Goal: Task Accomplishment & Management: Complete application form

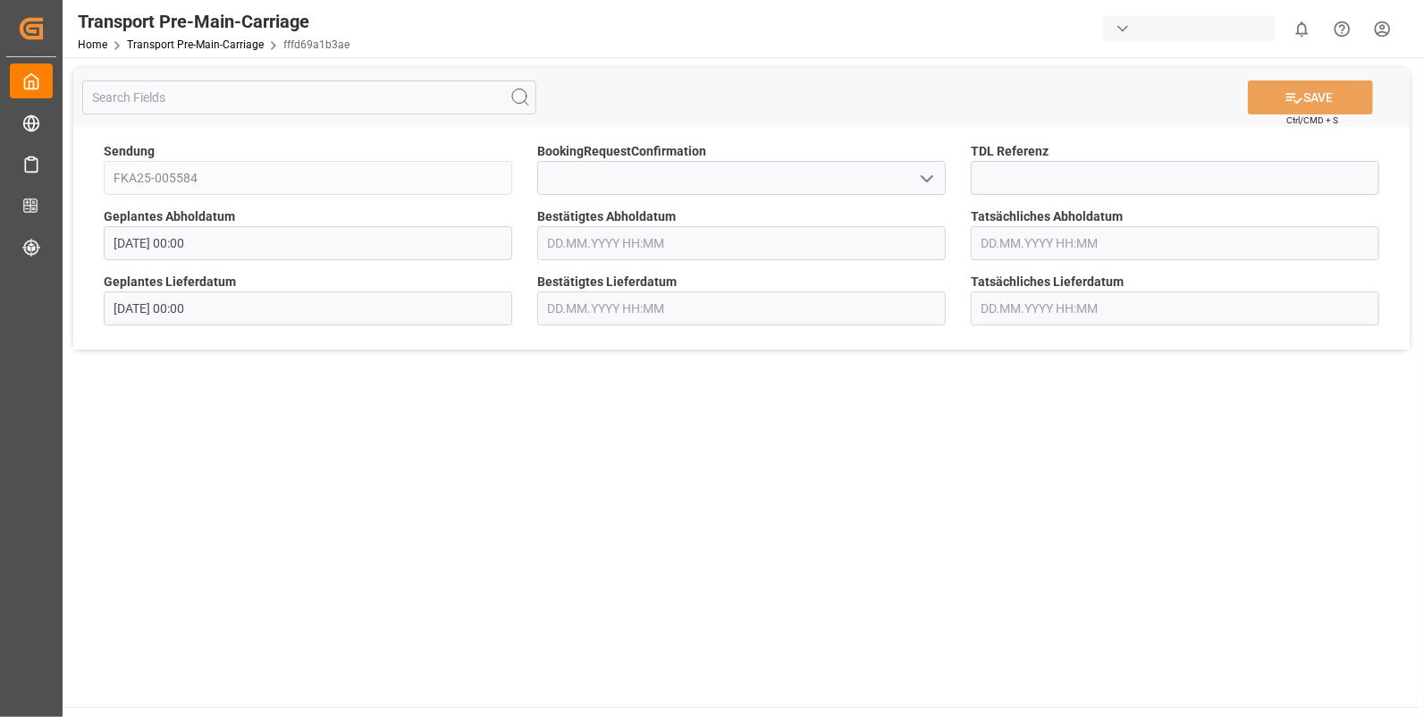
click at [928, 176] on icon "open menu" at bounding box center [927, 178] width 21 height 21
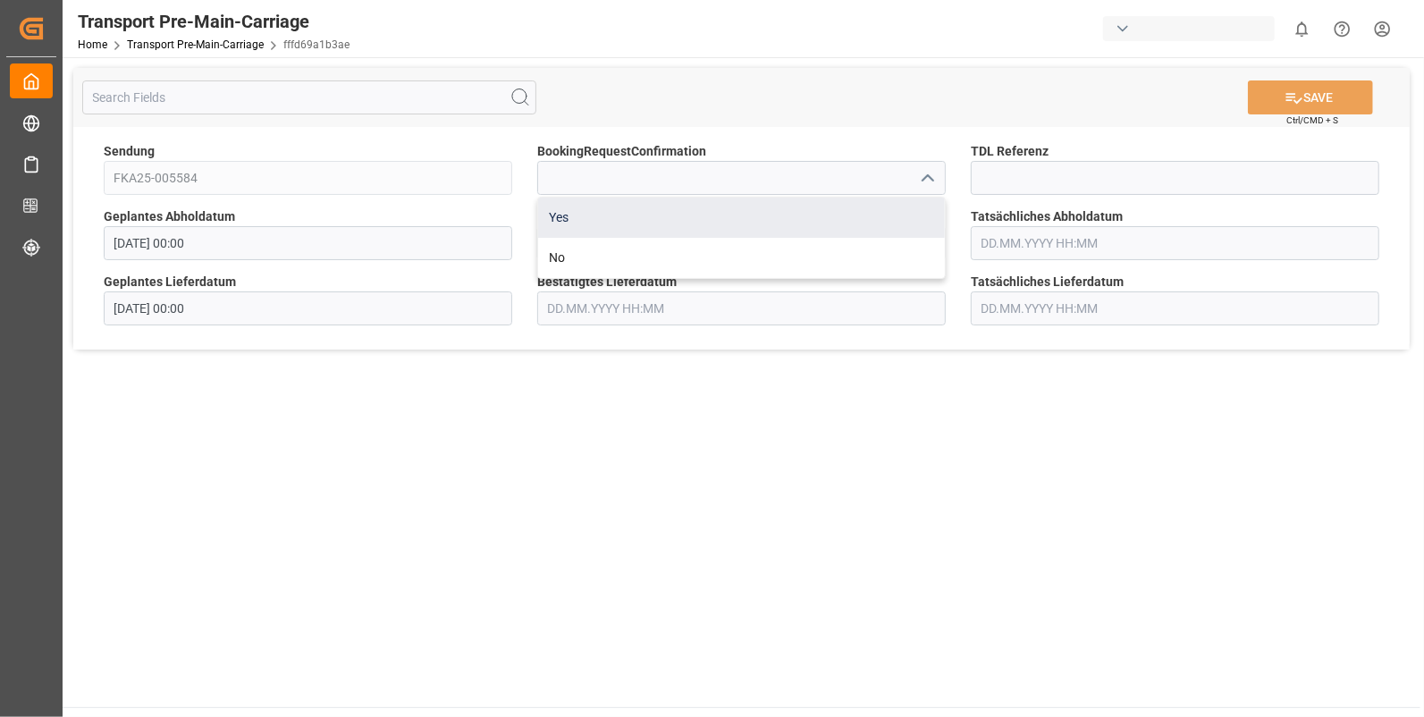
click at [602, 218] on div "Yes" at bounding box center [741, 218] width 407 height 40
type input "Yes"
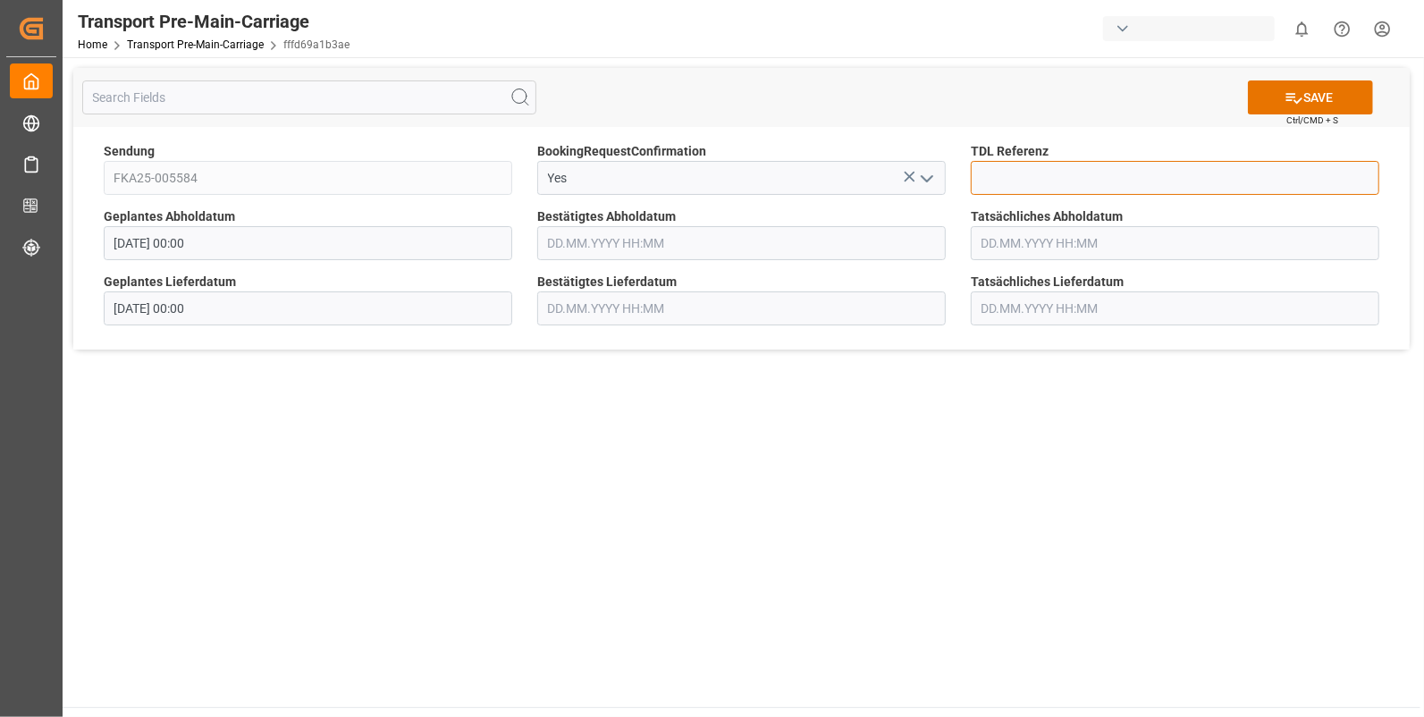
click at [1002, 176] on input at bounding box center [1175, 178] width 409 height 34
type input "10027976"
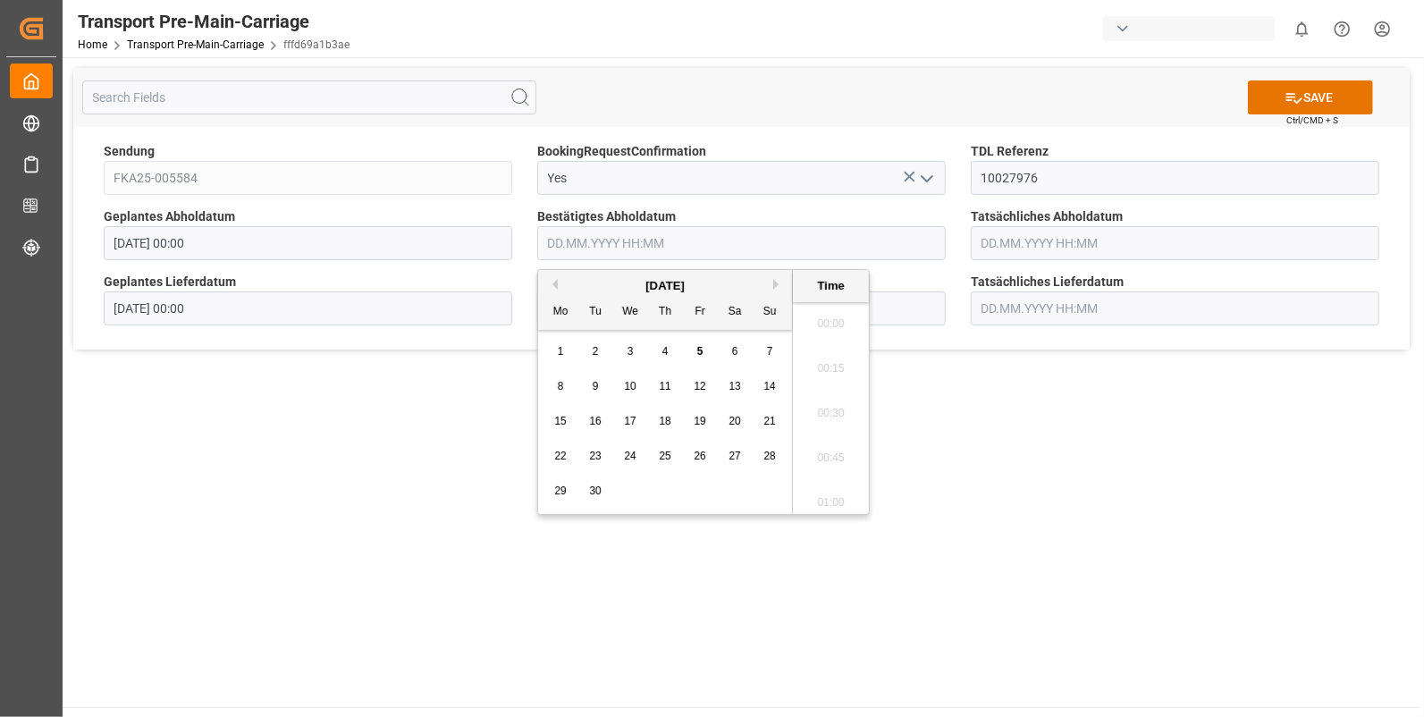
click at [565, 241] on input "text" at bounding box center [741, 243] width 409 height 34
click at [812, 460] on li "13:30" at bounding box center [831, 467] width 76 height 45
type input "01.09.2025 13:30"
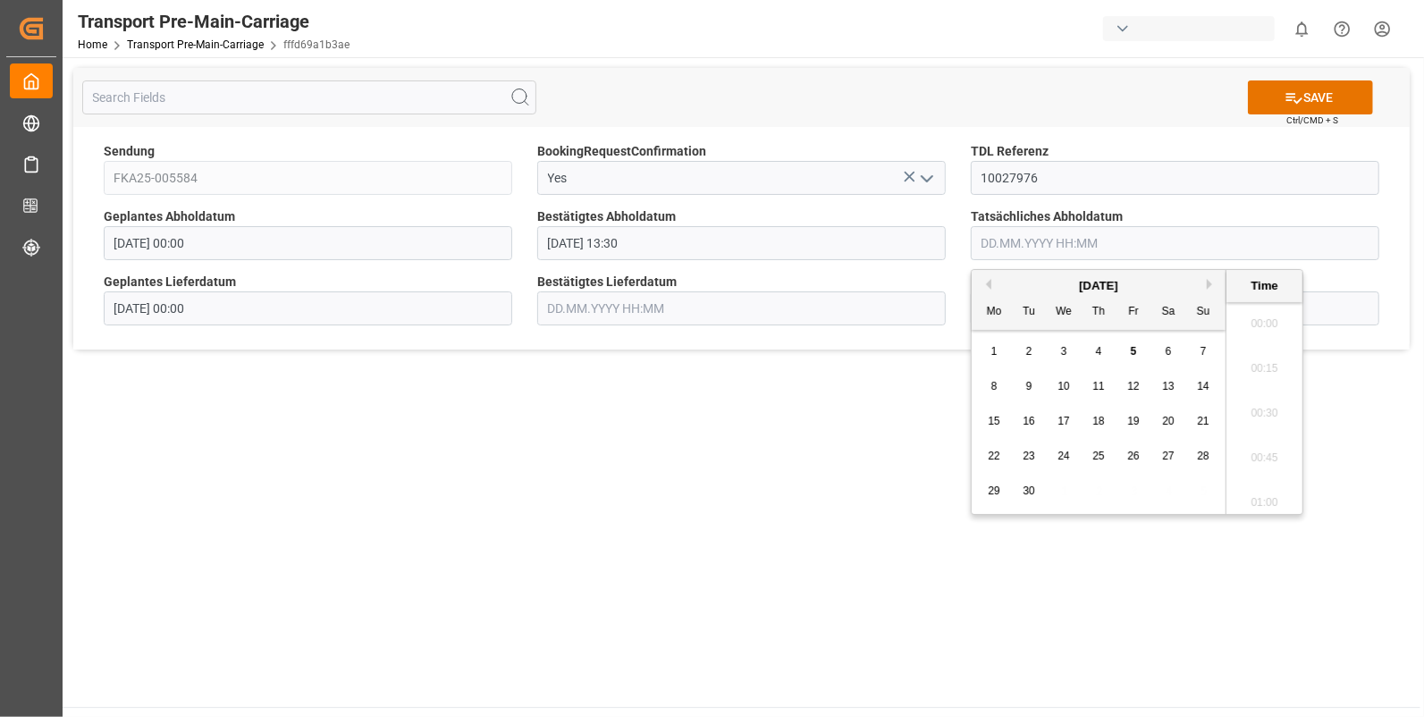
click at [1001, 228] on input "text" at bounding box center [1175, 243] width 409 height 34
click at [992, 354] on span "1" at bounding box center [995, 351] width 6 height 13
click at [1252, 457] on li "13:30" at bounding box center [1265, 467] width 76 height 45
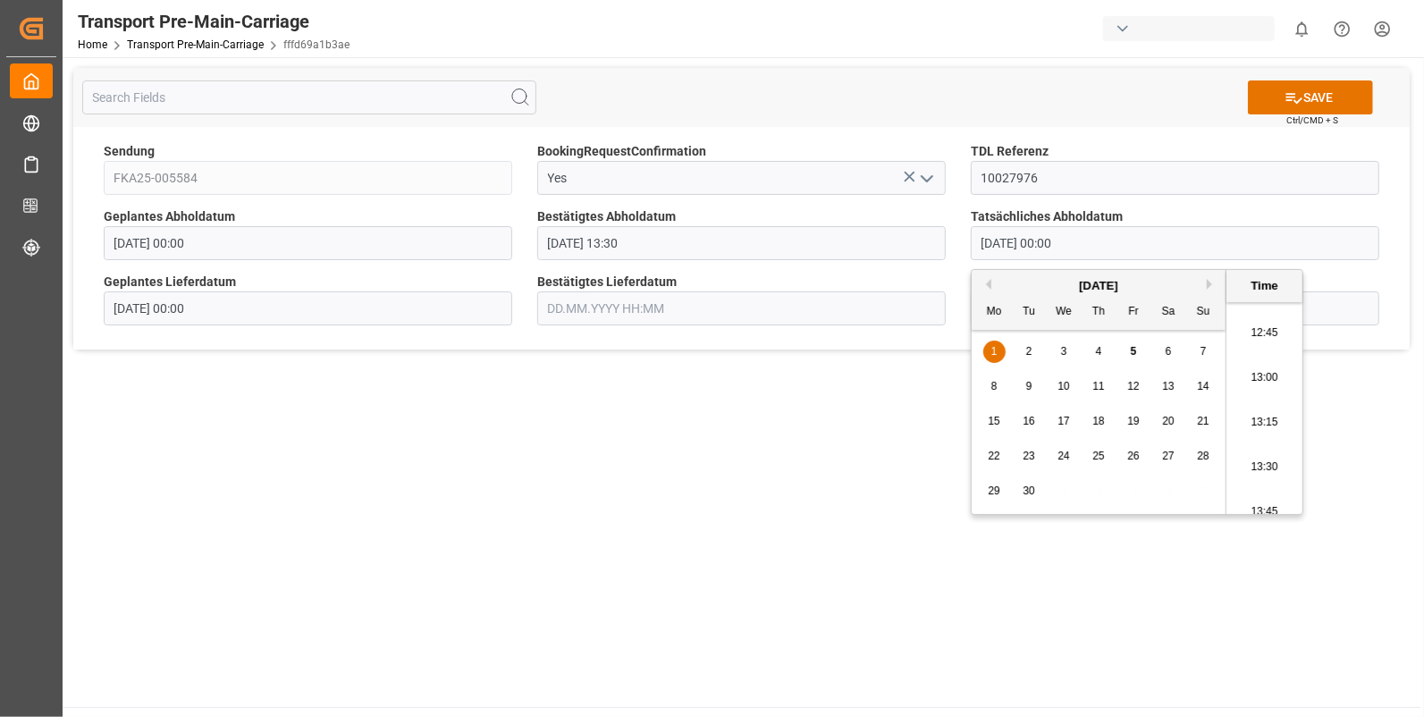
type input "01.09.2025 13:30"
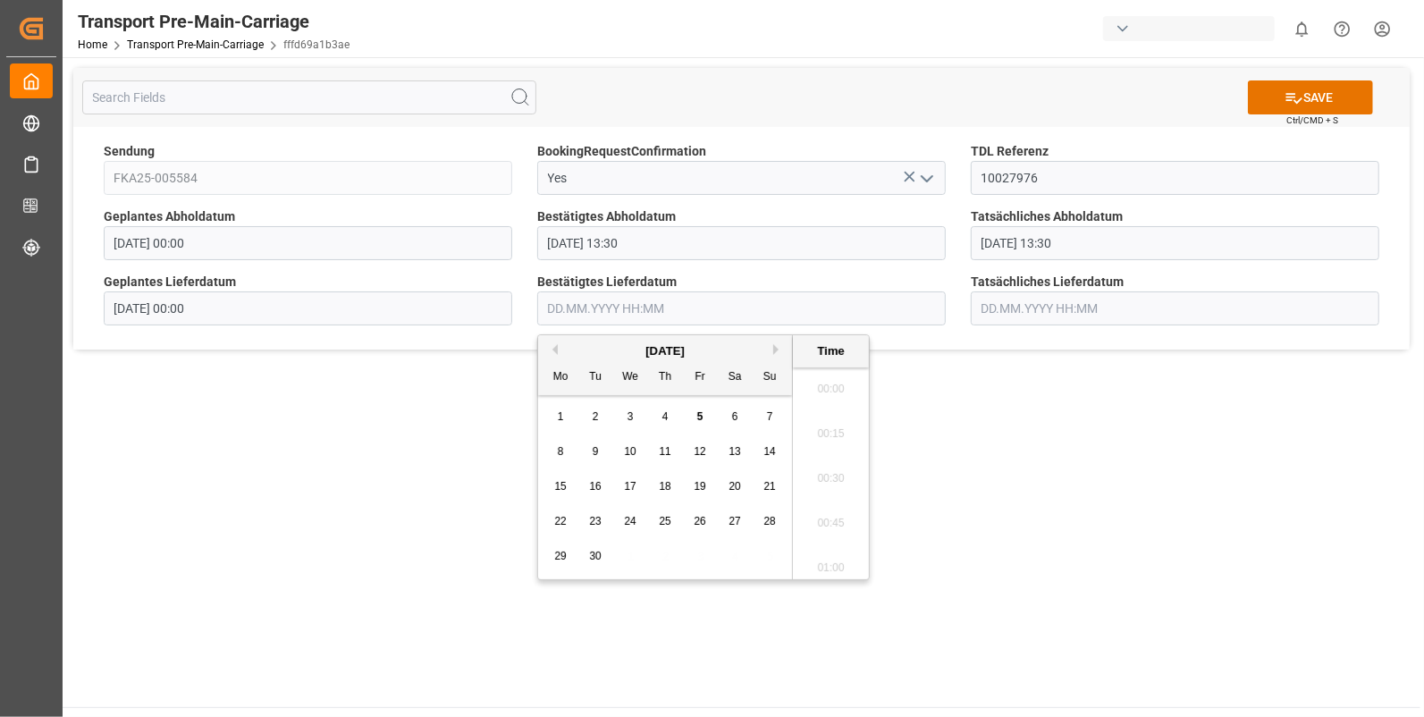
click at [661, 309] on input "text" at bounding box center [741, 308] width 409 height 34
click at [592, 409] on div "2" at bounding box center [596, 417] width 22 height 21
click at [833, 406] on li "08:15" at bounding box center [831, 414] width 76 height 45
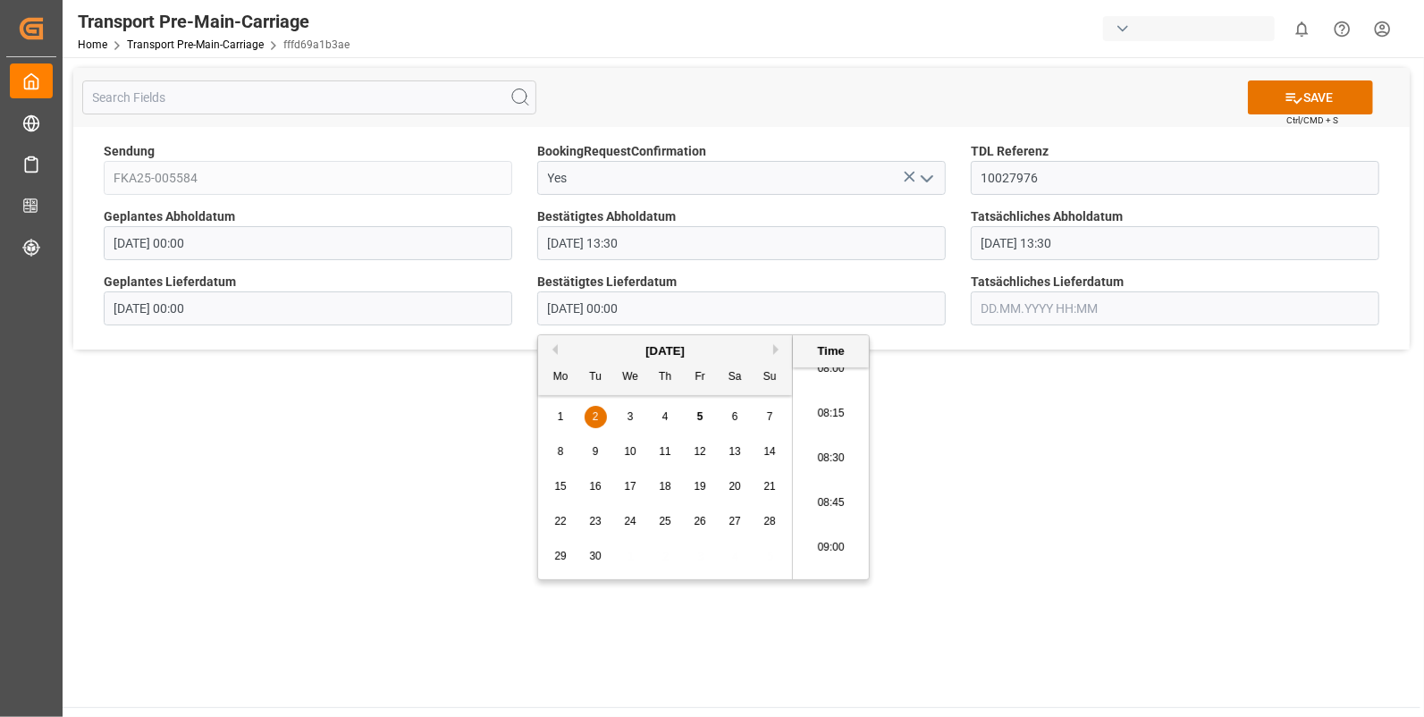
type input "02.09.2025 08:15"
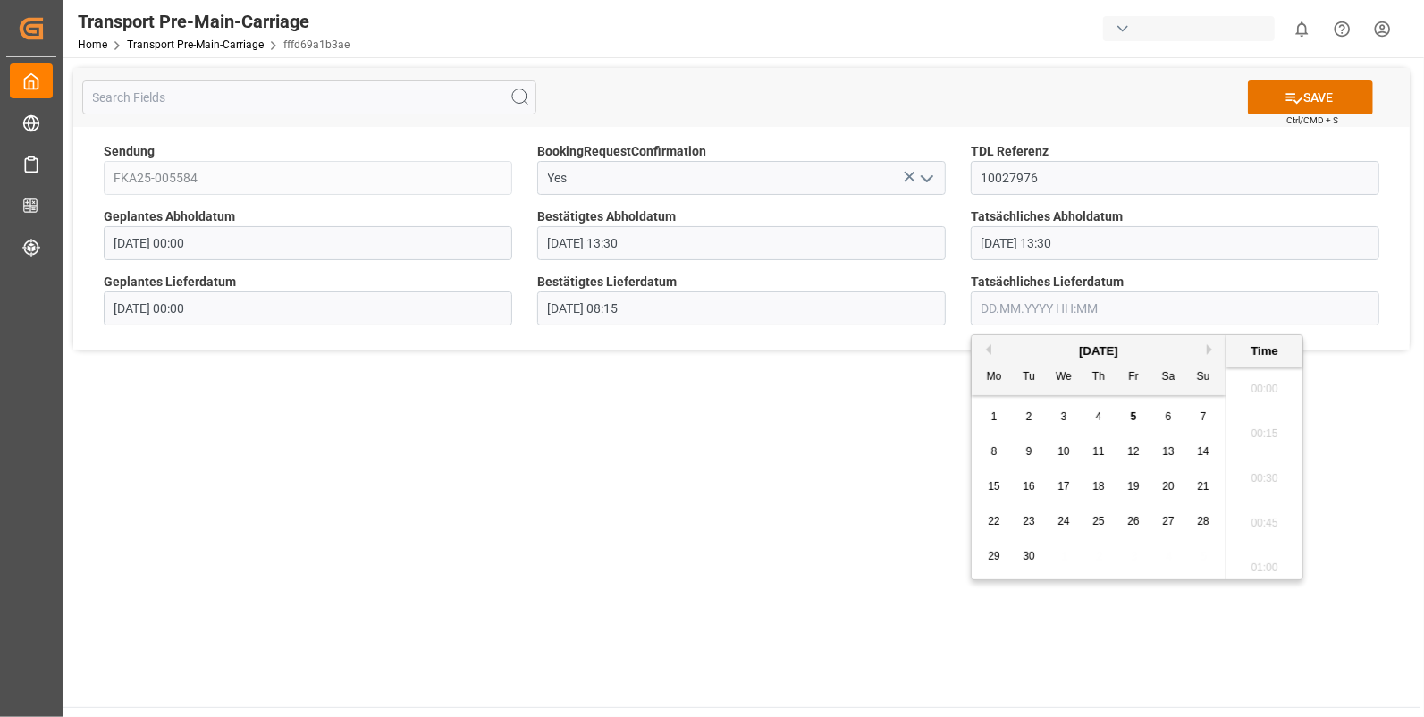
click at [1017, 298] on input "text" at bounding box center [1175, 308] width 409 height 34
click at [1026, 411] on span "2" at bounding box center [1029, 416] width 6 height 13
click at [1252, 545] on li "08:15" at bounding box center [1265, 563] width 76 height 45
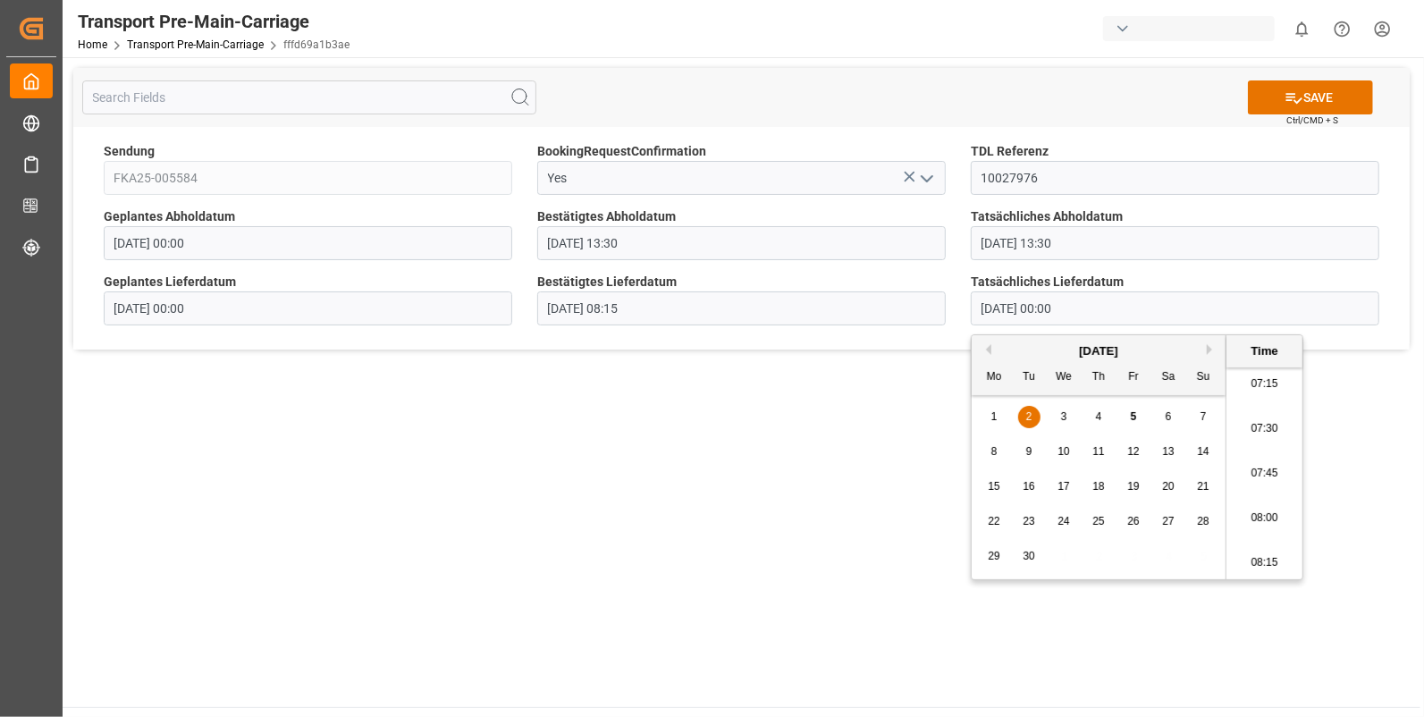
type input "02.09.2025 08:15"
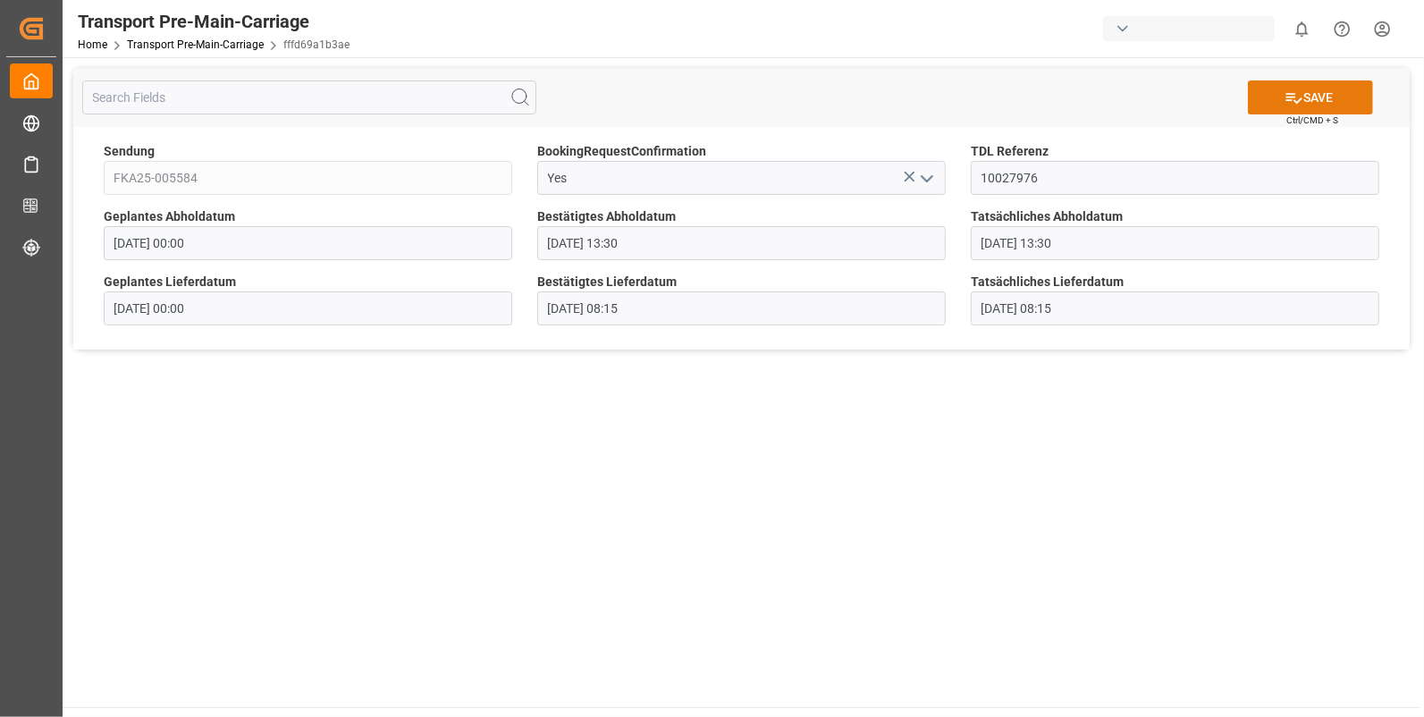
click at [1319, 97] on button "SAVE" at bounding box center [1310, 97] width 125 height 34
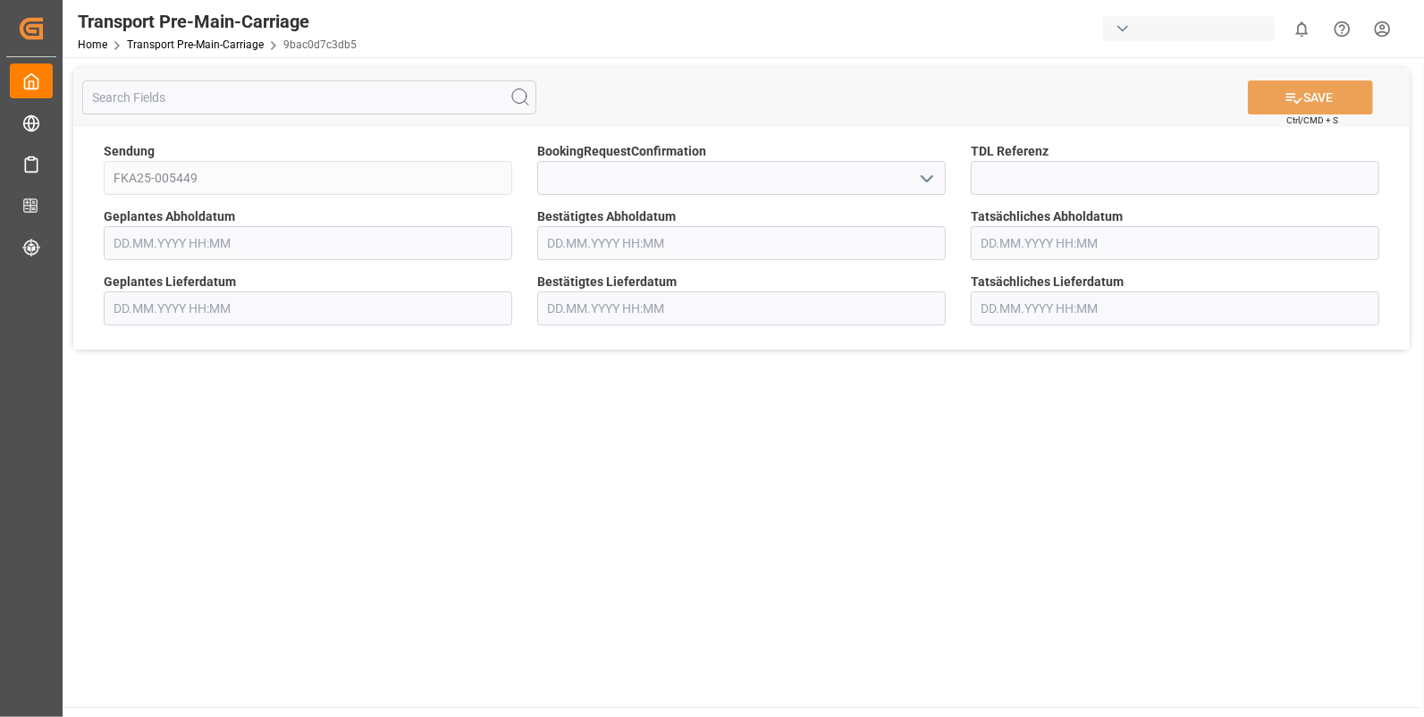
type input "28.08.2025 00:00"
type input "29.08.2025 00:00"
click at [925, 174] on icon "open menu" at bounding box center [927, 178] width 21 height 21
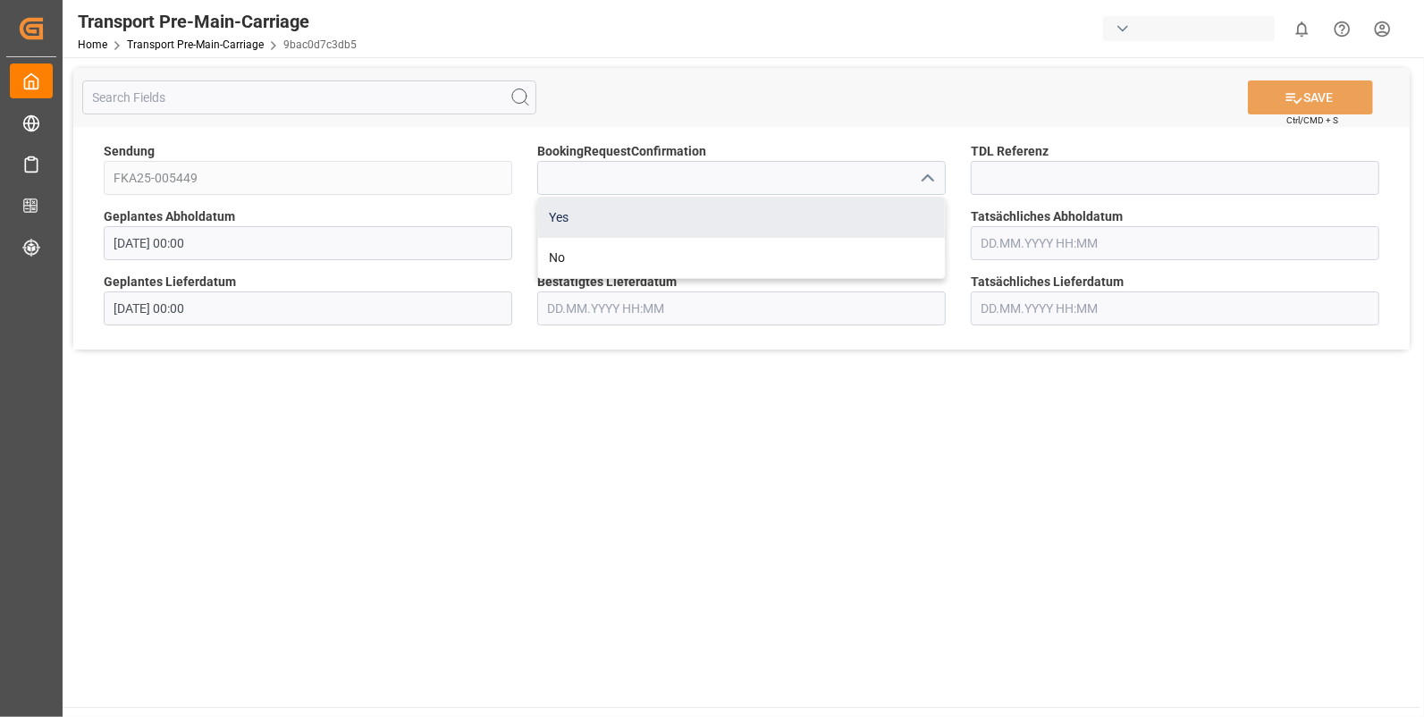
click at [628, 208] on div "Yes" at bounding box center [741, 218] width 407 height 40
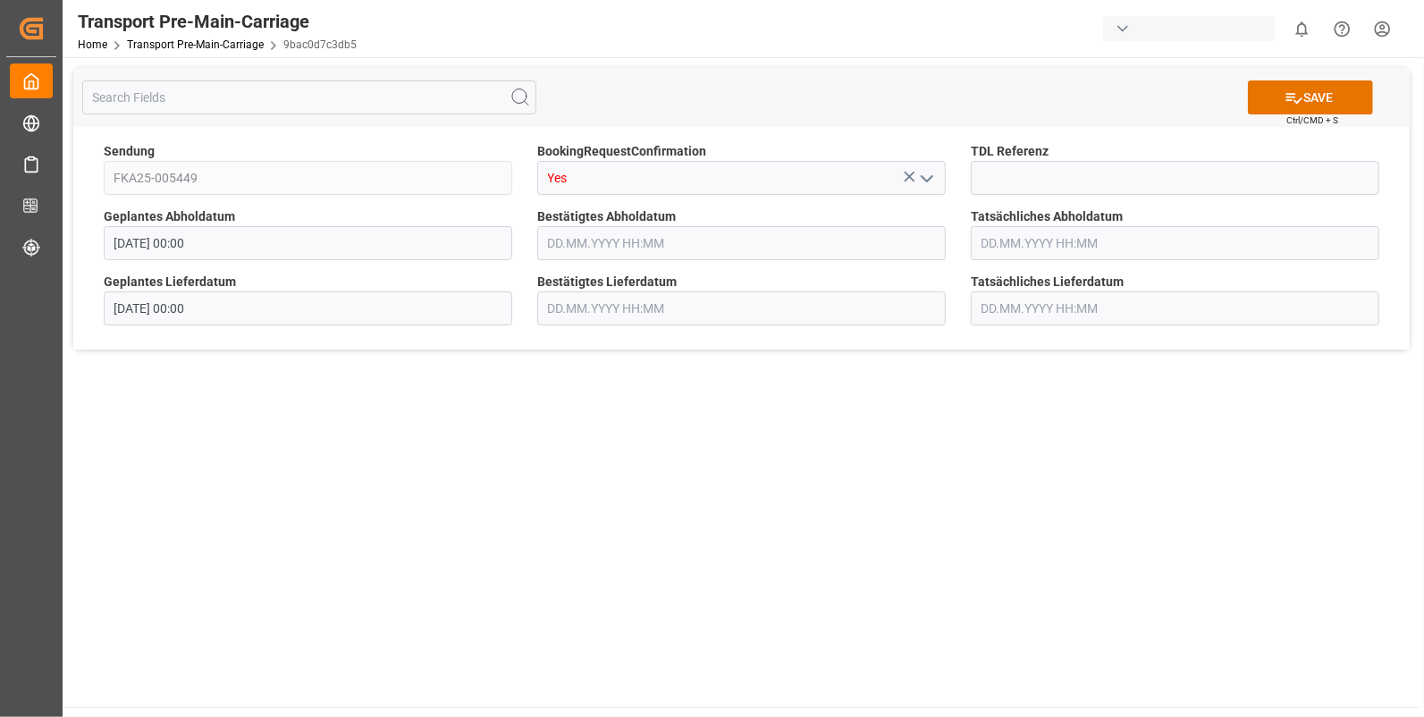
type input "Yes"
click at [985, 172] on input at bounding box center [1175, 178] width 409 height 34
type input "10027978"
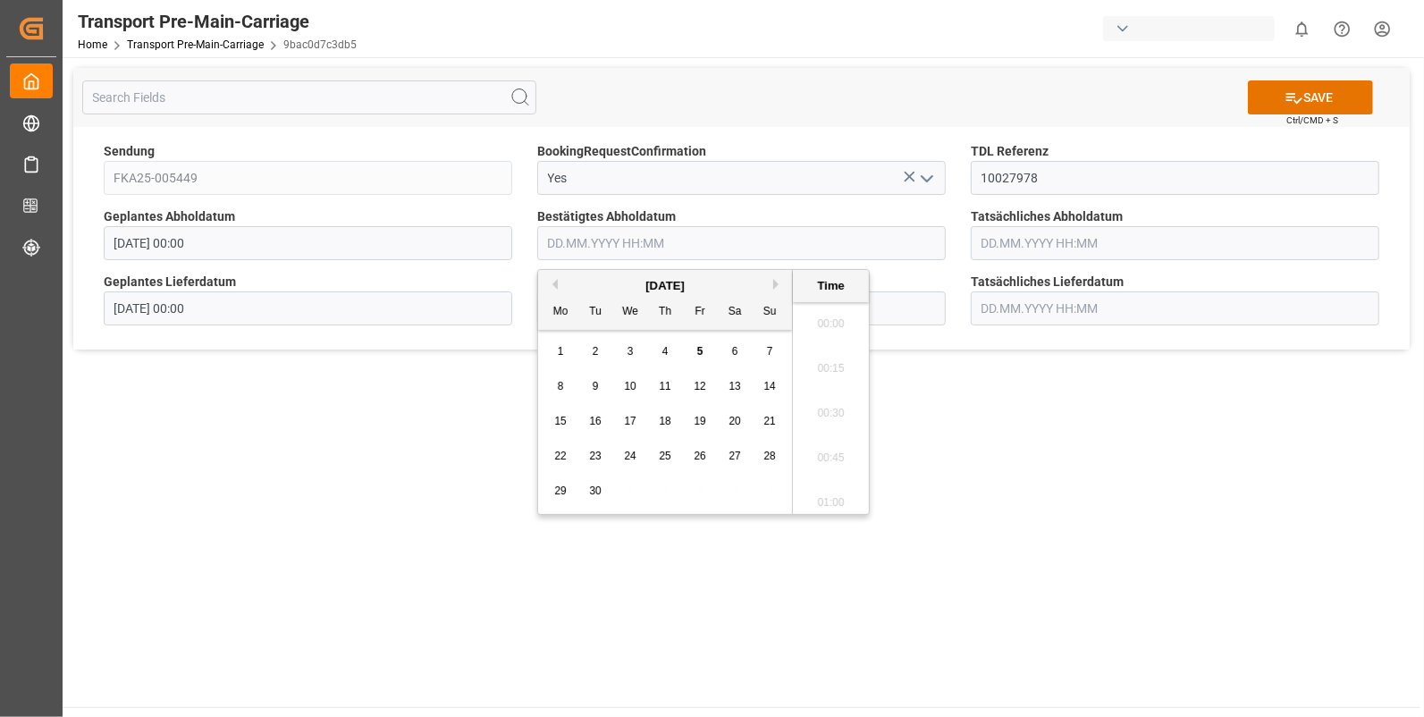
click at [640, 241] on input "text" at bounding box center [741, 243] width 409 height 34
click at [550, 351] on div "1" at bounding box center [561, 352] width 22 height 21
click at [831, 330] on li "10:15" at bounding box center [831, 334] width 76 height 45
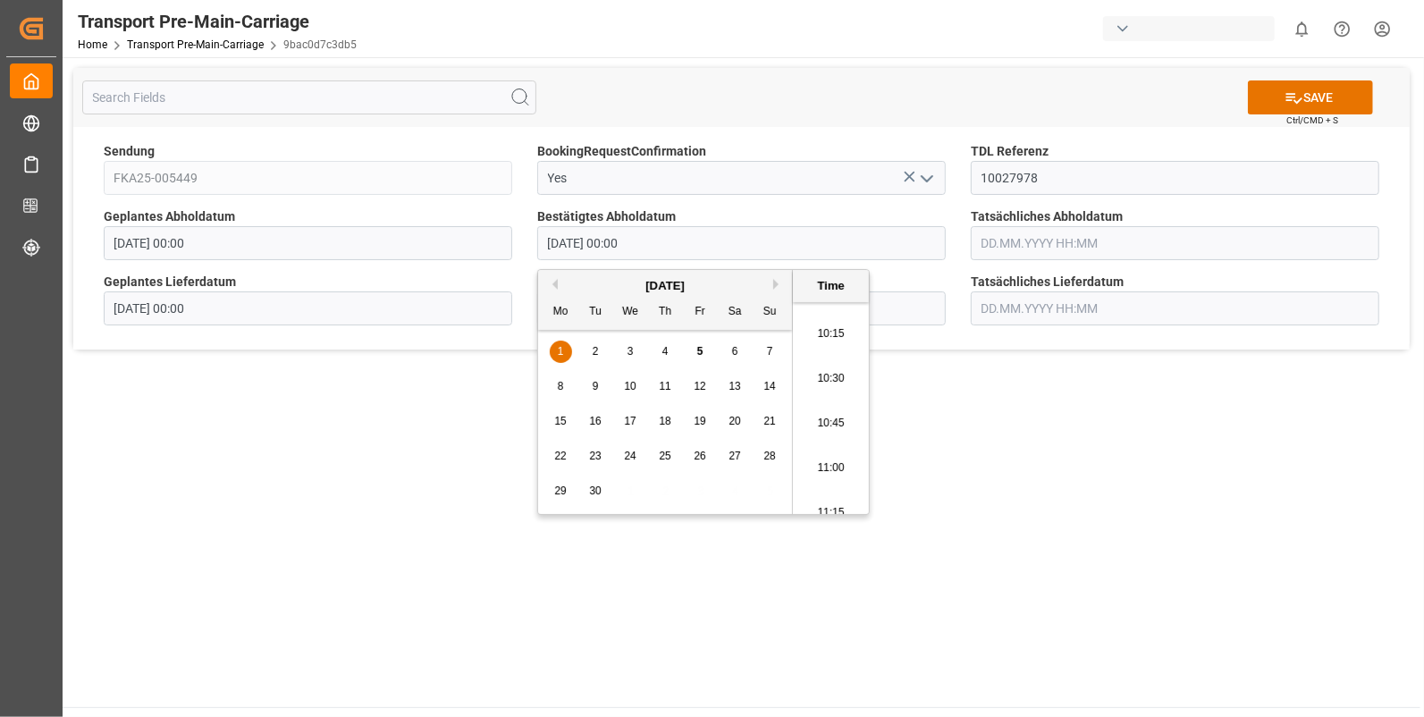
type input "01.09.2025 10:15"
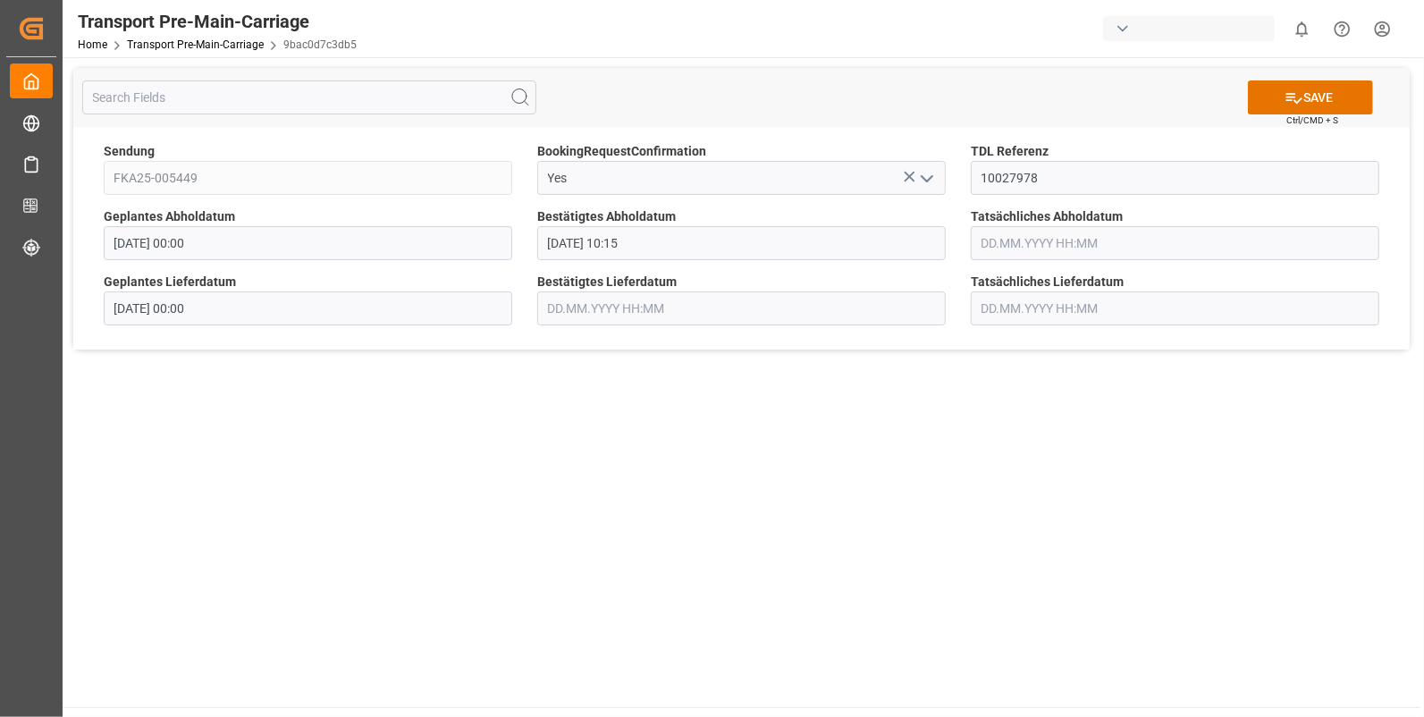
click at [997, 250] on input "text" at bounding box center [1175, 243] width 409 height 34
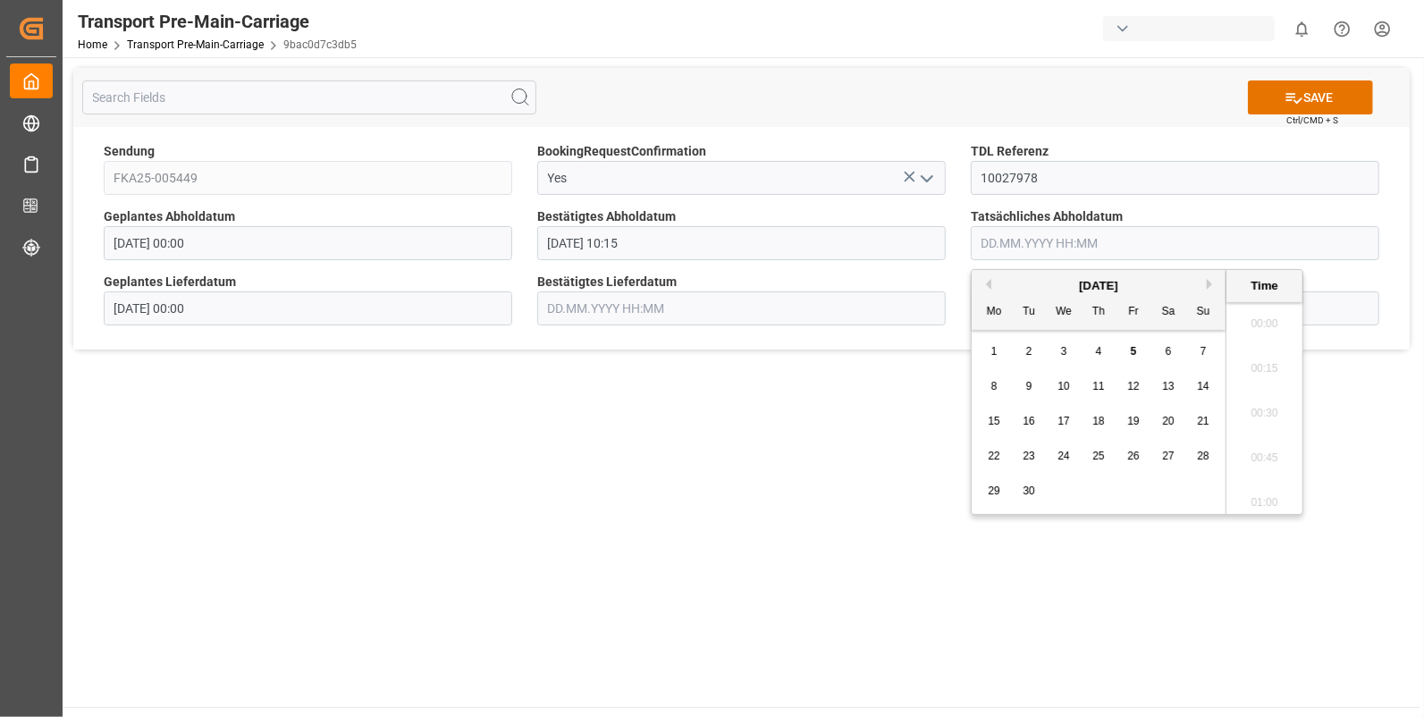
scroll to position [1972, 0]
click at [993, 344] on div "1" at bounding box center [995, 352] width 22 height 21
click at [1245, 331] on li "10:15" at bounding box center [1265, 334] width 76 height 45
type input "01.09.2025 10:15"
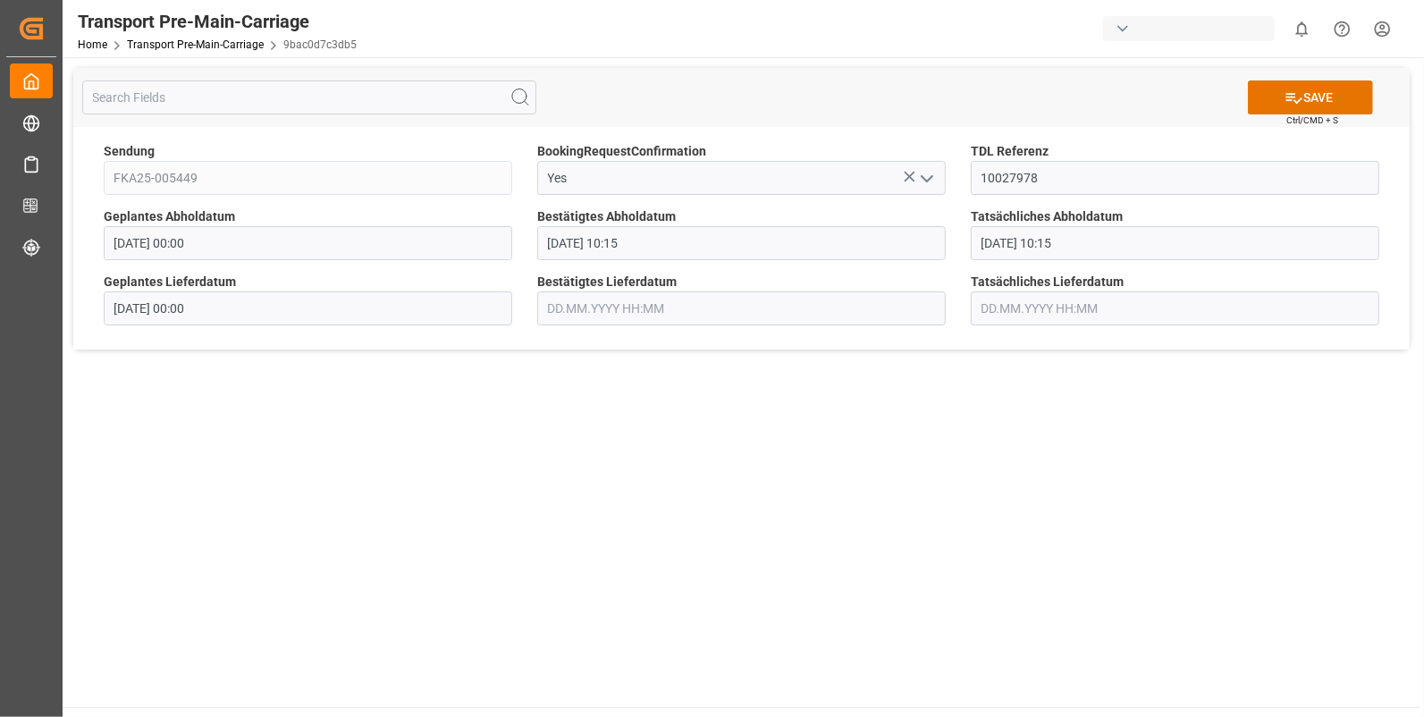
click at [554, 306] on input "text" at bounding box center [741, 308] width 409 height 34
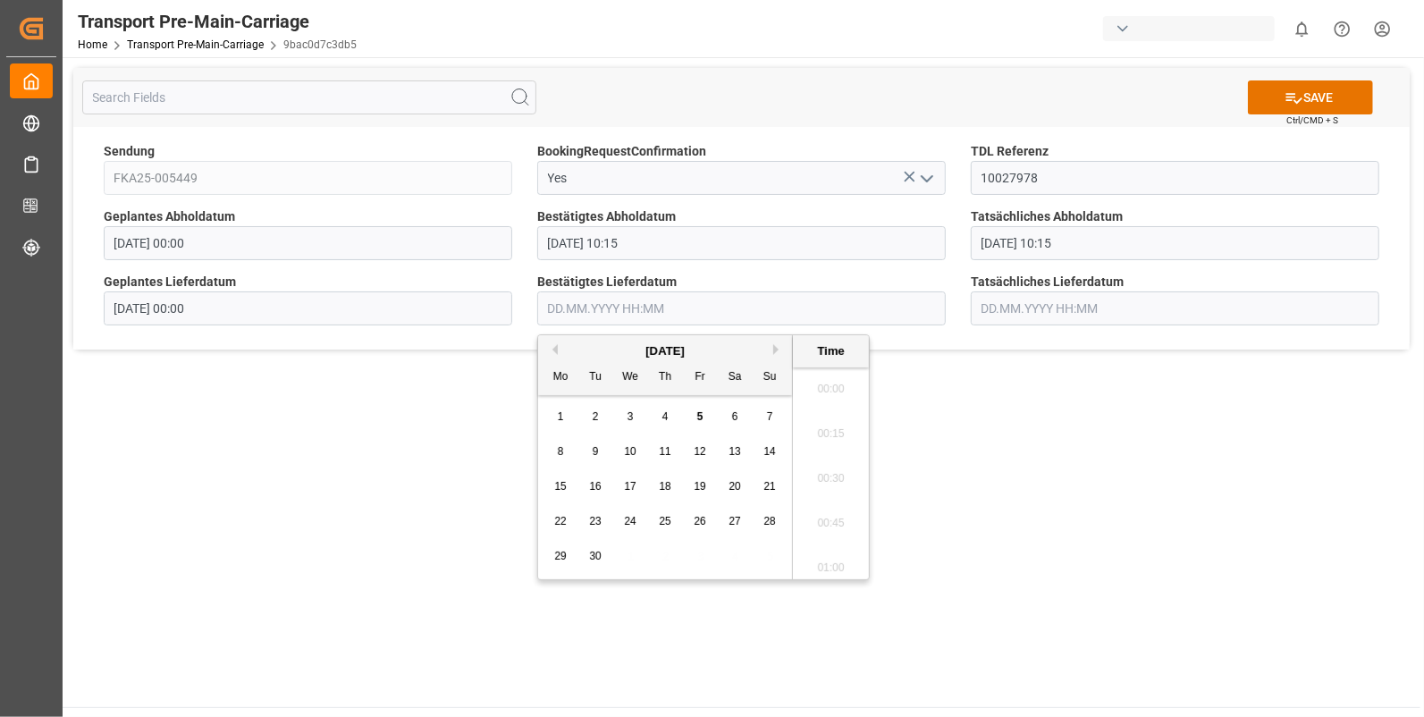
scroll to position [1972, 0]
click at [595, 413] on span "2" at bounding box center [596, 416] width 6 height 13
click at [826, 469] on li "07:45" at bounding box center [831, 474] width 76 height 45
type input "02.09.2025 07:45"
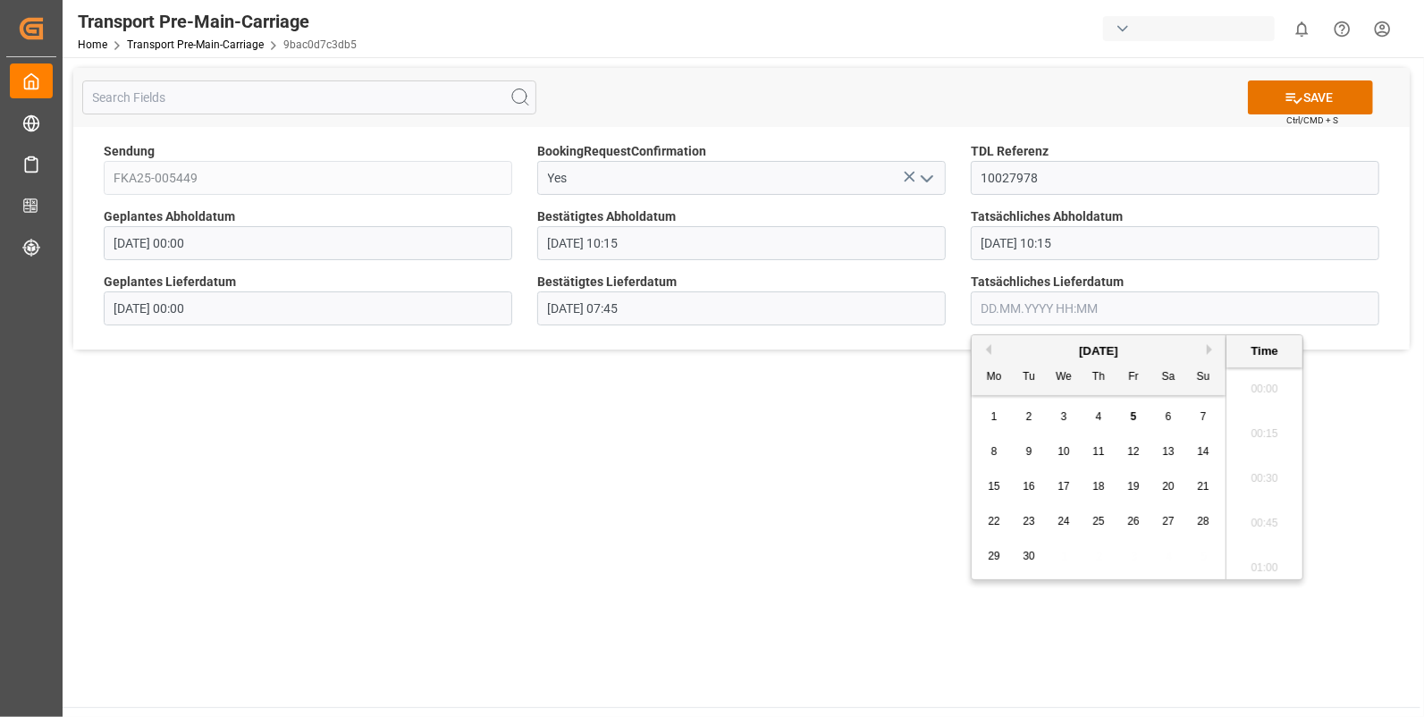
click at [988, 316] on input "text" at bounding box center [1175, 308] width 409 height 34
click at [1028, 418] on span "2" at bounding box center [1029, 416] width 6 height 13
click at [1256, 469] on li "07:45" at bounding box center [1265, 474] width 76 height 45
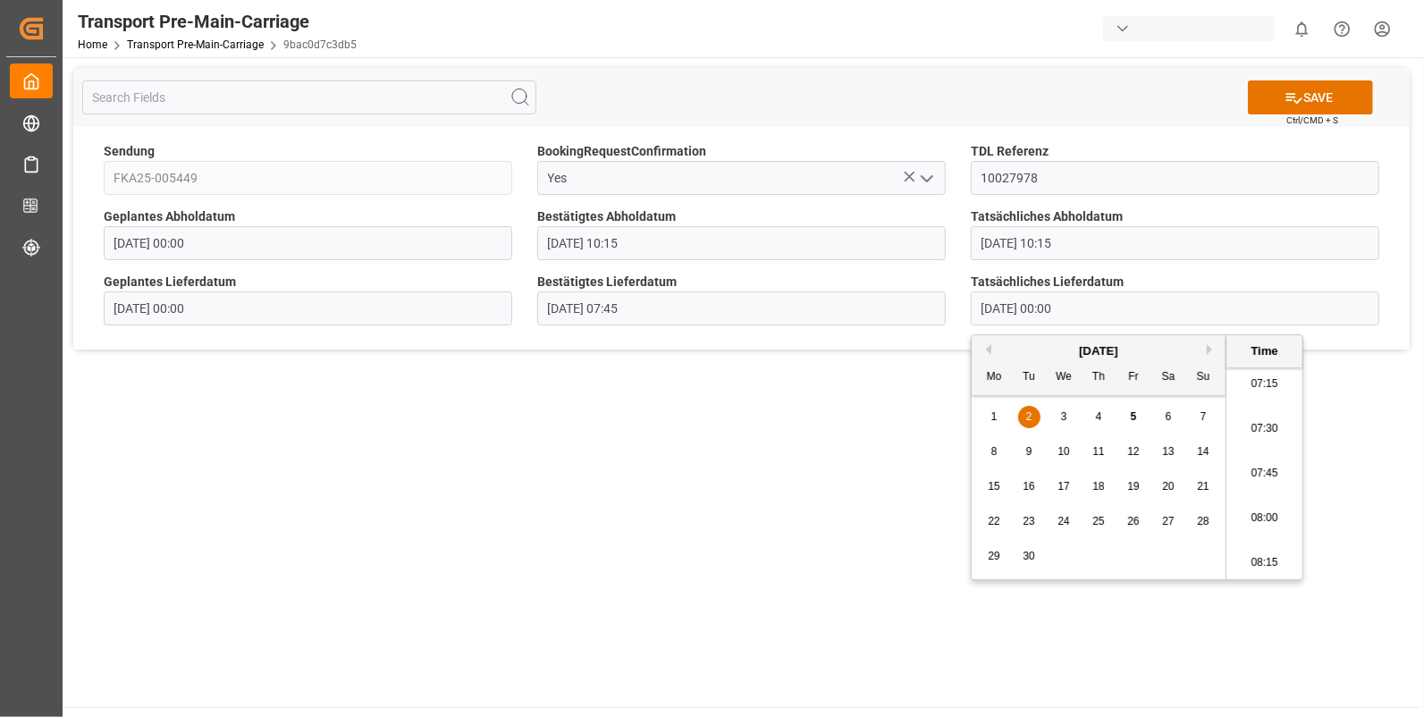
type input "02.09.2025 07:45"
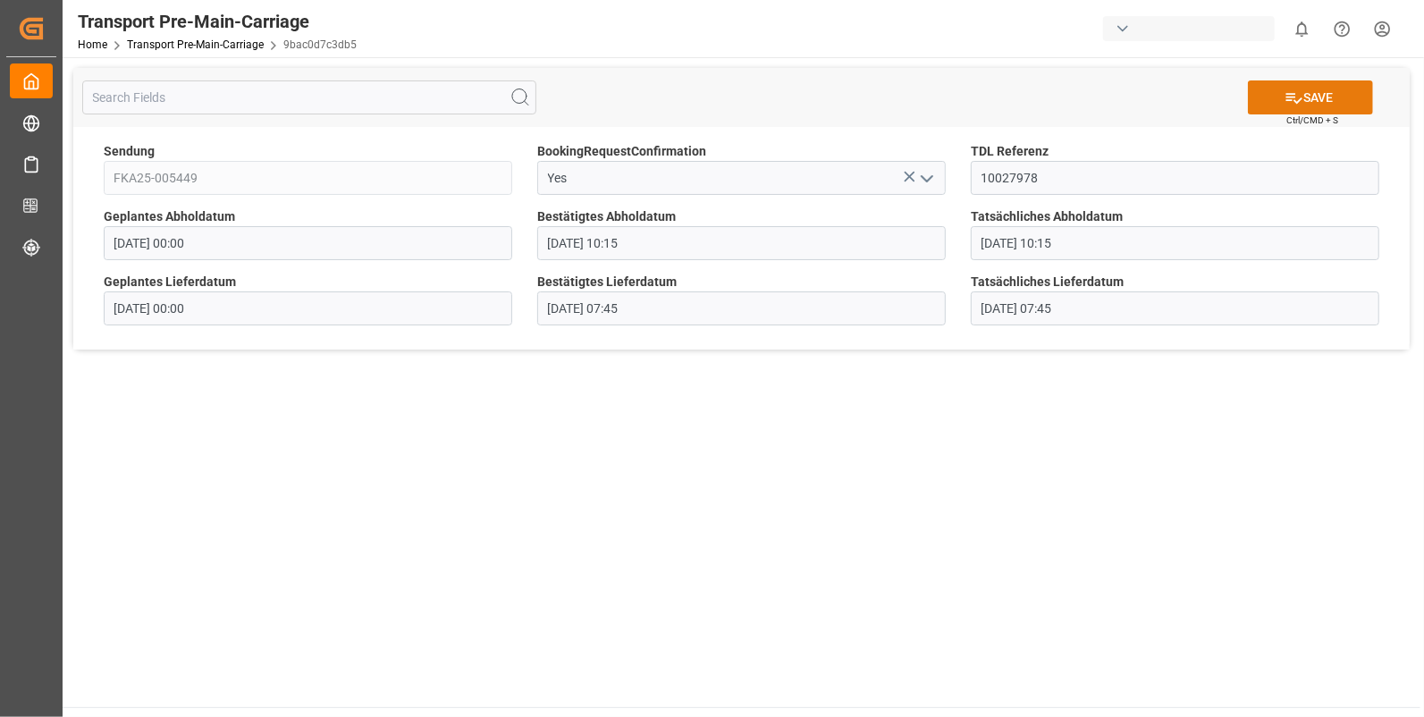
click at [1339, 94] on button "SAVE" at bounding box center [1310, 97] width 125 height 34
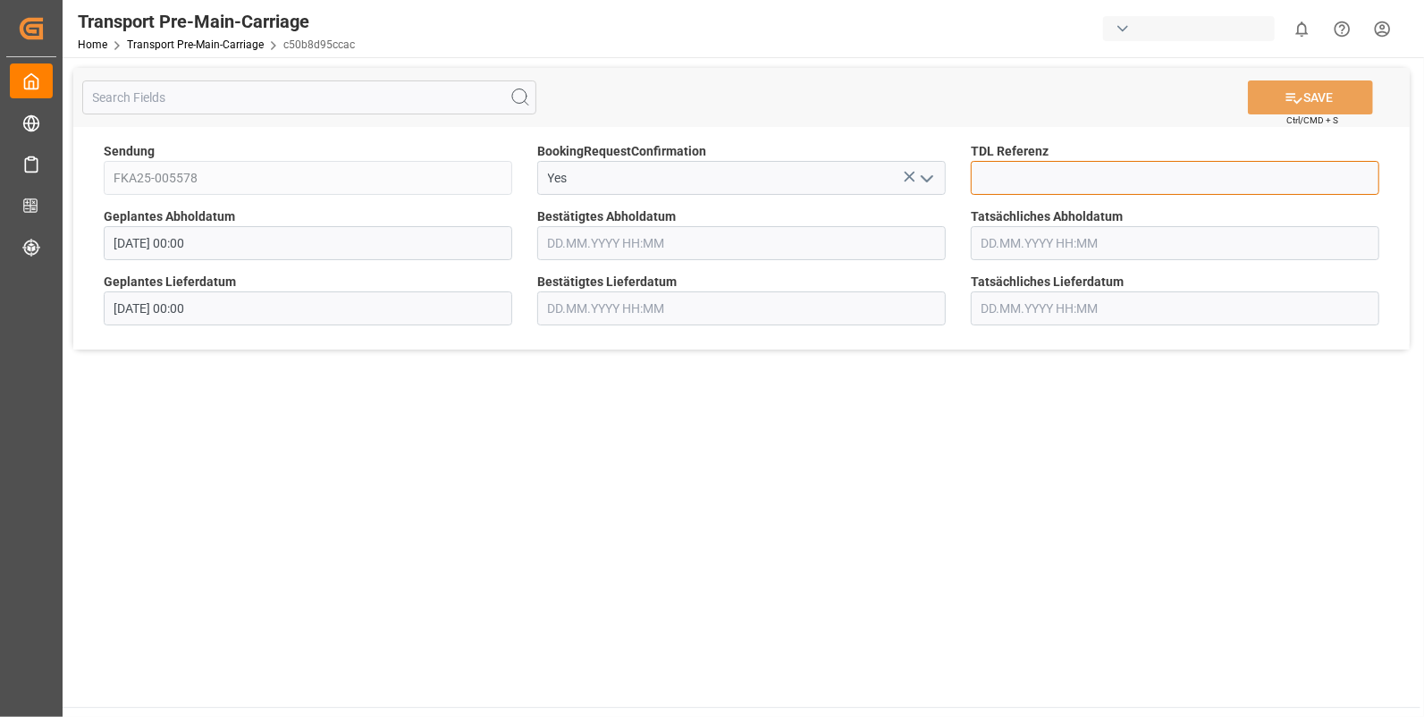
click at [1051, 183] on input at bounding box center [1175, 178] width 409 height 34
type input "10027981"
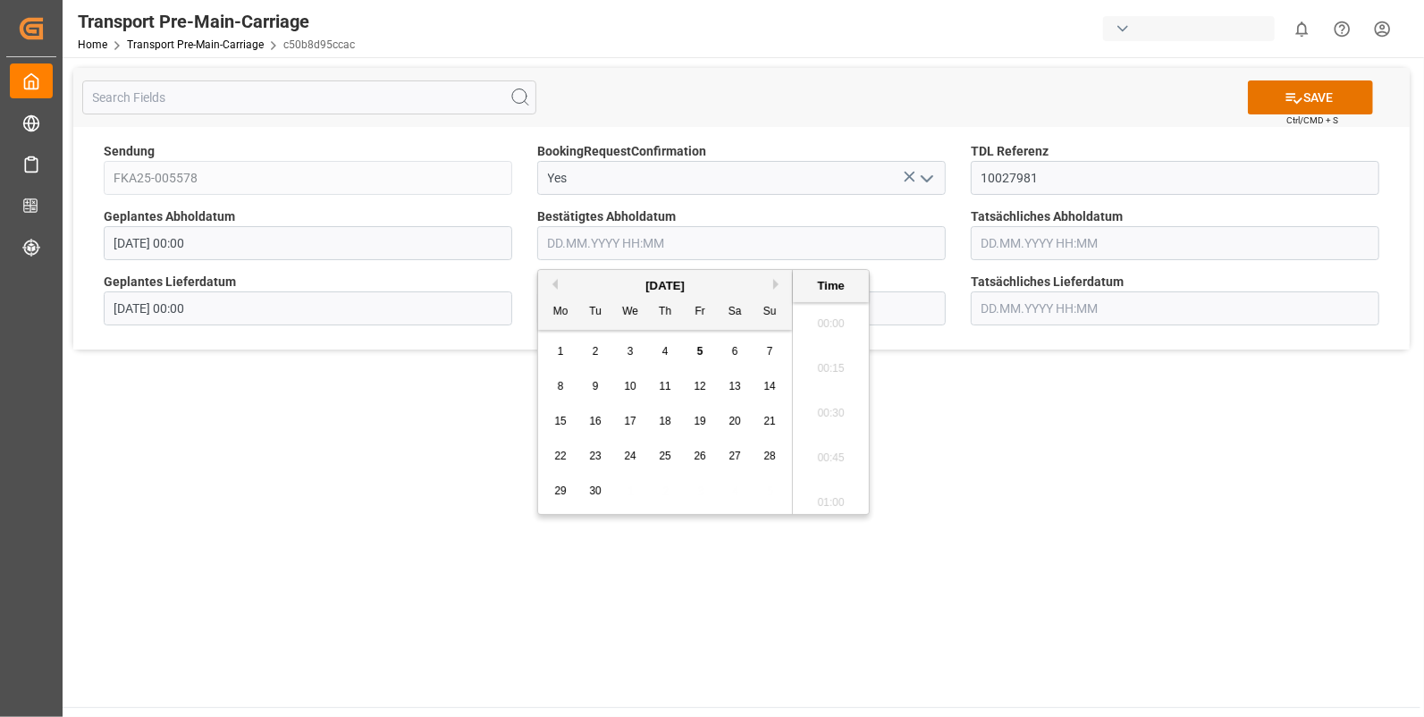
click at [549, 242] on input "text" at bounding box center [741, 243] width 409 height 34
click at [562, 351] on span "1" at bounding box center [561, 351] width 6 height 13
click at [831, 420] on li "14:30" at bounding box center [831, 423] width 76 height 45
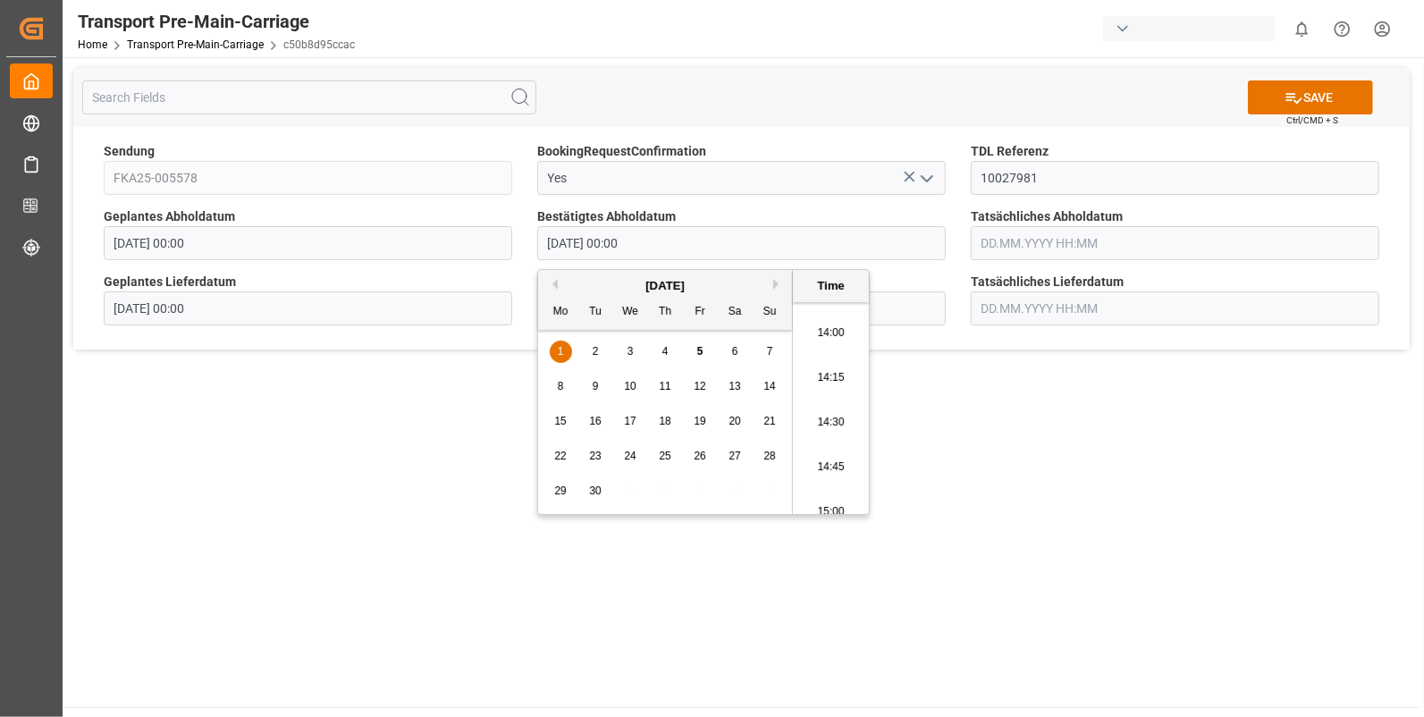
type input "[DATE] 14:30"
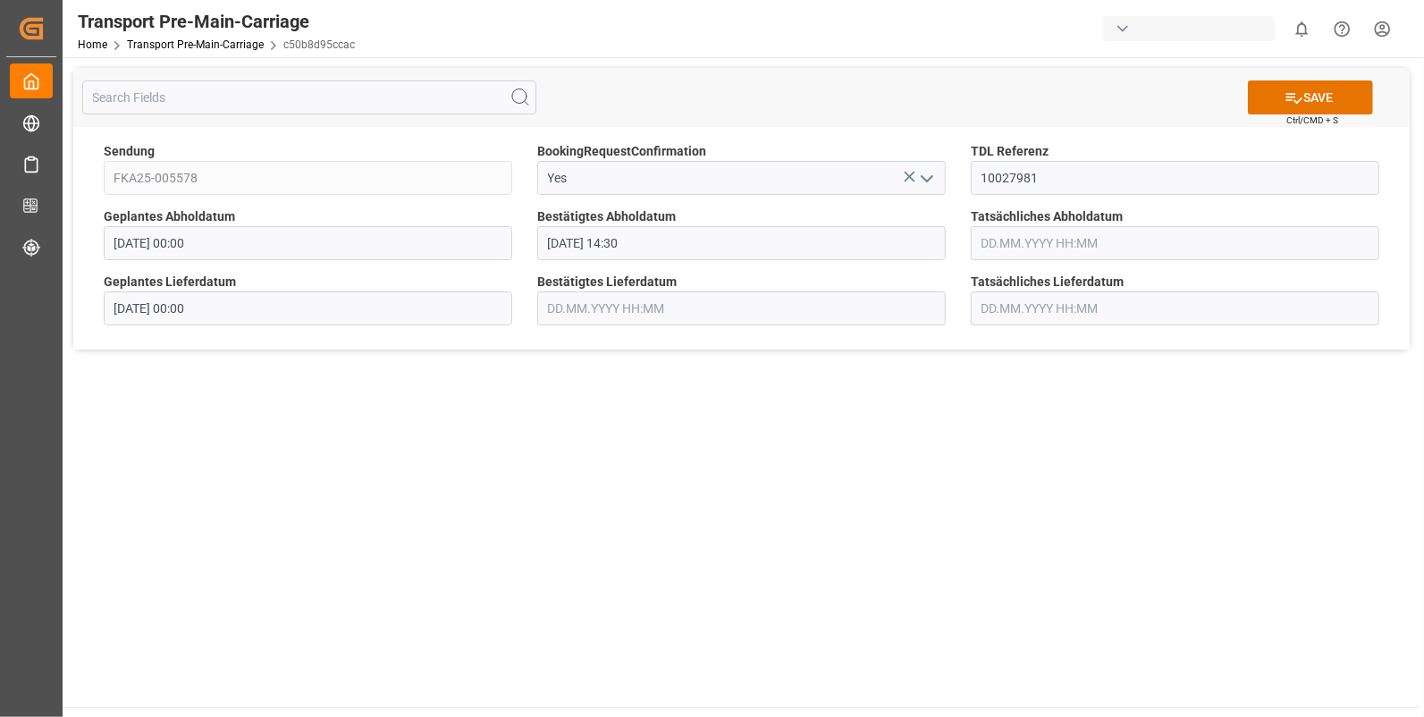
click at [1001, 244] on input "text" at bounding box center [1175, 243] width 409 height 34
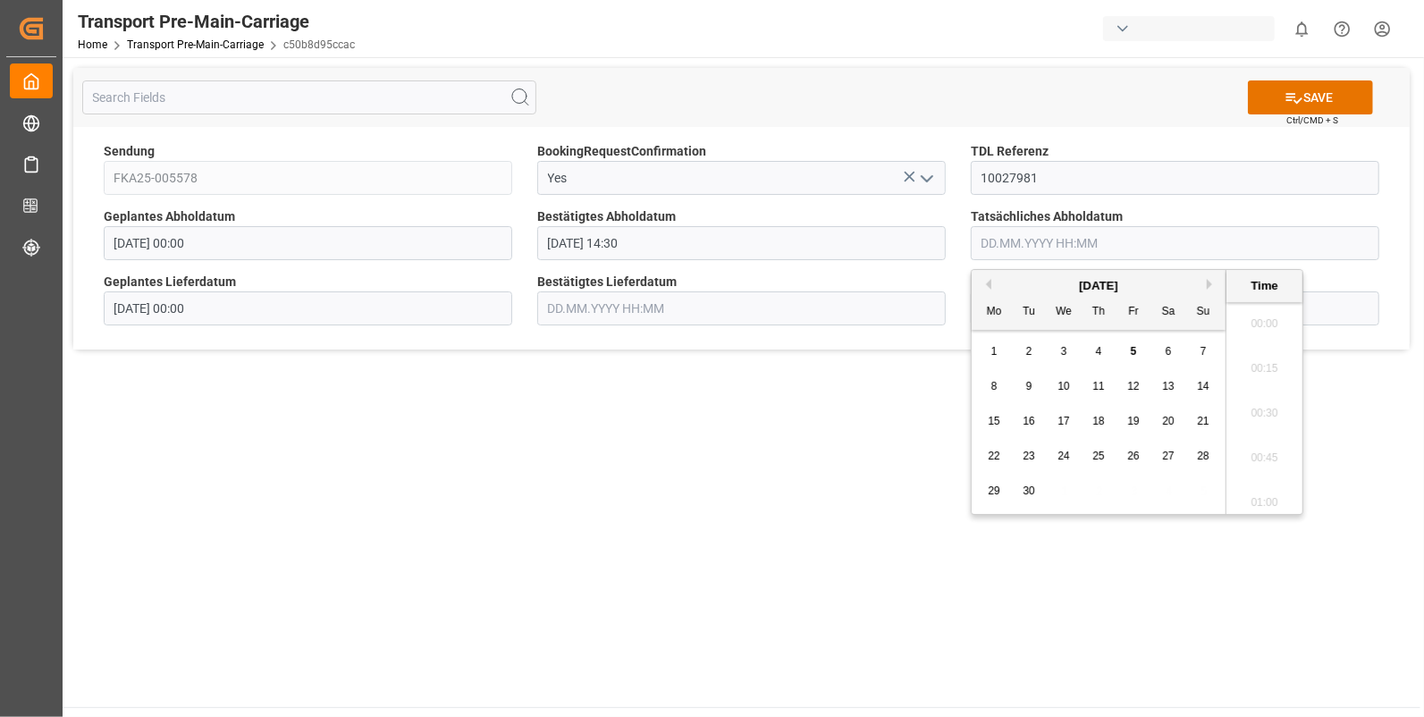
scroll to position [1972, 0]
click at [991, 344] on div "1" at bounding box center [995, 352] width 22 height 21
click at [1270, 342] on li "14:30" at bounding box center [1265, 348] width 76 height 45
type input "01.09.2025 14:30"
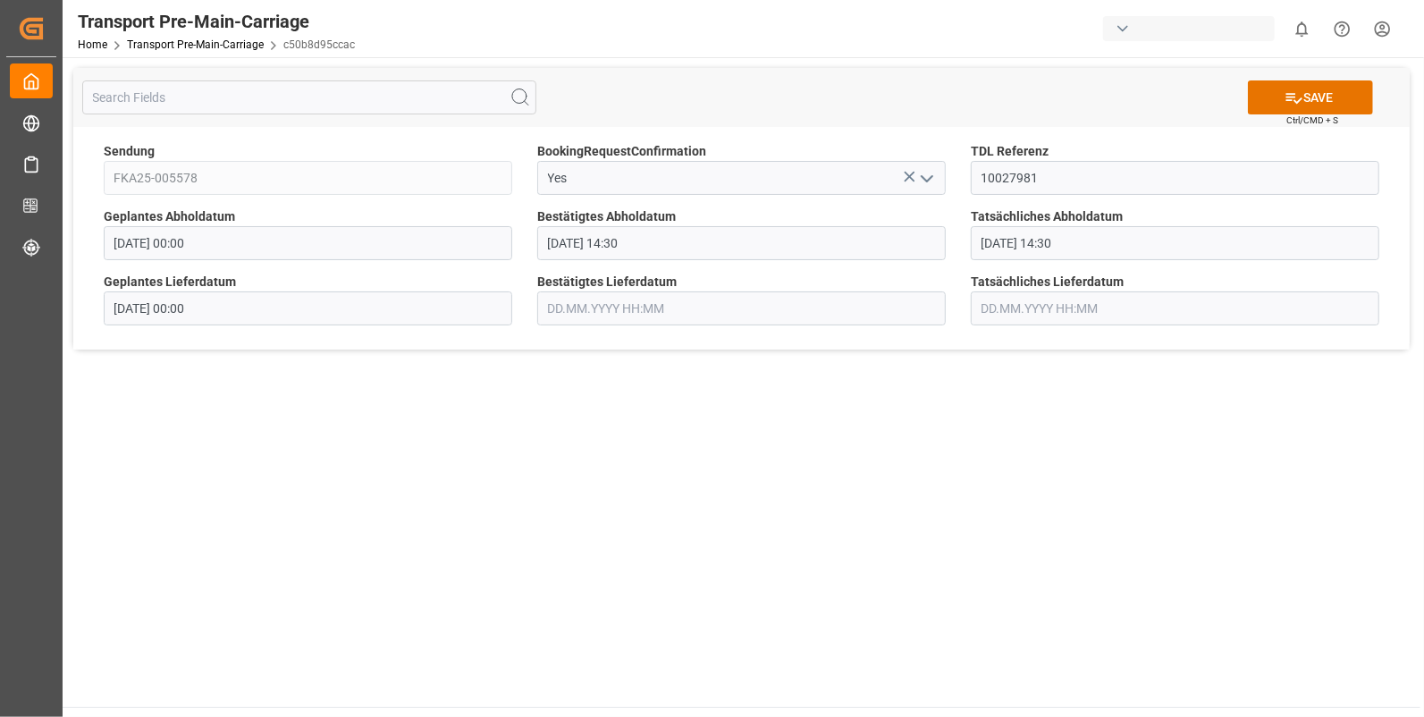
click at [565, 320] on input "text" at bounding box center [741, 308] width 409 height 34
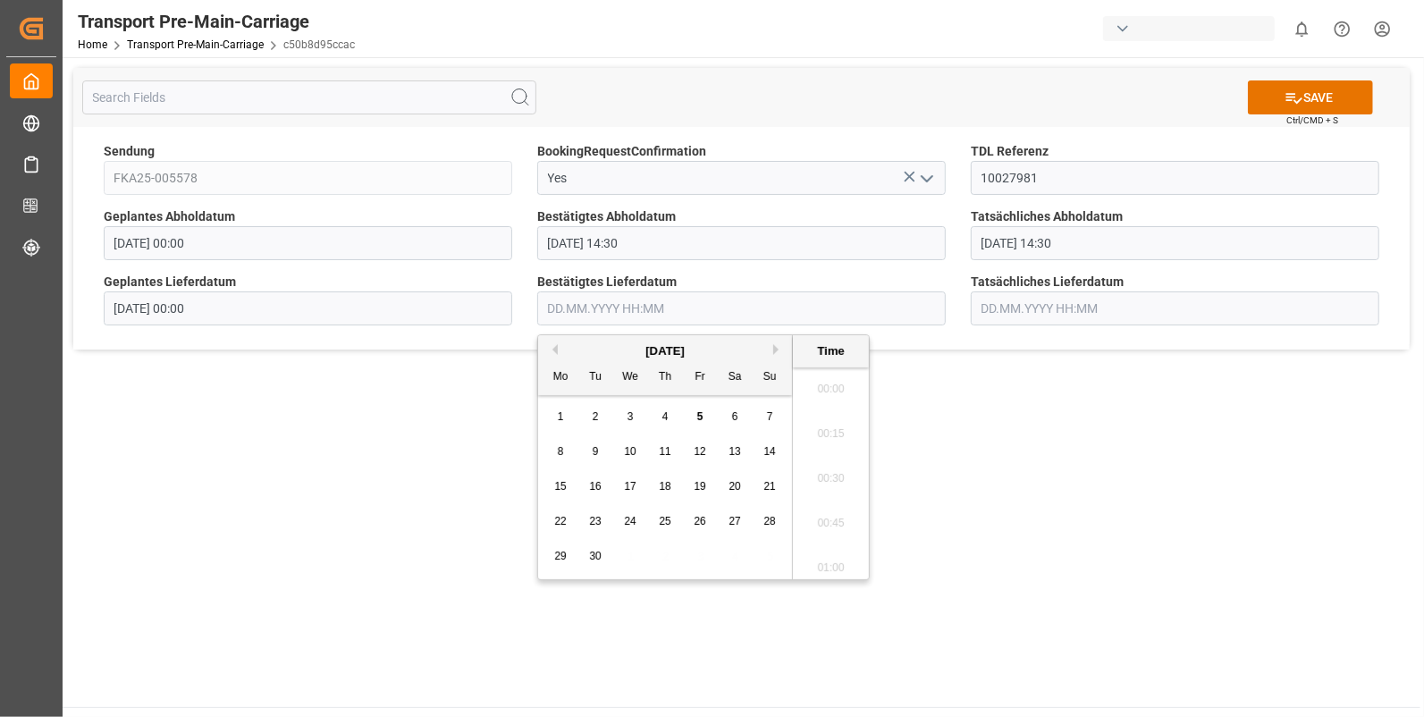
scroll to position [1972, 0]
click at [594, 414] on span "2" at bounding box center [596, 416] width 6 height 13
drag, startPoint x: 824, startPoint y: 444, endPoint x: 896, endPoint y: 351, distance: 117.9
click at [824, 443] on li "07:15" at bounding box center [831, 458] width 76 height 45
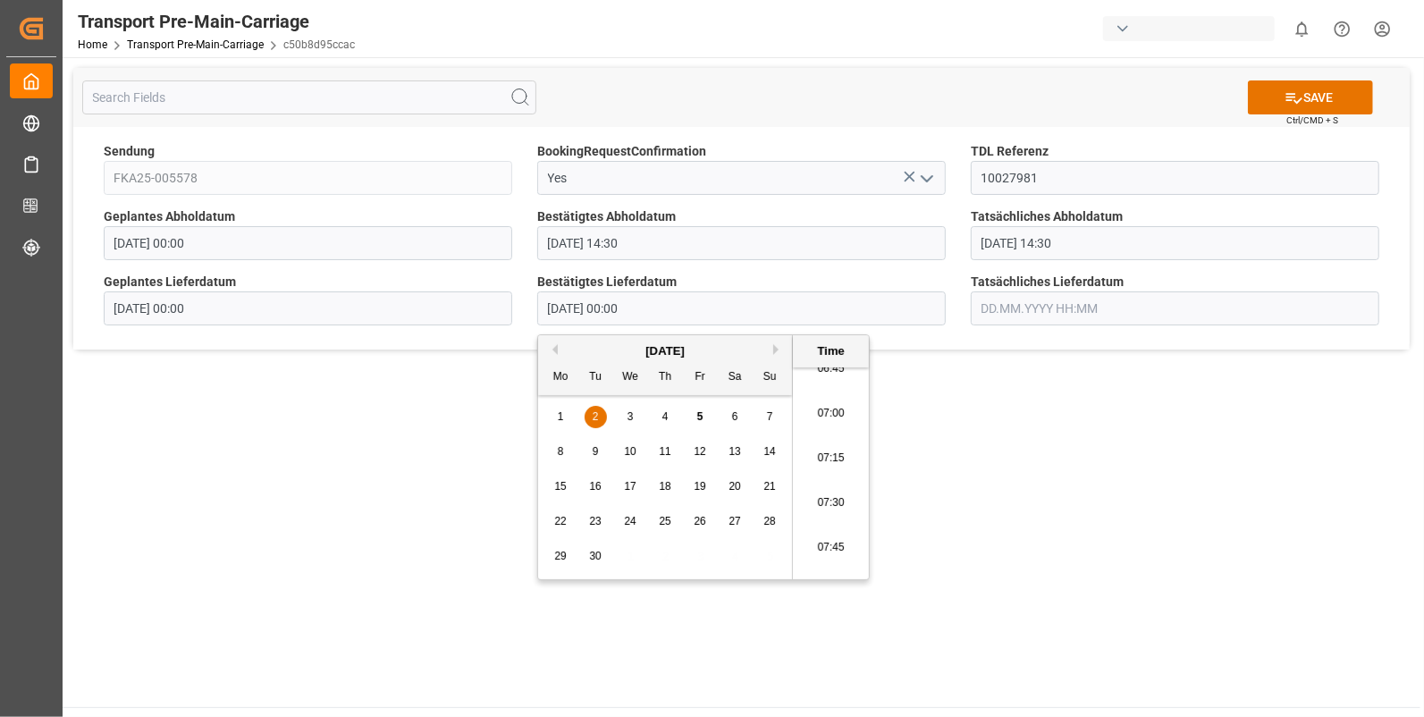
type input "02.09.2025 07:15"
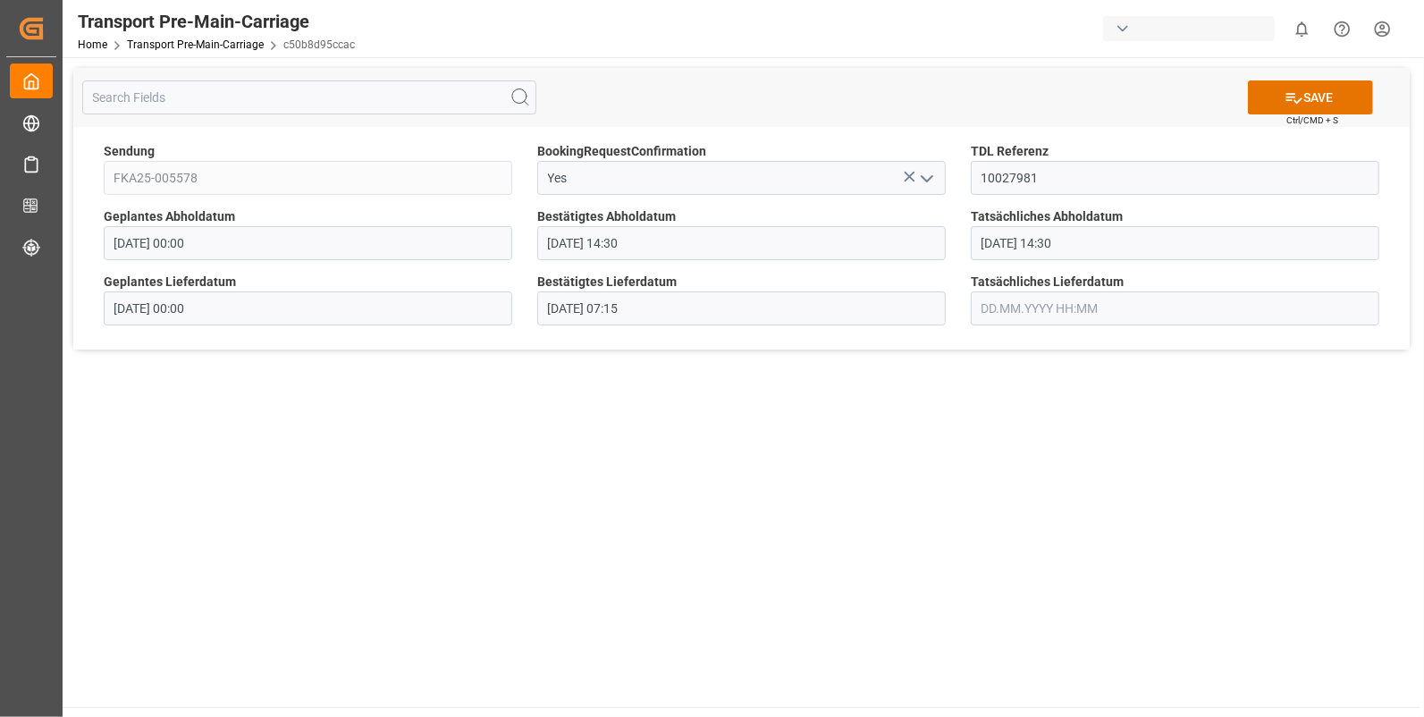
click at [1013, 305] on input "text" at bounding box center [1175, 308] width 409 height 34
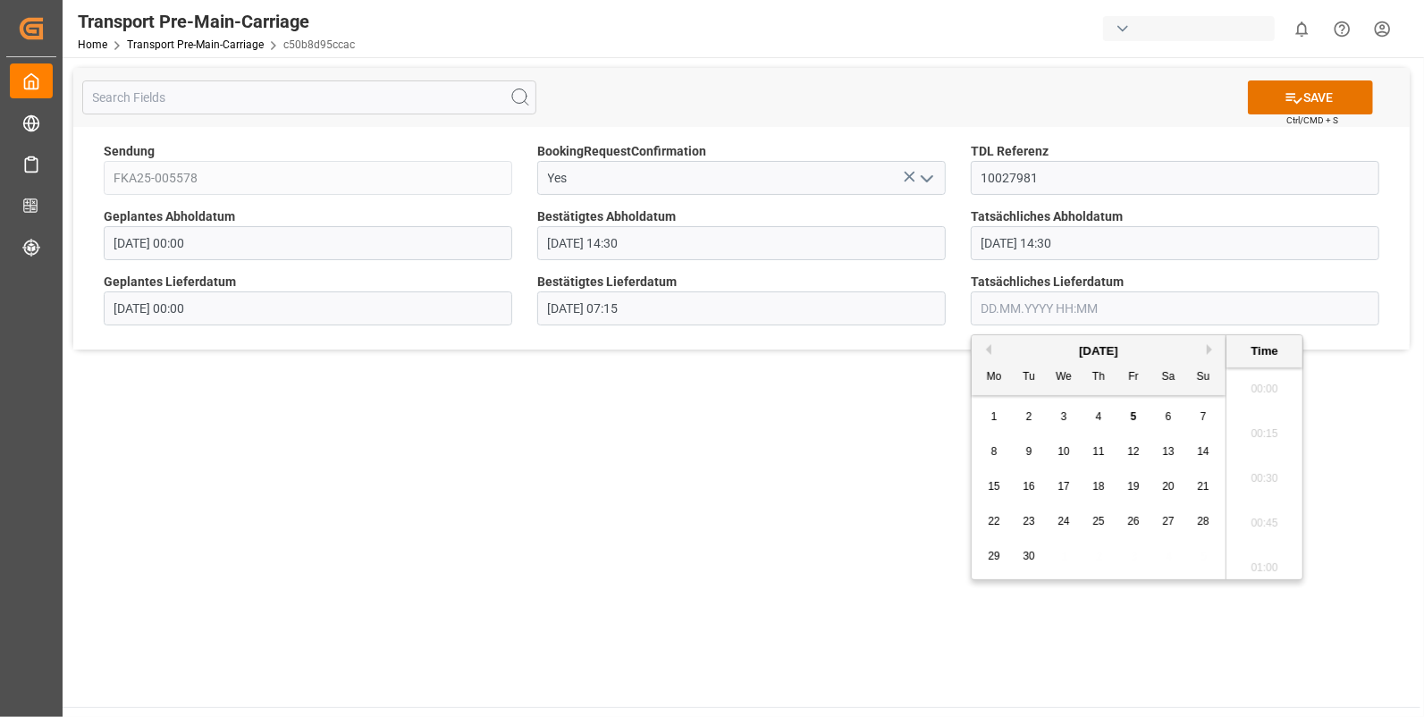
scroll to position [1972, 0]
click at [1028, 412] on span "2" at bounding box center [1029, 416] width 6 height 13
click at [1242, 377] on li "07:15" at bounding box center [1265, 384] width 76 height 45
type input "02.09.2025 07:15"
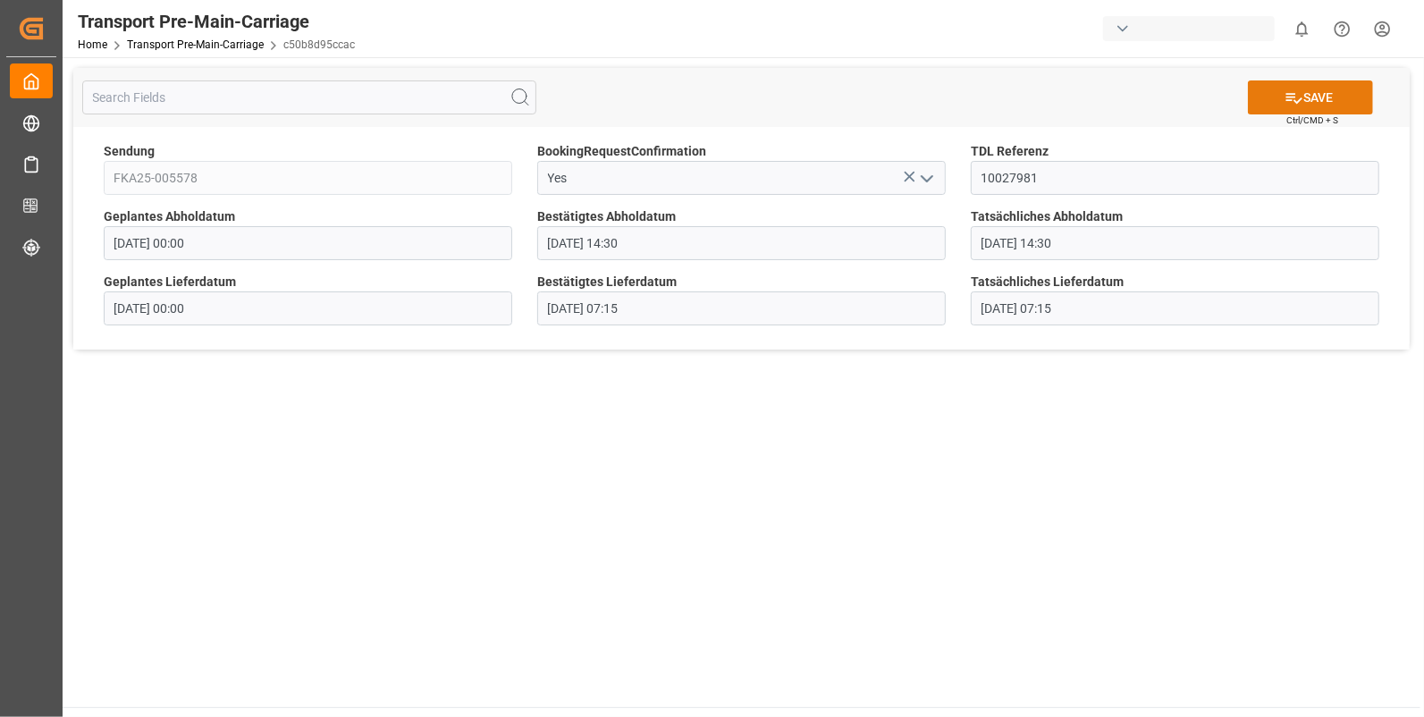
click at [1305, 89] on button "SAVE" at bounding box center [1310, 97] width 125 height 34
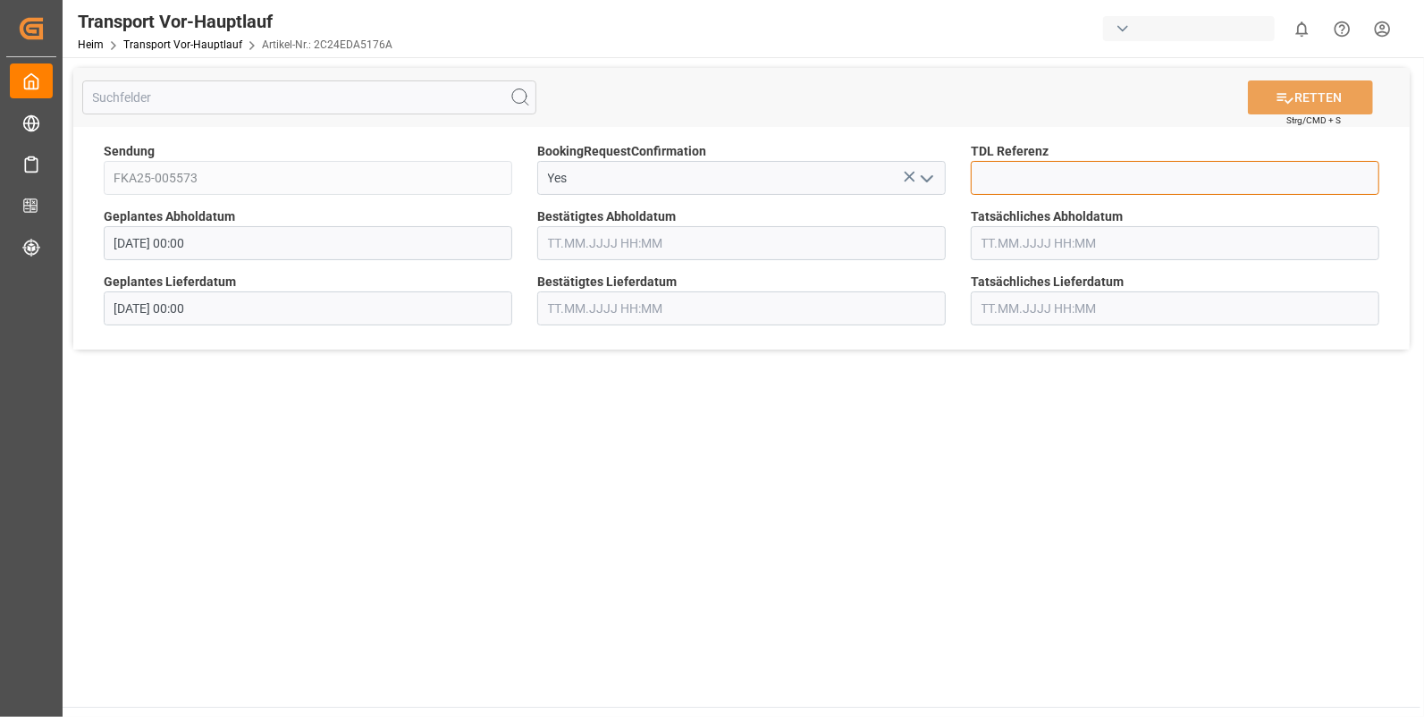
click at [1001, 173] on input at bounding box center [1175, 178] width 409 height 34
type input "10027995"
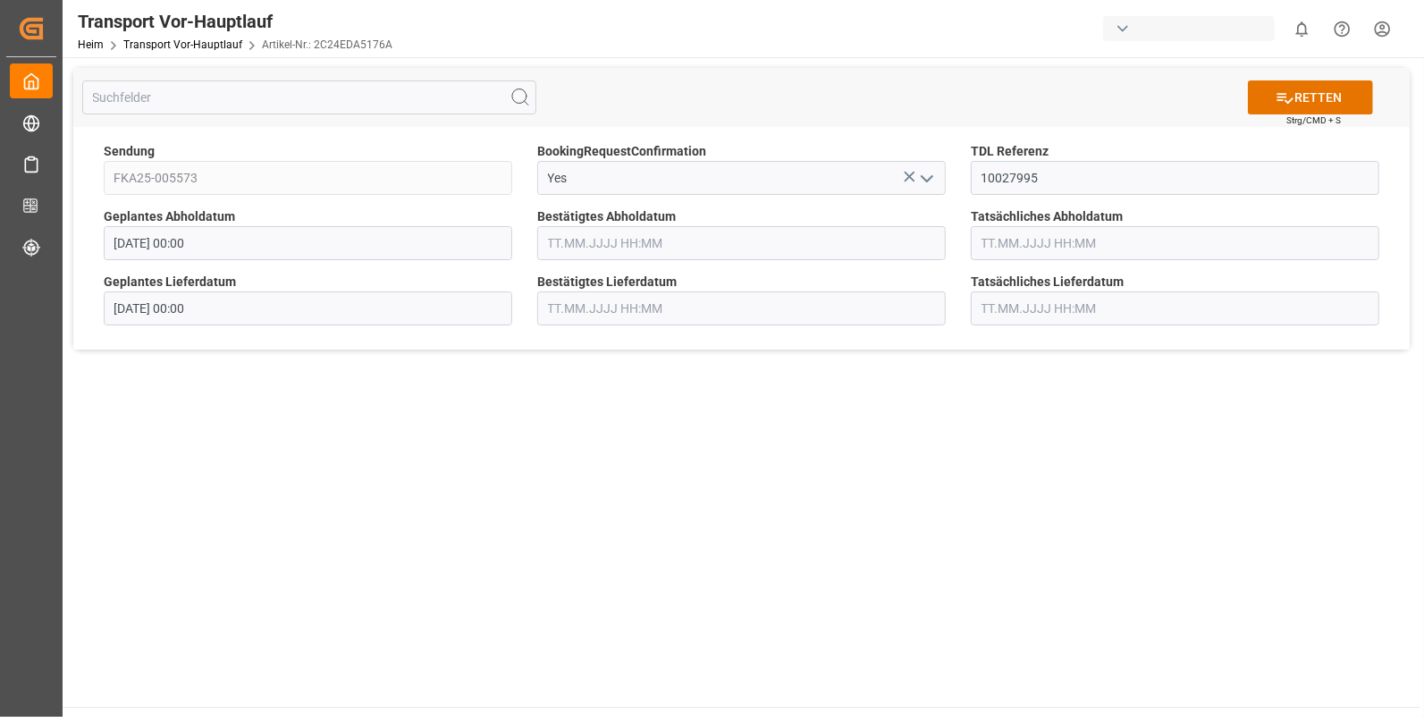
click at [577, 245] on input "text" at bounding box center [741, 243] width 409 height 34
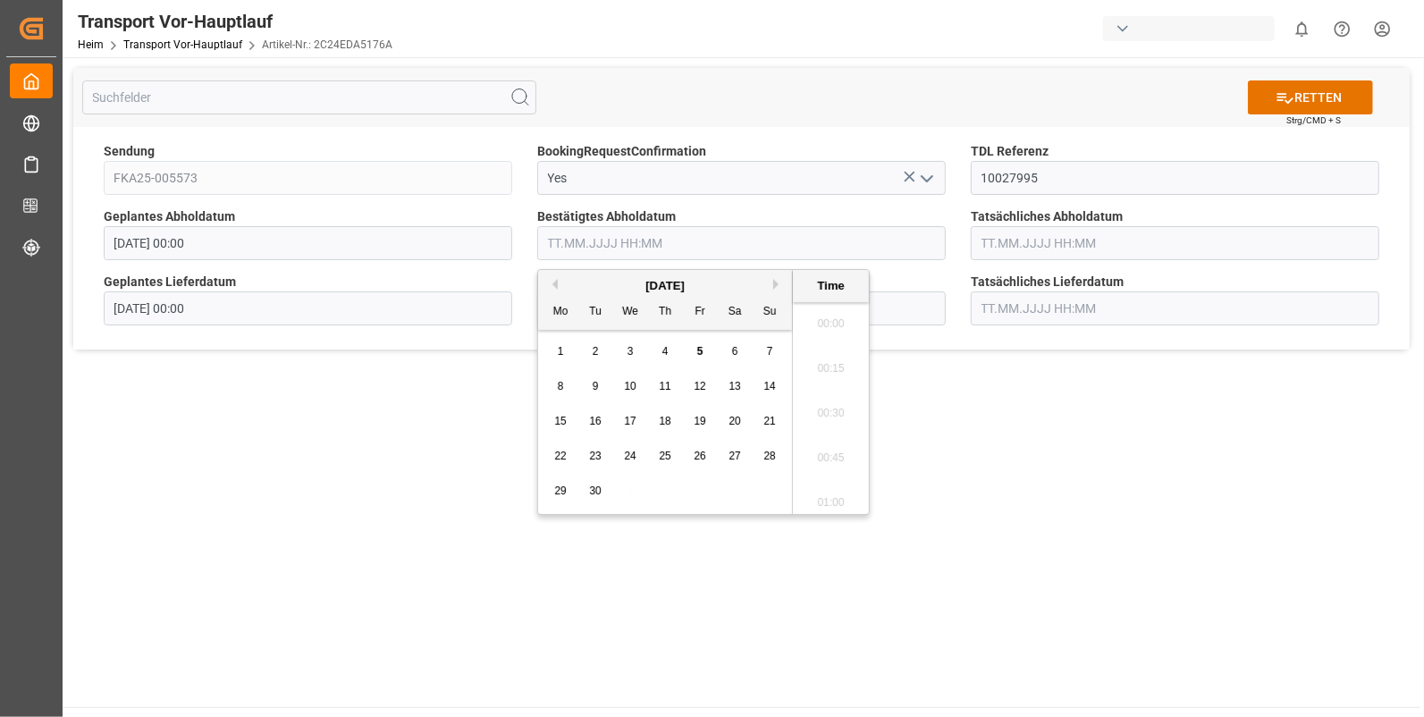
scroll to position [2017, 0]
click at [556, 350] on div "1" at bounding box center [561, 352] width 22 height 21
drag, startPoint x: 823, startPoint y: 459, endPoint x: 830, endPoint y: 447, distance: 13.6
click at [823, 456] on li "15:00" at bounding box center [831, 467] width 76 height 45
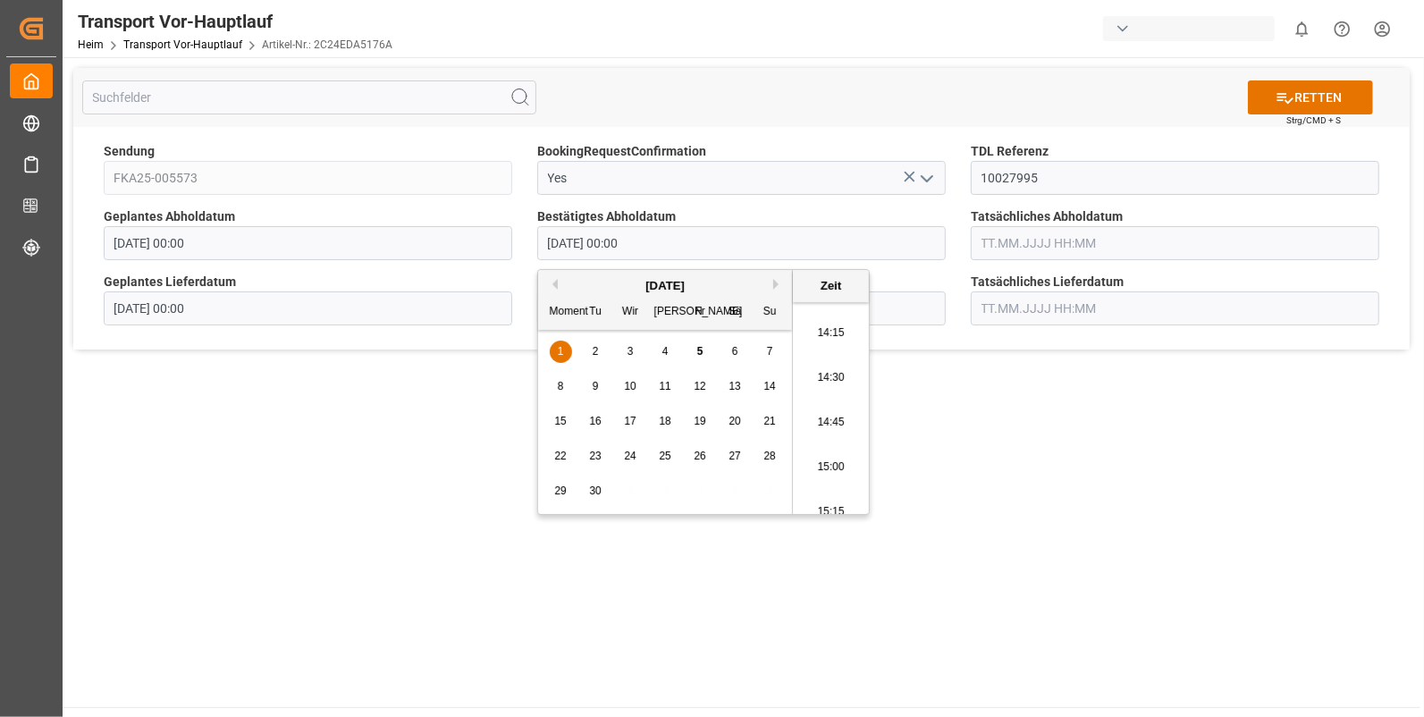
type input "01.09.2025 15:00"
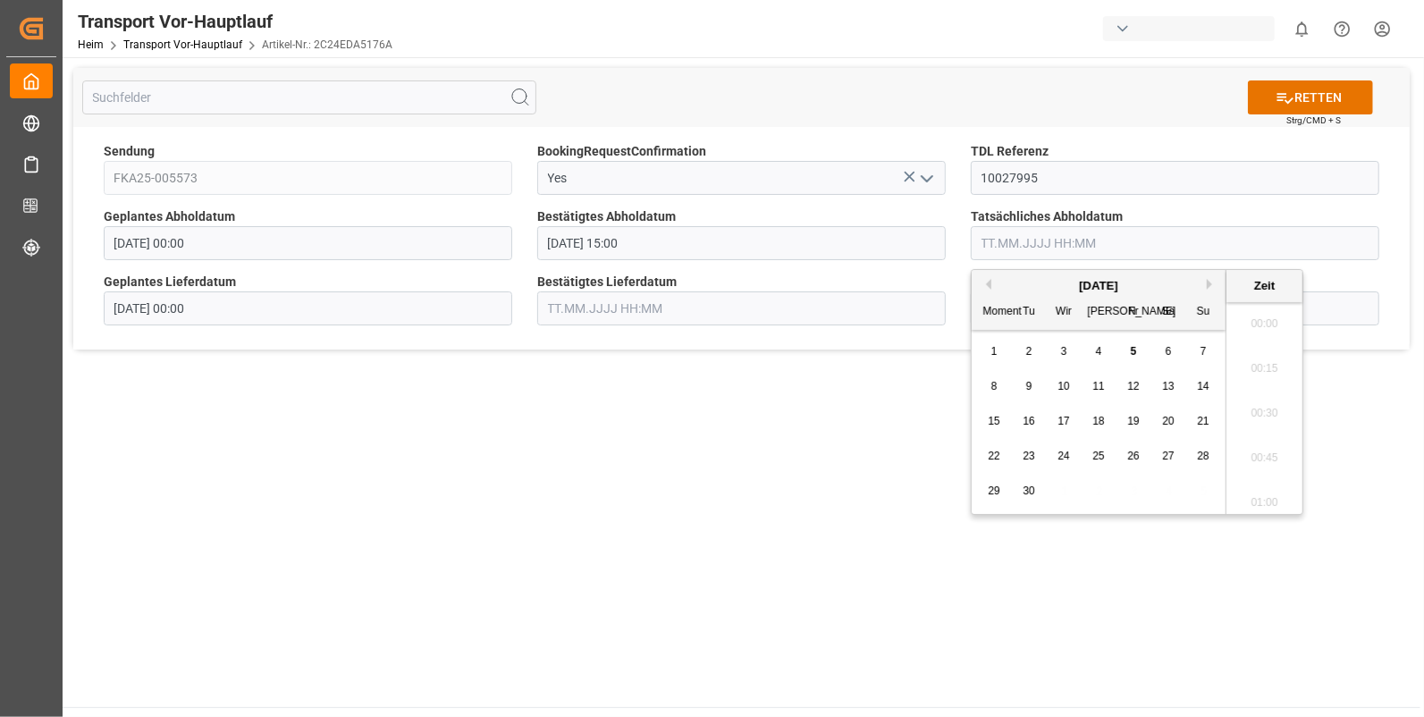
click at [1011, 242] on input "text" at bounding box center [1175, 243] width 409 height 34
click at [992, 352] on span "1" at bounding box center [995, 351] width 6 height 13
click at [1254, 391] on li "15:00" at bounding box center [1265, 393] width 76 height 45
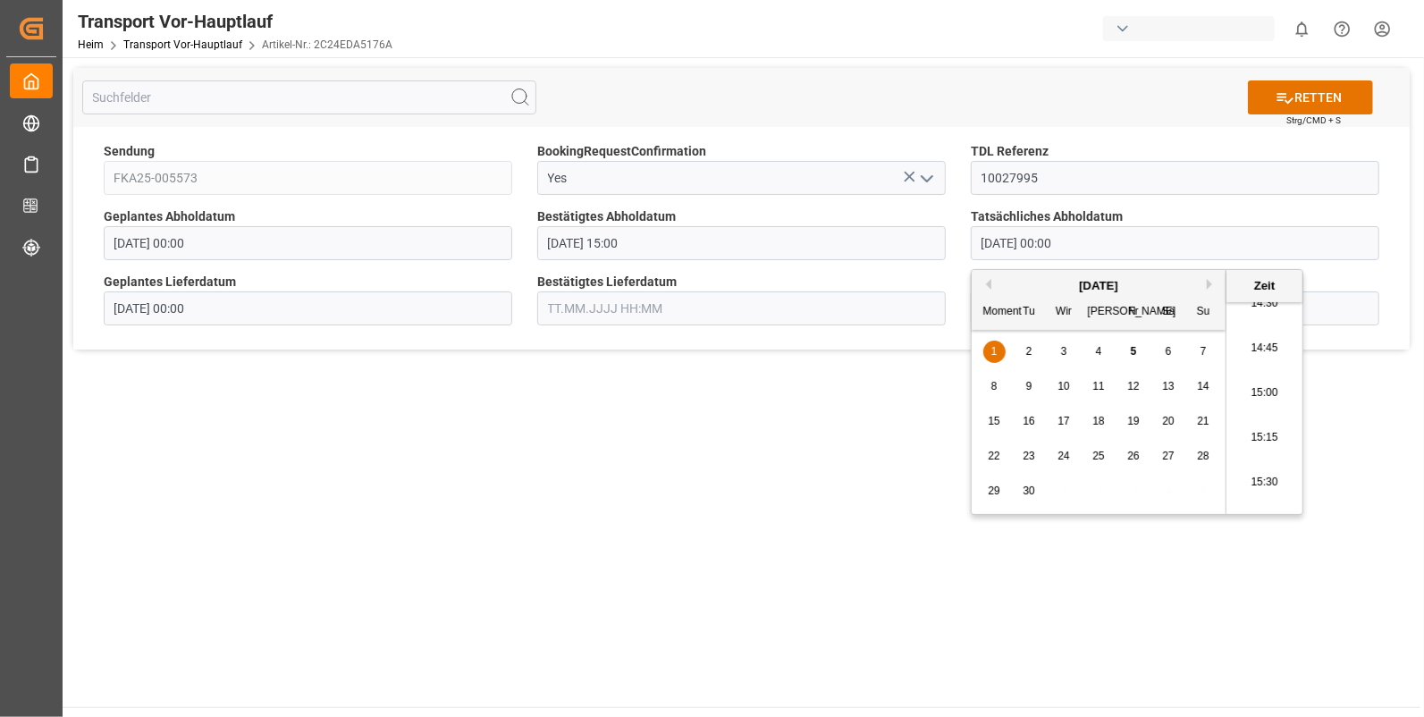
type input "01.09.2025 15:00"
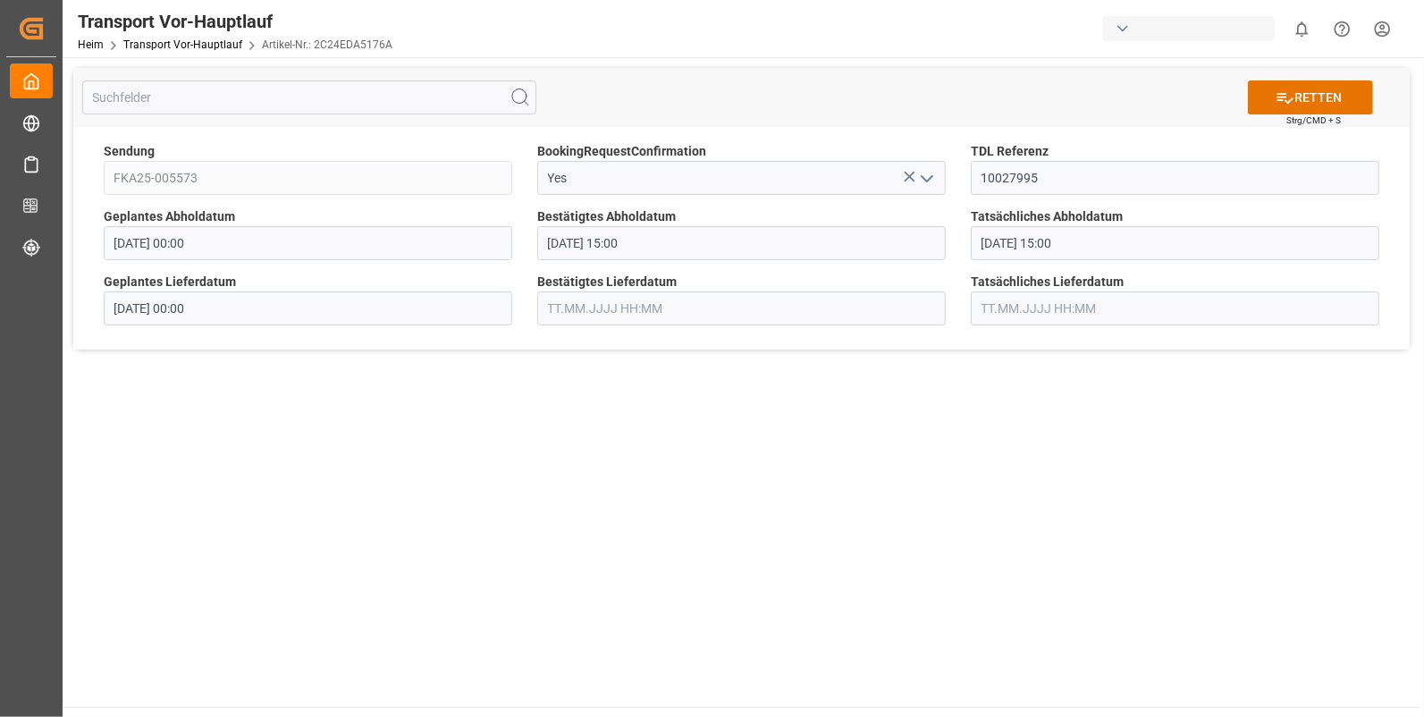
click at [574, 300] on input "text" at bounding box center [741, 308] width 409 height 34
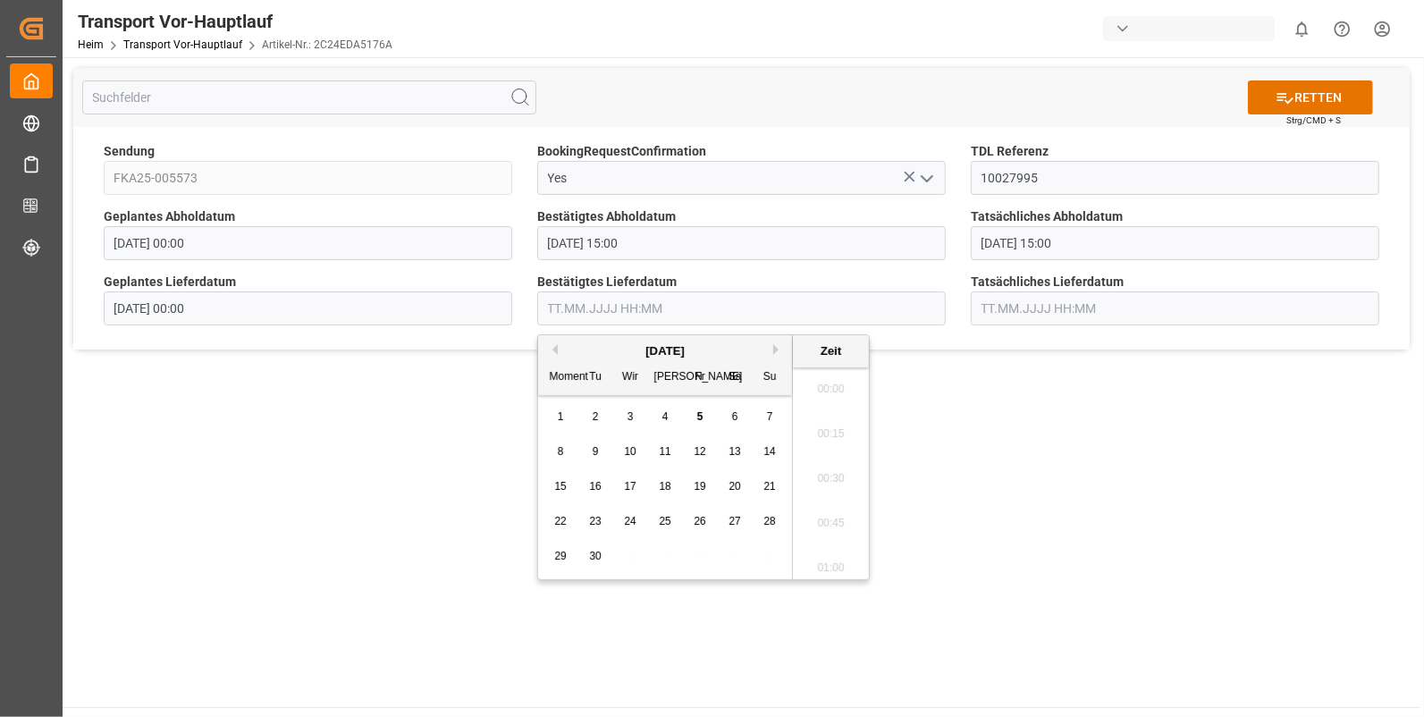
scroll to position [2017, 0]
click at [591, 414] on div "2" at bounding box center [596, 417] width 22 height 21
click at [818, 384] on li "08:45" at bounding box center [831, 384] width 76 height 45
type input "02.09.2025 08:45"
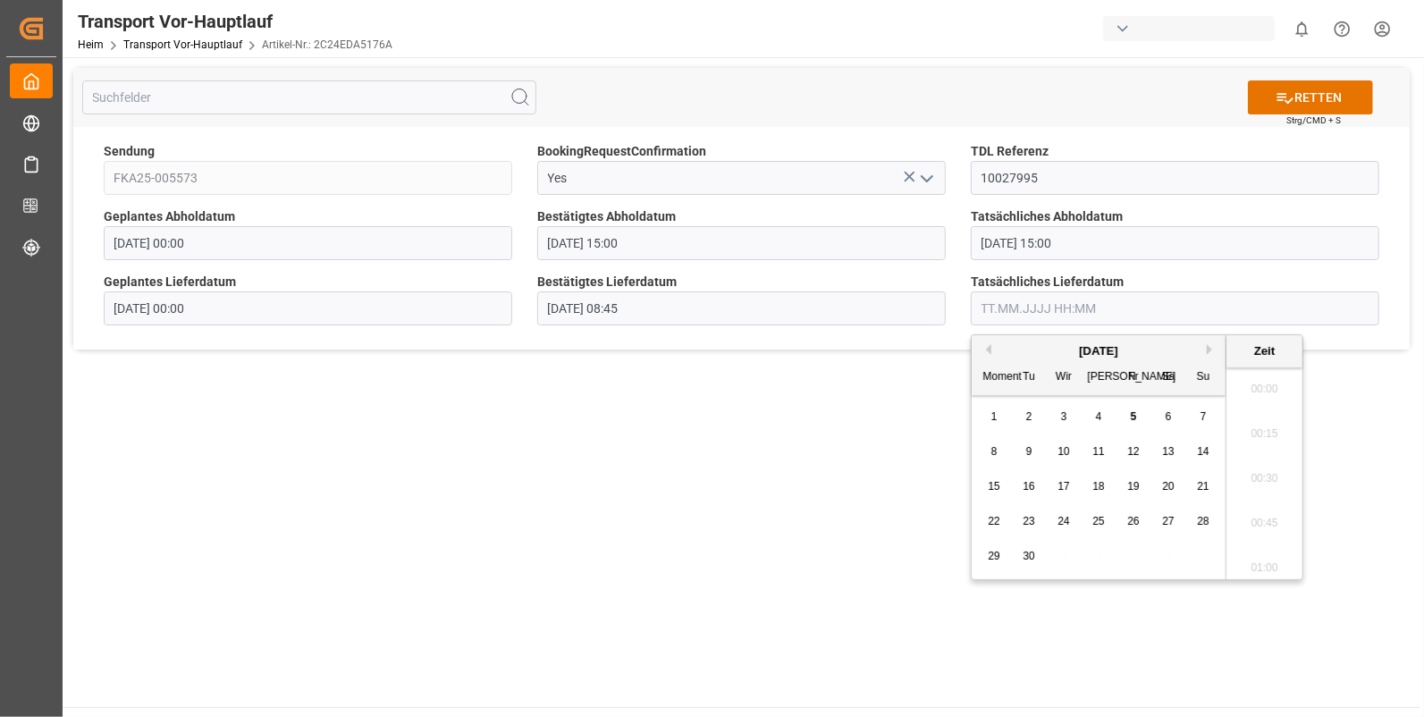
click at [1012, 304] on input "text" at bounding box center [1175, 308] width 409 height 34
click at [1024, 410] on div "2" at bounding box center [1029, 417] width 22 height 21
click at [1249, 452] on li "08:45" at bounding box center [1265, 458] width 76 height 45
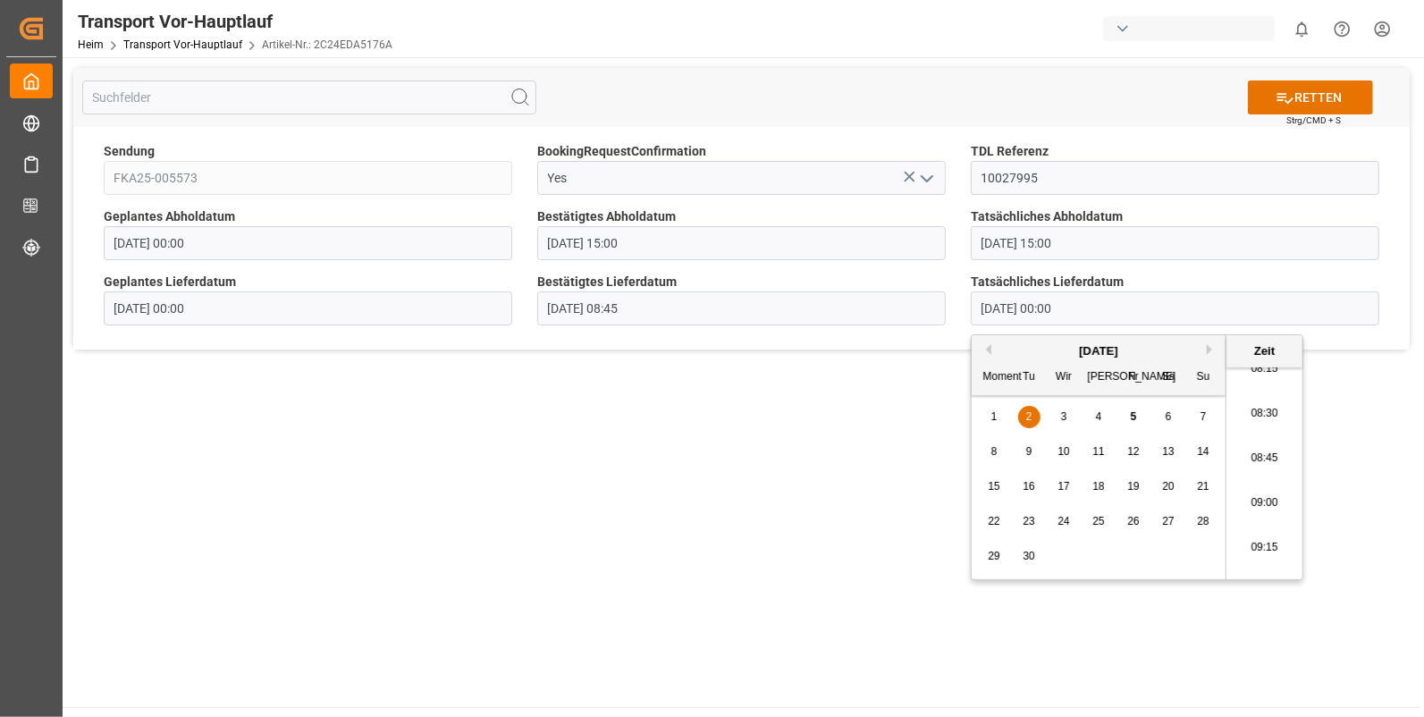
type input "02.09.2025 08:45"
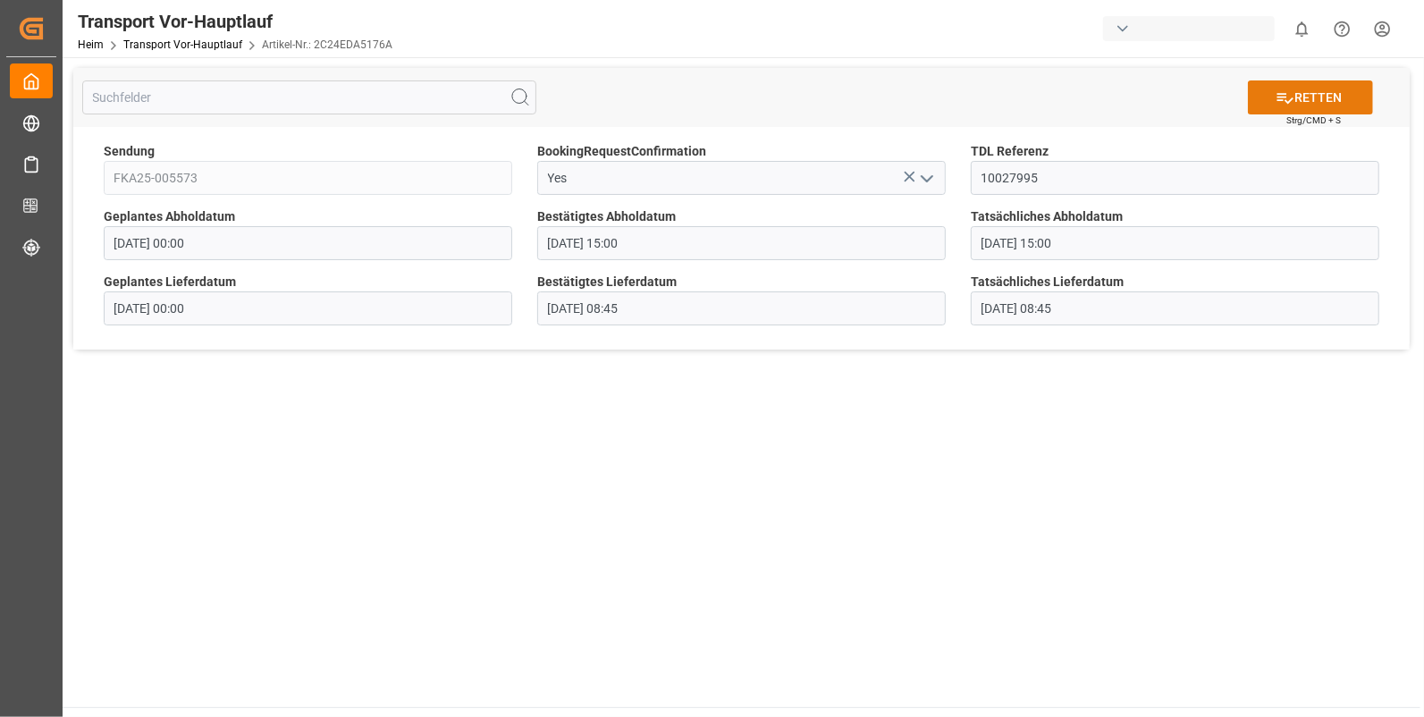
click at [1329, 95] on font "RETTEN" at bounding box center [1318, 98] width 47 height 19
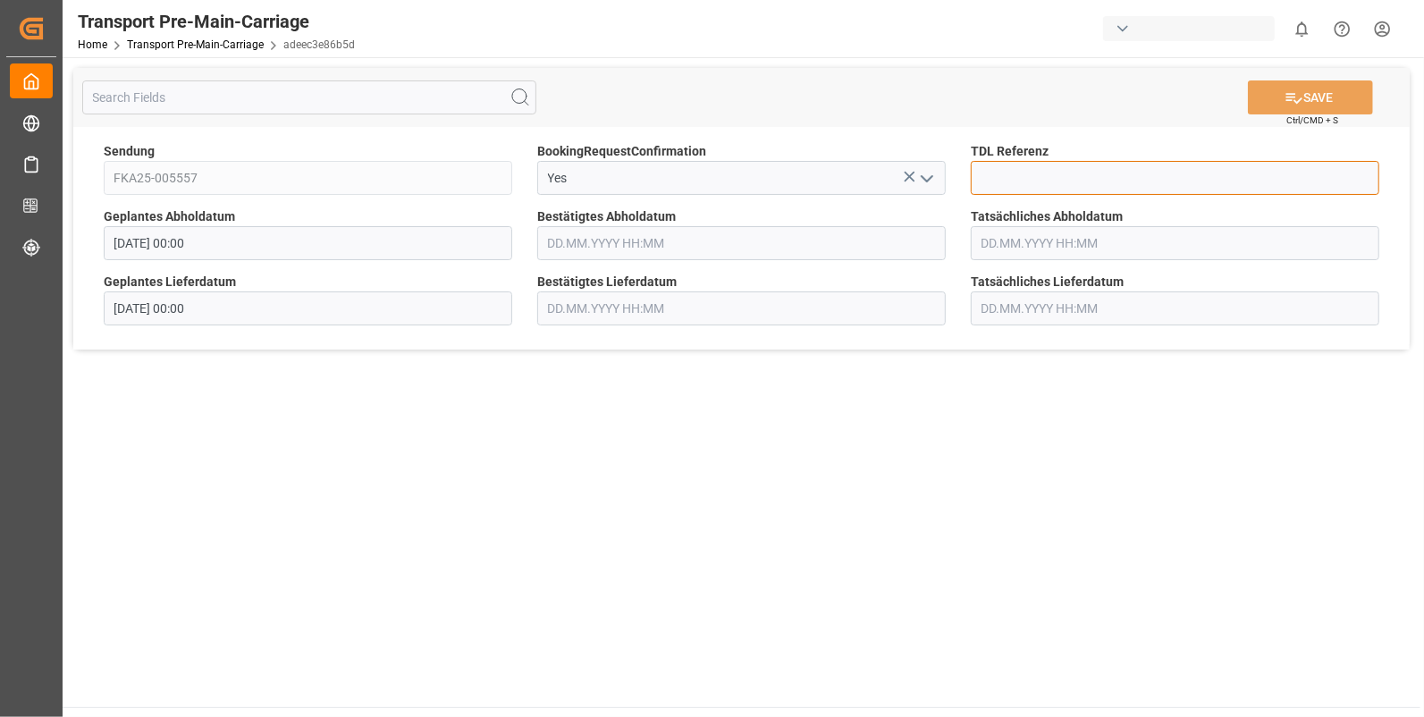
click at [1007, 179] on input at bounding box center [1175, 178] width 409 height 34
type input "10027996"
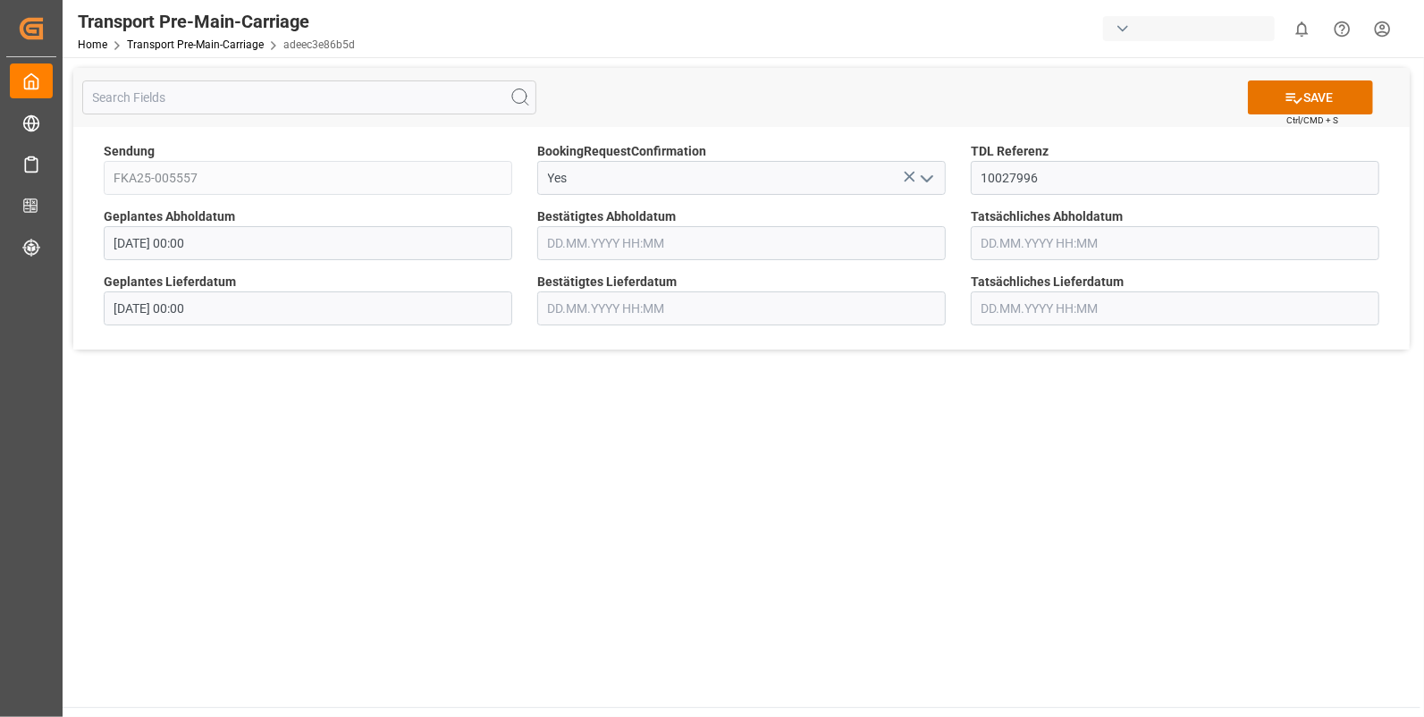
click at [596, 234] on input "text" at bounding box center [741, 243] width 409 height 34
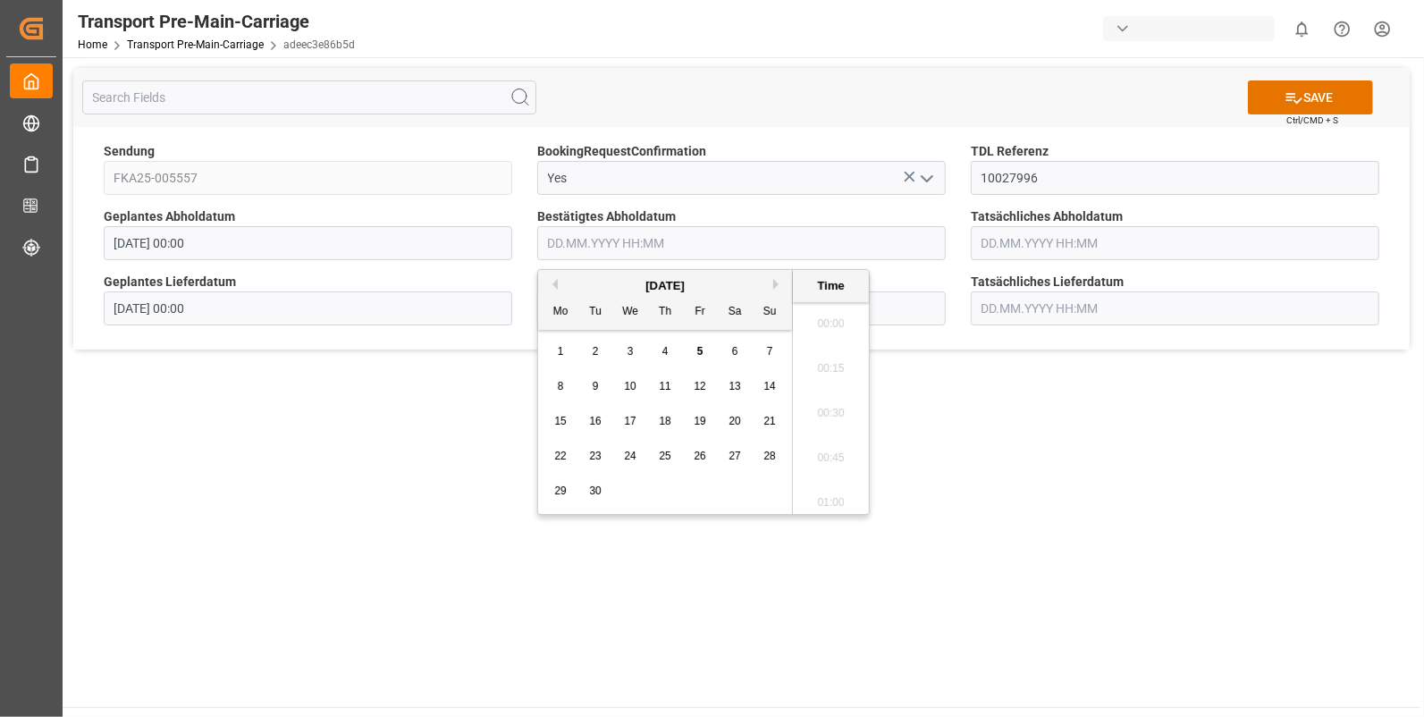
scroll to position [2017, 0]
click at [559, 347] on span "1" at bounding box center [561, 351] width 6 height 13
click at [832, 408] on li "15:30" at bounding box center [831, 408] width 76 height 45
type input "[DATE] 15:30"
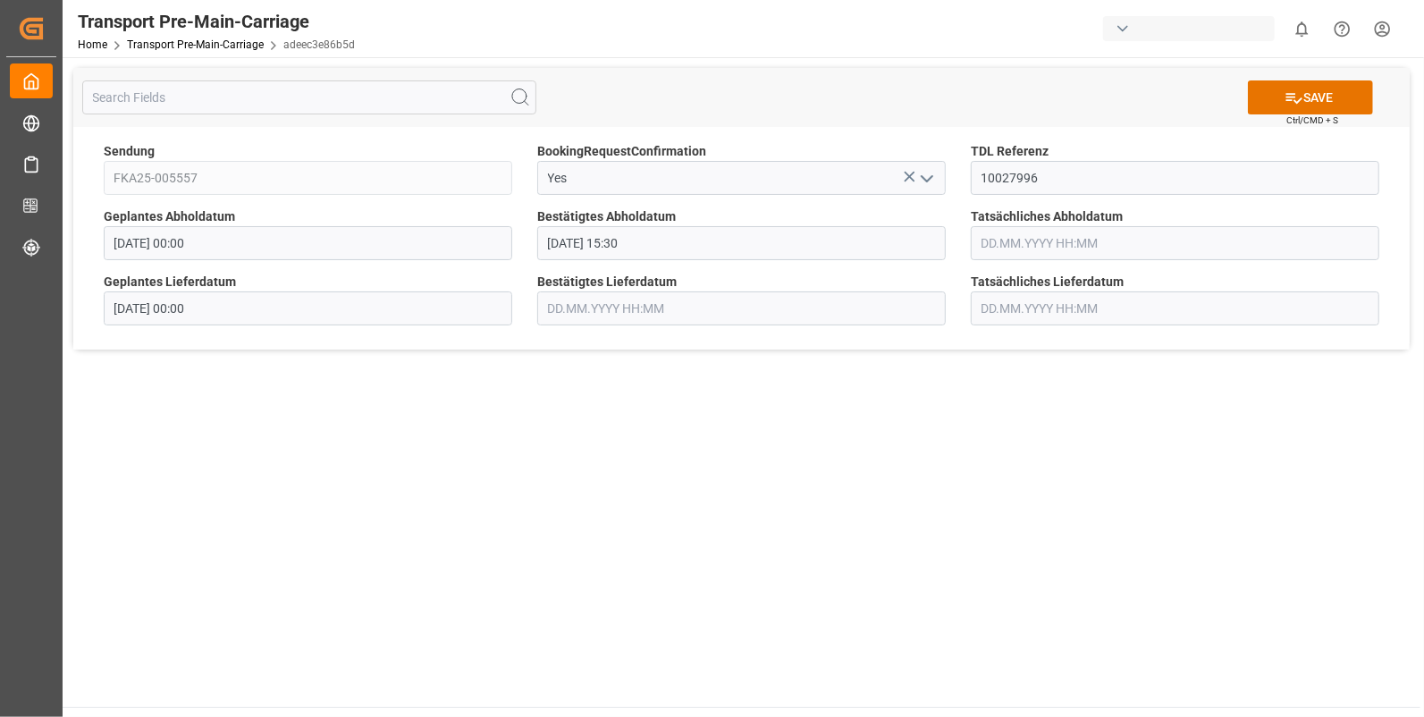
click at [992, 246] on input "text" at bounding box center [1175, 243] width 409 height 34
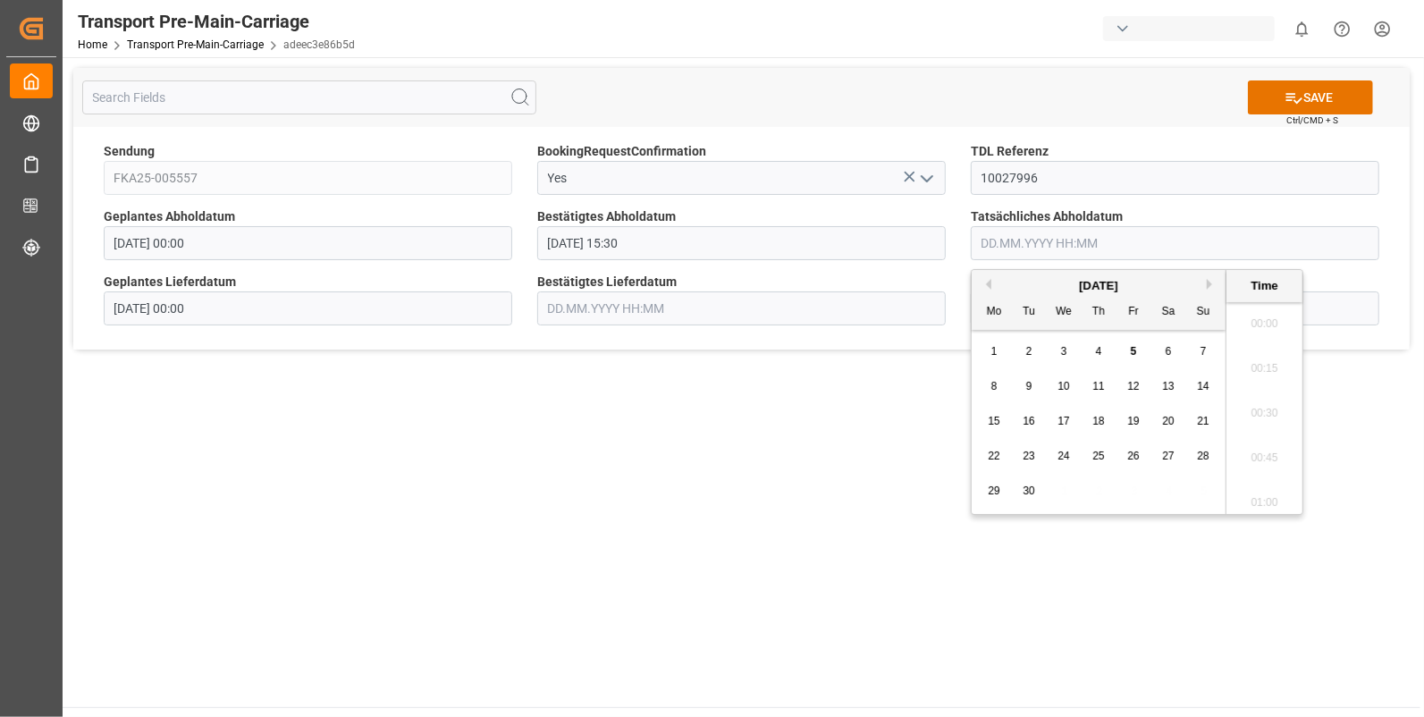
scroll to position [2017, 0]
click at [988, 346] on div "1" at bounding box center [995, 352] width 22 height 21
click at [1270, 404] on li "15:30" at bounding box center [1265, 408] width 76 height 45
type input "[DATE] 15:30"
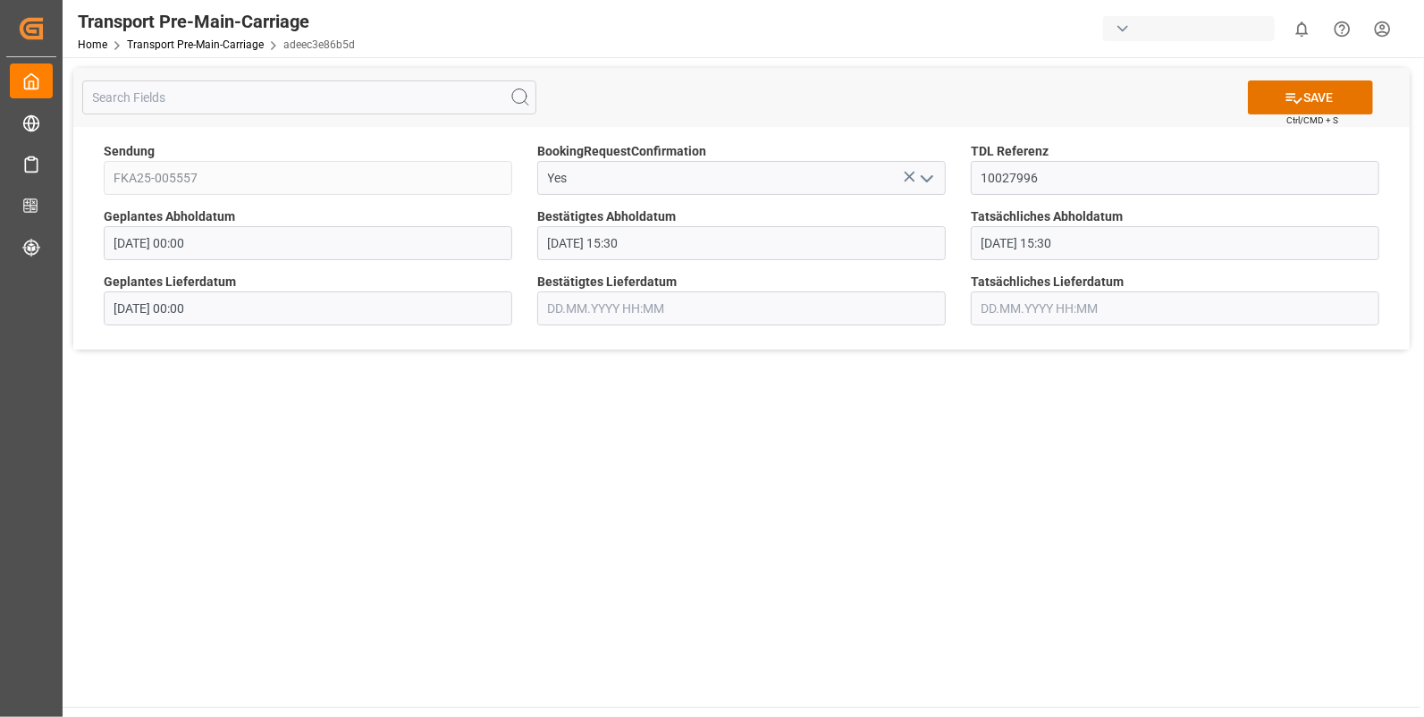
click at [584, 310] on input "text" at bounding box center [741, 308] width 409 height 34
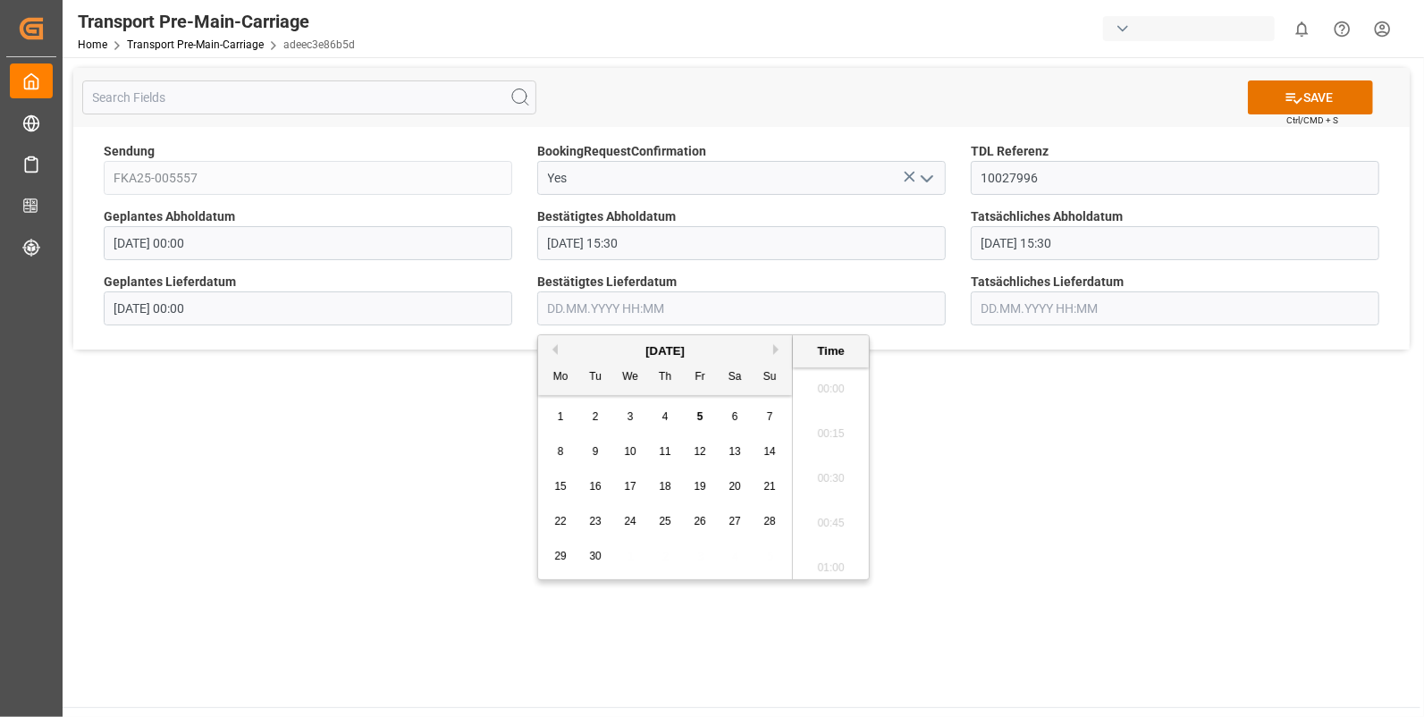
scroll to position [2017, 0]
click at [596, 416] on span "2" at bounding box center [596, 416] width 6 height 13
click at [814, 403] on li "07:15" at bounding box center [831, 414] width 76 height 45
type input "[DATE] 07:15"
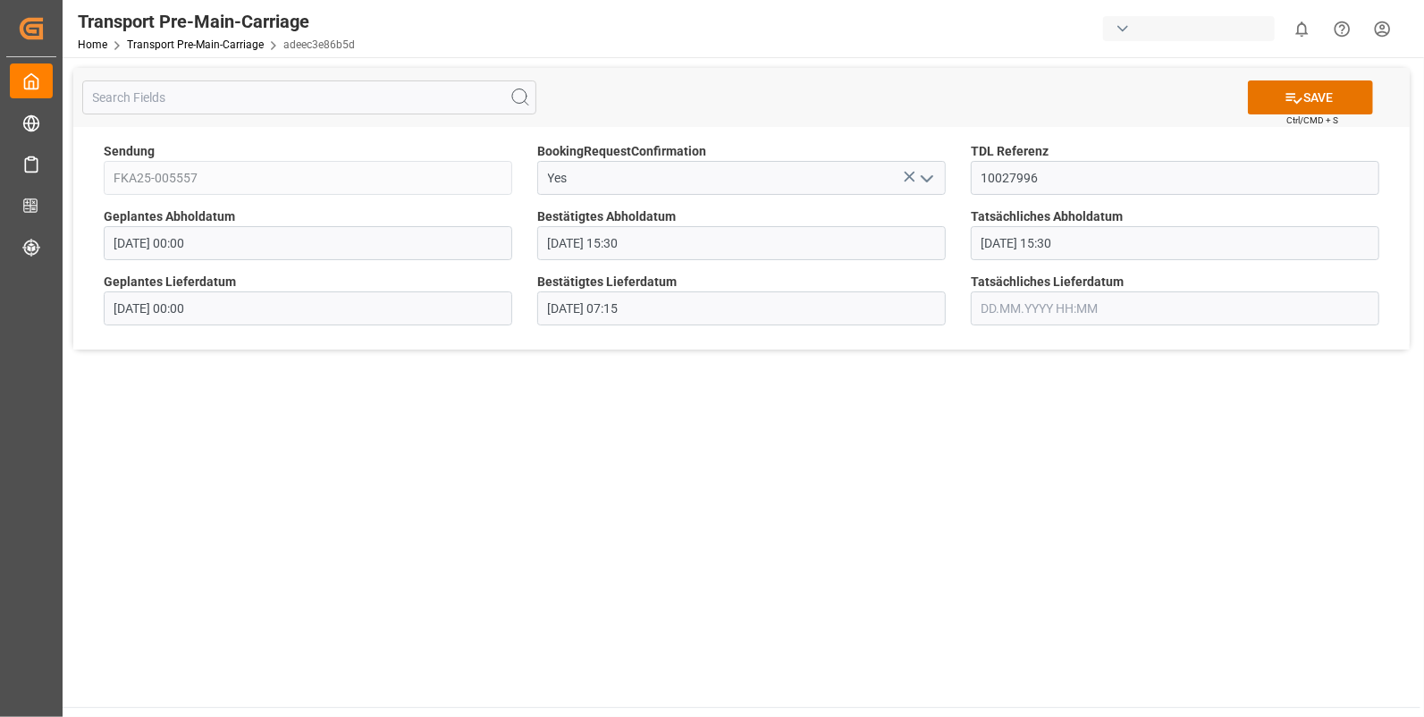
click at [982, 304] on input "text" at bounding box center [1175, 308] width 409 height 34
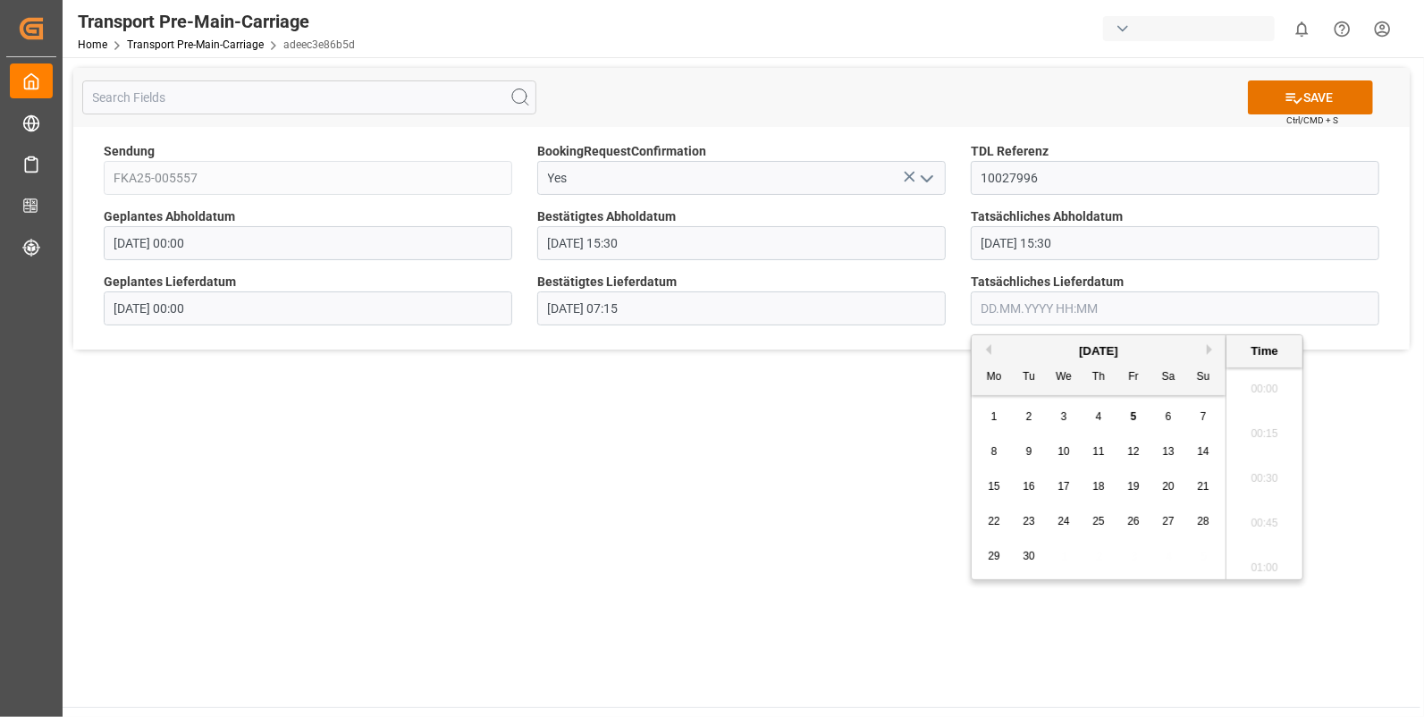
scroll to position [2017, 0]
click at [1024, 413] on div "2" at bounding box center [1029, 417] width 22 height 21
click at [1243, 416] on li "07:15" at bounding box center [1265, 414] width 76 height 45
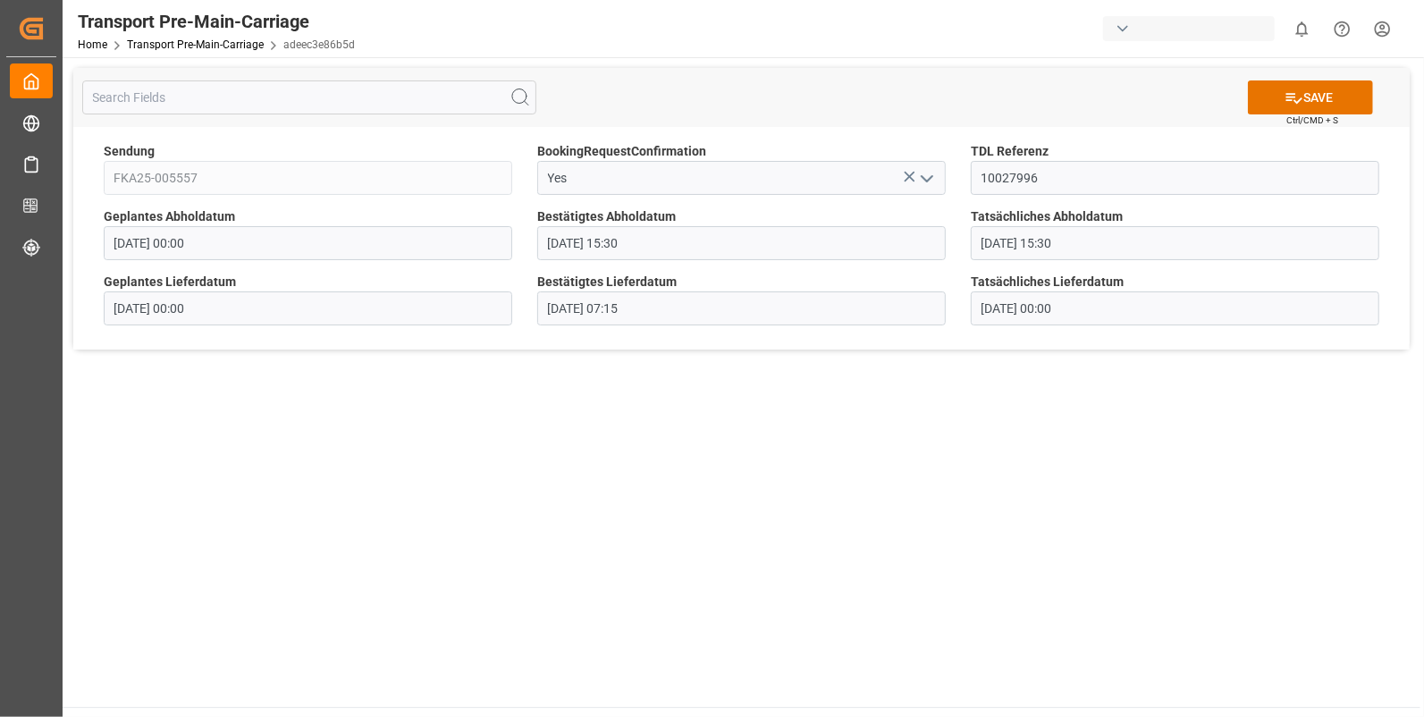
type input "[DATE] 07:15"
click at [1301, 89] on button "SAVE" at bounding box center [1310, 97] width 125 height 34
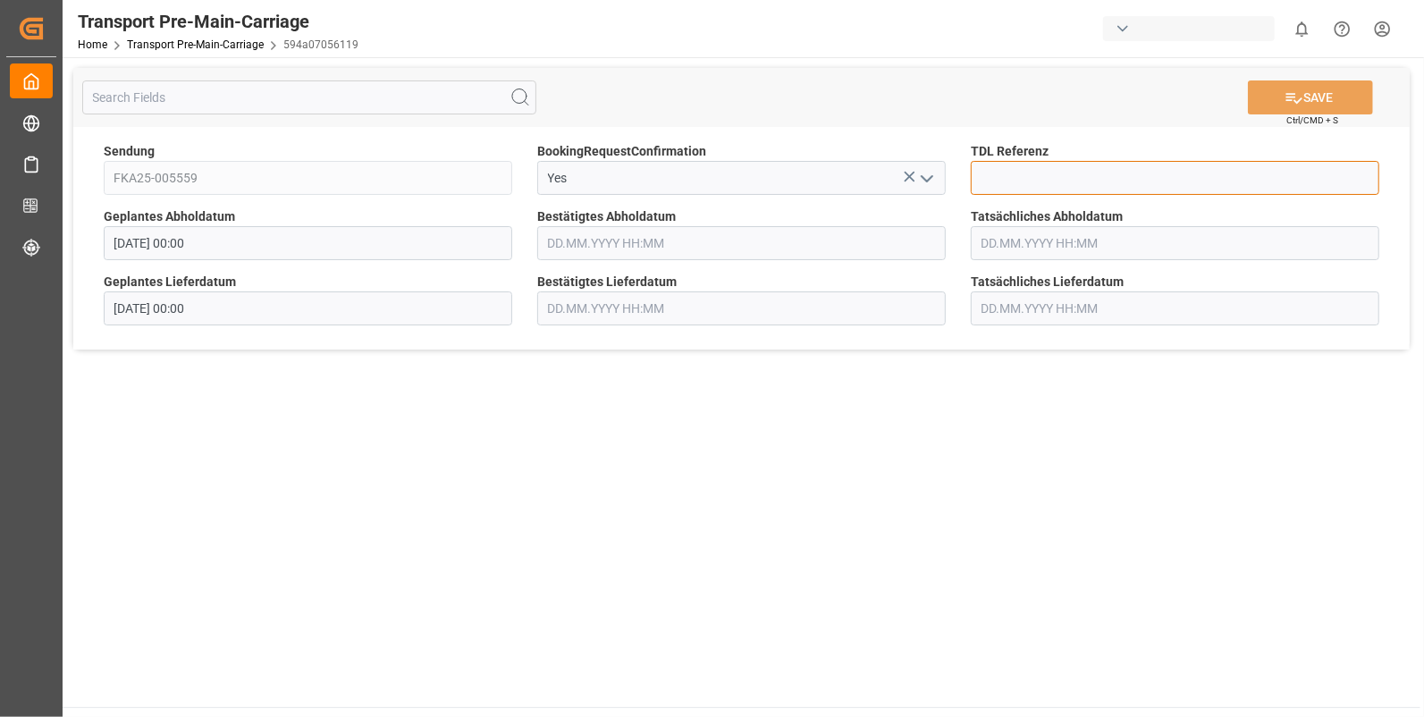
click at [988, 174] on input at bounding box center [1175, 178] width 409 height 34
type input "10028017"
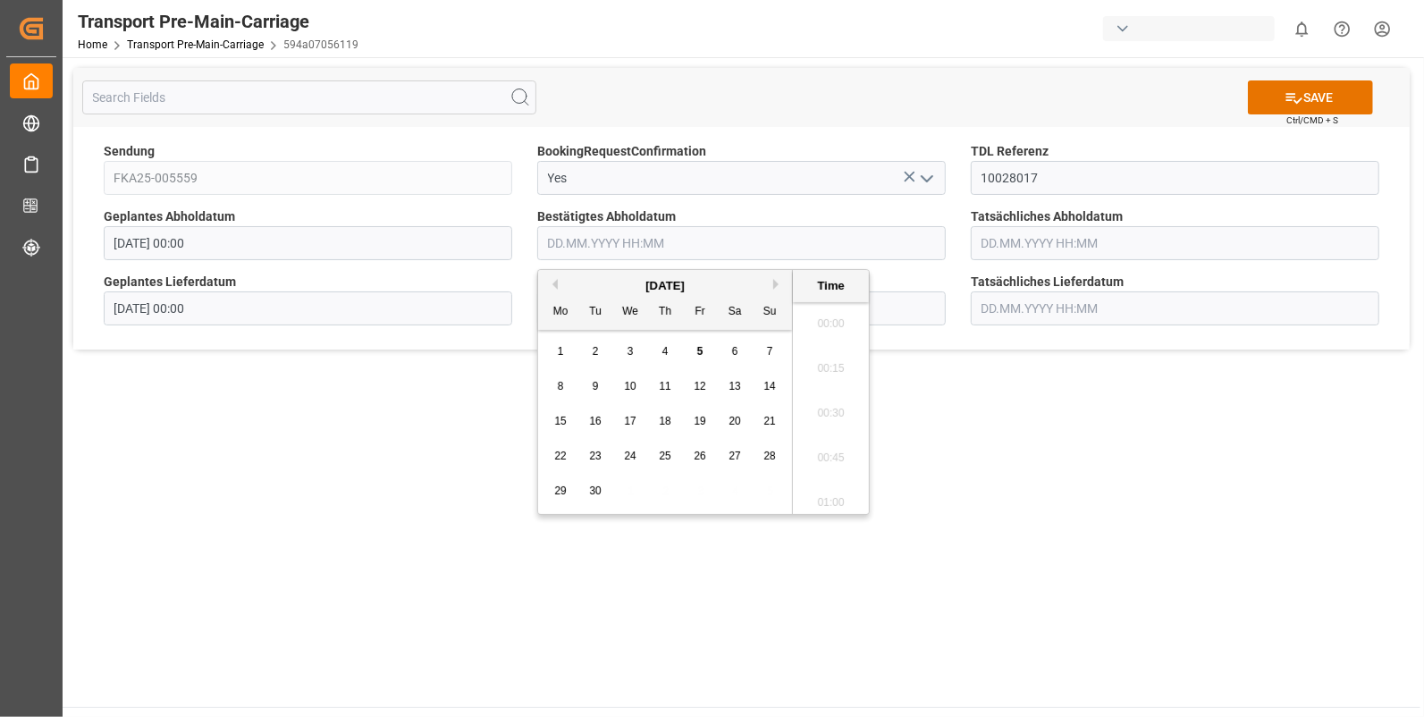
click at [545, 246] on input "text" at bounding box center [741, 243] width 409 height 34
click at [590, 353] on div "2" at bounding box center [596, 352] width 22 height 21
click at [832, 382] on li "15:00" at bounding box center [831, 393] width 76 height 45
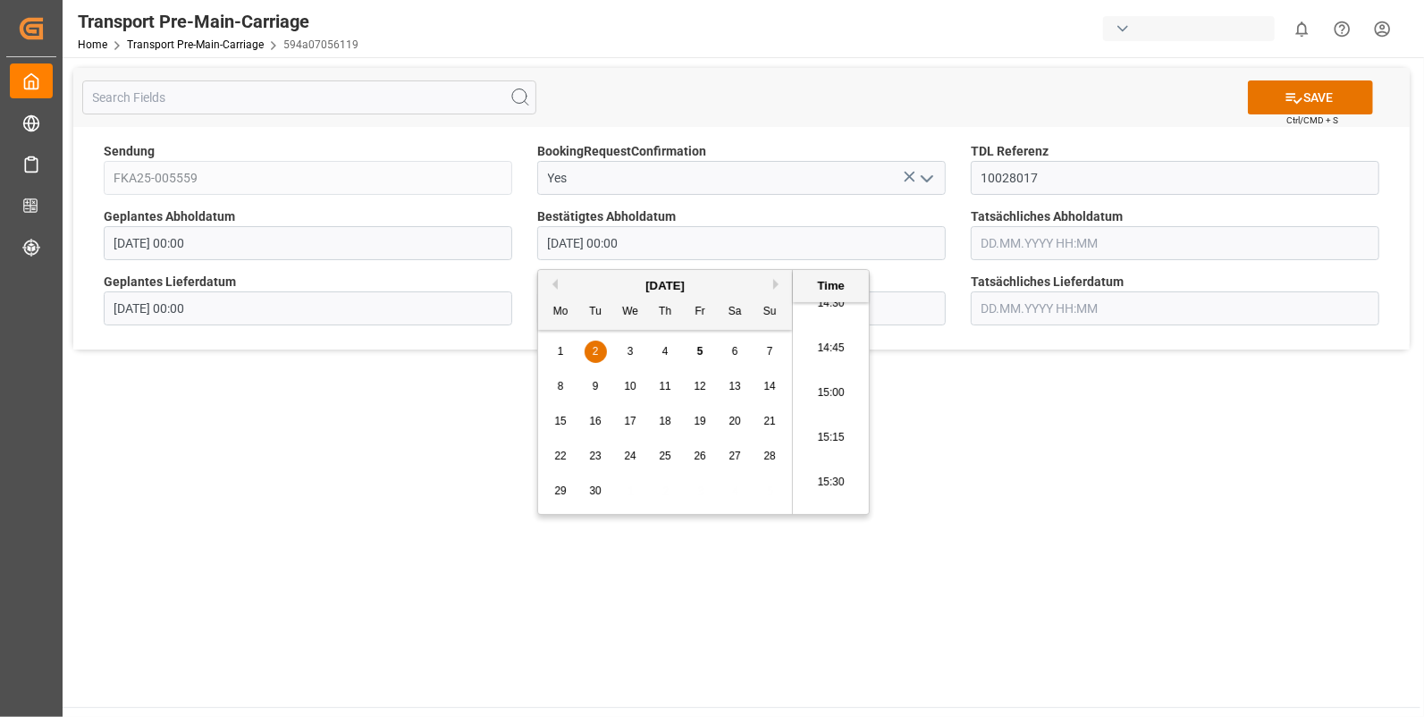
type input "02.09.2025 15:00"
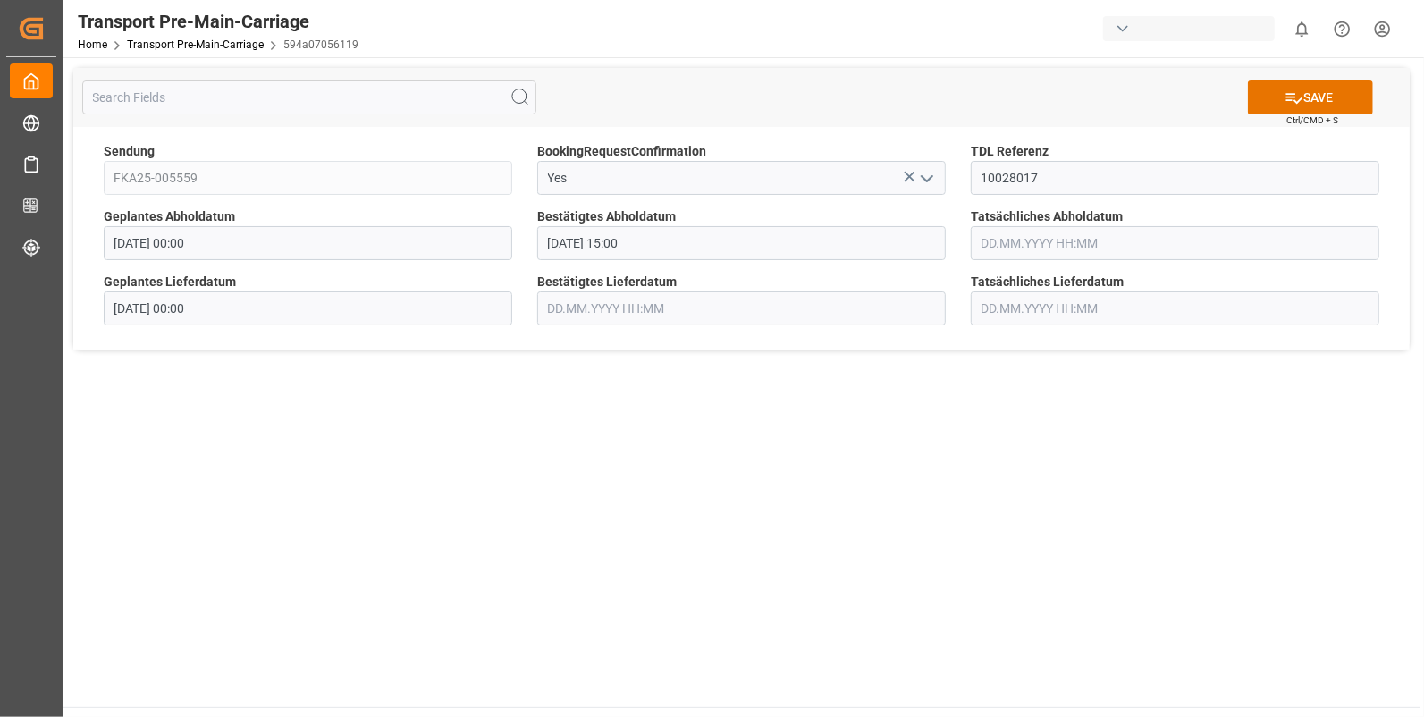
click at [978, 247] on input "text" at bounding box center [1175, 243] width 409 height 34
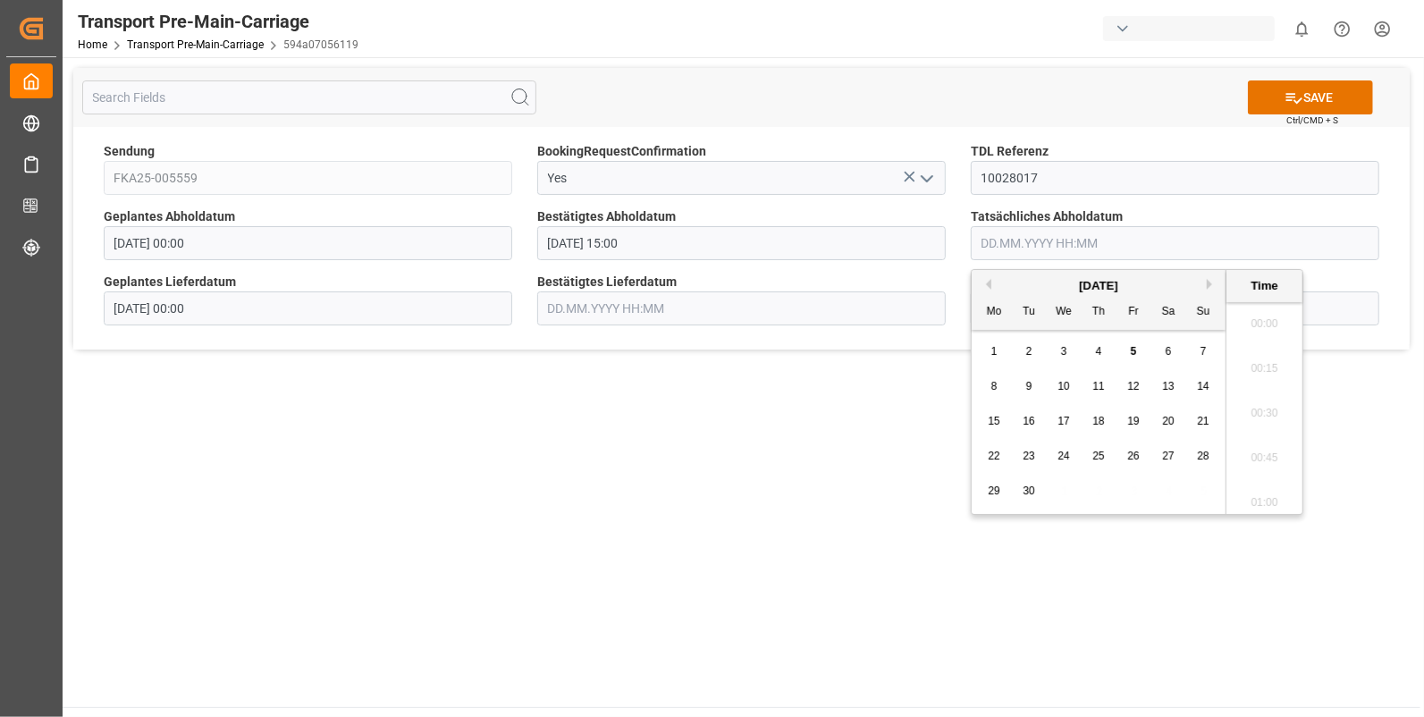
scroll to position [2017, 0]
click at [1025, 344] on div "2" at bounding box center [1029, 352] width 22 height 21
click at [1258, 313] on li "15:00" at bounding box center [1265, 319] width 76 height 45
type input "02.09.2025 15:00"
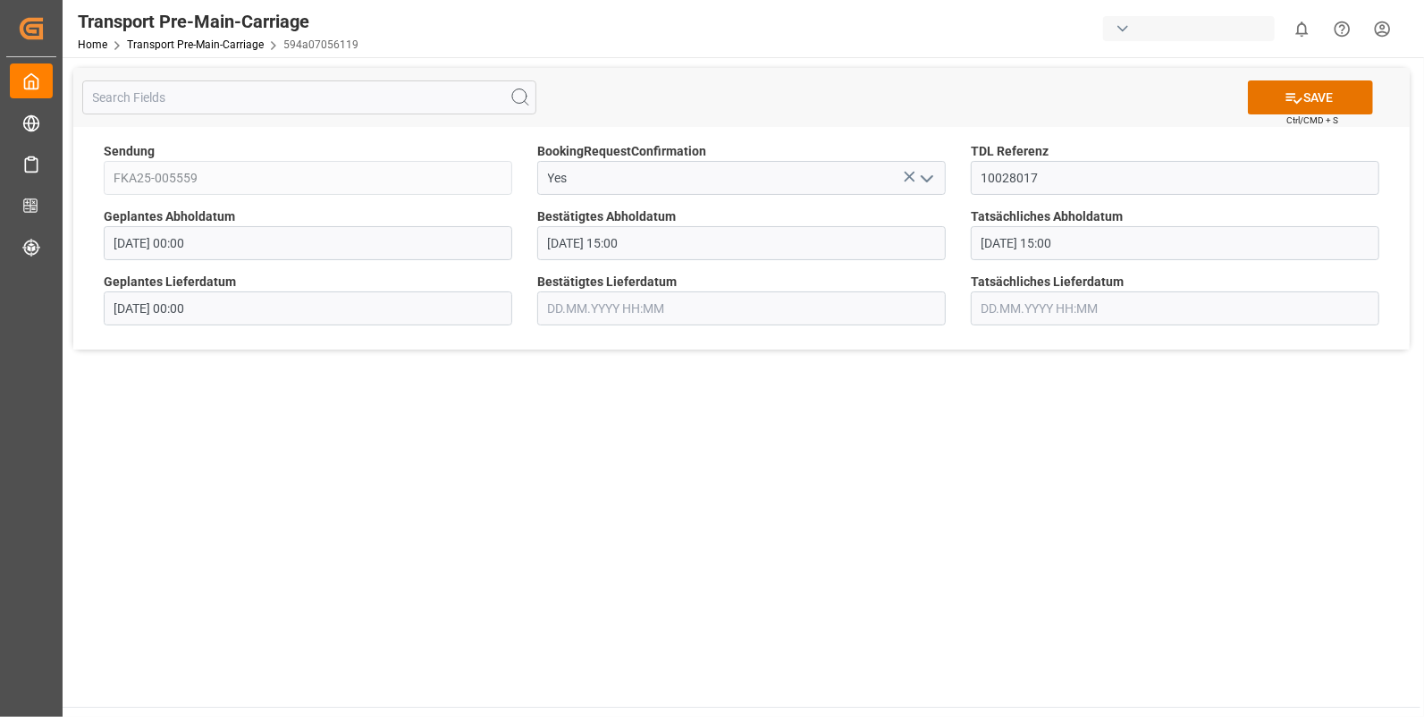
click at [570, 308] on input "text" at bounding box center [741, 308] width 409 height 34
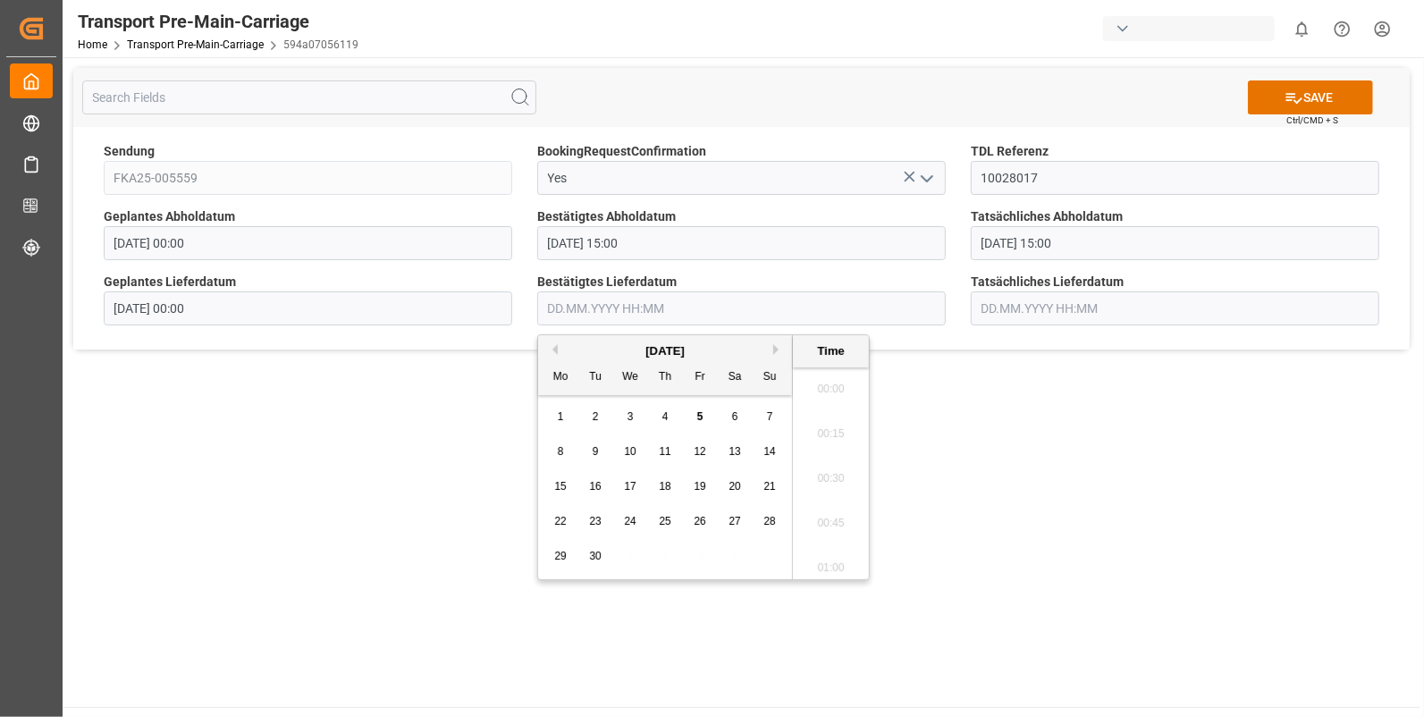
scroll to position [2017, 0]
click at [625, 416] on div "3" at bounding box center [631, 417] width 22 height 21
click at [838, 423] on li "07:15" at bounding box center [831, 414] width 76 height 45
type input "03.09.2025 07:15"
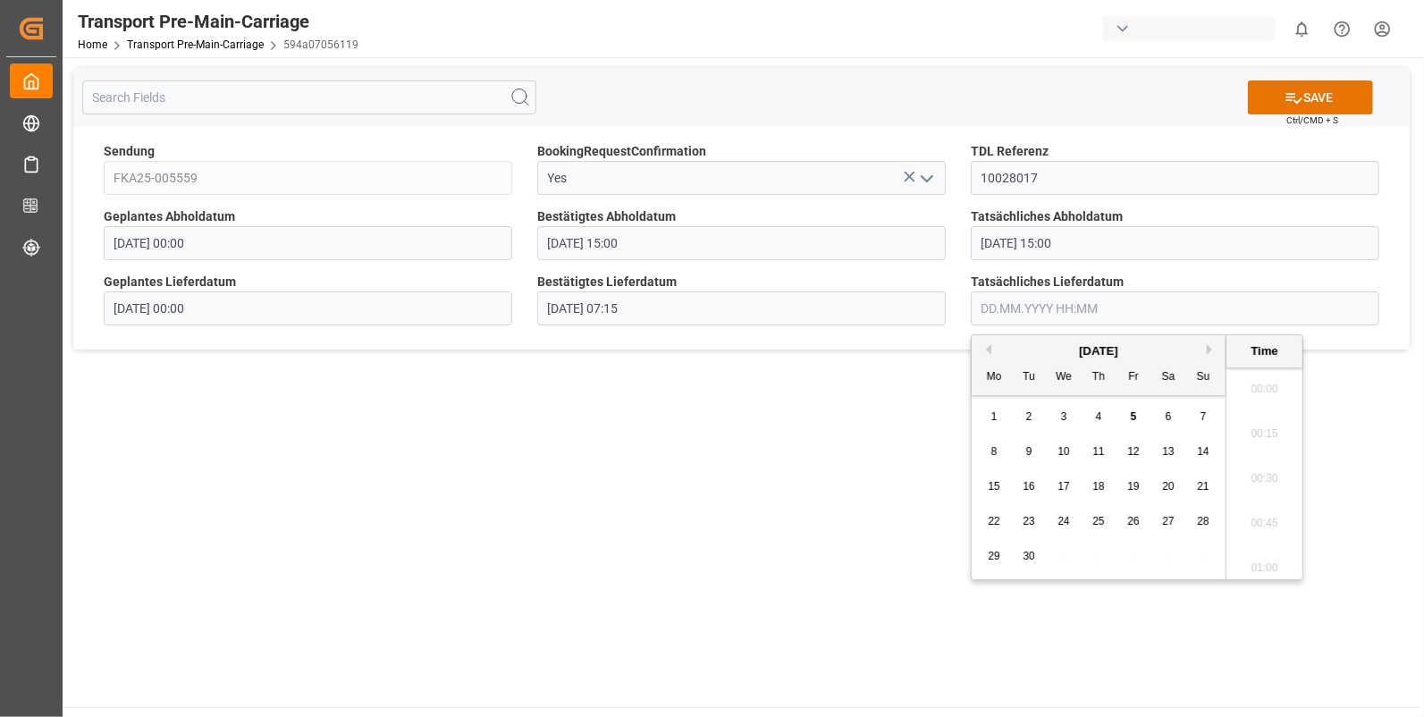
click at [1019, 307] on input "text" at bounding box center [1175, 308] width 409 height 34
click at [1060, 412] on div "3" at bounding box center [1064, 417] width 22 height 21
click at [1251, 416] on li "07:15" at bounding box center [1265, 414] width 76 height 45
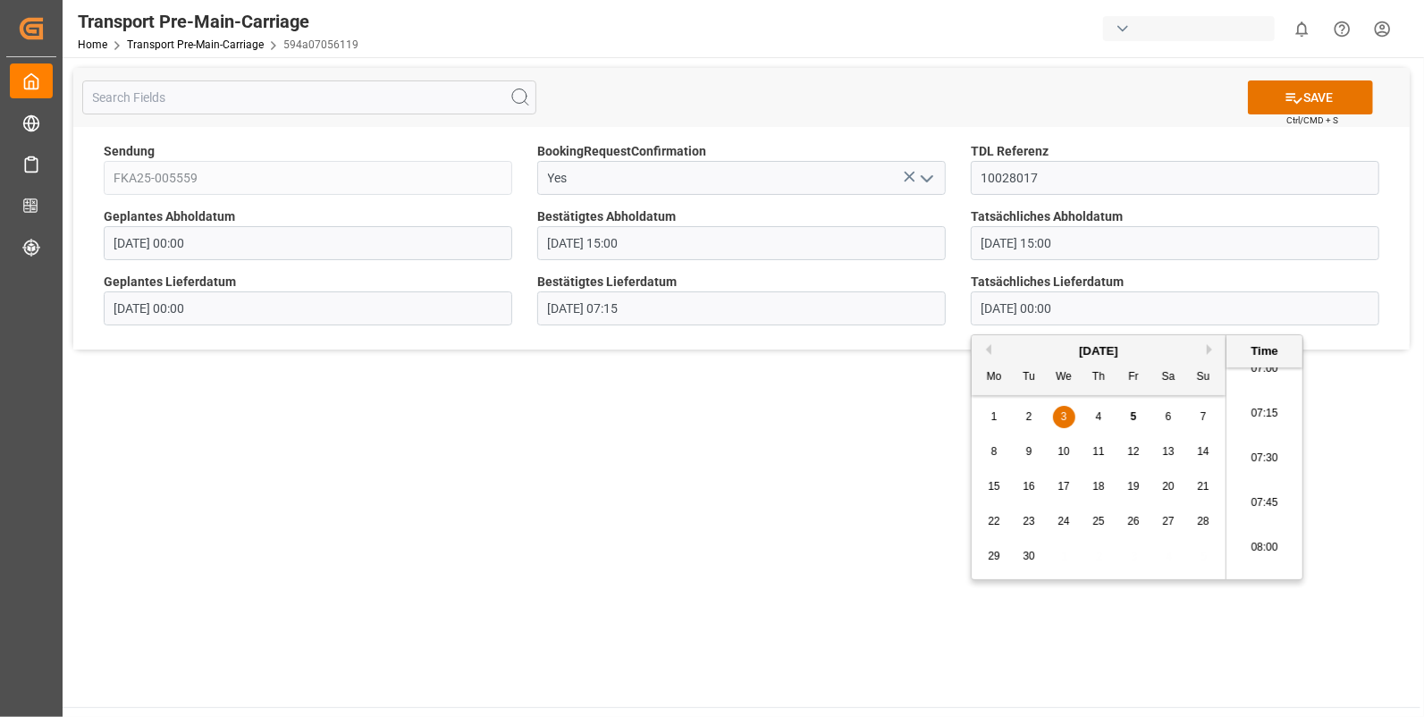
type input "03.09.2025 07:15"
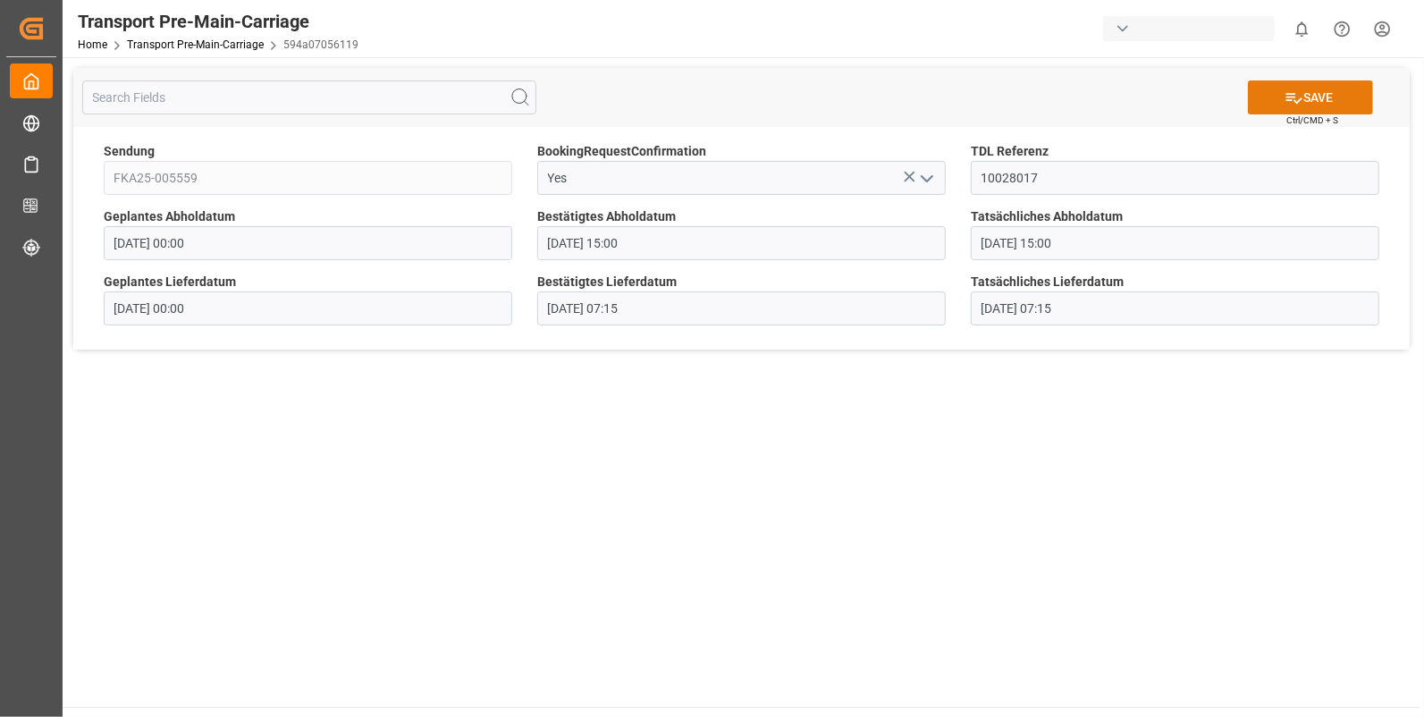
click at [1280, 95] on button "SAVE" at bounding box center [1310, 97] width 125 height 34
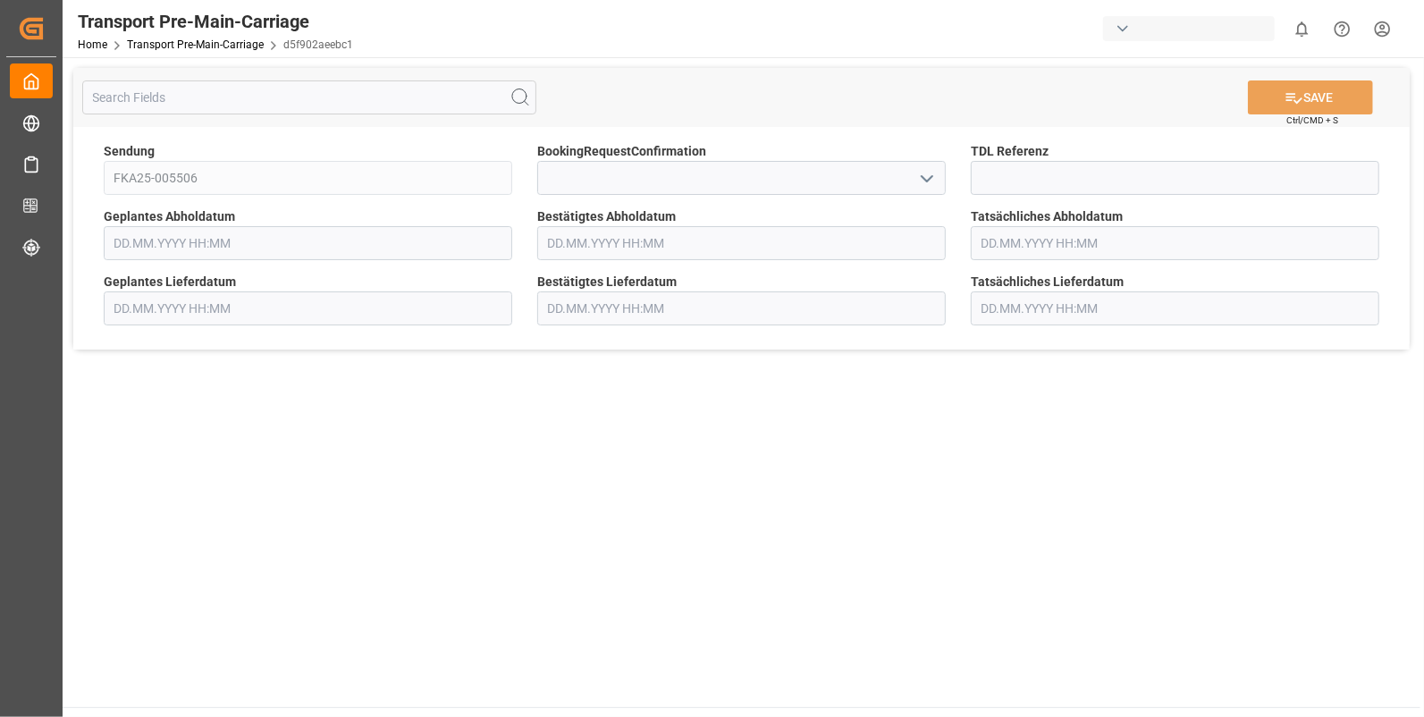
type input "[DATE] 00:00"
click at [921, 177] on icon "open menu" at bounding box center [927, 178] width 21 height 21
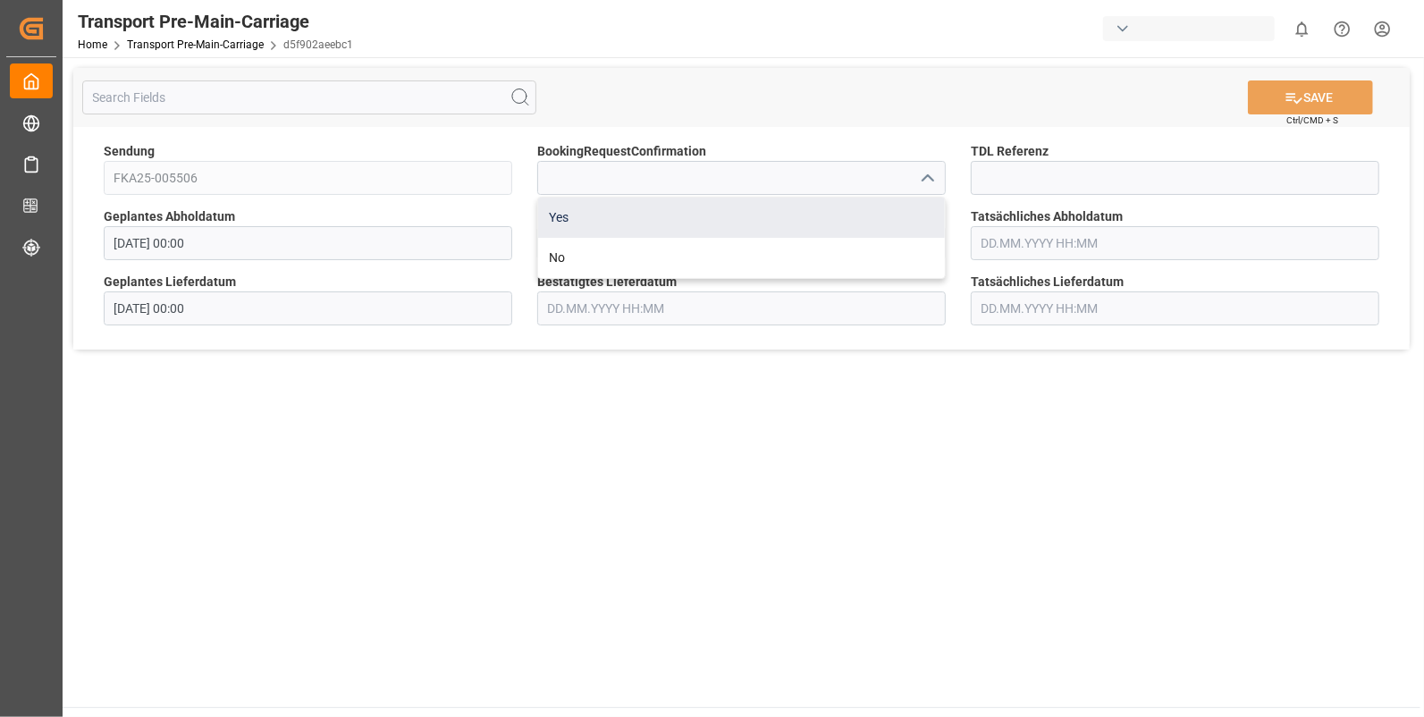
click at [626, 221] on div "Yes" at bounding box center [741, 218] width 407 height 40
type input "Yes"
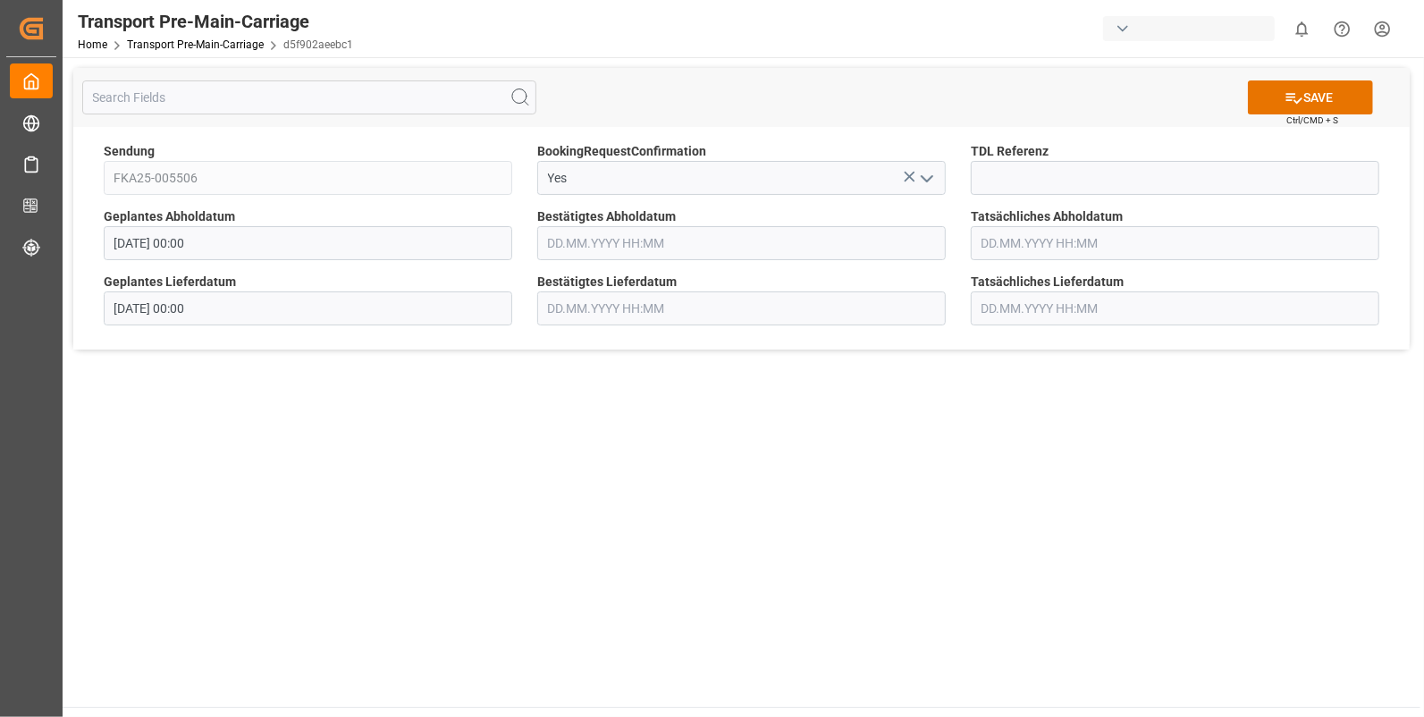
click at [967, 175] on div "TDL Referenz" at bounding box center [1176, 168] width 434 height 65
click at [980, 177] on input at bounding box center [1175, 178] width 409 height 34
type input "10028018"
click at [608, 250] on input "text" at bounding box center [741, 243] width 409 height 34
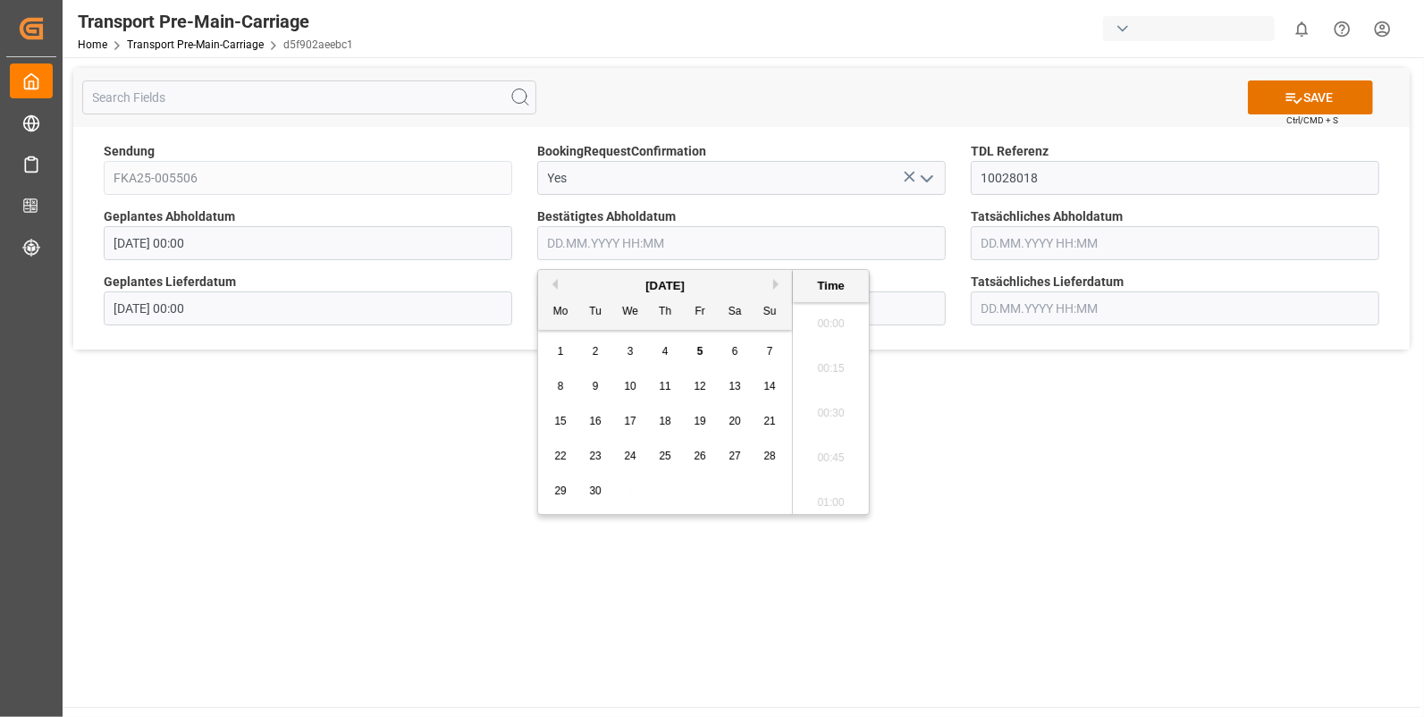
scroll to position [2017, 0]
click at [588, 350] on div "2" at bounding box center [596, 352] width 22 height 21
click at [824, 398] on li "14:15" at bounding box center [831, 408] width 76 height 45
type input "02.09.2025 14:15"
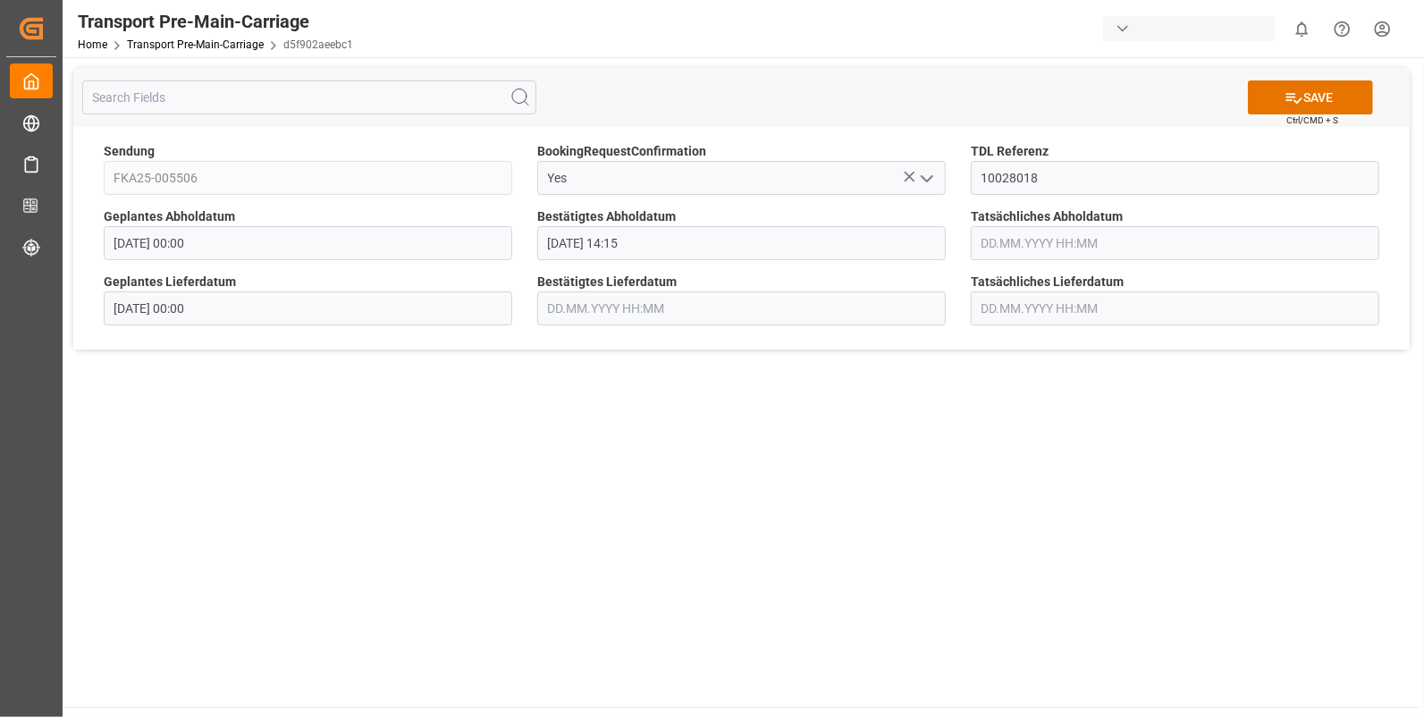
click at [998, 236] on input "text" at bounding box center [1175, 243] width 409 height 34
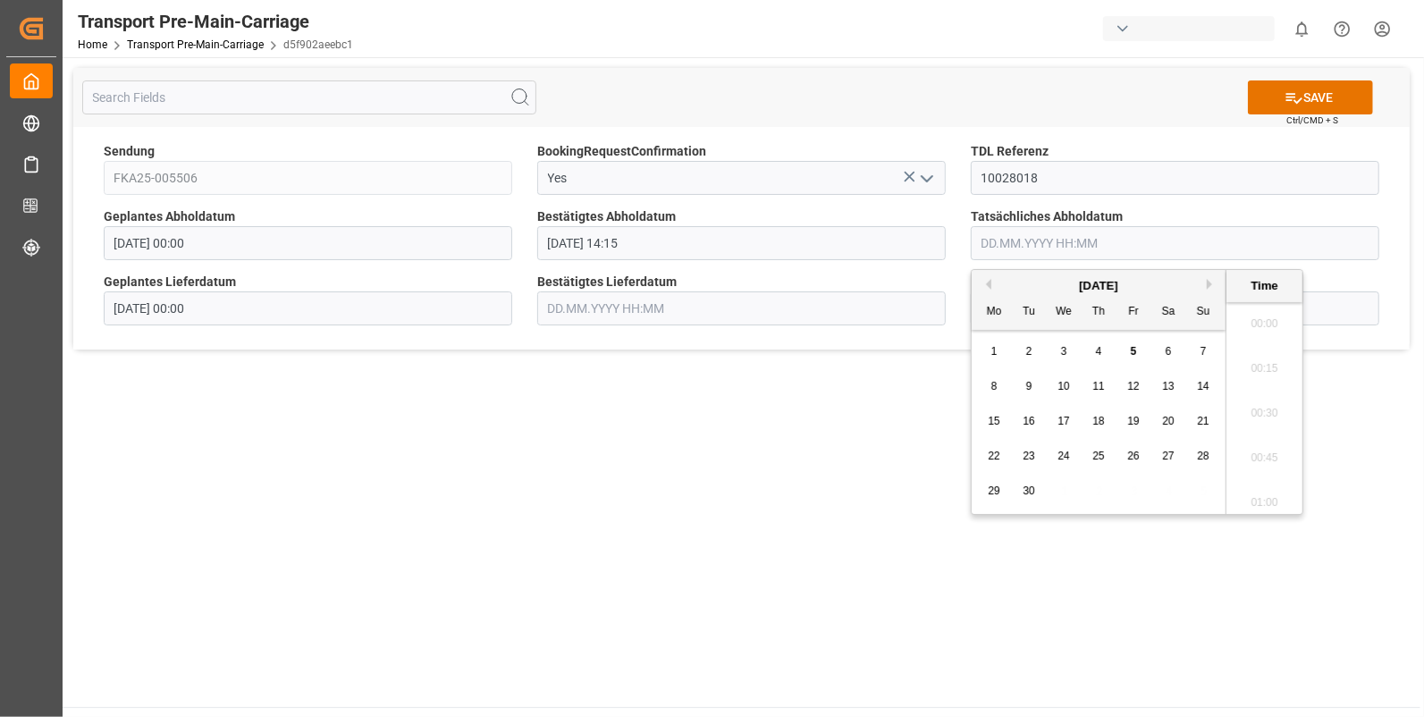
scroll to position [2017, 0]
click at [1029, 354] on span "2" at bounding box center [1029, 351] width 6 height 13
click at [1267, 407] on li "14:15" at bounding box center [1265, 408] width 76 height 45
type input "02.09.2025 14:15"
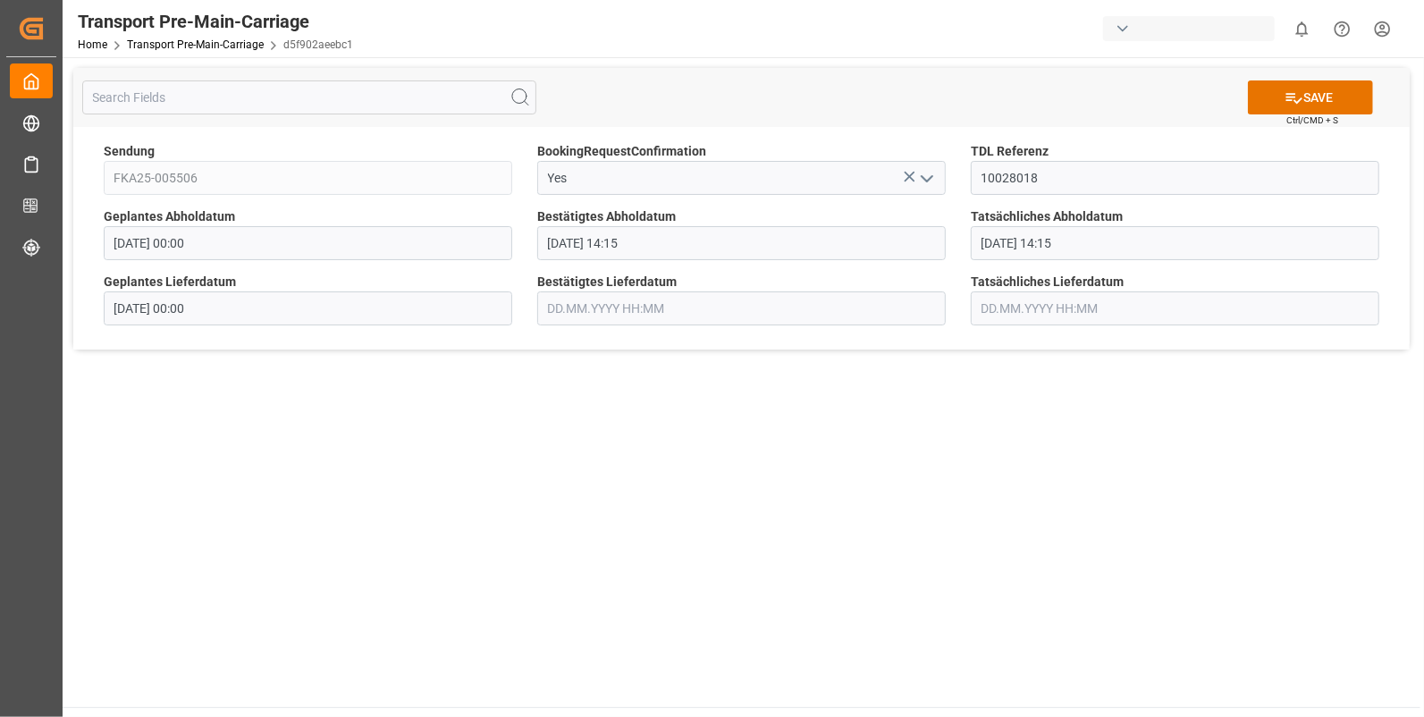
click at [595, 312] on input "text" at bounding box center [741, 308] width 409 height 34
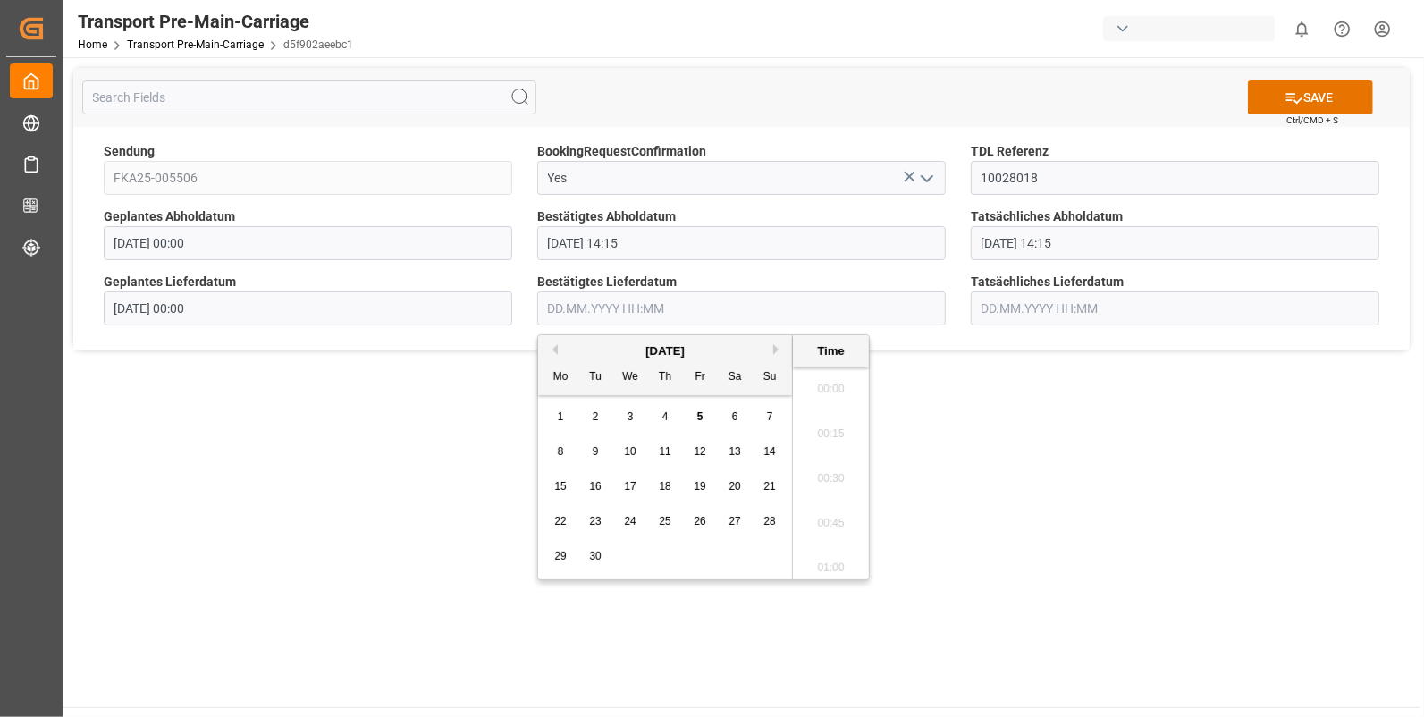
scroll to position [2017, 0]
click at [626, 412] on div "3" at bounding box center [631, 417] width 22 height 21
click at [818, 522] on li "07:30" at bounding box center [831, 533] width 76 height 45
type input "03.09.2025 07:30"
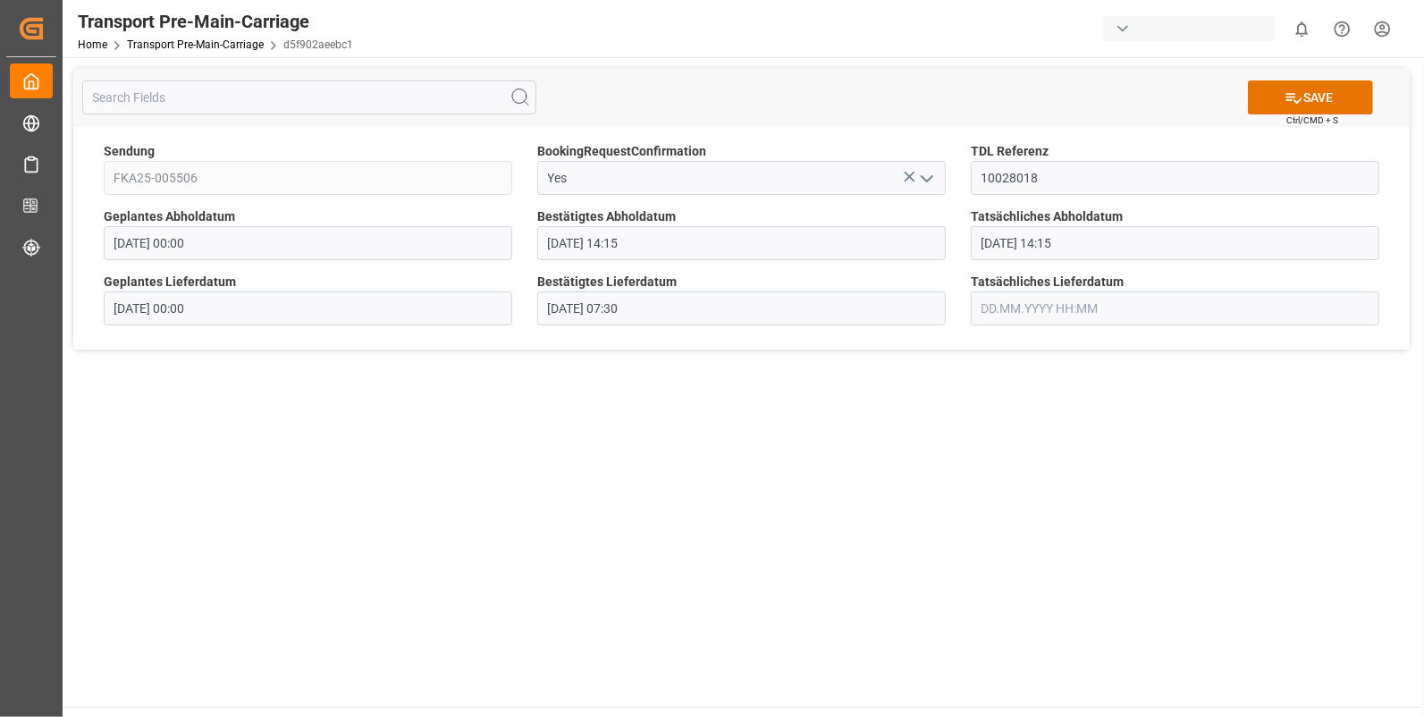
click at [992, 313] on input "text" at bounding box center [1175, 308] width 409 height 34
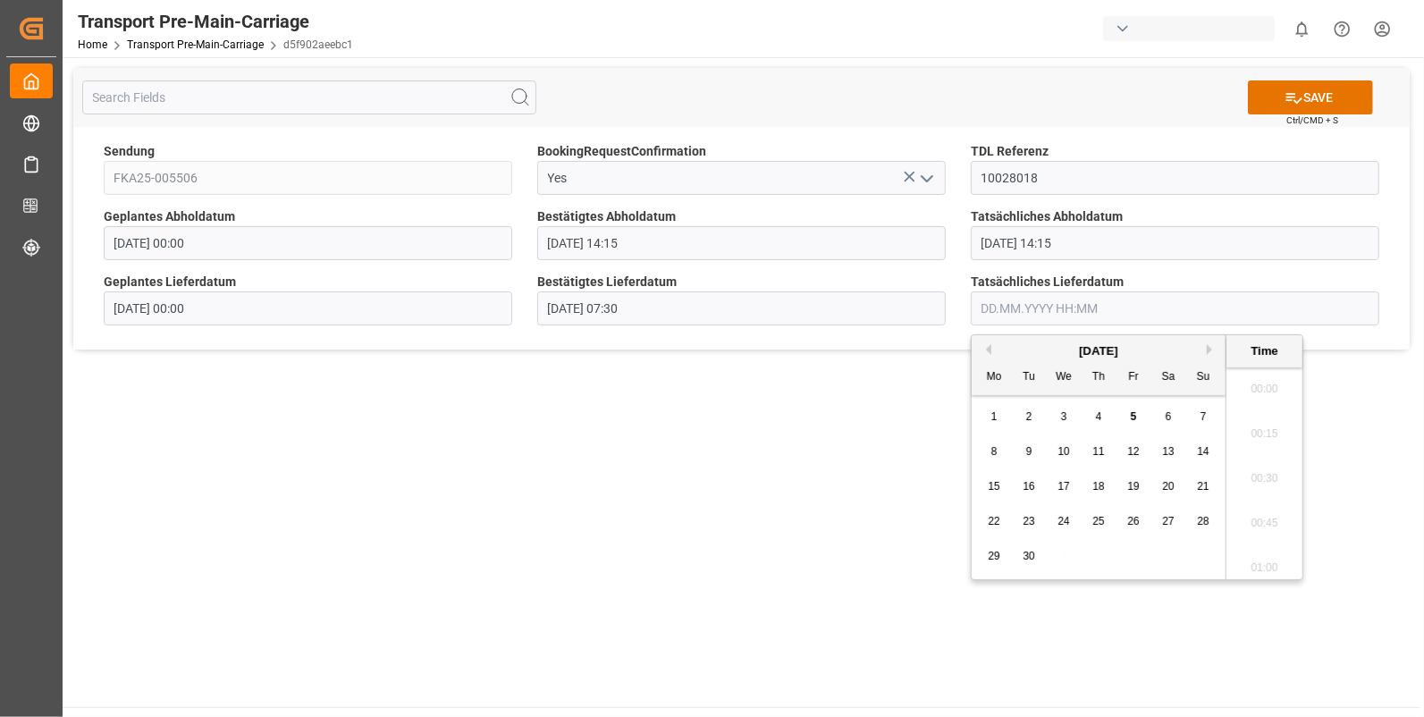
scroll to position [2017, 0]
click at [1064, 418] on span "3" at bounding box center [1064, 416] width 6 height 13
click at [1271, 449] on li "07:30" at bounding box center [1265, 458] width 76 height 45
type input "03.09.2025 07:30"
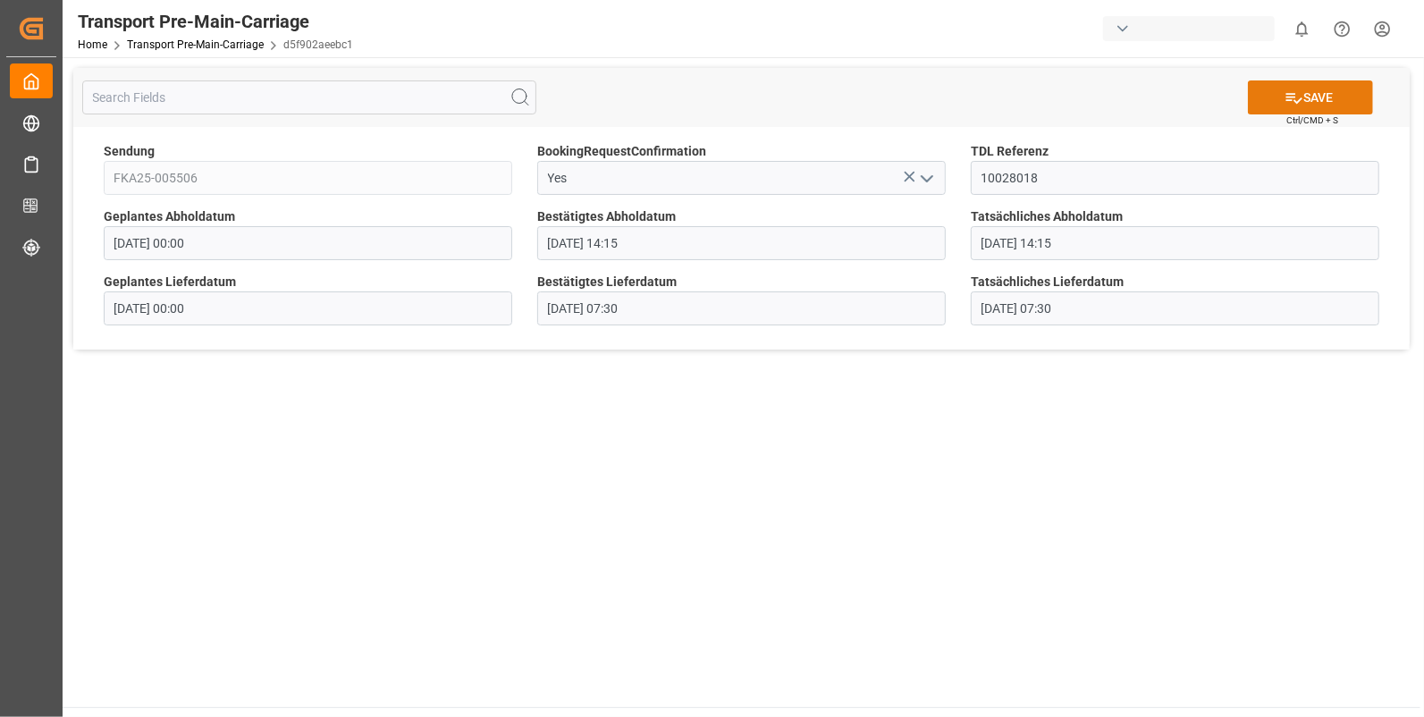
click at [1305, 94] on button "SAVE" at bounding box center [1310, 97] width 125 height 34
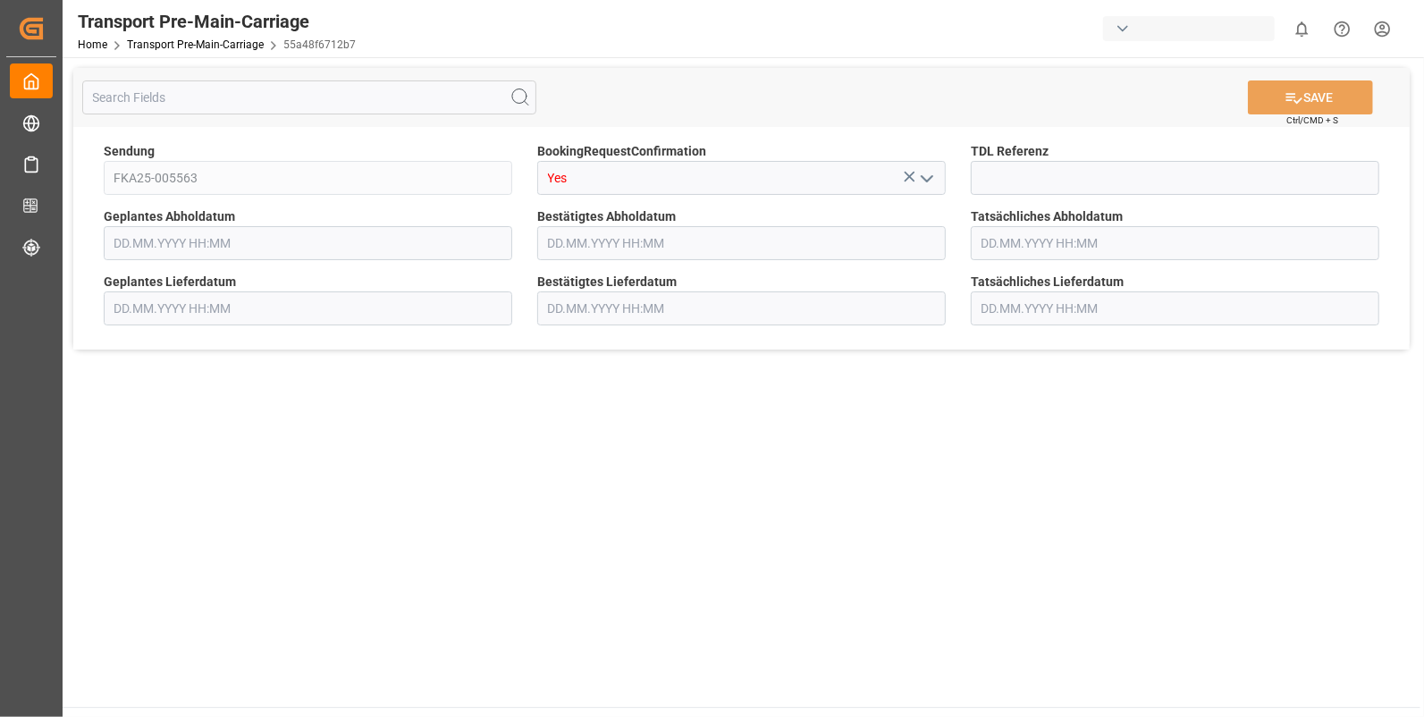
type input "[DATE] 00:00"
click at [996, 171] on input at bounding box center [1175, 178] width 409 height 34
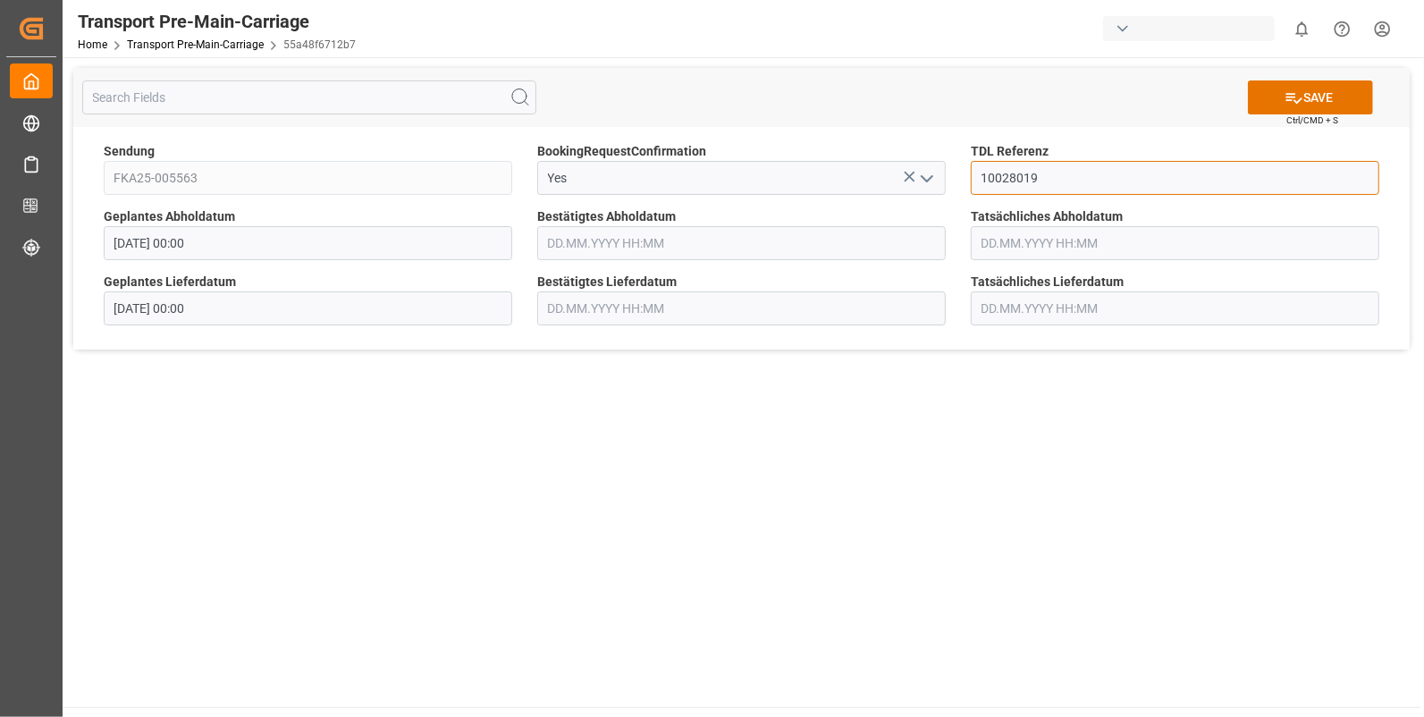
type input "10028019"
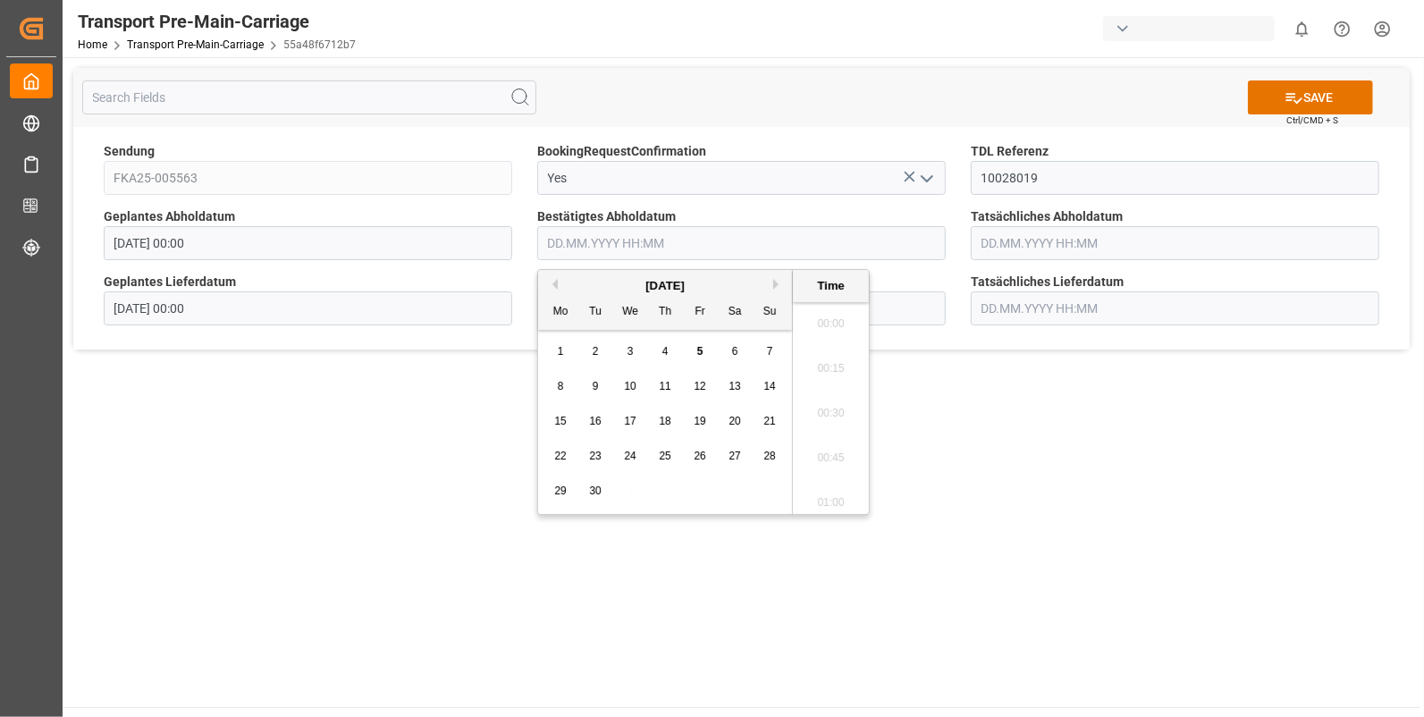
click at [621, 251] on input "text" at bounding box center [741, 243] width 409 height 34
click at [595, 349] on span "2" at bounding box center [596, 351] width 6 height 13
click at [803, 364] on li "11:30" at bounding box center [831, 364] width 76 height 45
type input "[DATE] 11:30"
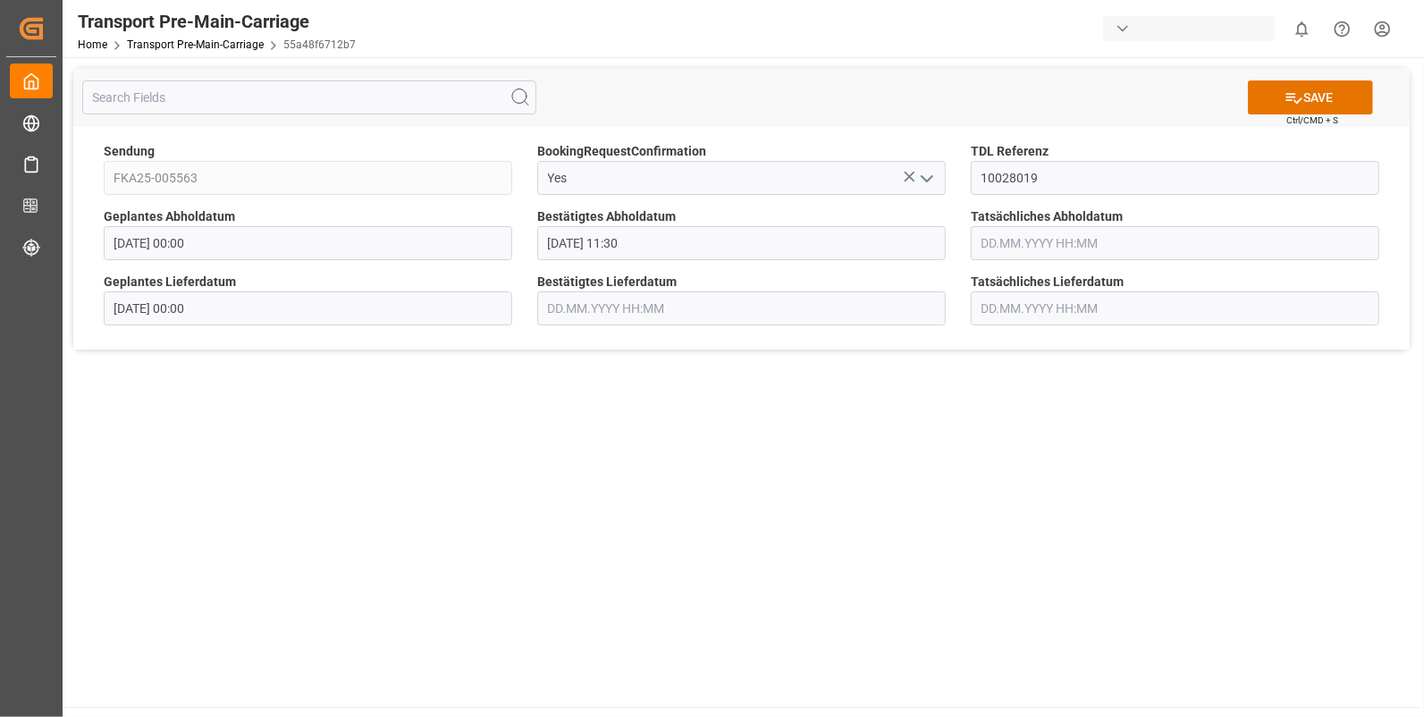
click at [1033, 242] on input "text" at bounding box center [1175, 243] width 409 height 34
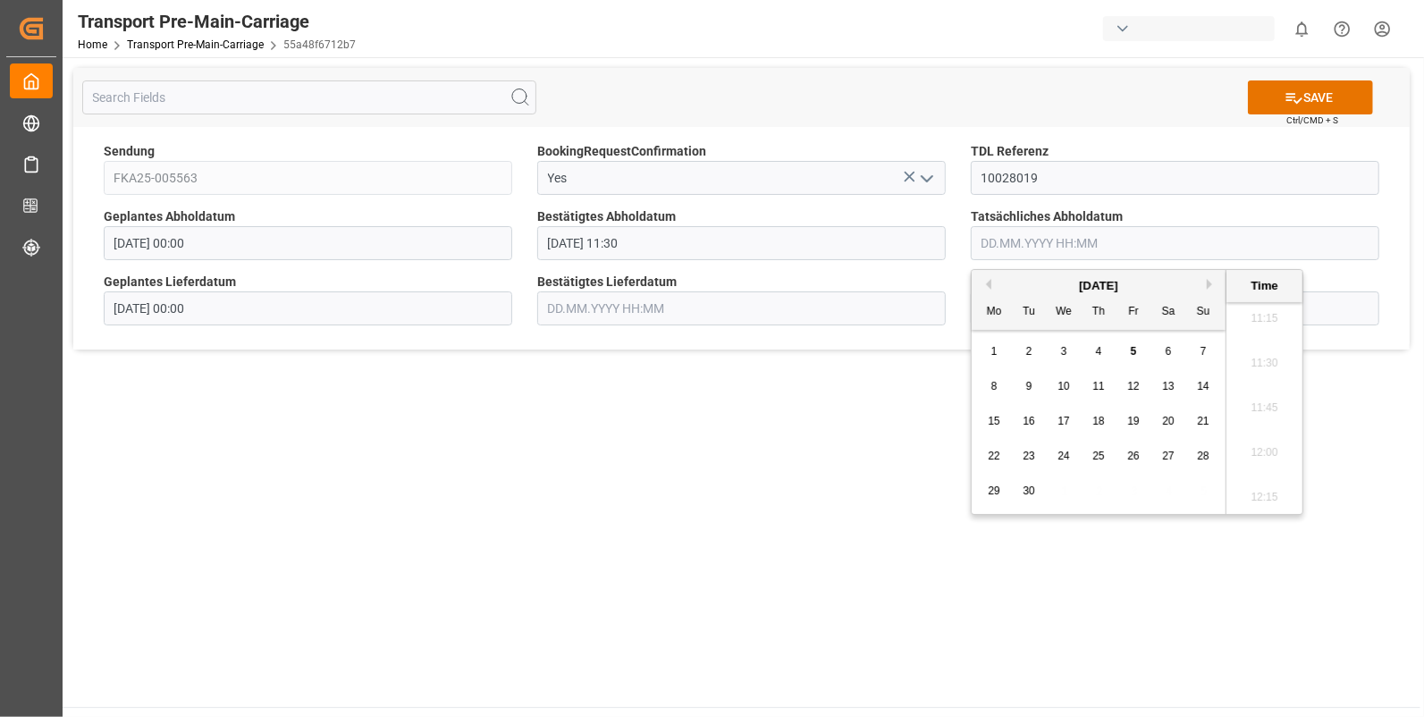
click at [1026, 344] on div "2" at bounding box center [1029, 352] width 22 height 21
click at [1277, 359] on li "11:30" at bounding box center [1265, 364] width 76 height 45
type input "[DATE] 11:30"
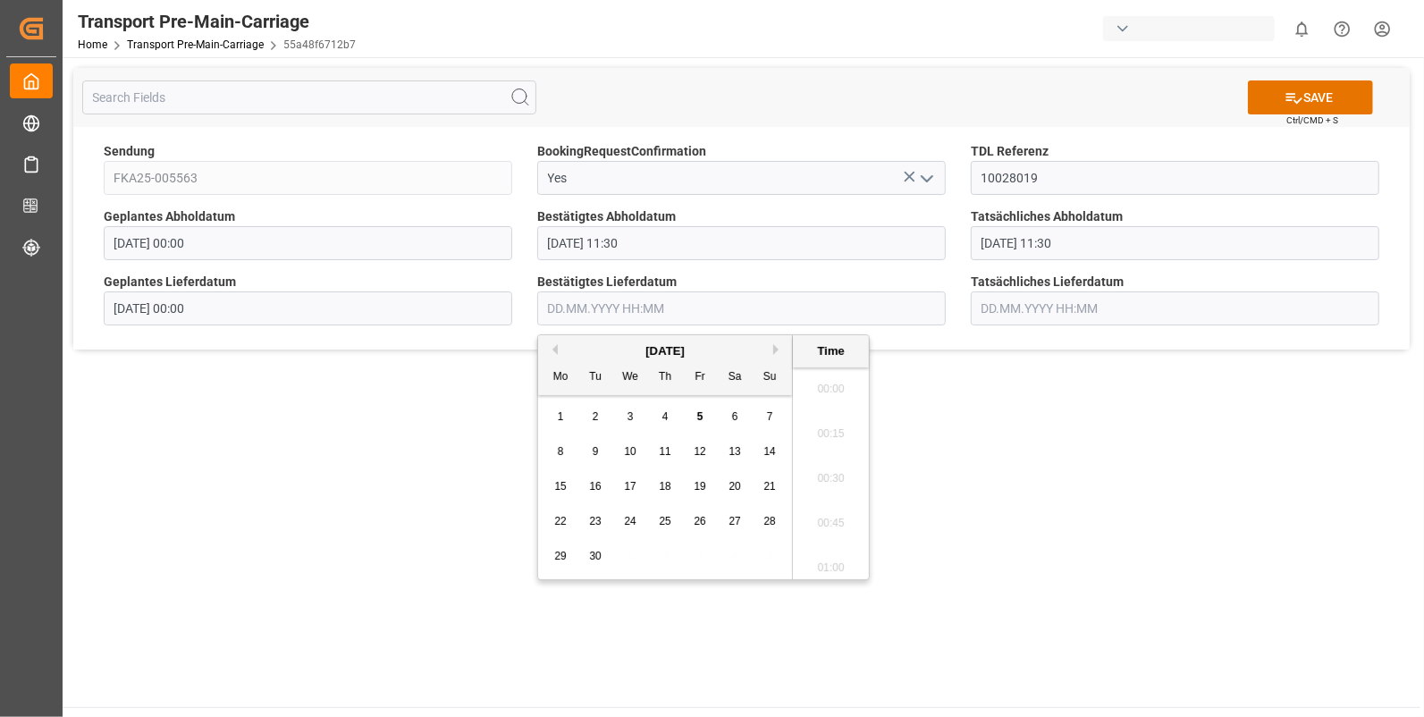
click at [581, 312] on input "text" at bounding box center [741, 308] width 409 height 34
click at [628, 412] on span "3" at bounding box center [631, 416] width 6 height 13
click at [828, 435] on li "07:00" at bounding box center [831, 443] width 76 height 45
type input "[DATE] 07:00"
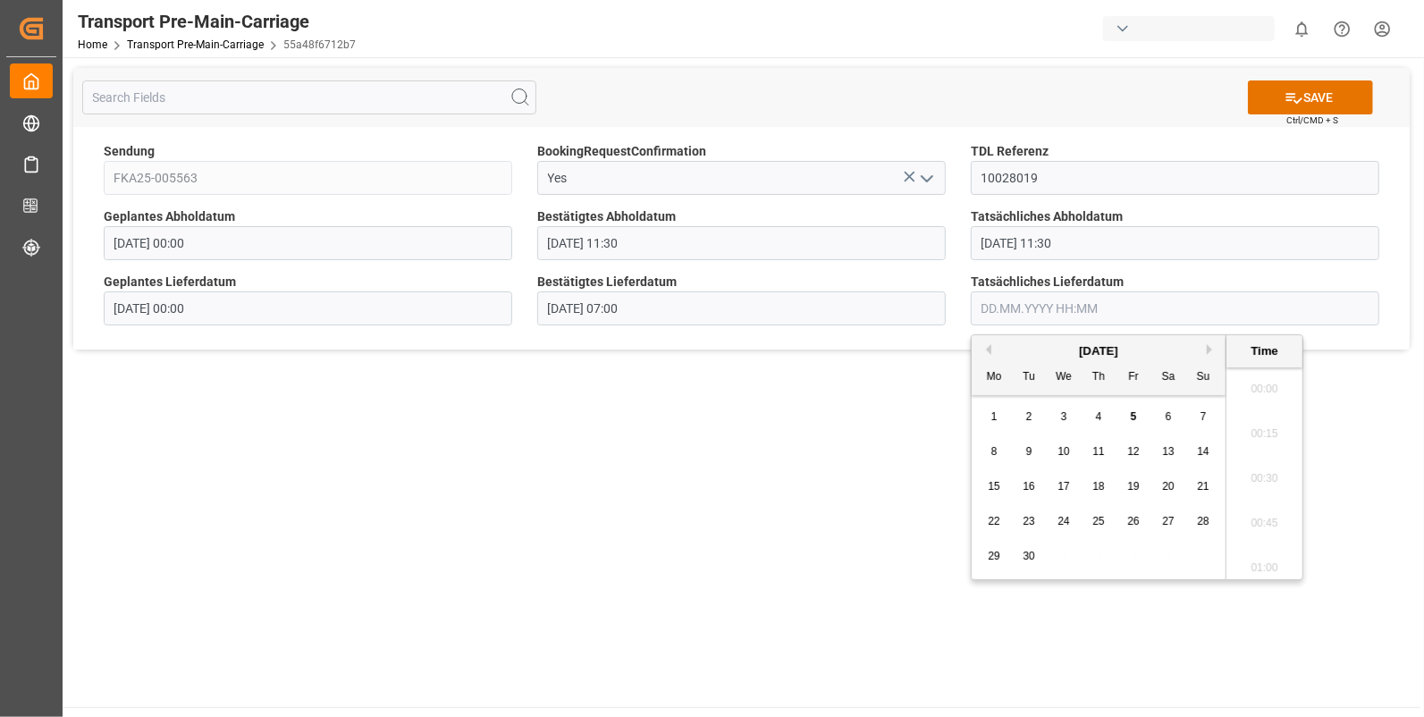
click at [1001, 307] on input "text" at bounding box center [1175, 308] width 409 height 34
click at [1059, 413] on div "3" at bounding box center [1064, 417] width 22 height 21
click at [1247, 435] on li "07:00" at bounding box center [1265, 443] width 76 height 45
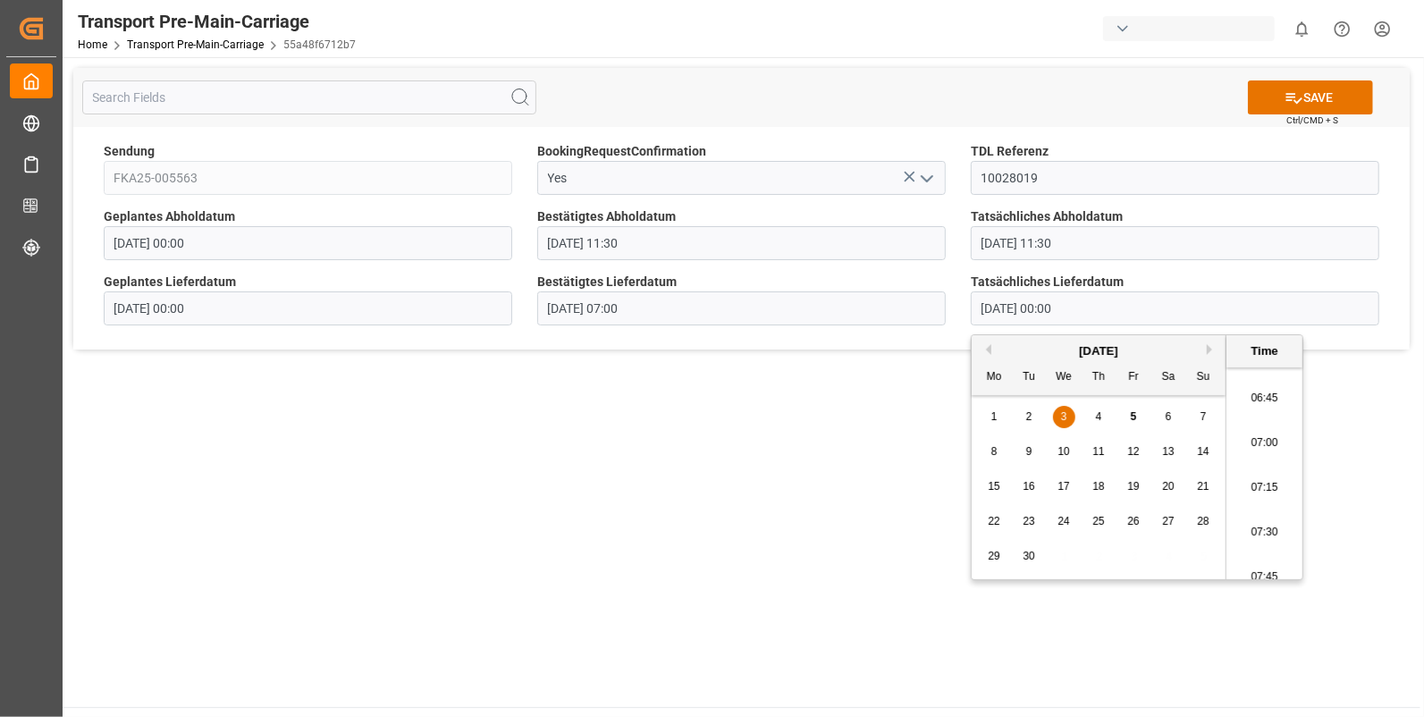
type input "[DATE] 07:00"
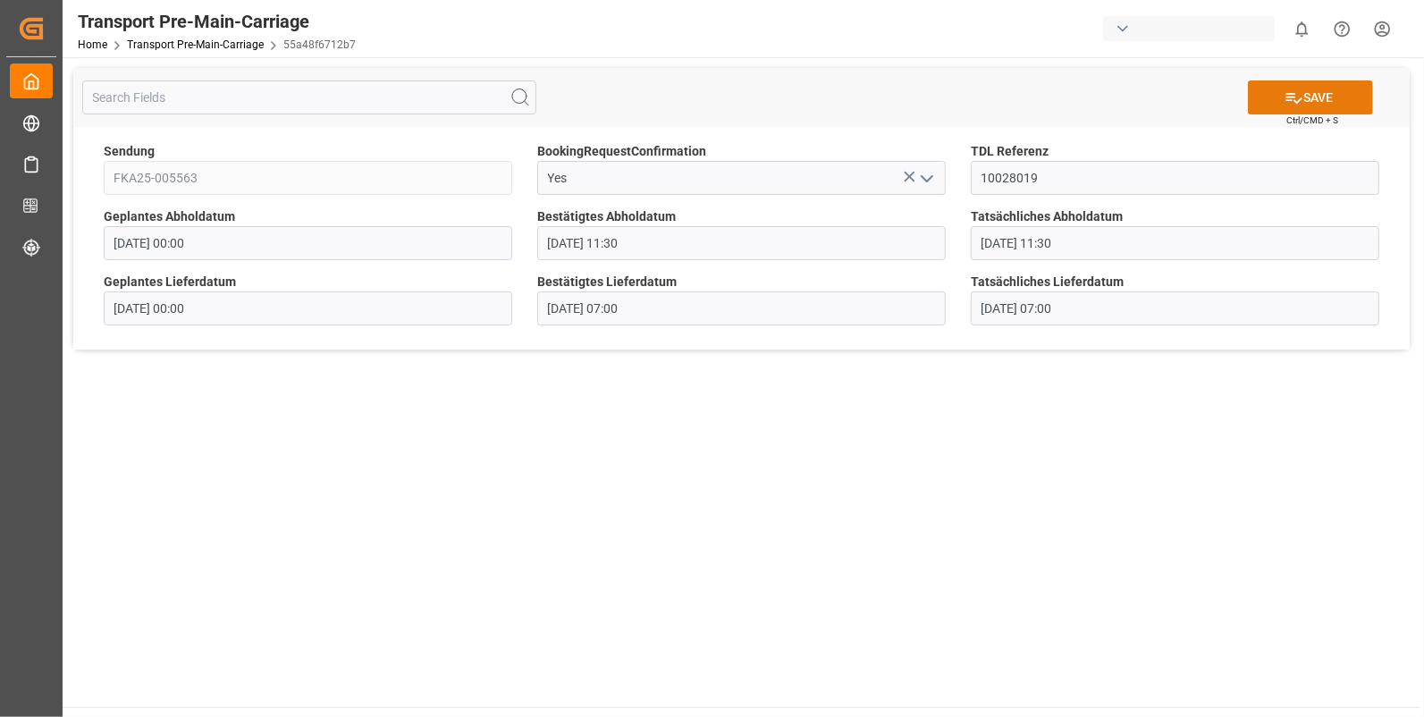
click at [1287, 94] on icon at bounding box center [1294, 98] width 19 height 19
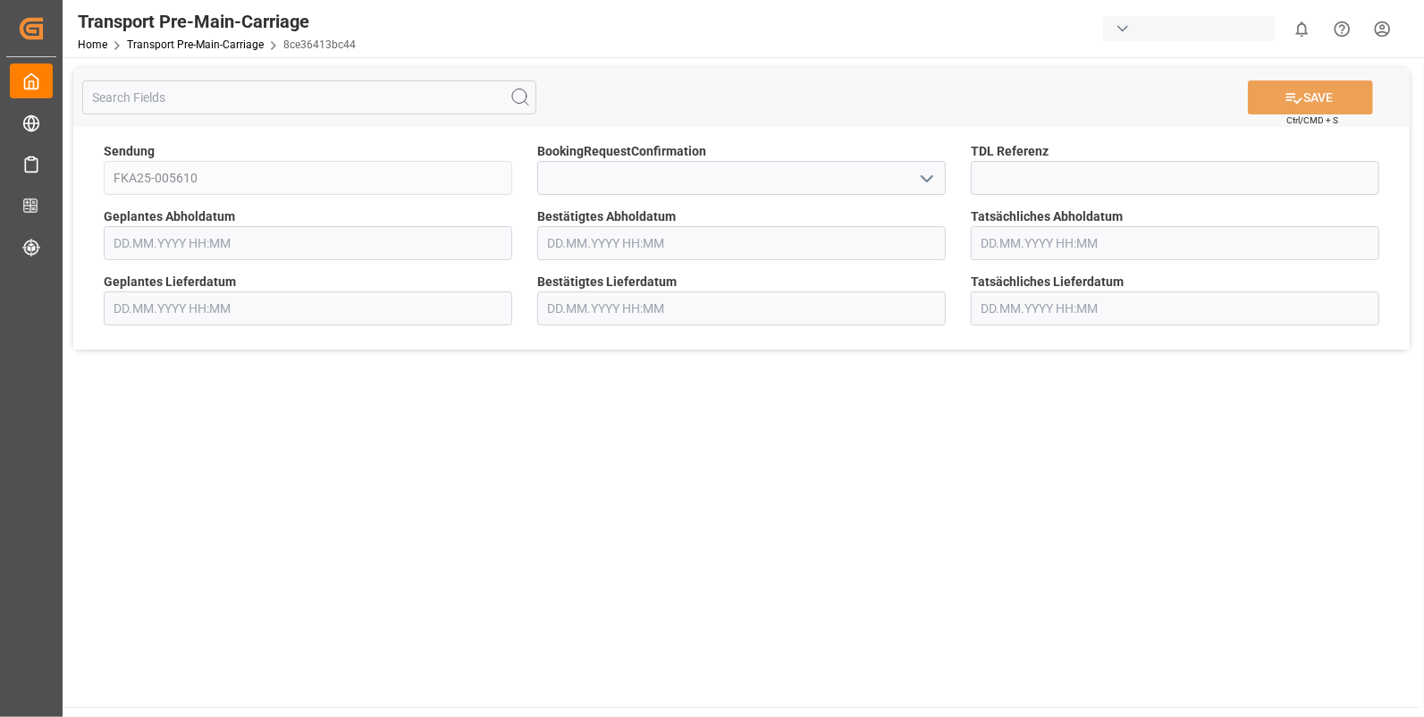
type input "[DATE] 00:00"
click at [920, 177] on icon "open menu" at bounding box center [927, 178] width 21 height 21
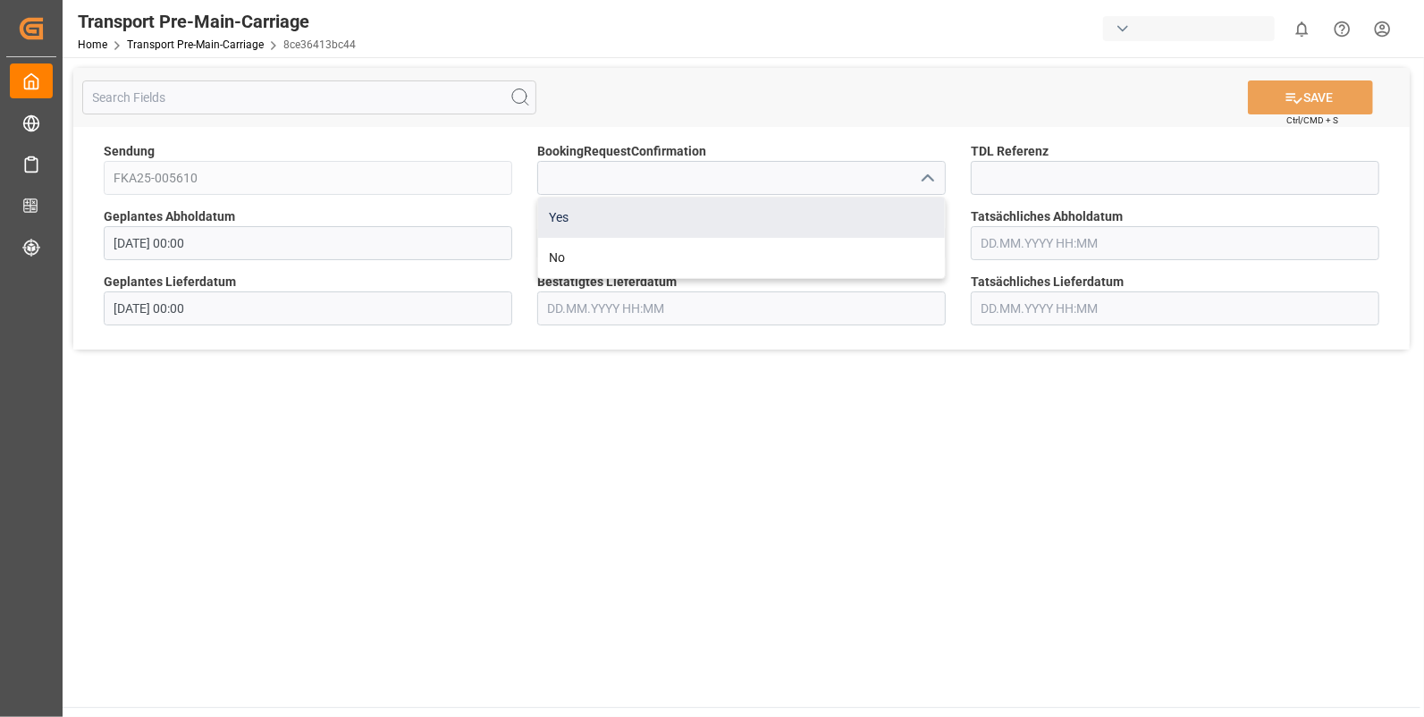
click at [594, 214] on div "Yes" at bounding box center [741, 218] width 407 height 40
type input "Yes"
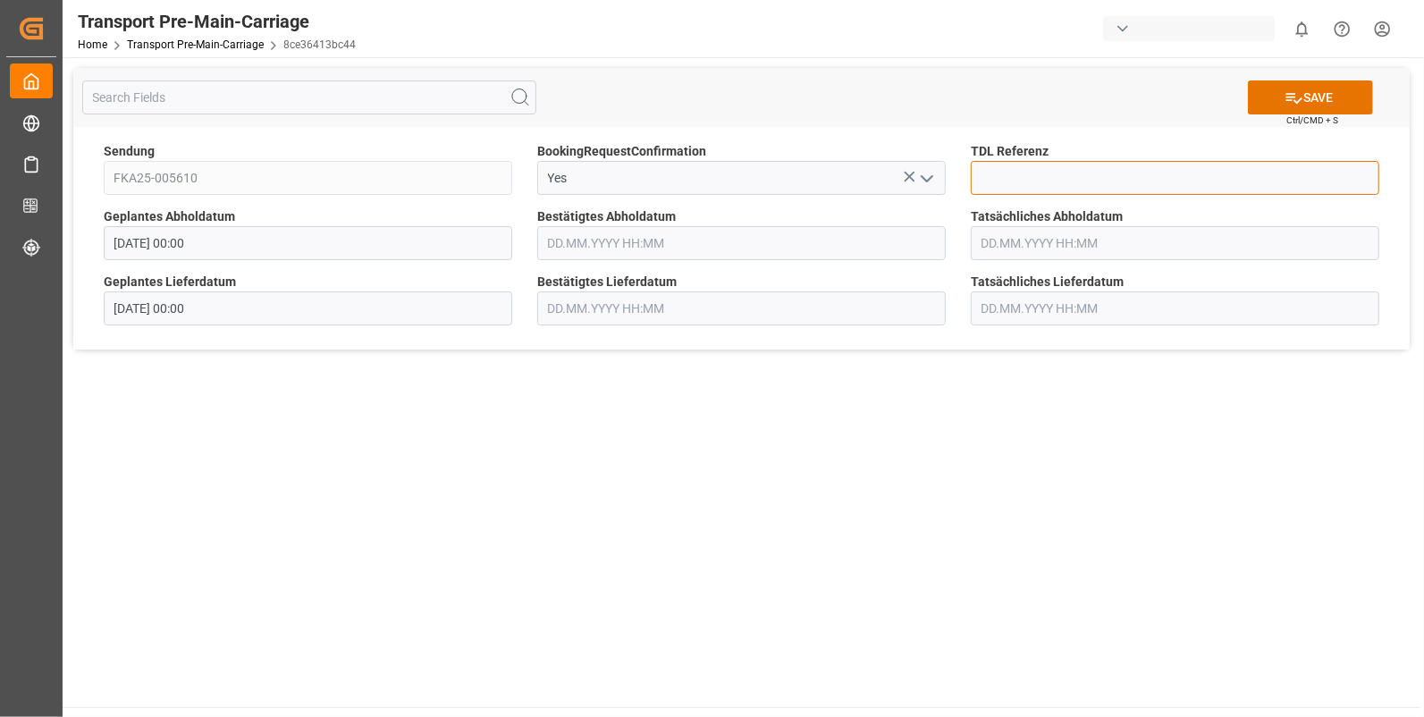
click at [990, 179] on input at bounding box center [1175, 178] width 409 height 34
type input "10028020"
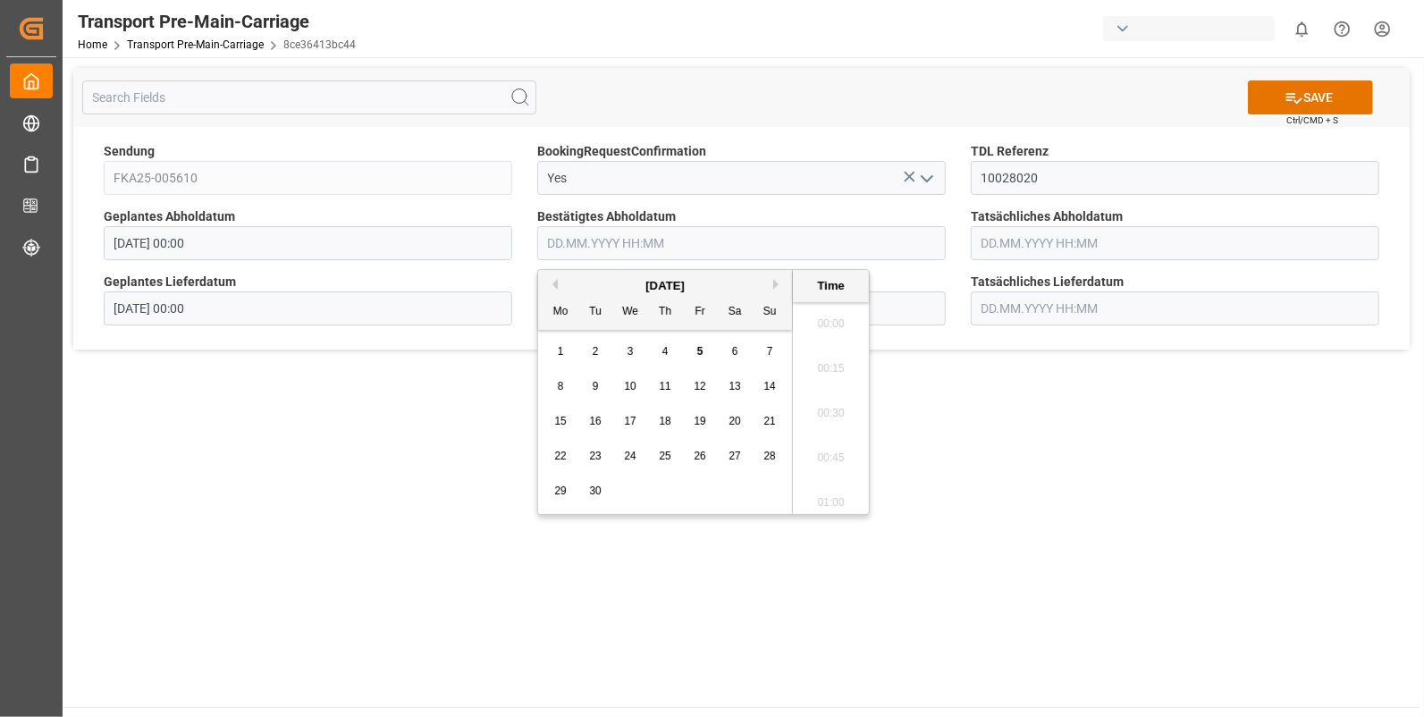
click at [541, 246] on input "text" at bounding box center [741, 243] width 409 height 34
click at [594, 353] on span "2" at bounding box center [596, 351] width 6 height 13
click at [845, 442] on li "12:00" at bounding box center [831, 453] width 76 height 45
type input "02.09.2025 12:00"
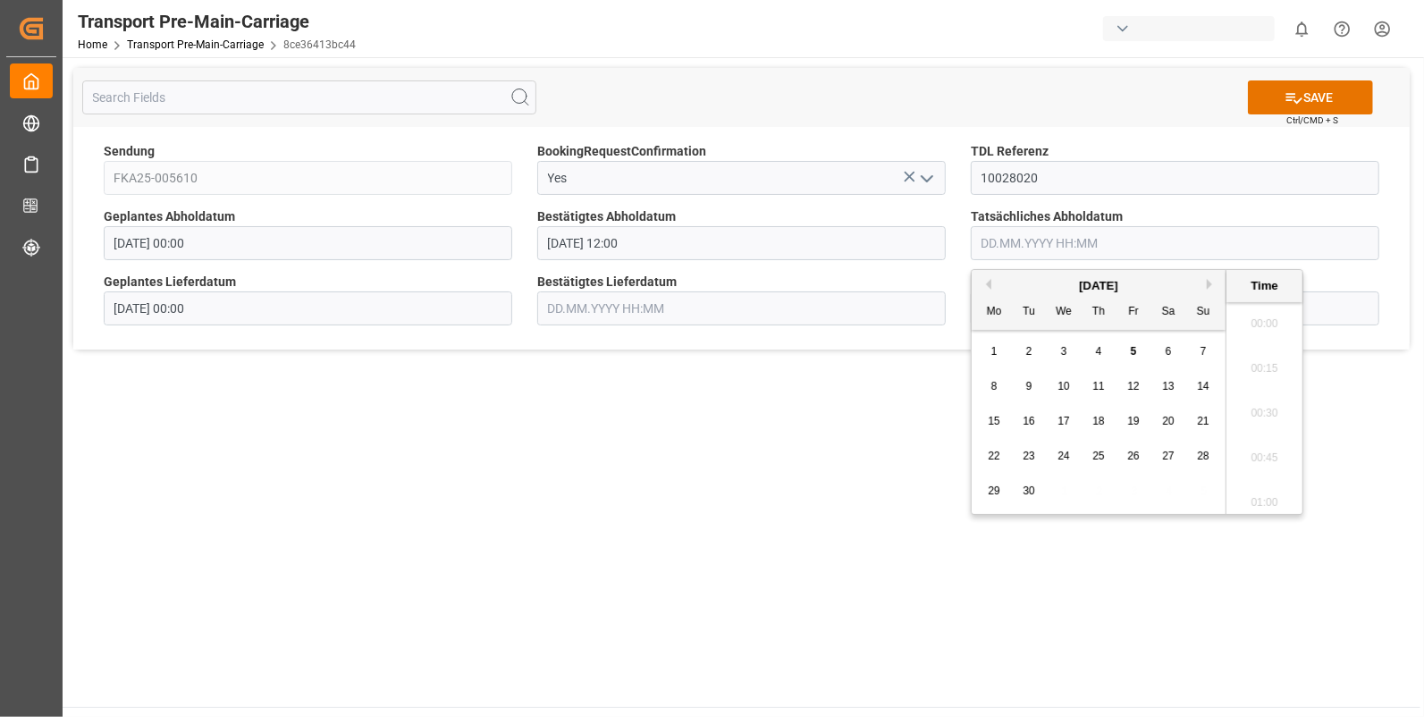
click at [1005, 244] on input "text" at bounding box center [1175, 243] width 409 height 34
click at [1032, 352] on span "2" at bounding box center [1029, 351] width 6 height 13
click at [1250, 447] on li "12:00" at bounding box center [1265, 453] width 76 height 45
type input "02.09.2025 12:00"
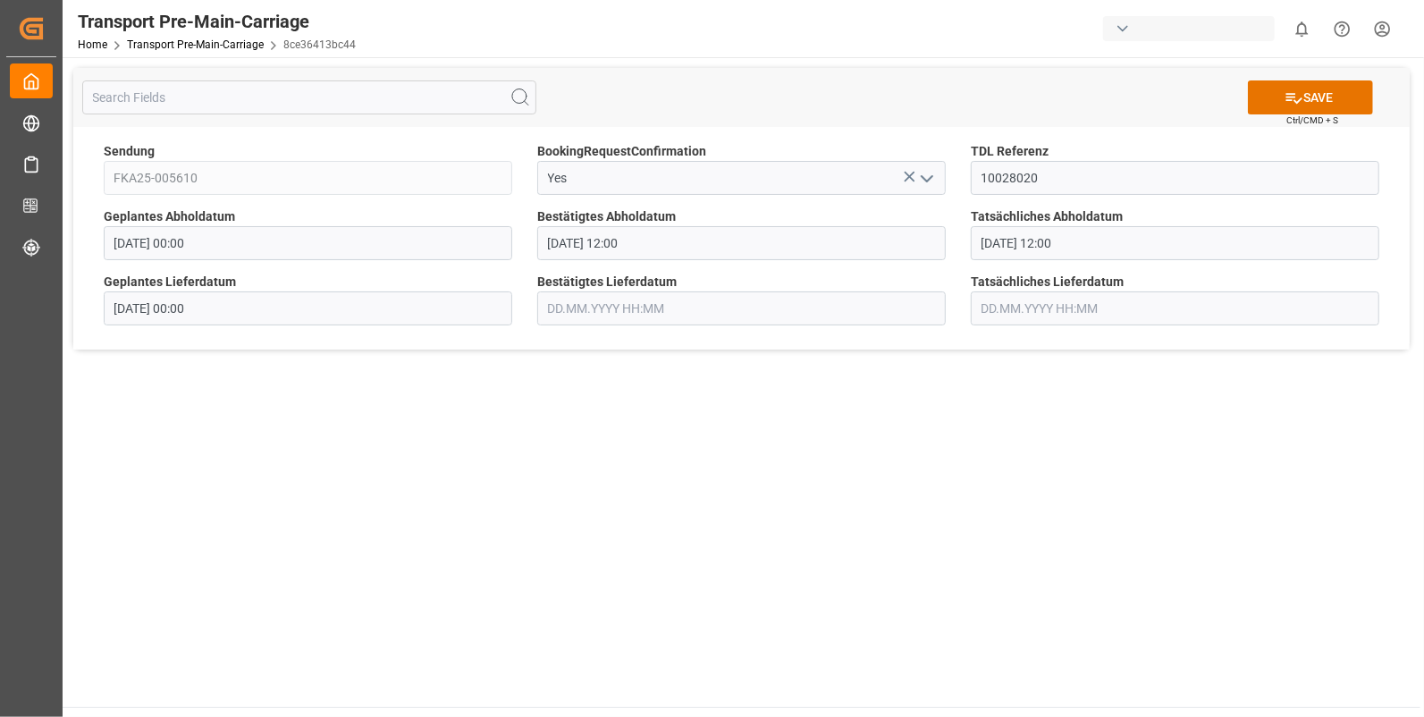
click at [575, 311] on input "text" at bounding box center [741, 308] width 409 height 34
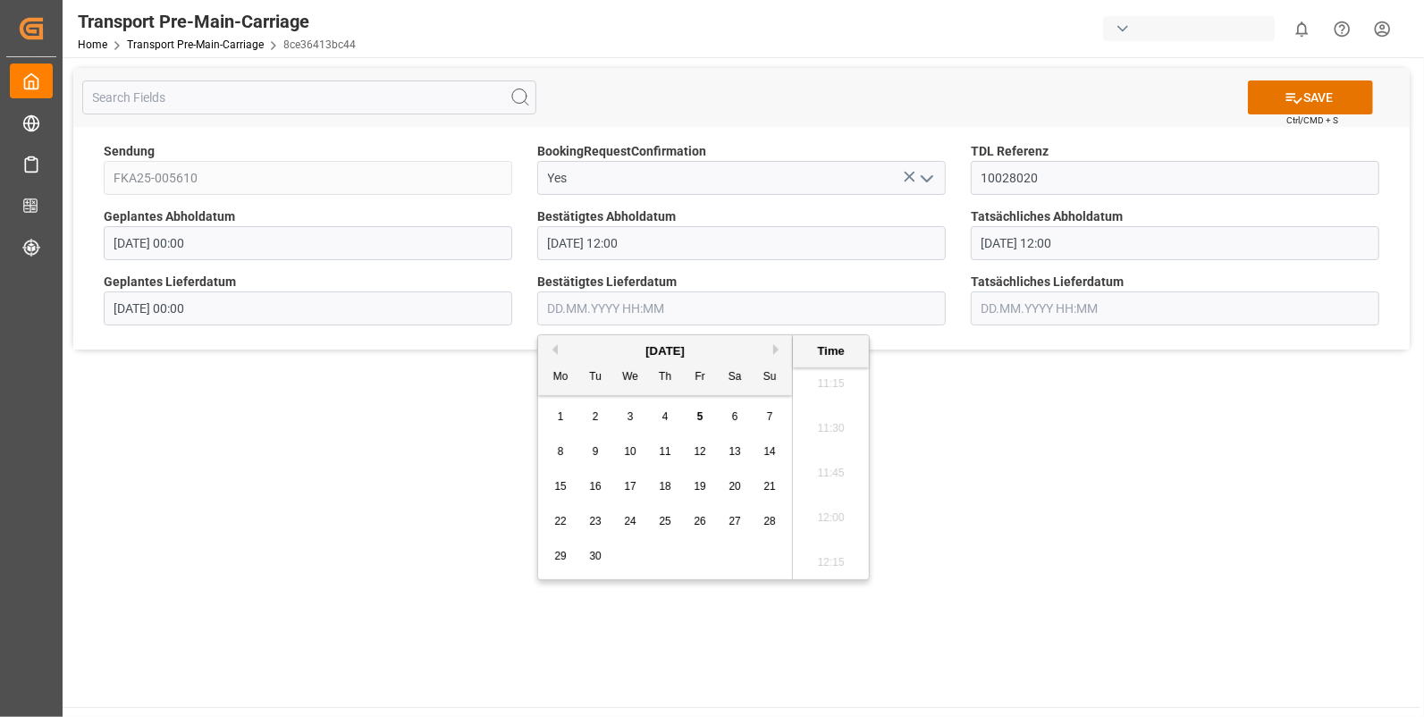
click at [628, 414] on span "3" at bounding box center [631, 416] width 6 height 13
click at [825, 397] on li "09:15" at bounding box center [831, 399] width 76 height 45
type input "03.09.2025 09:15"
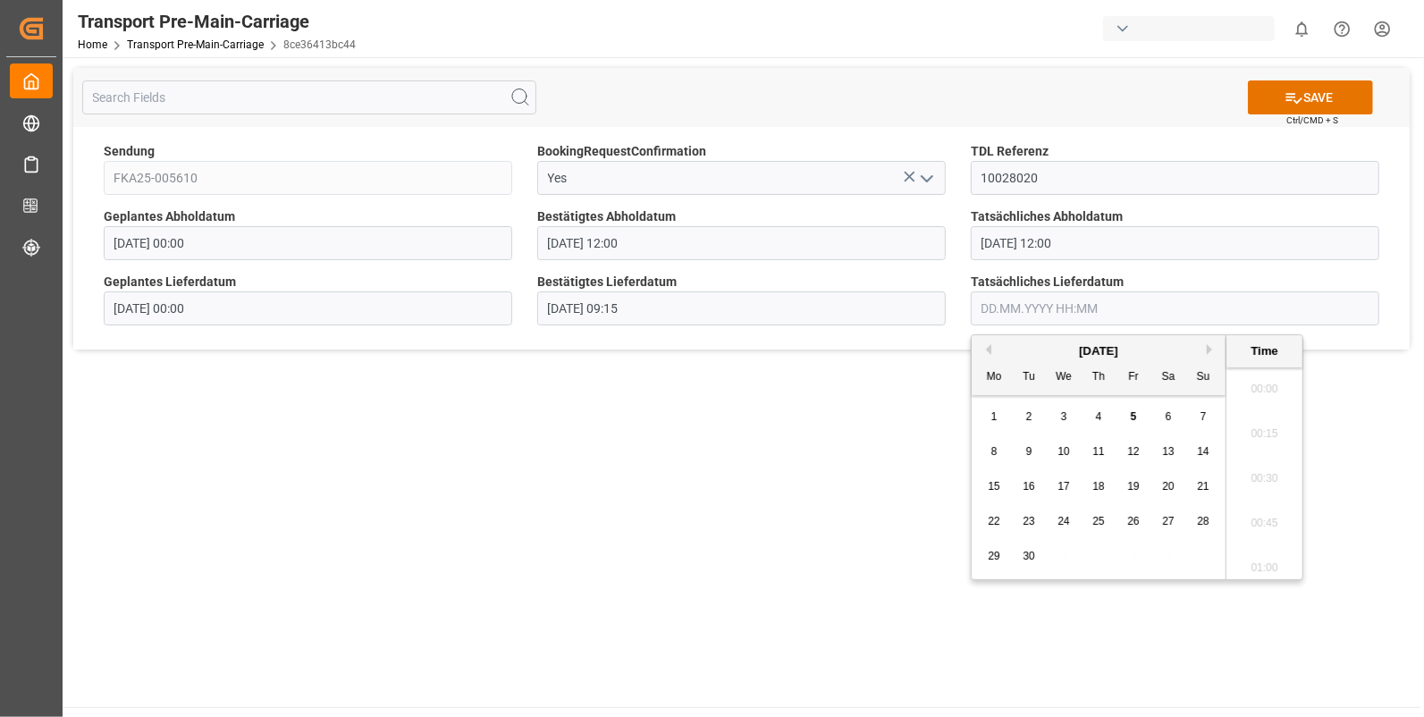
click at [1001, 297] on input "text" at bounding box center [1175, 308] width 409 height 34
click at [1058, 415] on div "3" at bounding box center [1064, 417] width 22 height 21
drag, startPoint x: 1251, startPoint y: 401, endPoint x: 1276, endPoint y: 300, distance: 105.0
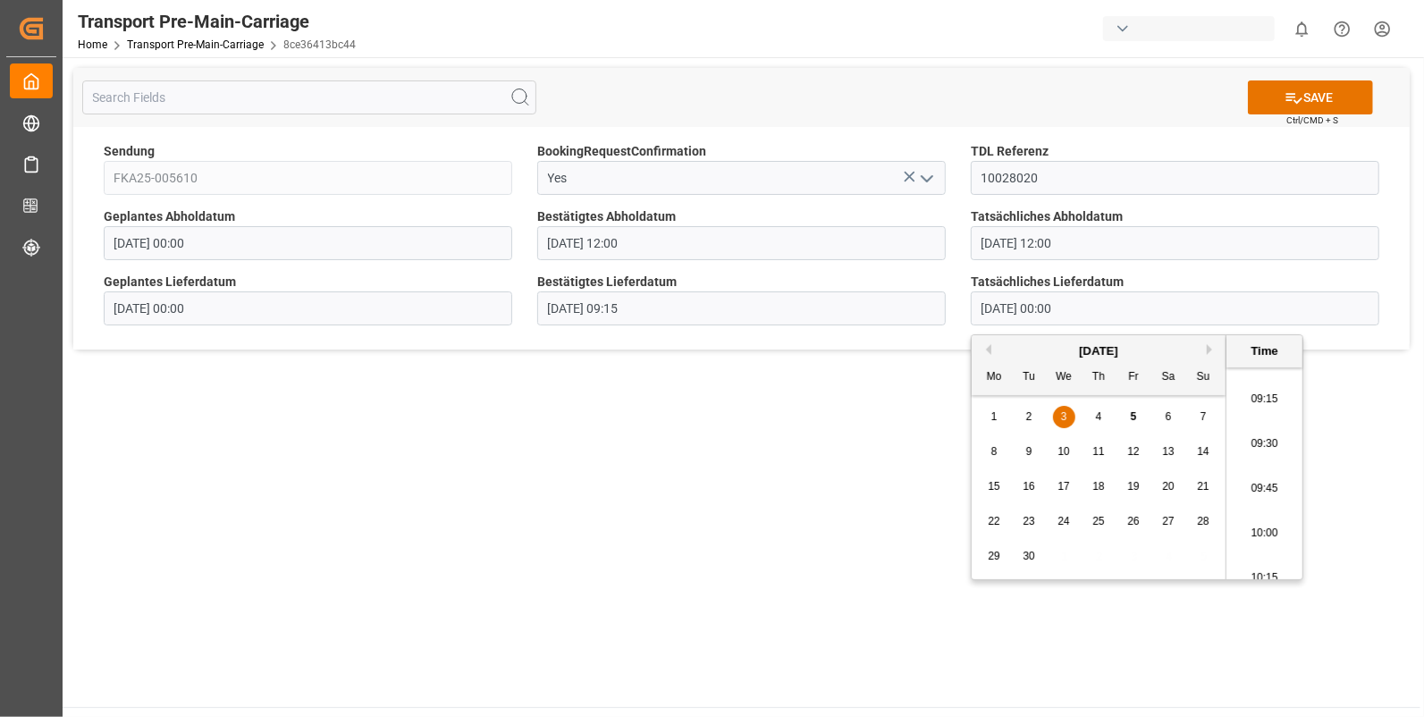
click at [1250, 401] on li "09:15" at bounding box center [1265, 399] width 76 height 45
type input "03.09.2025 09:15"
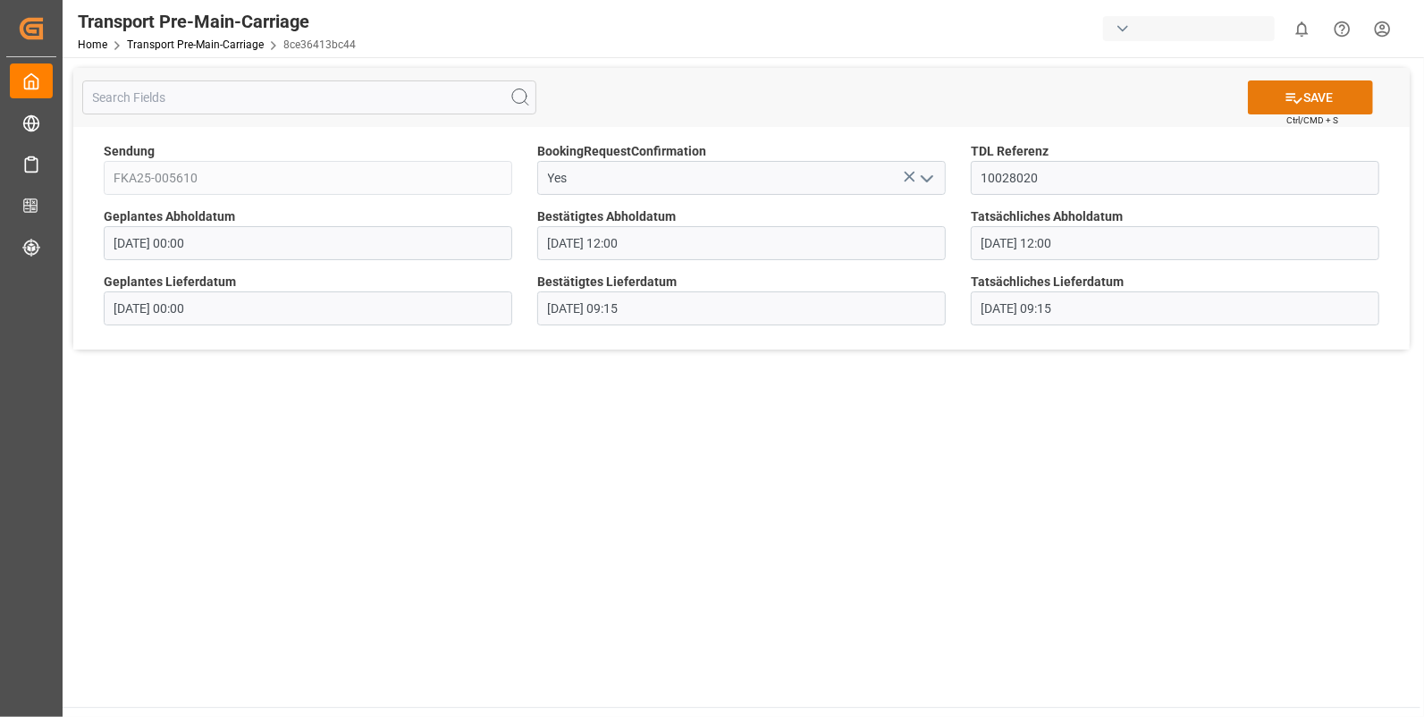
click at [1301, 89] on button "SAVE" at bounding box center [1310, 97] width 125 height 34
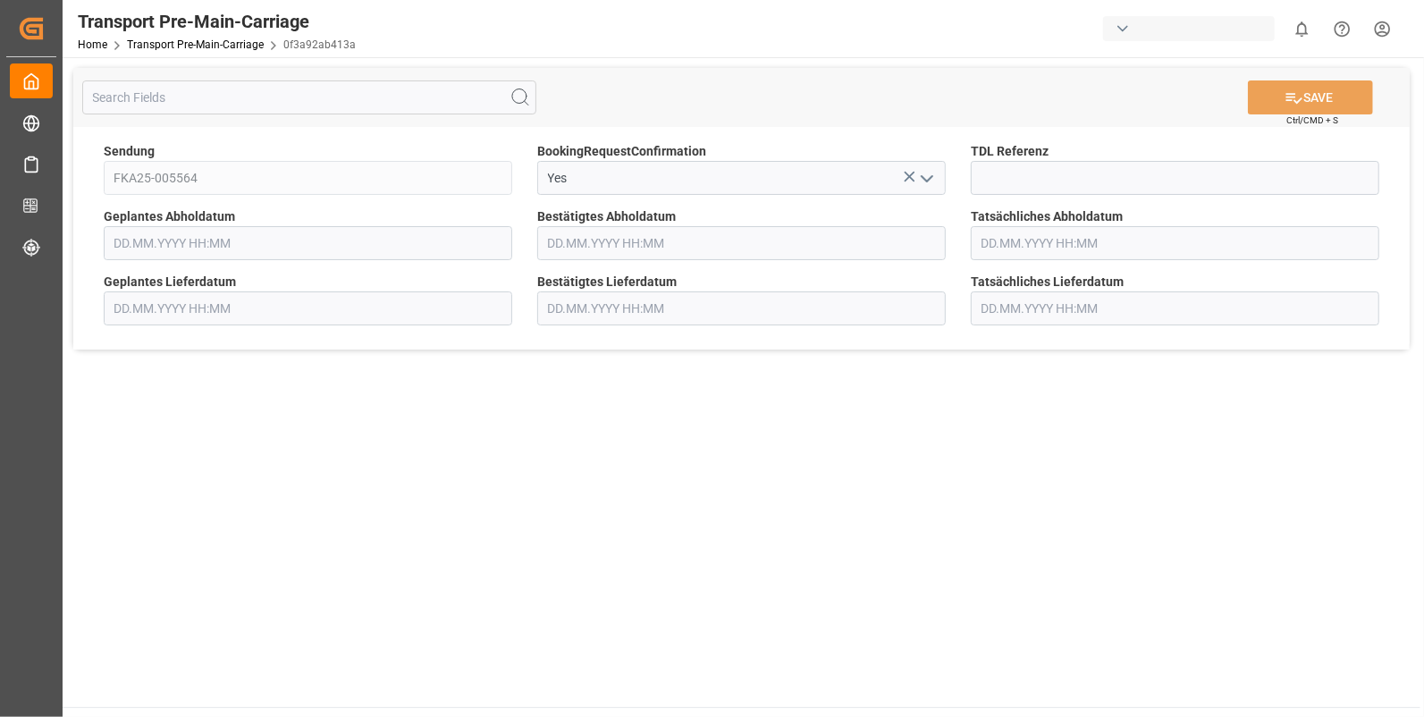
type input "[DATE] 00:00"
click at [1031, 169] on input at bounding box center [1175, 178] width 409 height 34
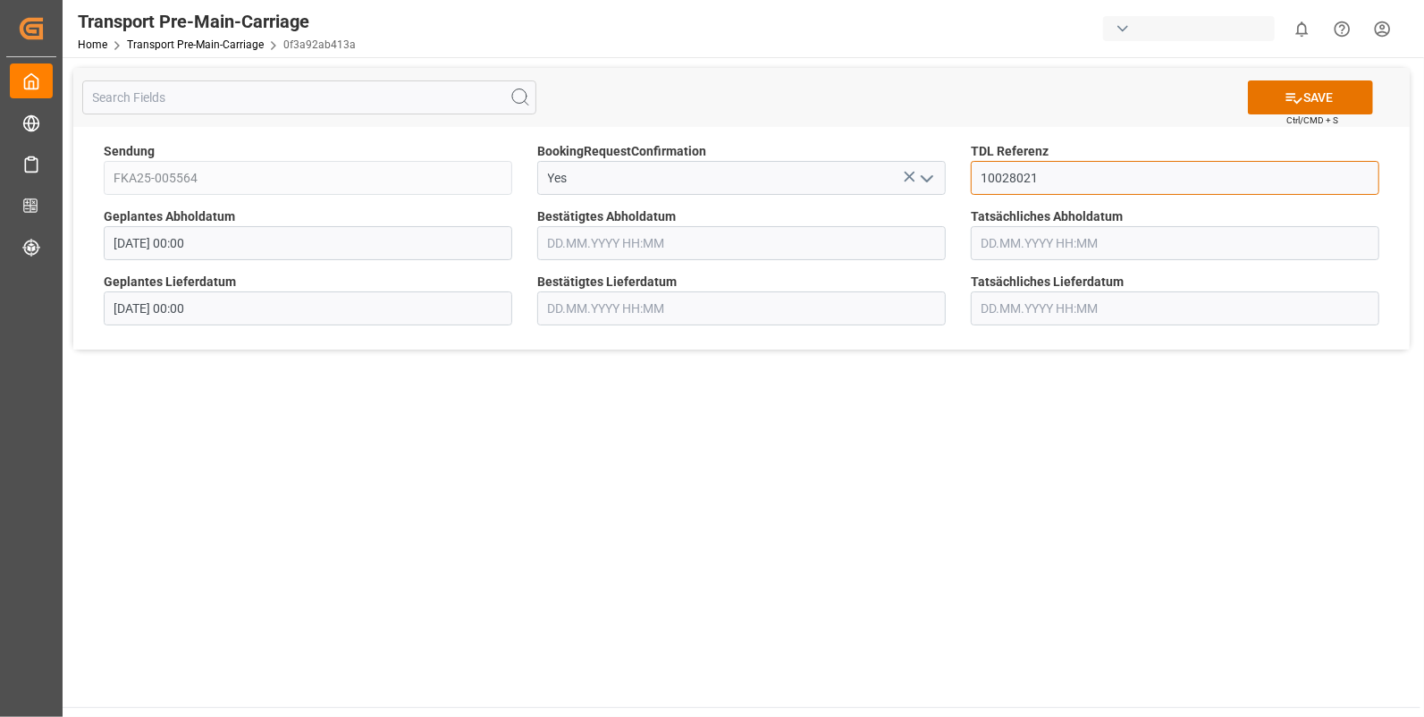
type input "10028021"
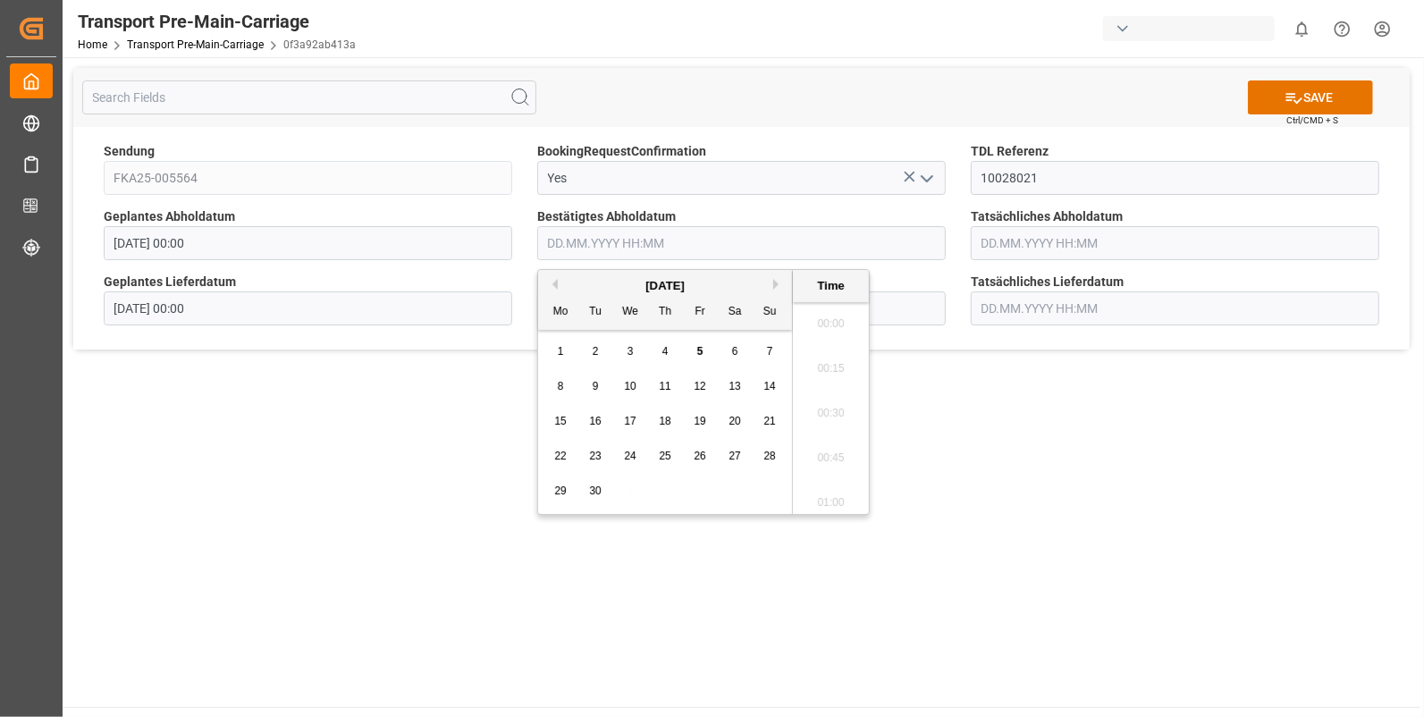
click at [598, 240] on input "text" at bounding box center [741, 243] width 409 height 34
click at [598, 349] on span "2" at bounding box center [596, 351] width 6 height 13
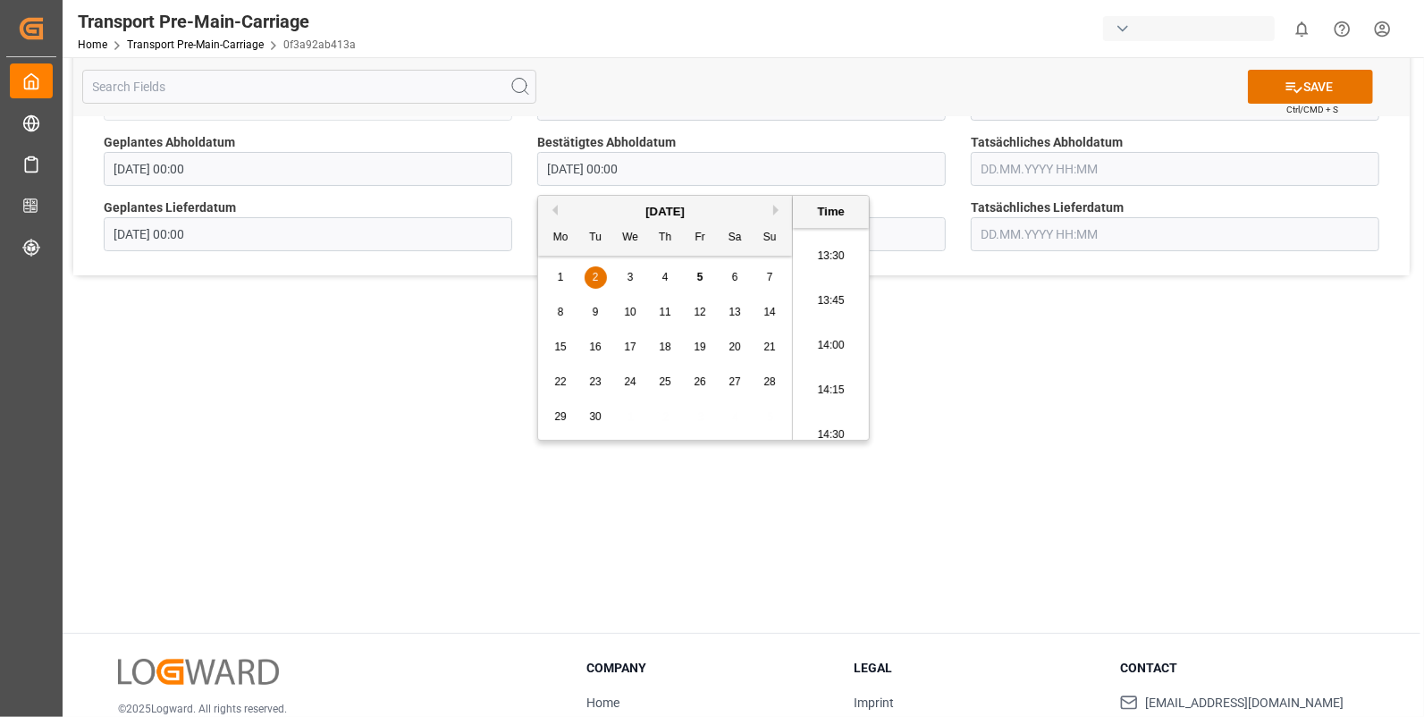
scroll to position [2464, 0]
click at [836, 371] on li "14:30" at bounding box center [831, 379] width 76 height 45
type input "02.09.2025 14:30"
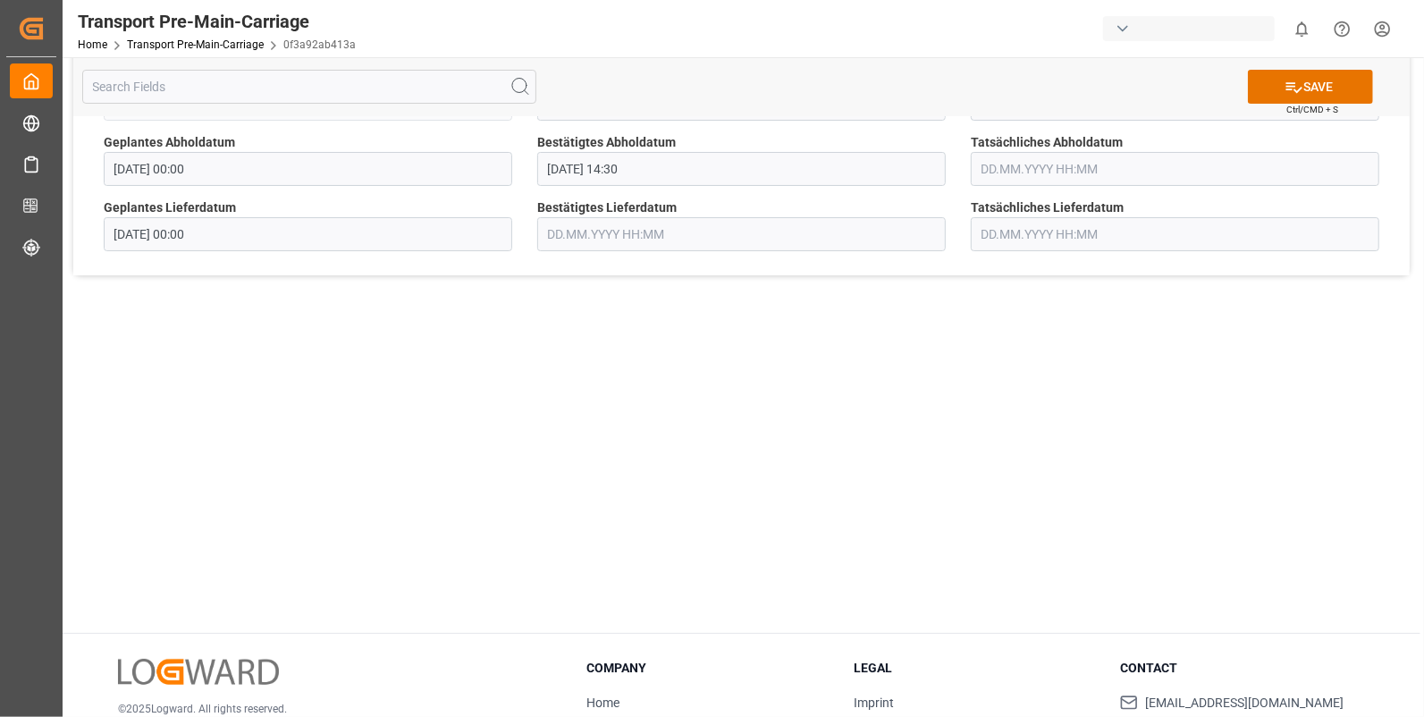
click at [998, 164] on input "text" at bounding box center [1175, 169] width 409 height 34
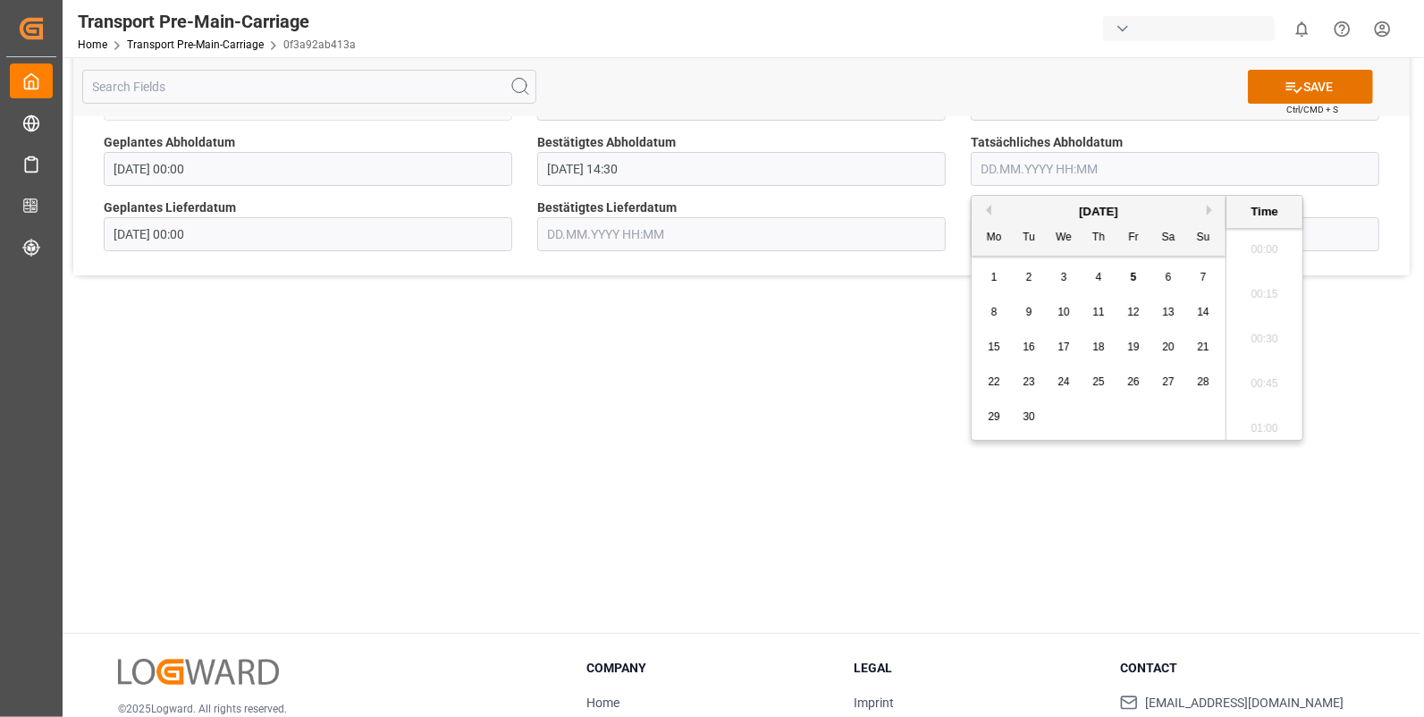
scroll to position [2017, 0]
click at [1035, 273] on div "2" at bounding box center [1029, 277] width 22 height 21
click at [1271, 291] on li "14:30" at bounding box center [1265, 304] width 76 height 45
type input "02.09.2025 14:30"
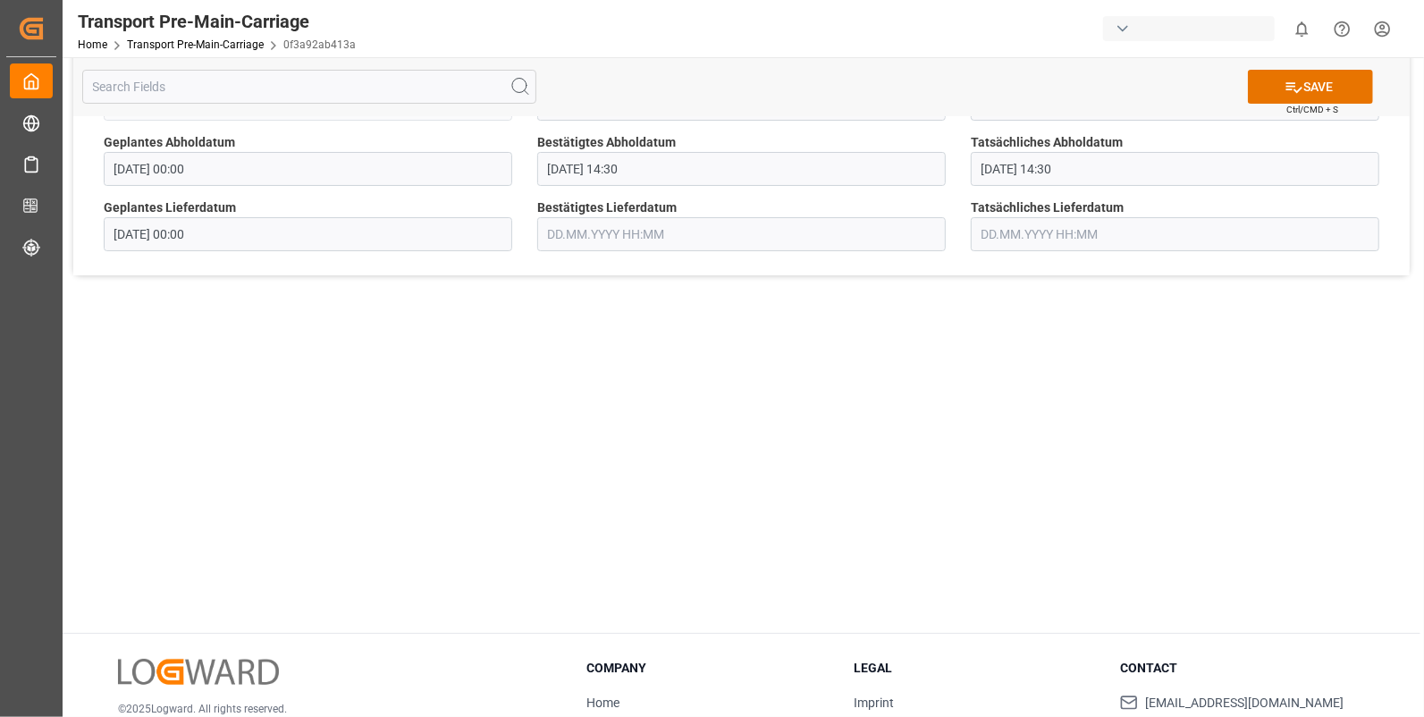
click at [646, 241] on input "text" at bounding box center [741, 234] width 409 height 34
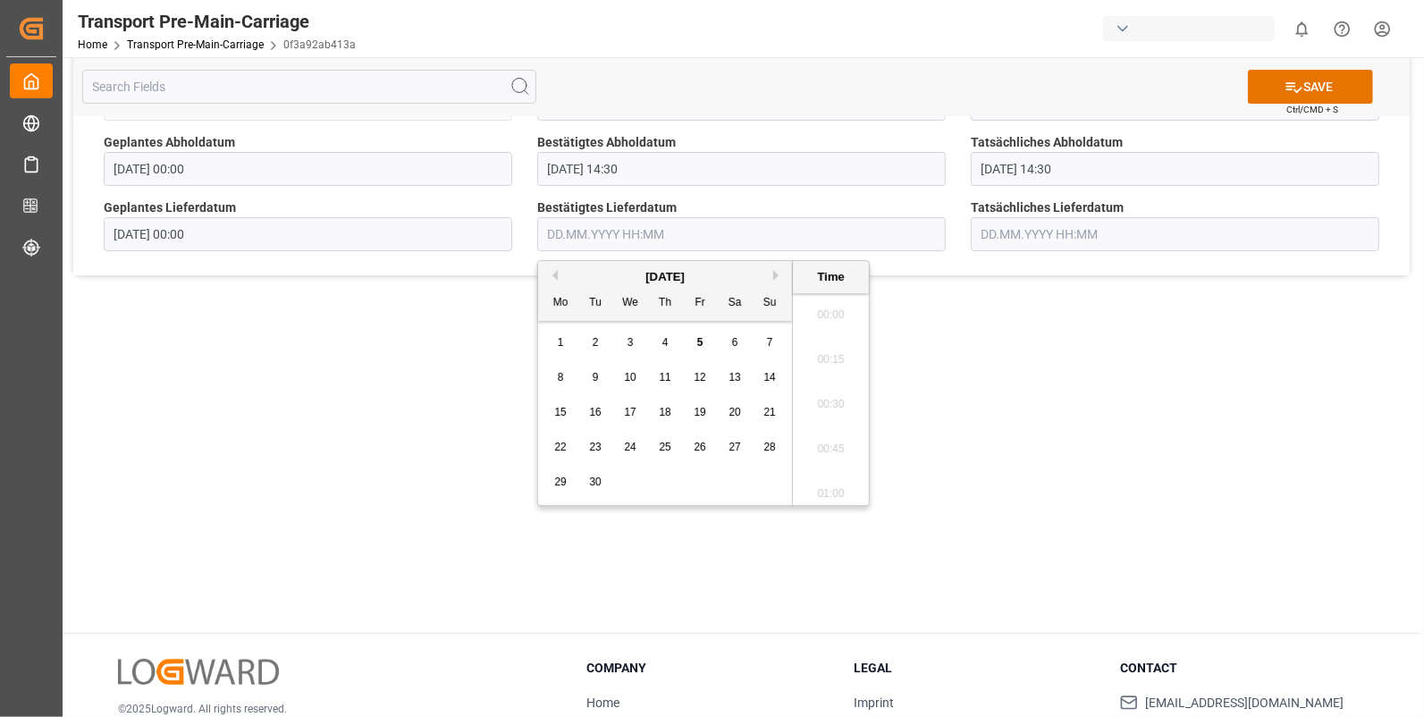
scroll to position [2017, 0]
click at [621, 339] on div "3" at bounding box center [631, 343] width 22 height 21
click at [834, 344] on li "08:30" at bounding box center [831, 339] width 76 height 45
type input "03.09.2025 08:30"
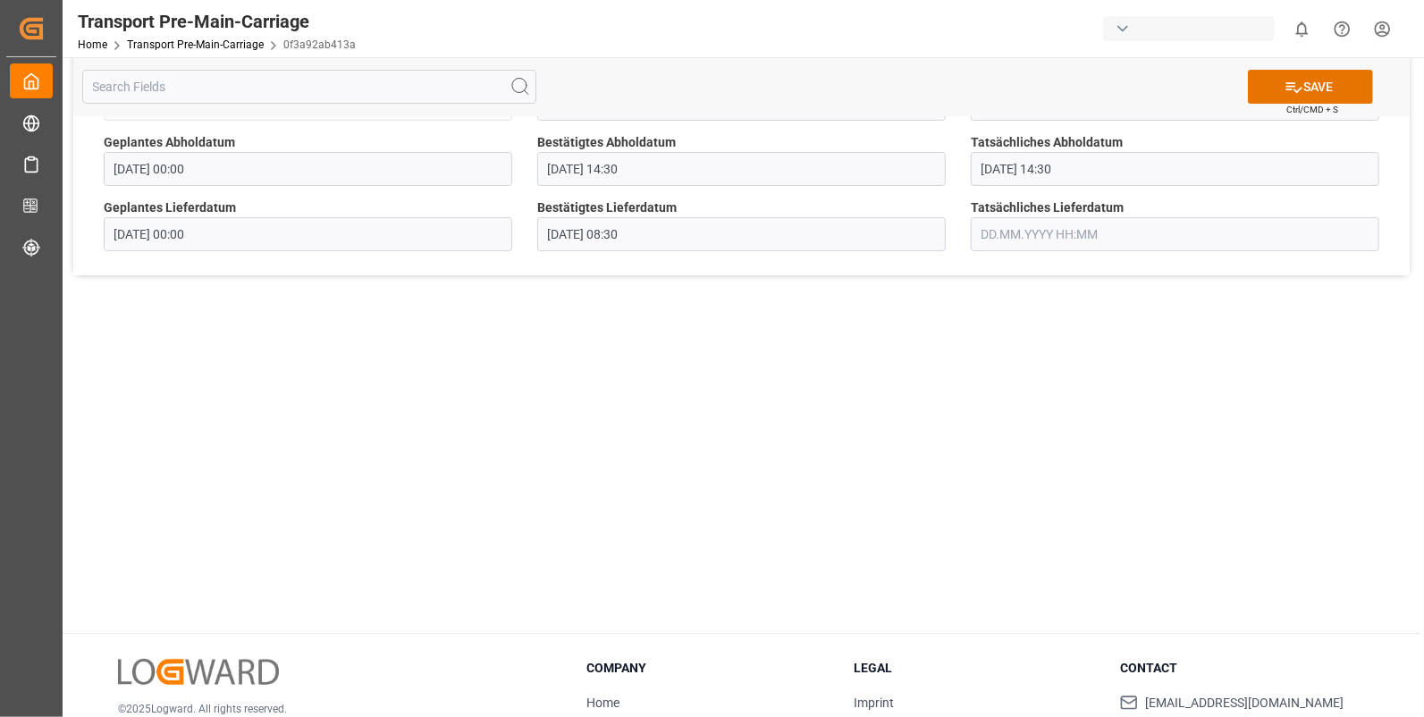
click at [1015, 224] on input "text" at bounding box center [1175, 234] width 409 height 34
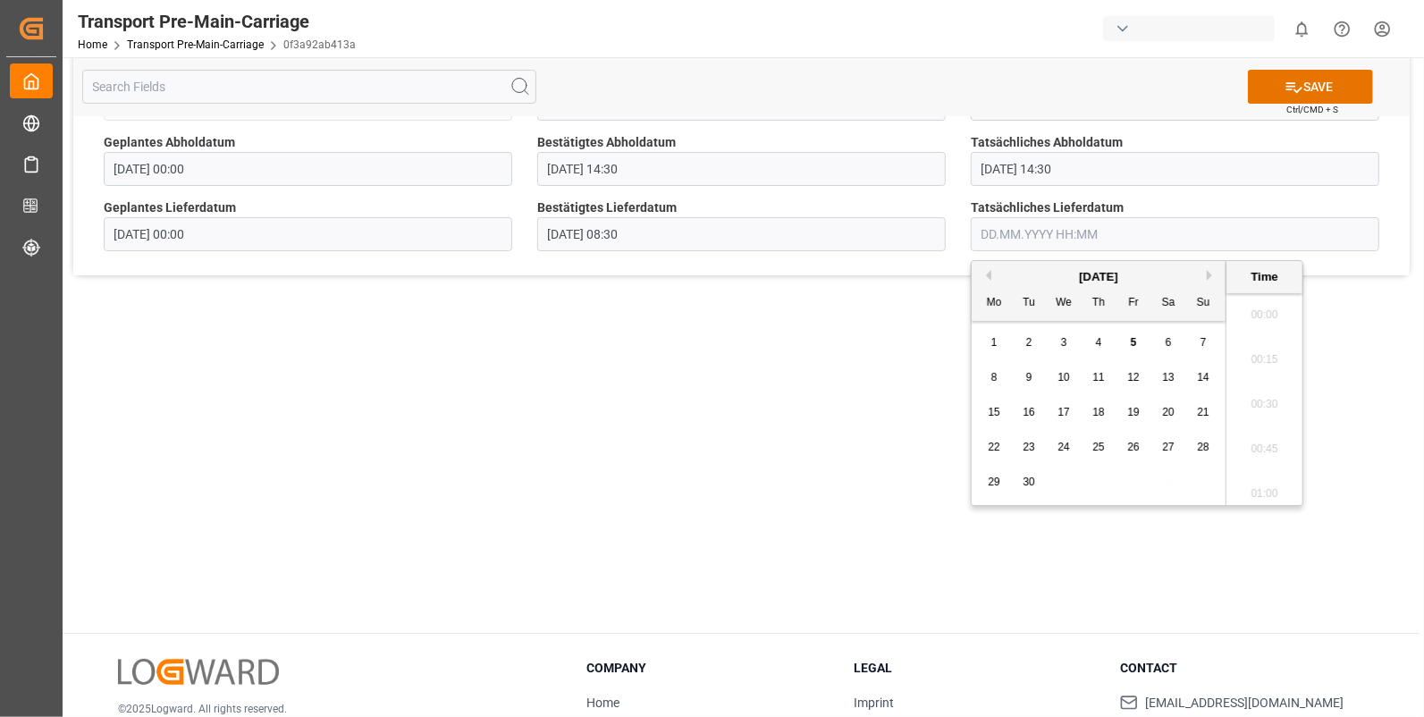
scroll to position [2017, 0]
click at [1061, 338] on span "3" at bounding box center [1064, 342] width 6 height 13
click at [1249, 343] on li "08:30" at bounding box center [1265, 339] width 76 height 45
type input "03.09.2025 08:30"
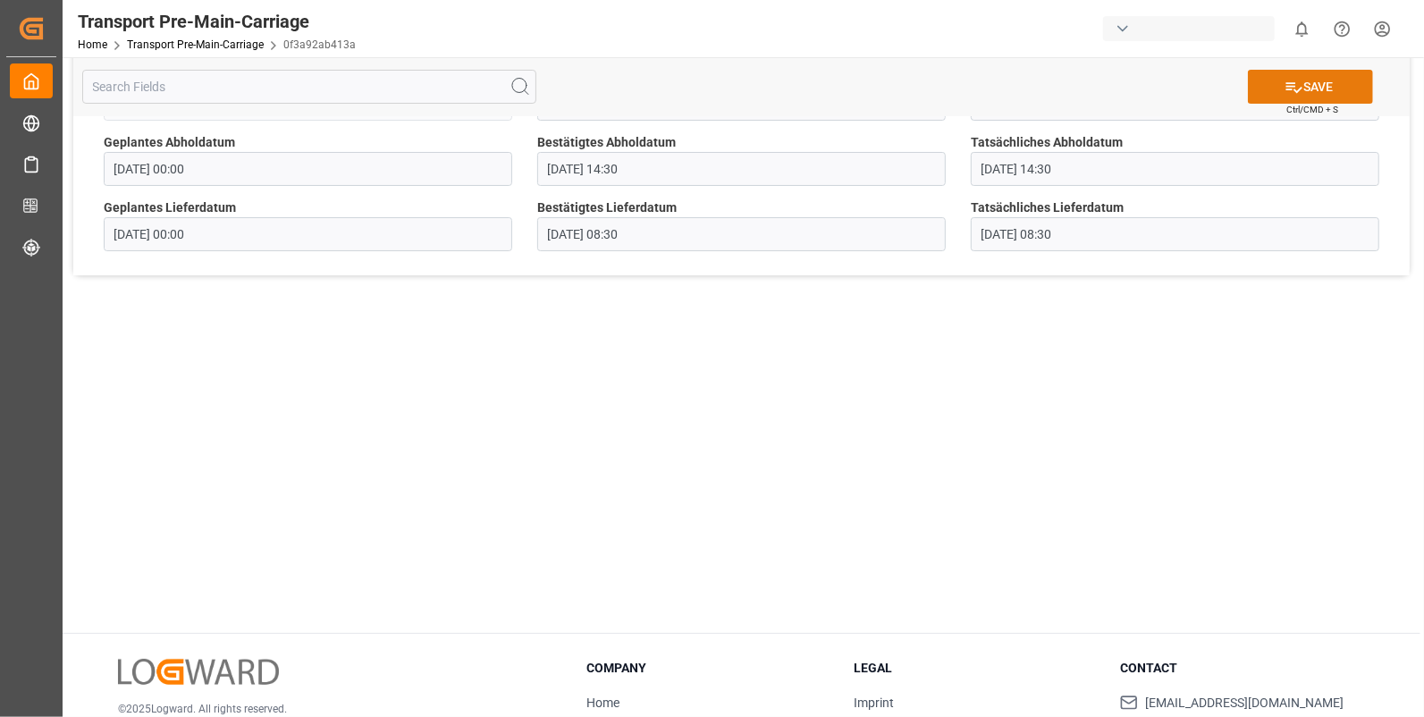
click at [1307, 85] on button "SAVE" at bounding box center [1310, 87] width 125 height 34
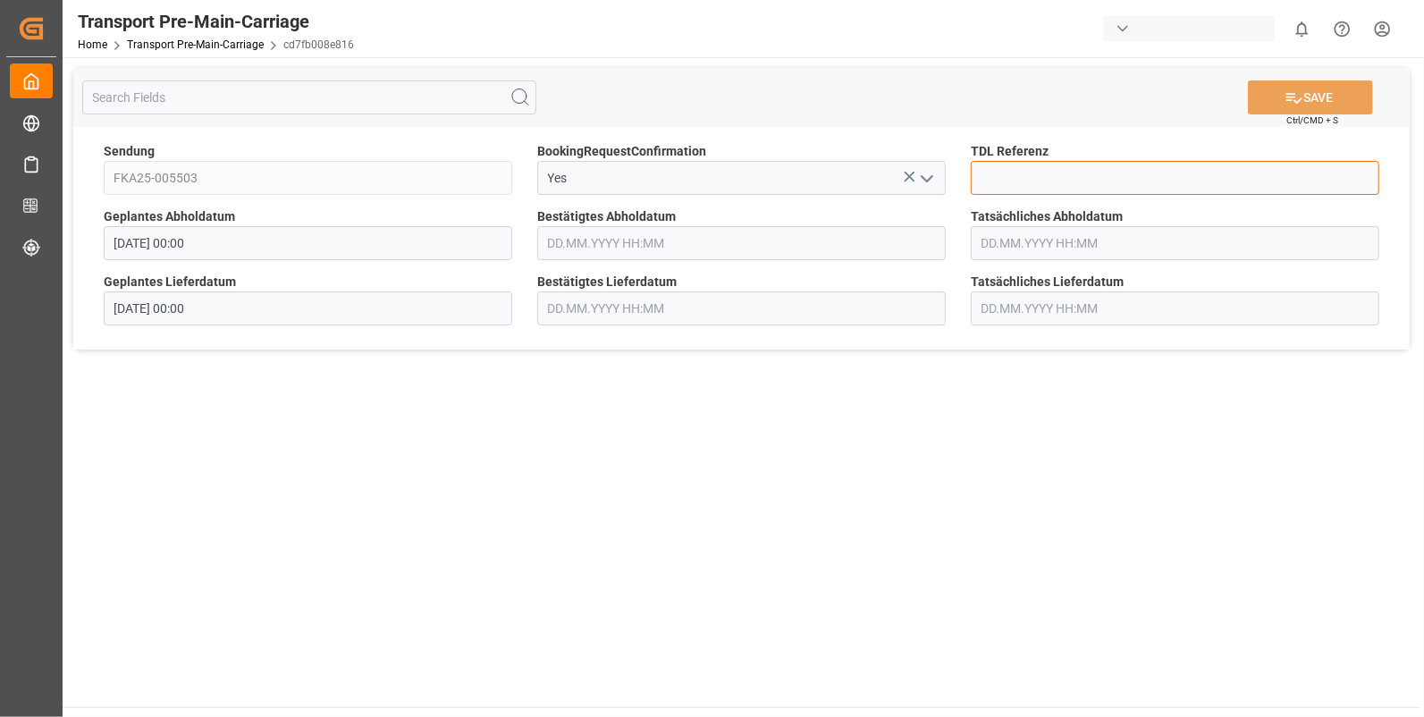
click at [1021, 175] on input at bounding box center [1175, 178] width 409 height 34
type input "10028035"
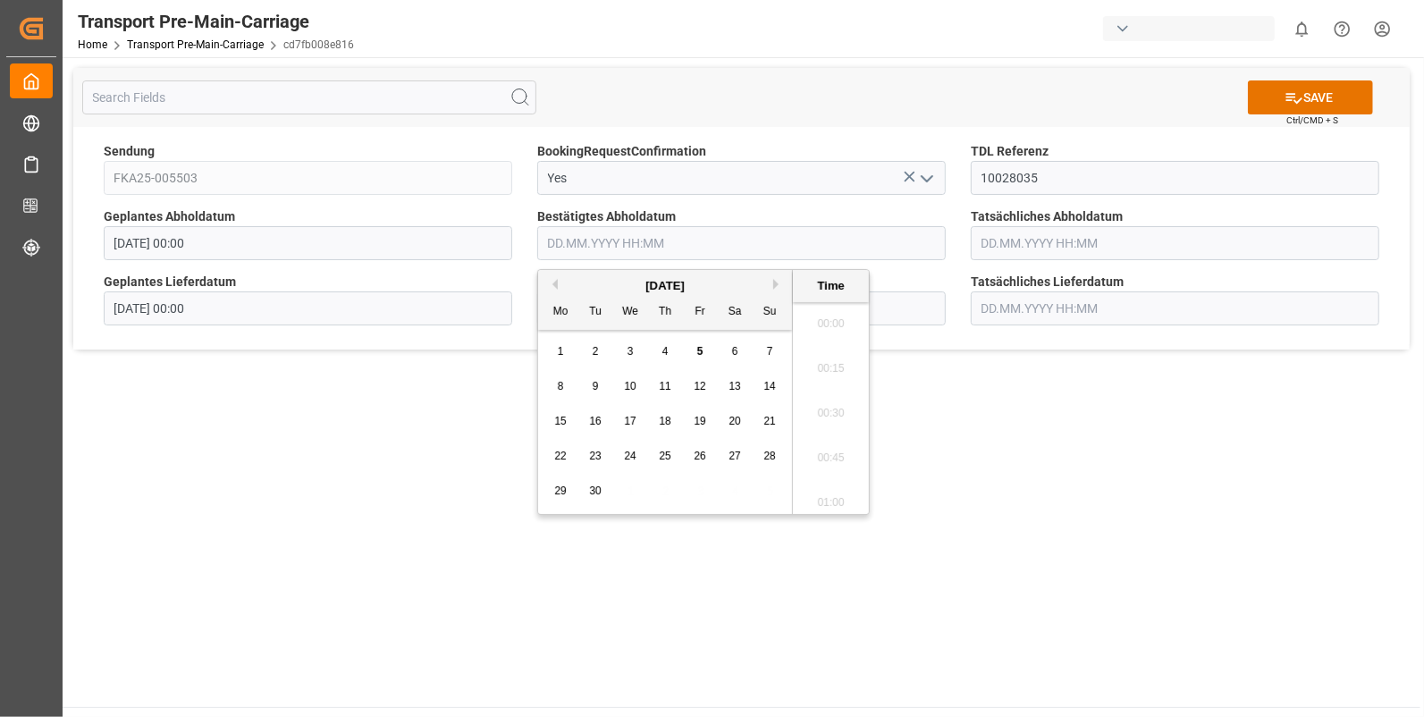
click at [618, 249] on input "text" at bounding box center [741, 243] width 409 height 34
click at [629, 349] on span "3" at bounding box center [631, 351] width 6 height 13
click at [811, 366] on li "11:30" at bounding box center [831, 364] width 76 height 45
type input "[DATE] 11:30"
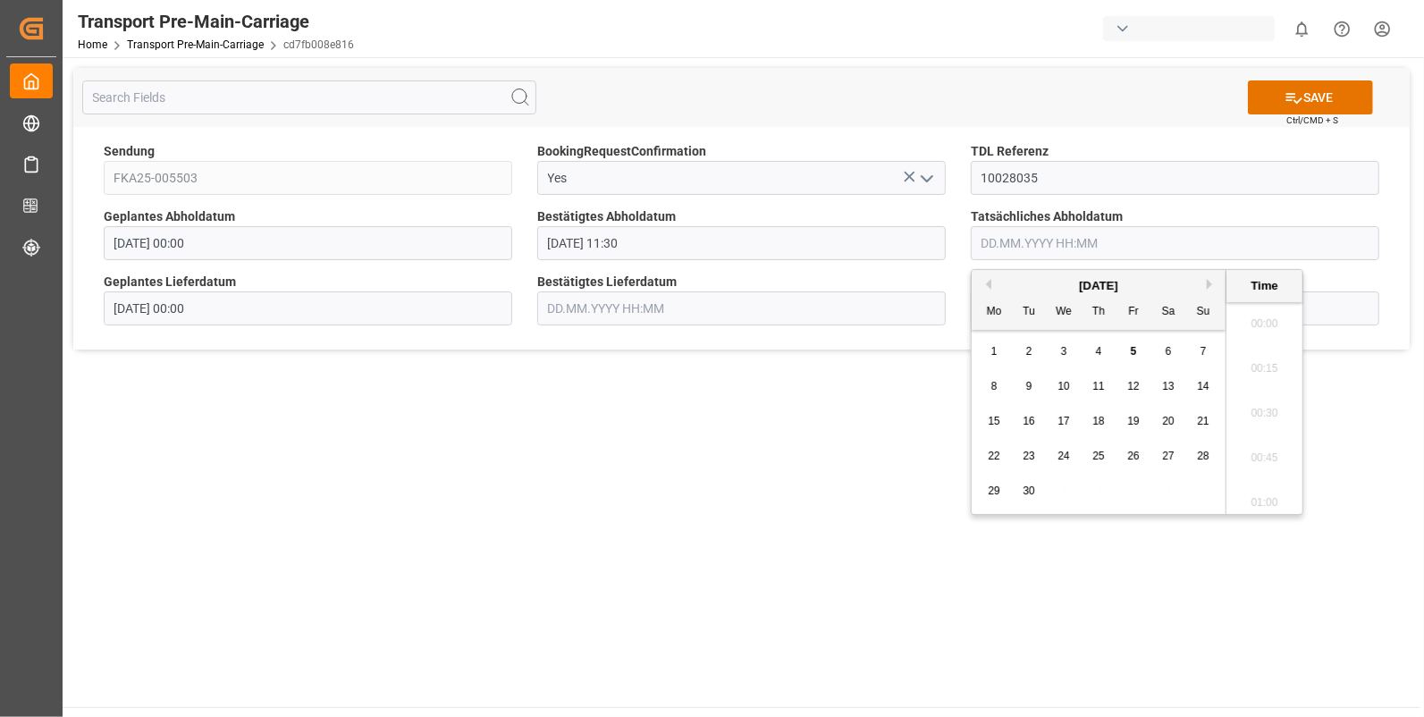
drag, startPoint x: 993, startPoint y: 247, endPoint x: 998, endPoint y: 272, distance: 25.6
click at [993, 247] on input "text" at bounding box center [1175, 243] width 409 height 34
click at [1069, 345] on div "3" at bounding box center [1064, 352] width 22 height 21
click at [1283, 362] on li "11:30" at bounding box center [1265, 364] width 76 height 45
type input "[DATE] 11:30"
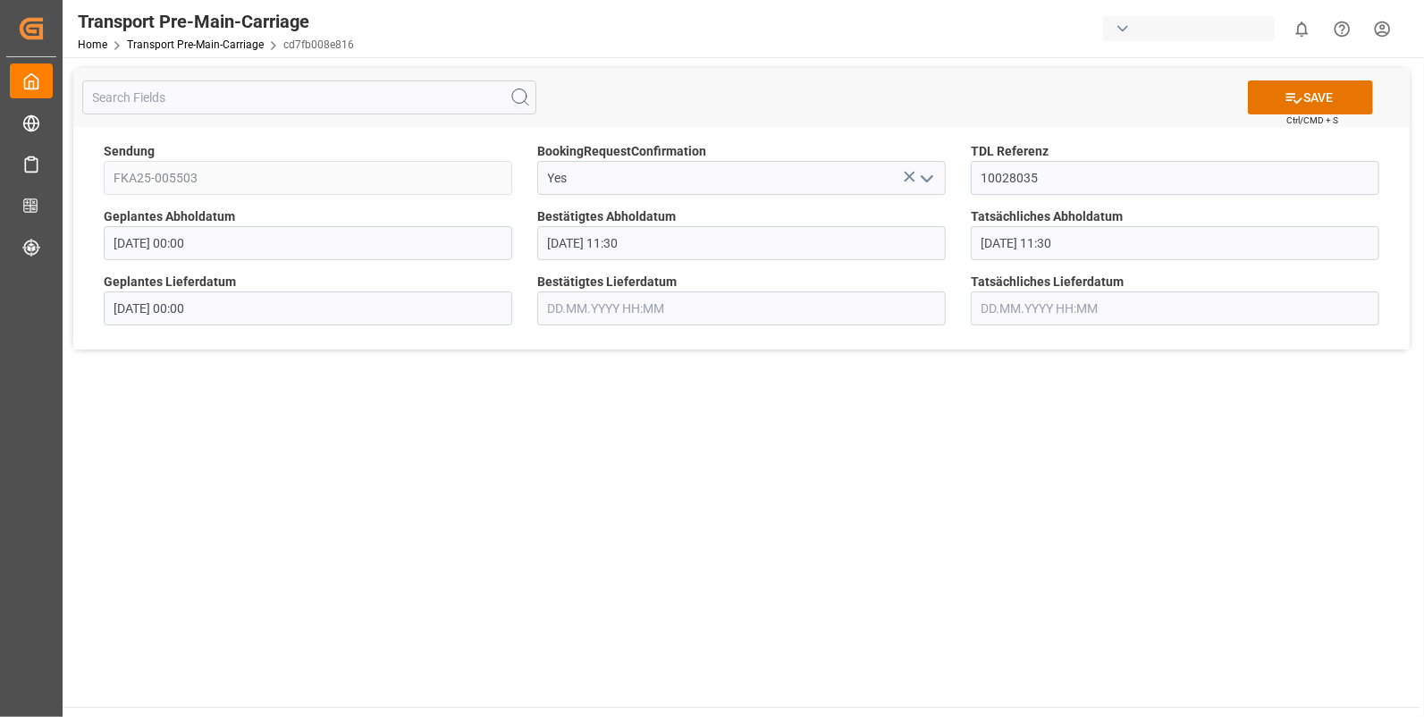
click at [592, 305] on input "text" at bounding box center [741, 308] width 409 height 34
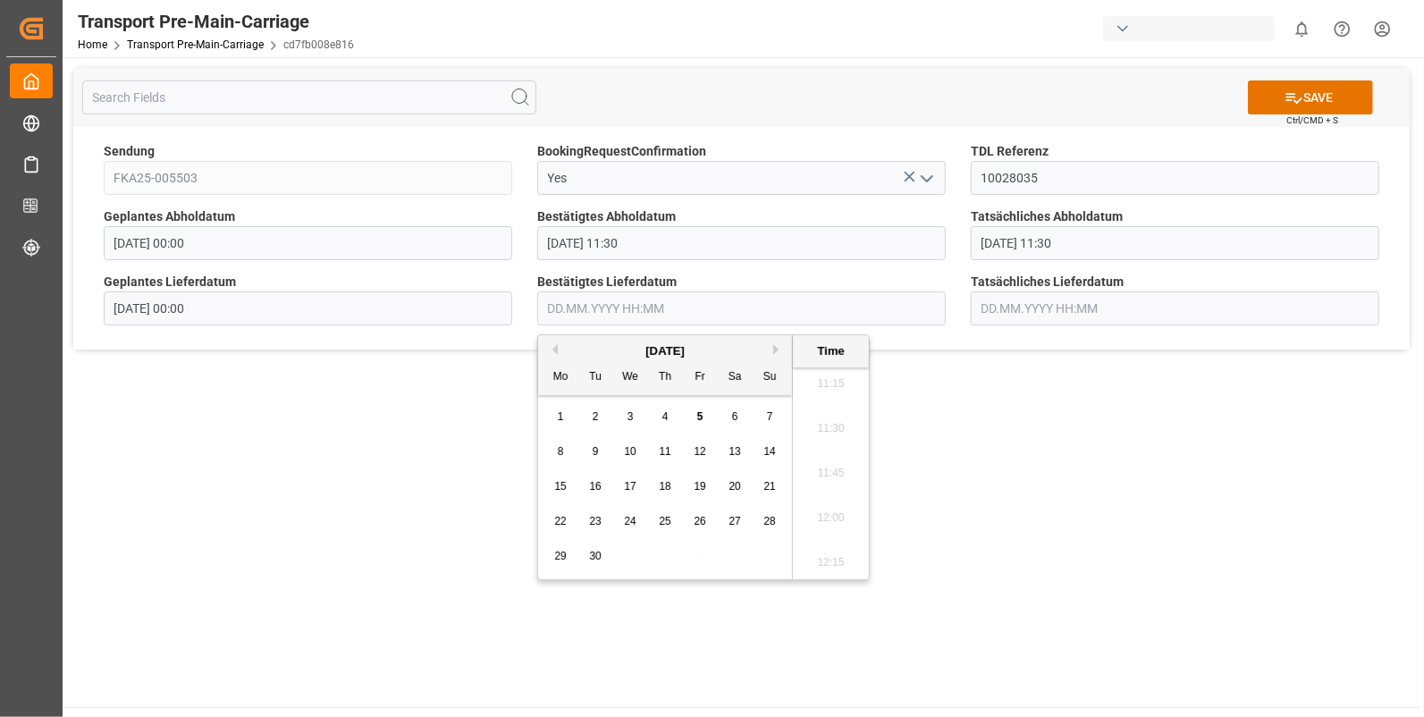
click at [665, 413] on span "4" at bounding box center [666, 416] width 6 height 13
click at [843, 460] on li "13:45" at bounding box center [831, 458] width 76 height 45
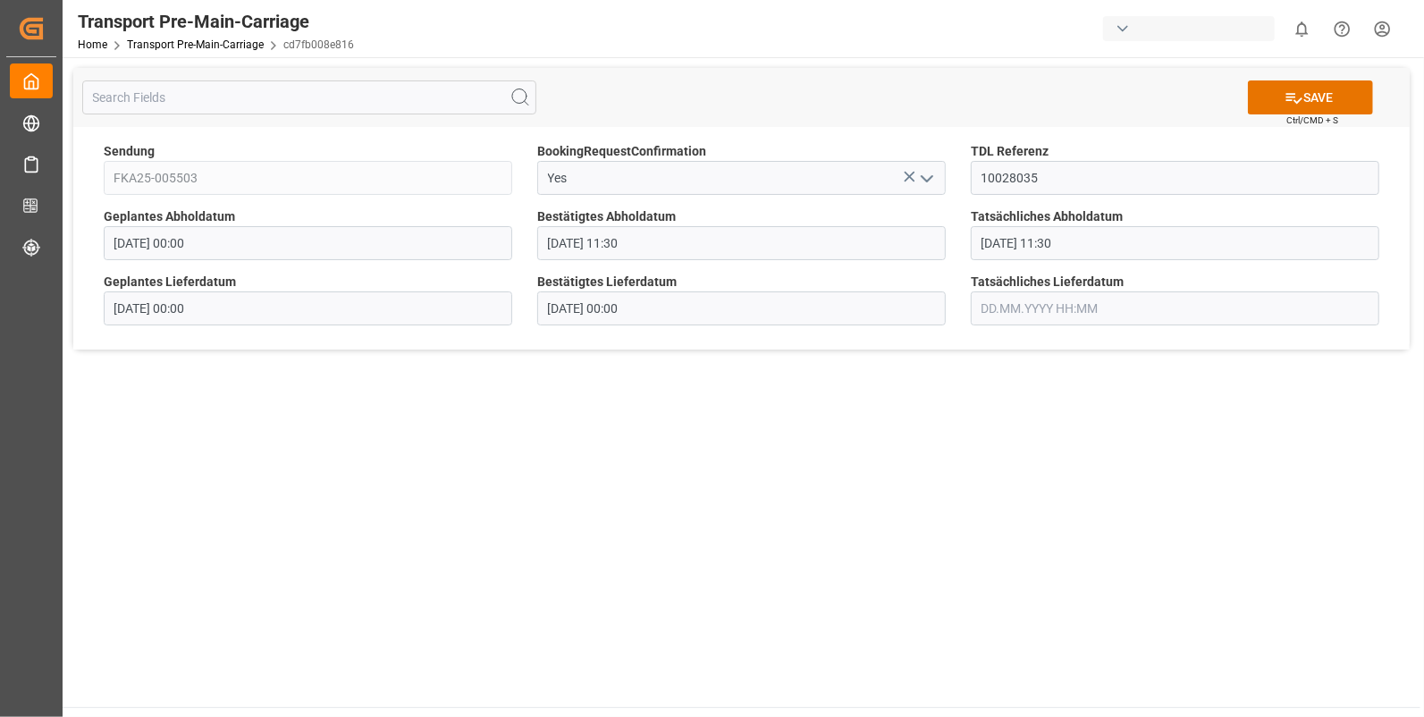
type input "[DATE] 13:45"
click at [1019, 313] on input "text" at bounding box center [1175, 308] width 409 height 34
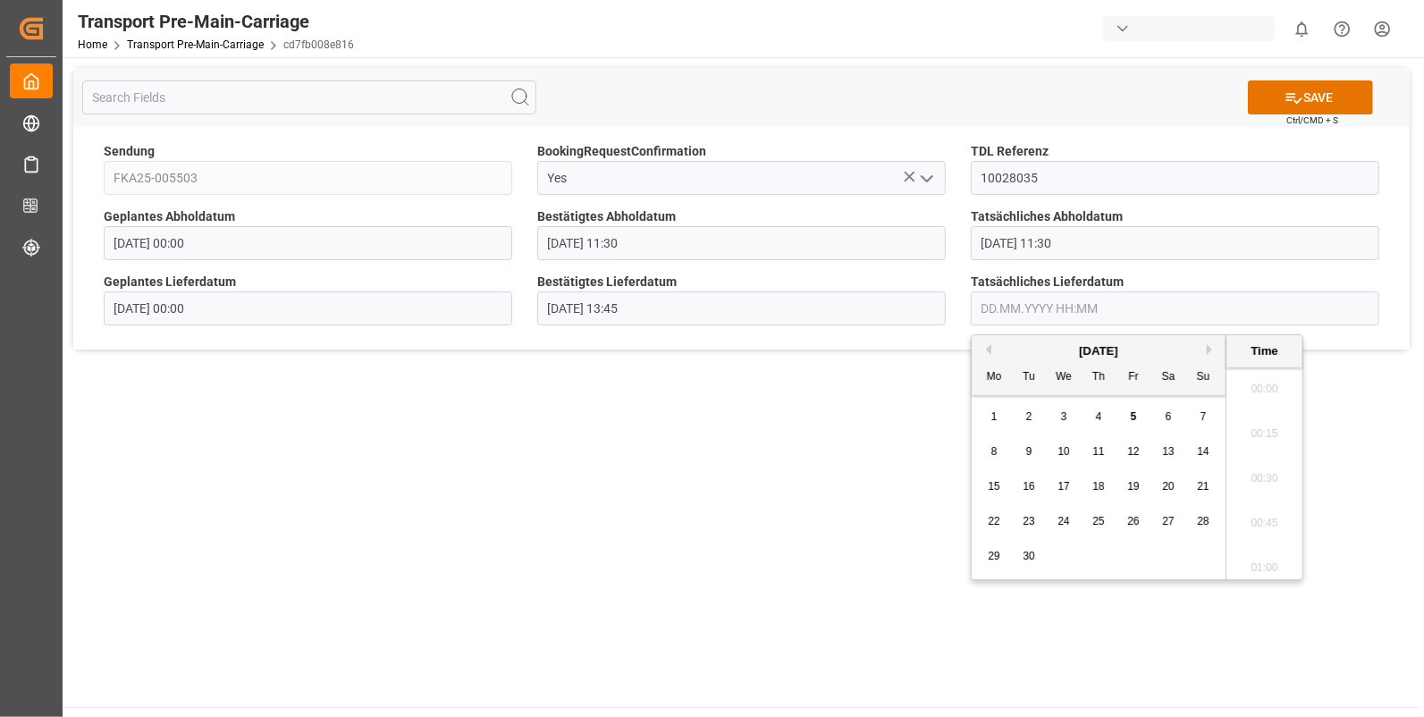
scroll to position [2017, 0]
click at [1091, 411] on div "4" at bounding box center [1099, 417] width 22 height 21
click at [1263, 454] on li "13:45" at bounding box center [1265, 458] width 76 height 45
type input "04.09.2025 13:45"
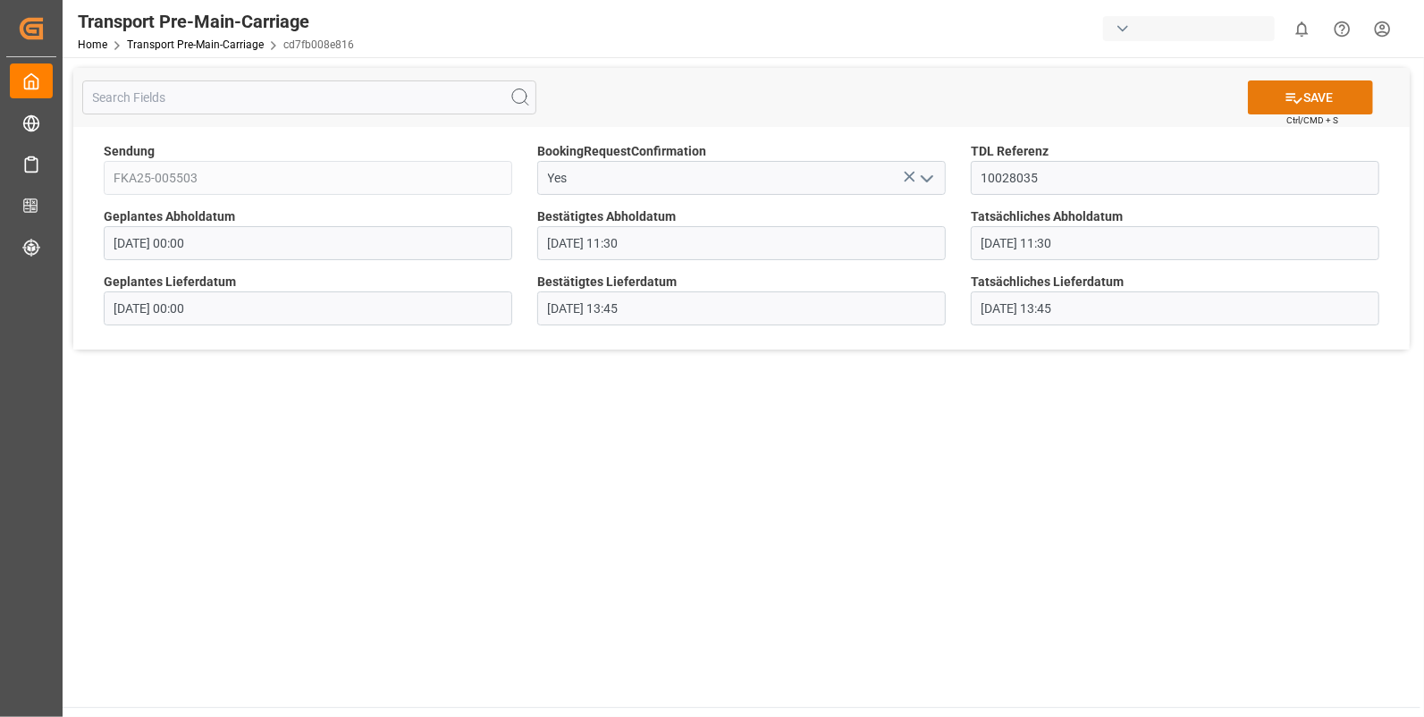
click at [1330, 89] on button "SAVE" at bounding box center [1310, 97] width 125 height 34
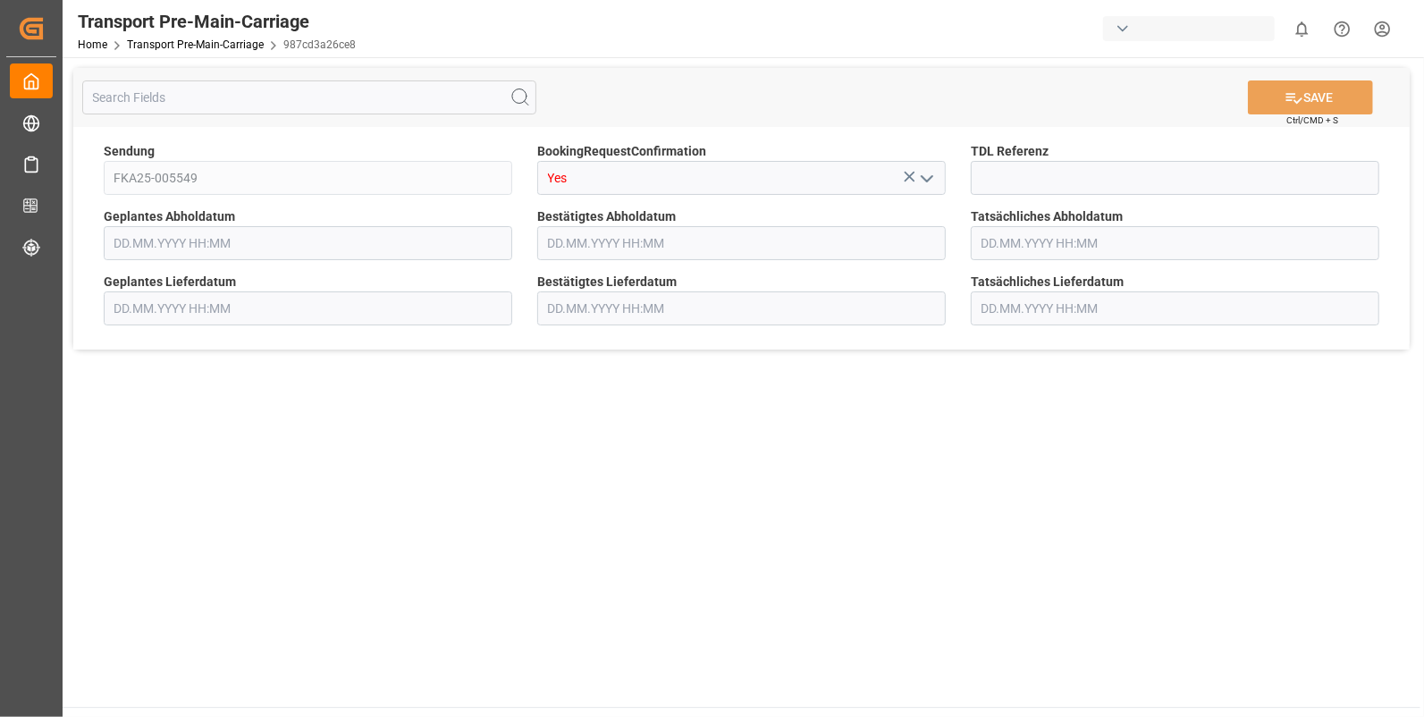
type input "[DATE] 00:00"
click at [1026, 183] on input at bounding box center [1175, 178] width 409 height 34
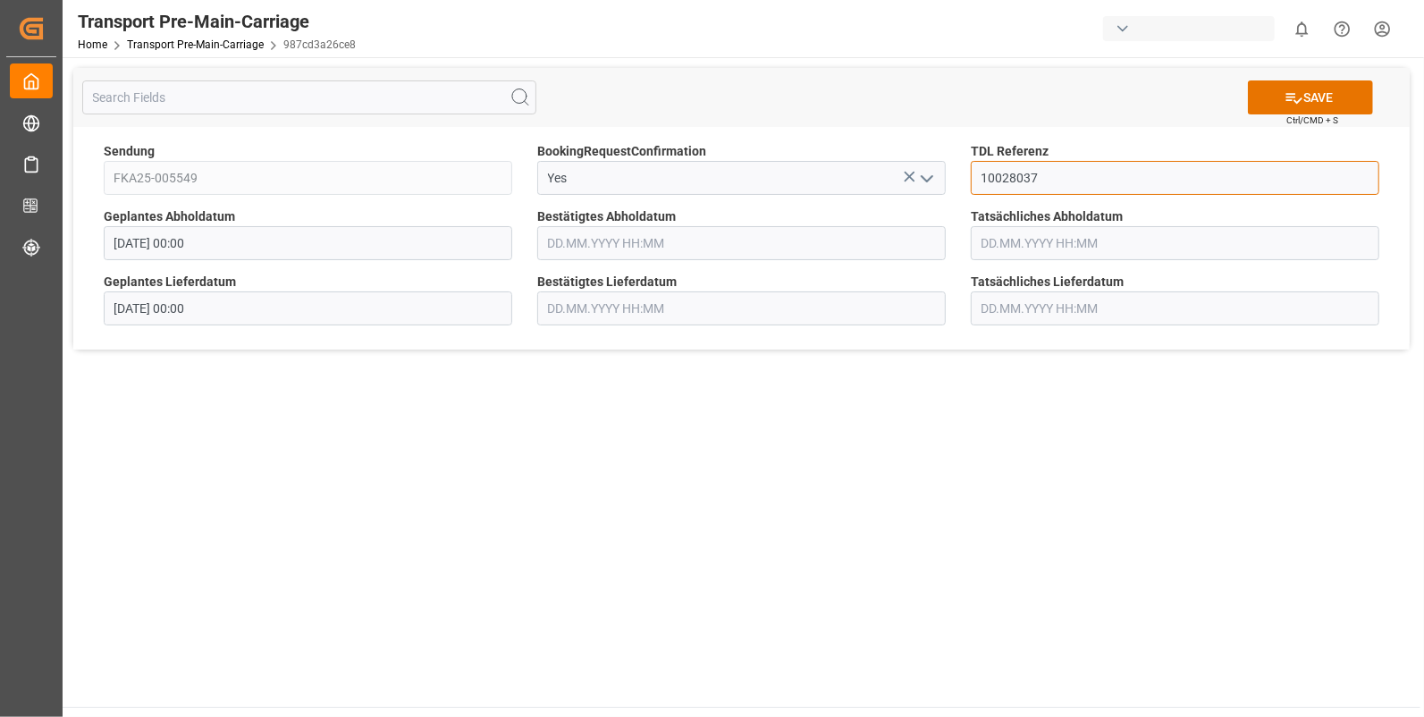
type input "10028037"
click at [575, 249] on input "text" at bounding box center [741, 243] width 409 height 34
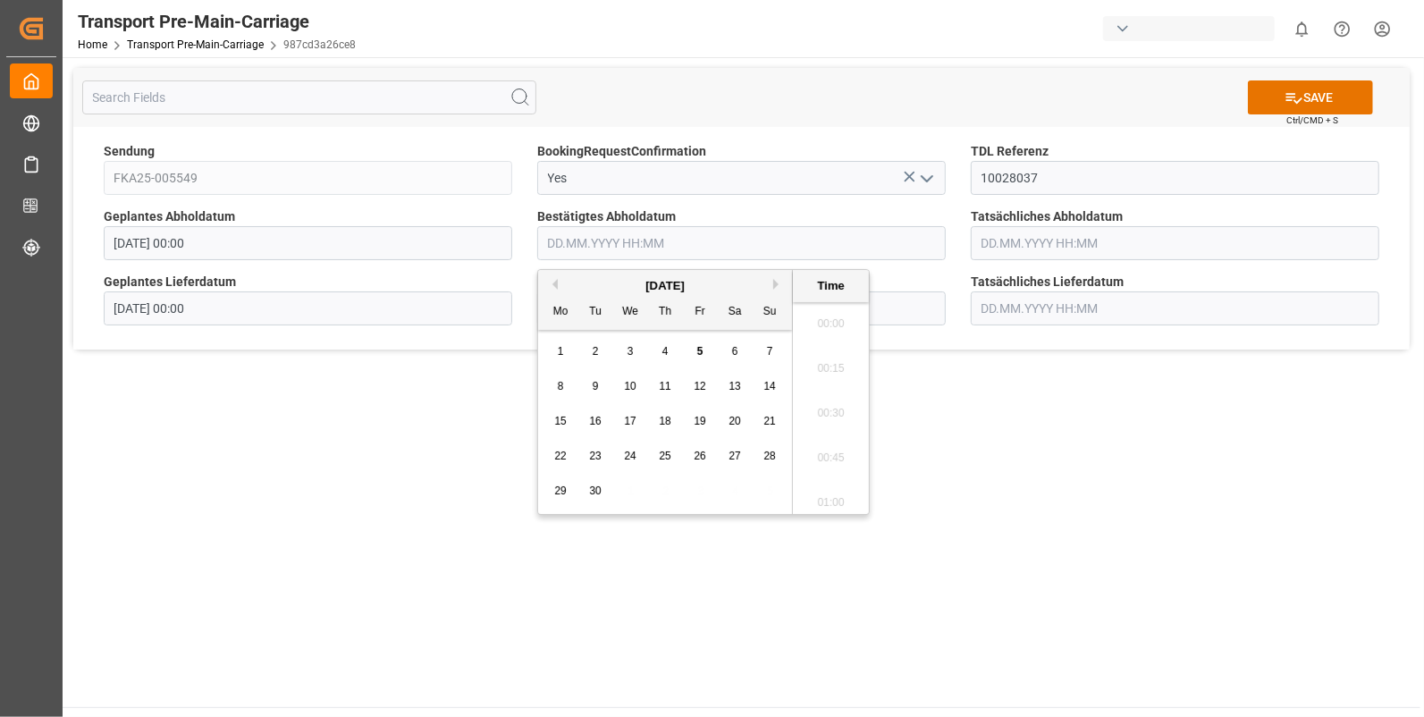
scroll to position [2017, 0]
click at [599, 350] on div "2" at bounding box center [596, 352] width 22 height 21
click at [819, 472] on li "13:45" at bounding box center [831, 467] width 76 height 45
type input "02.09.2025 13:45"
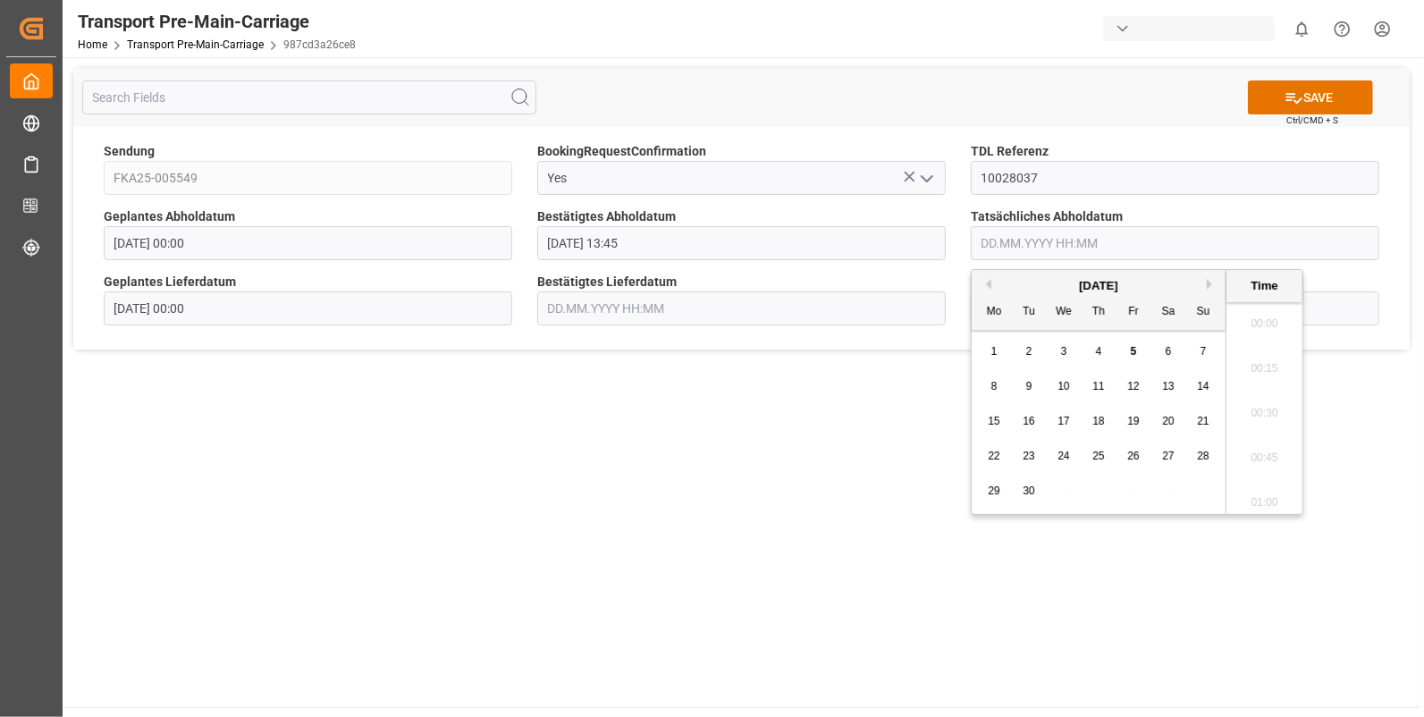
click at [1009, 230] on input "text" at bounding box center [1175, 243] width 409 height 34
click at [1028, 349] on span "2" at bounding box center [1029, 351] width 6 height 13
click at [1264, 456] on li "13:45" at bounding box center [1265, 467] width 76 height 45
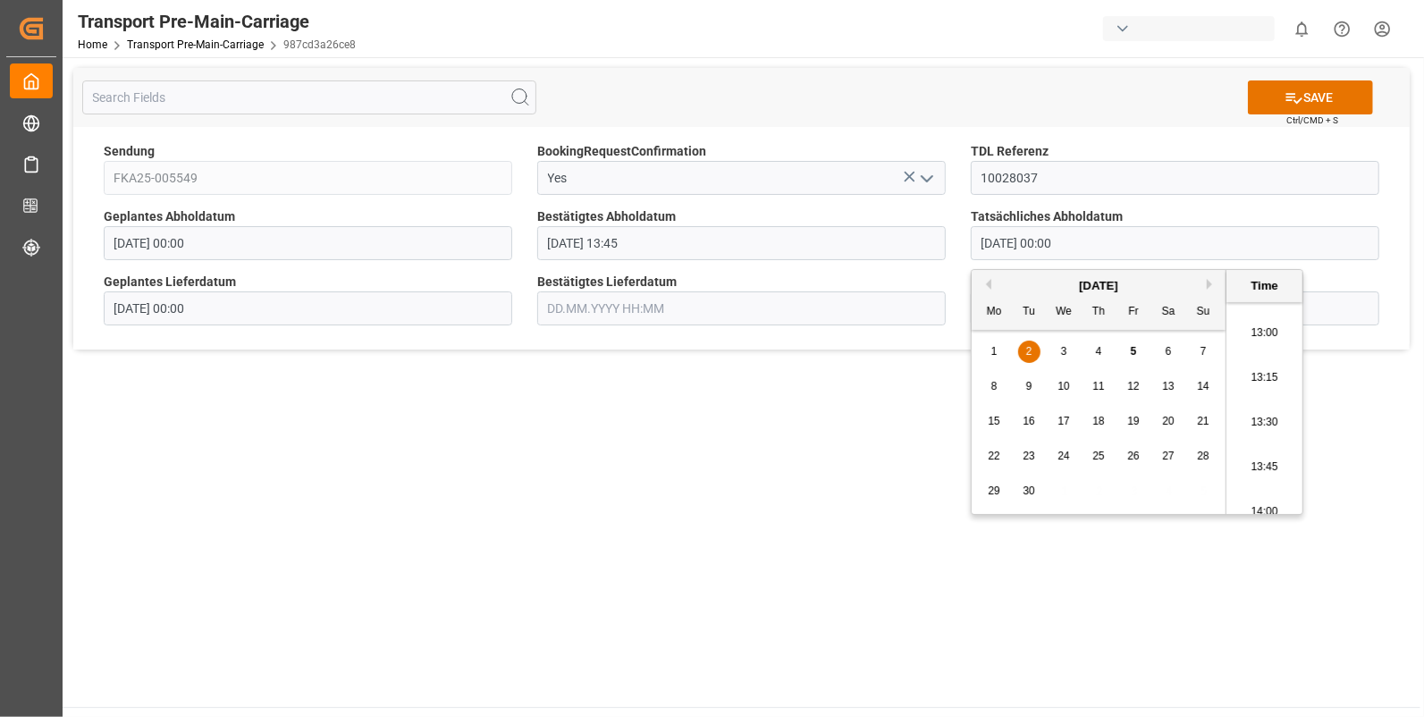
type input "02.09.2025 13:45"
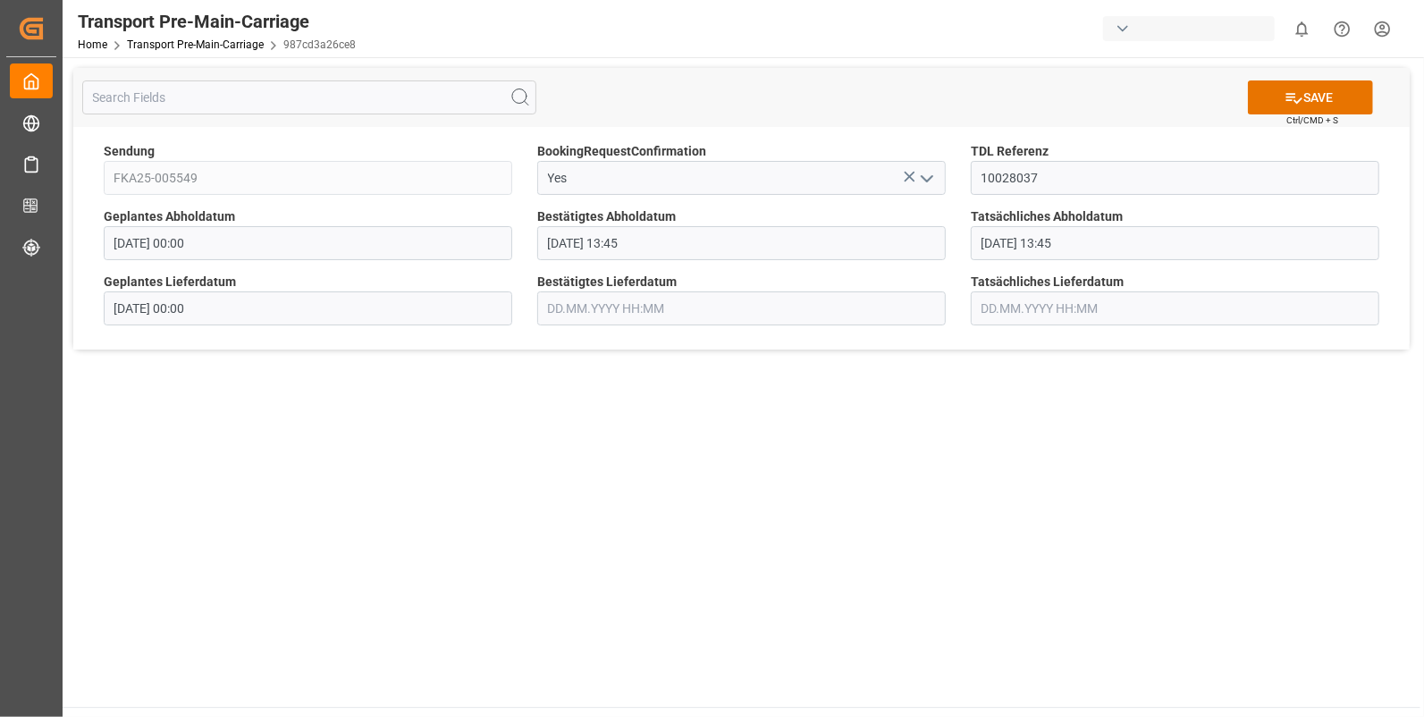
click at [621, 306] on input "text" at bounding box center [741, 308] width 409 height 34
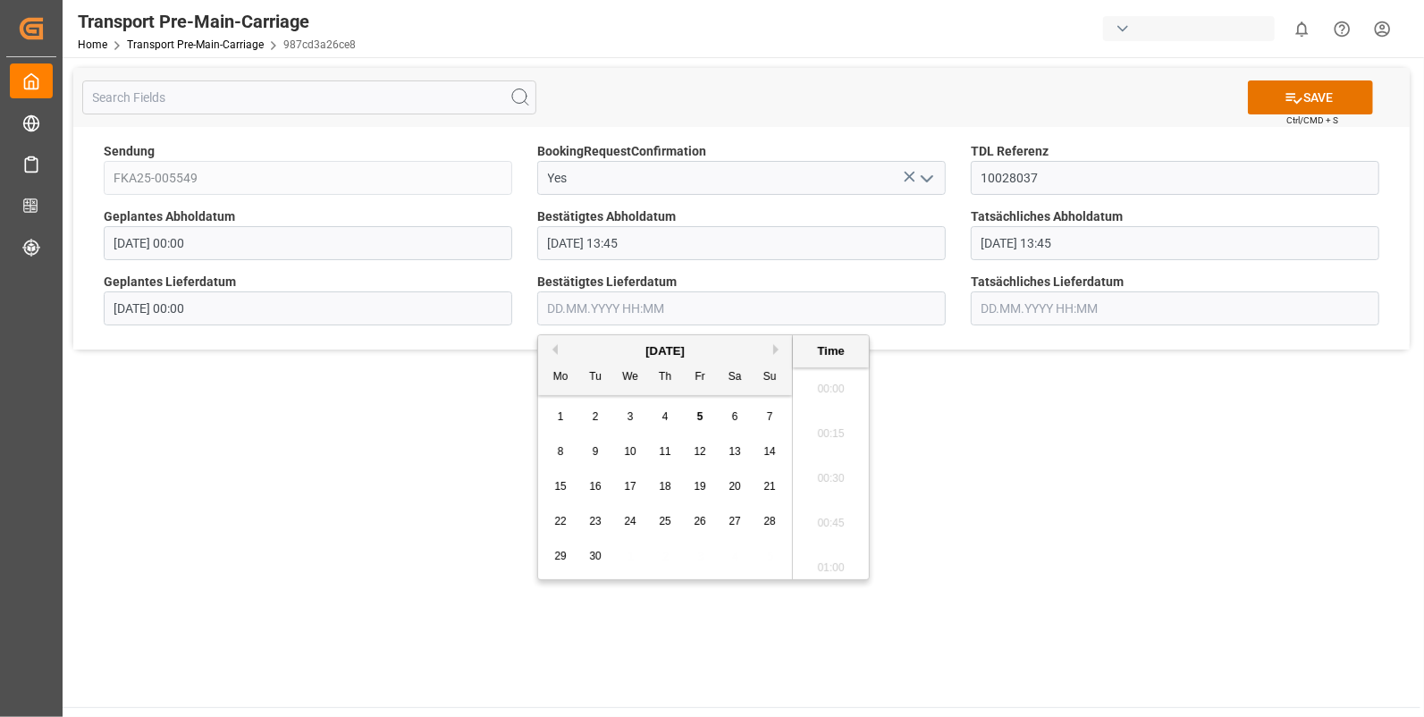
scroll to position [2017, 0]
click at [630, 412] on span "3" at bounding box center [631, 416] width 6 height 13
drag, startPoint x: 827, startPoint y: 472, endPoint x: 857, endPoint y: 440, distance: 43.7
click at [827, 472] on li "09:15" at bounding box center [831, 474] width 76 height 45
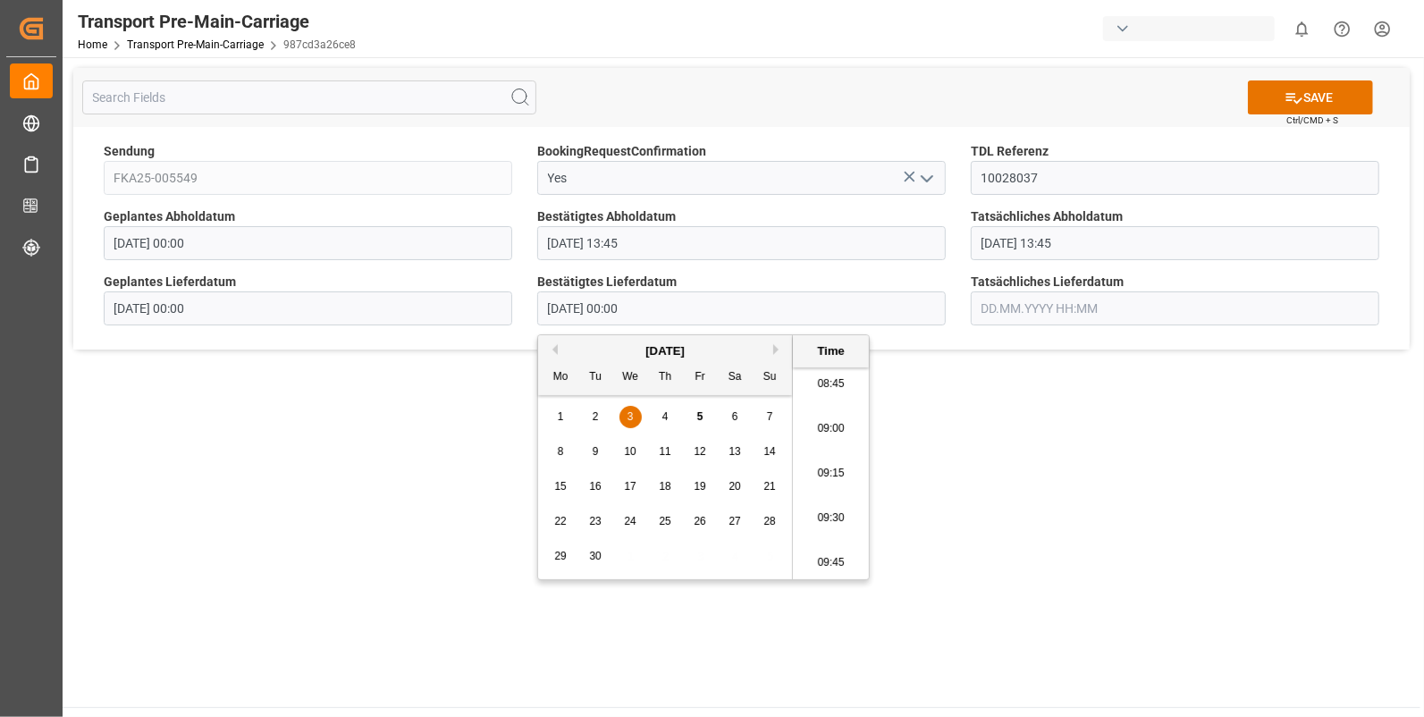
type input "03.09.2025 09:15"
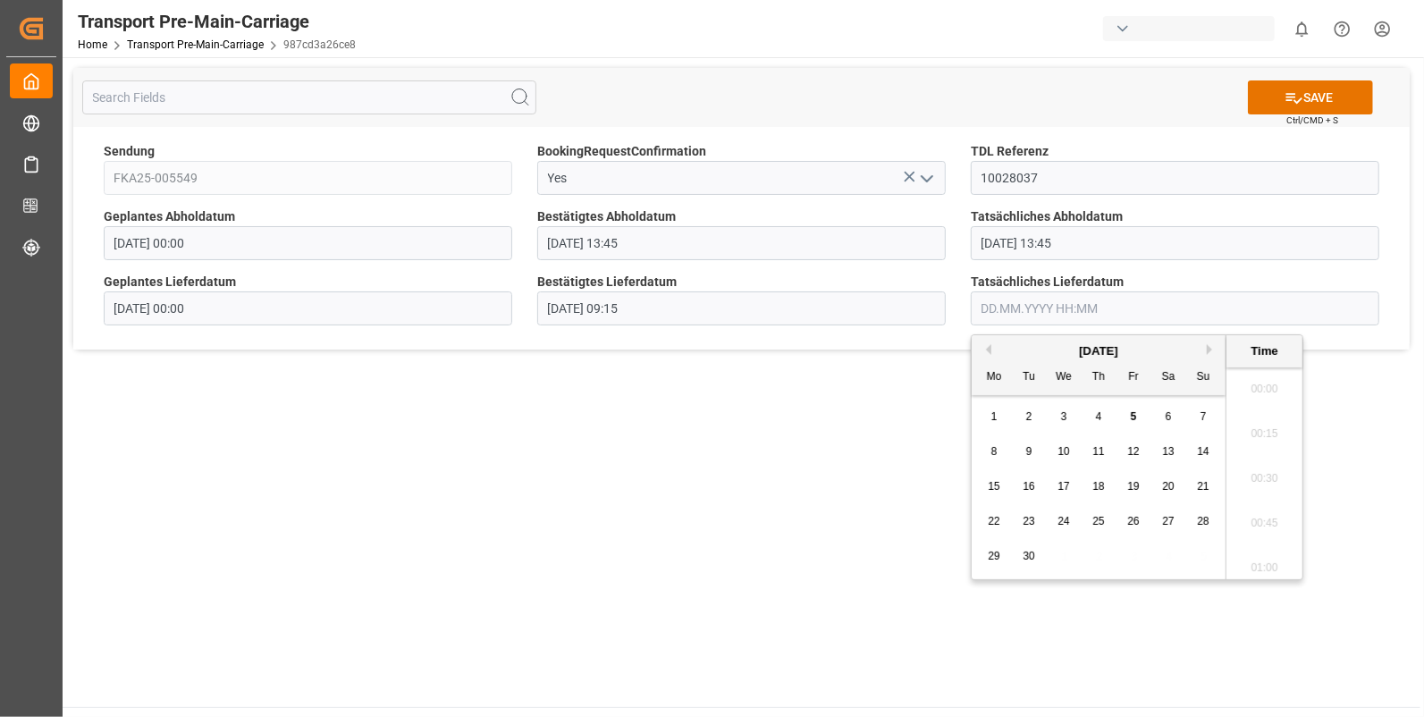
click at [1002, 314] on input "text" at bounding box center [1175, 308] width 409 height 34
click at [1061, 418] on span "3" at bounding box center [1064, 416] width 6 height 13
drag, startPoint x: 1243, startPoint y: 410, endPoint x: 1269, endPoint y: 304, distance: 108.6
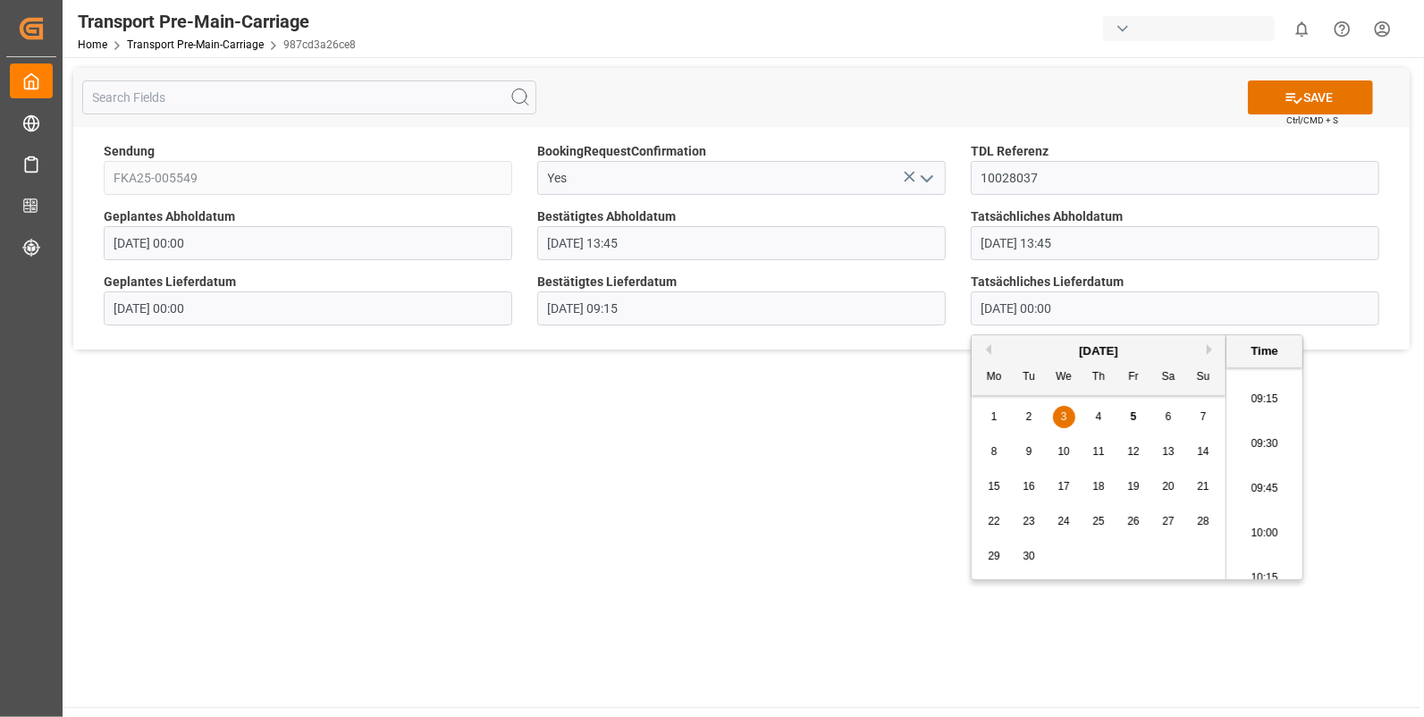
click at [1240, 403] on li "09:15" at bounding box center [1265, 399] width 76 height 45
type input "03.09.2025 09:15"
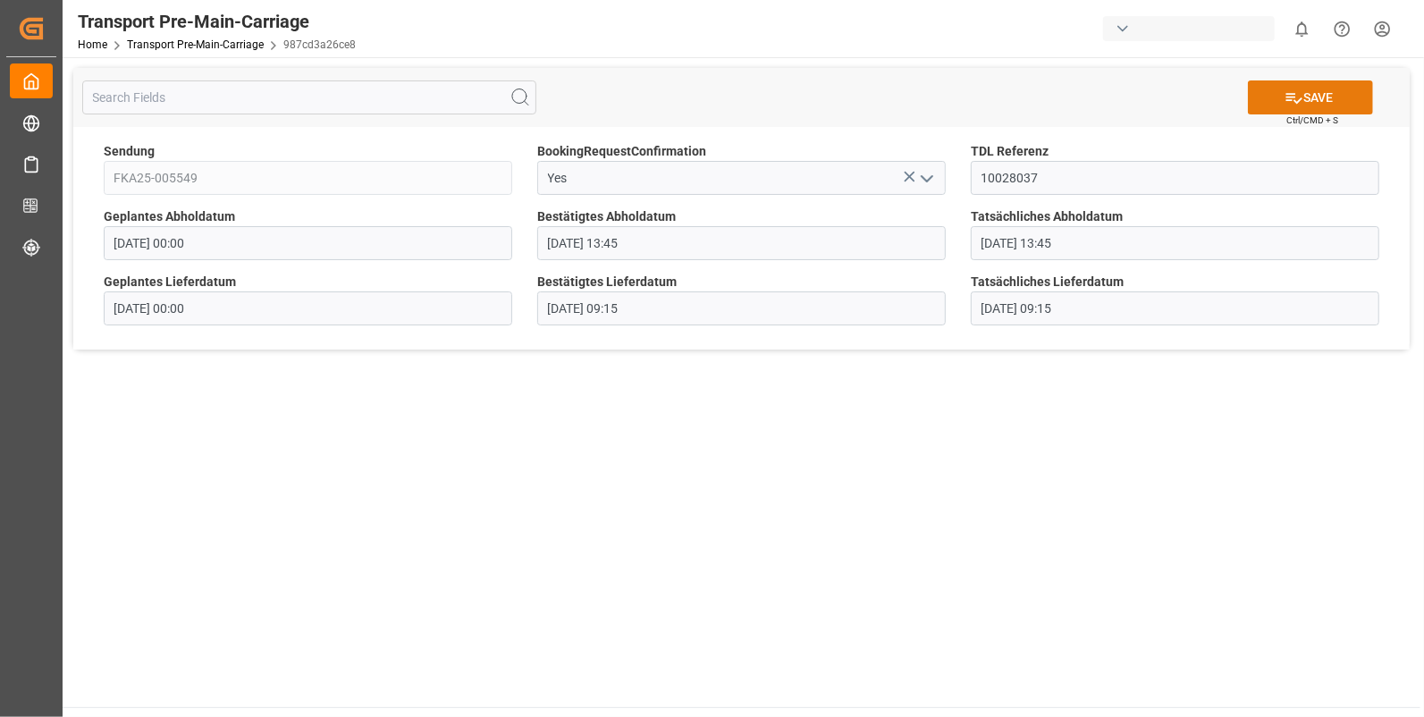
click at [1285, 91] on icon at bounding box center [1294, 98] width 19 height 19
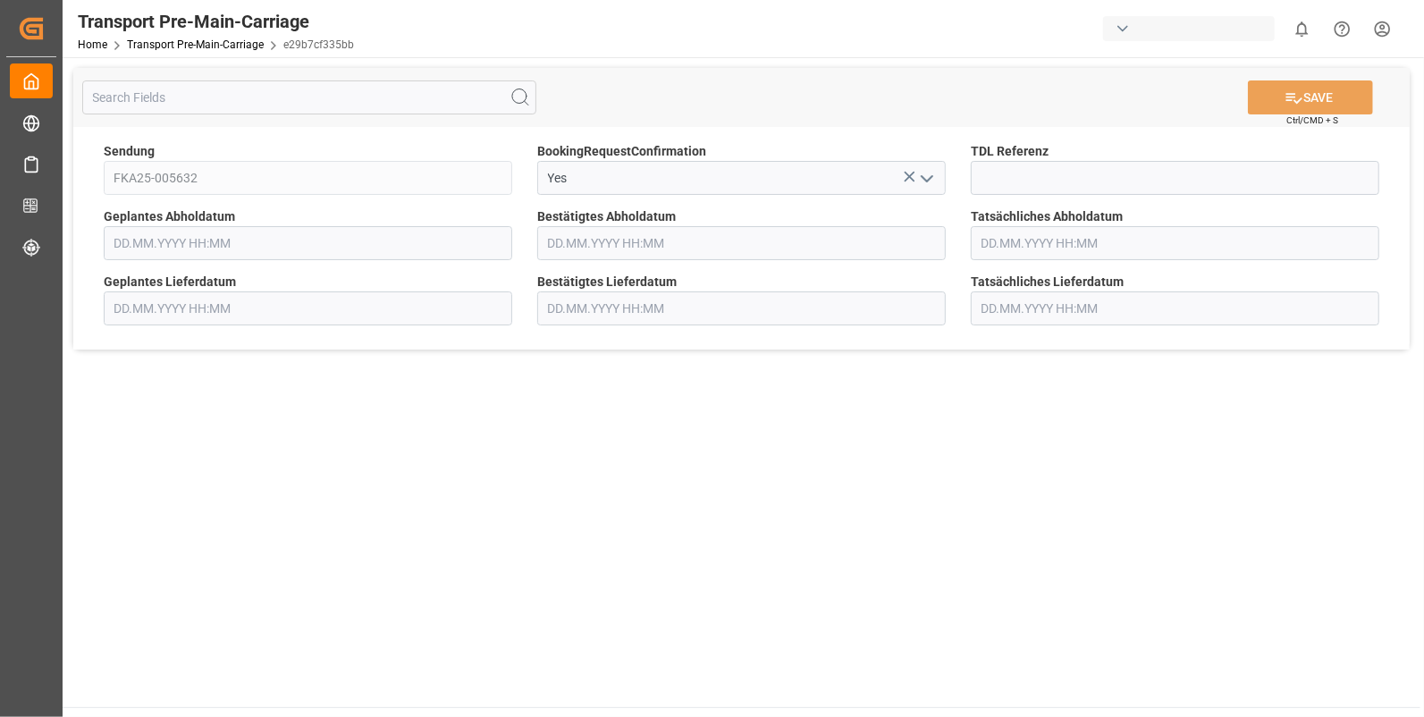
type input "[DATE] 00:00"
click at [1026, 170] on input at bounding box center [1175, 178] width 409 height 34
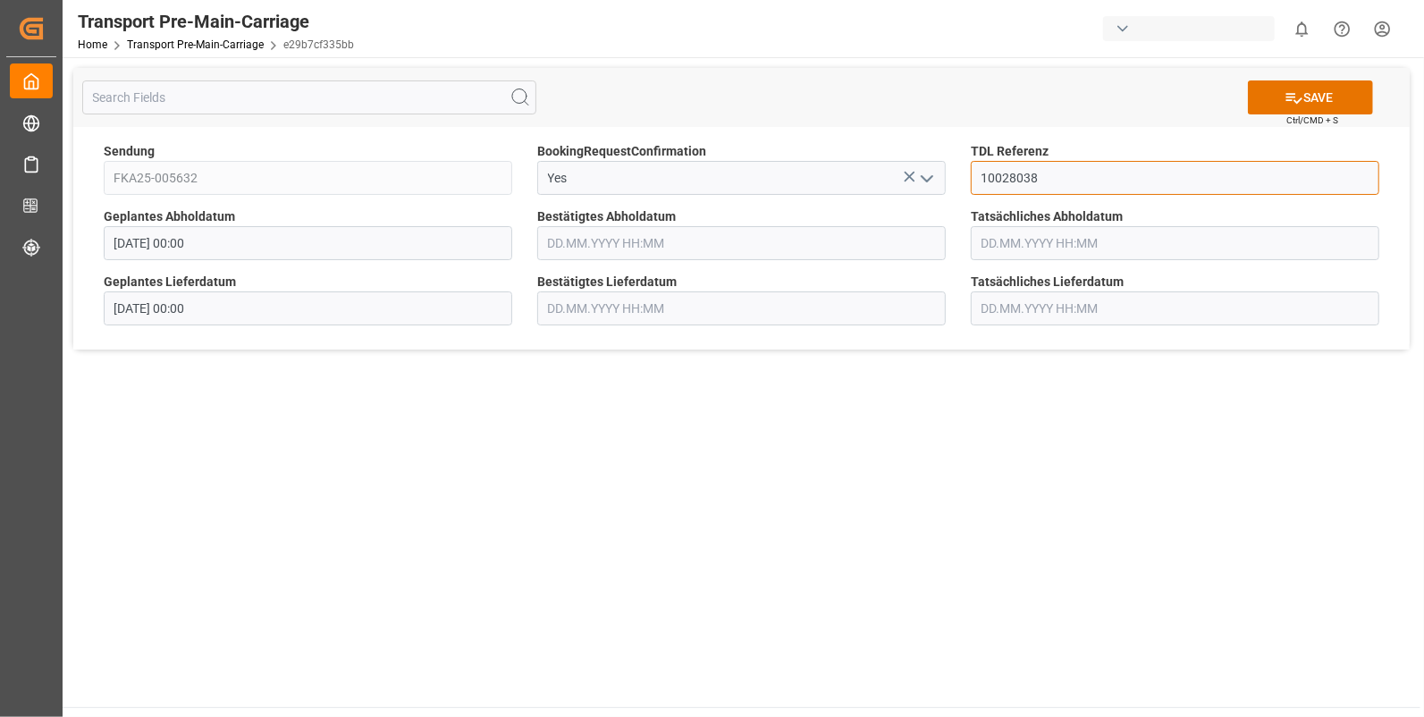
type input "10028038"
click at [596, 241] on input "text" at bounding box center [741, 243] width 409 height 34
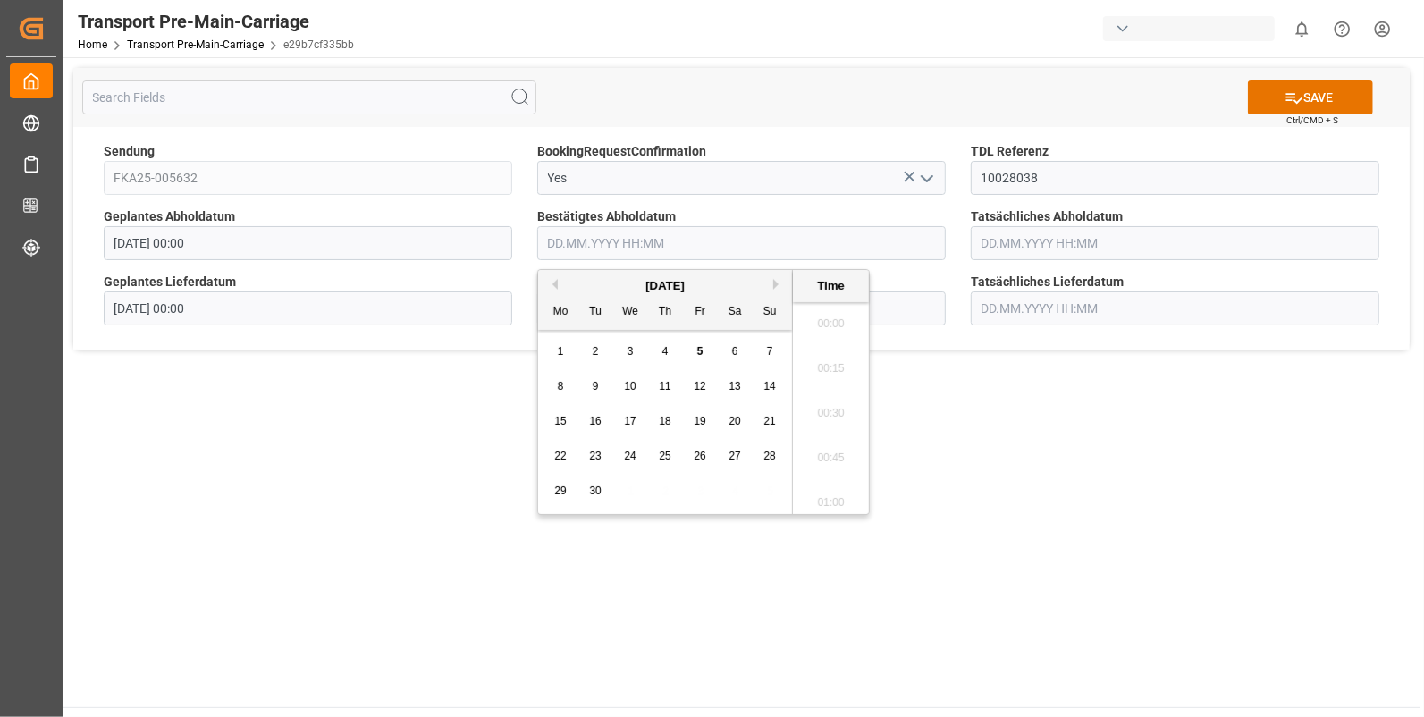
scroll to position [2017, 0]
click at [630, 351] on span "3" at bounding box center [631, 351] width 6 height 13
click at [828, 393] on li "13:45" at bounding box center [831, 393] width 76 height 45
type input "03.09.2025 13:45"
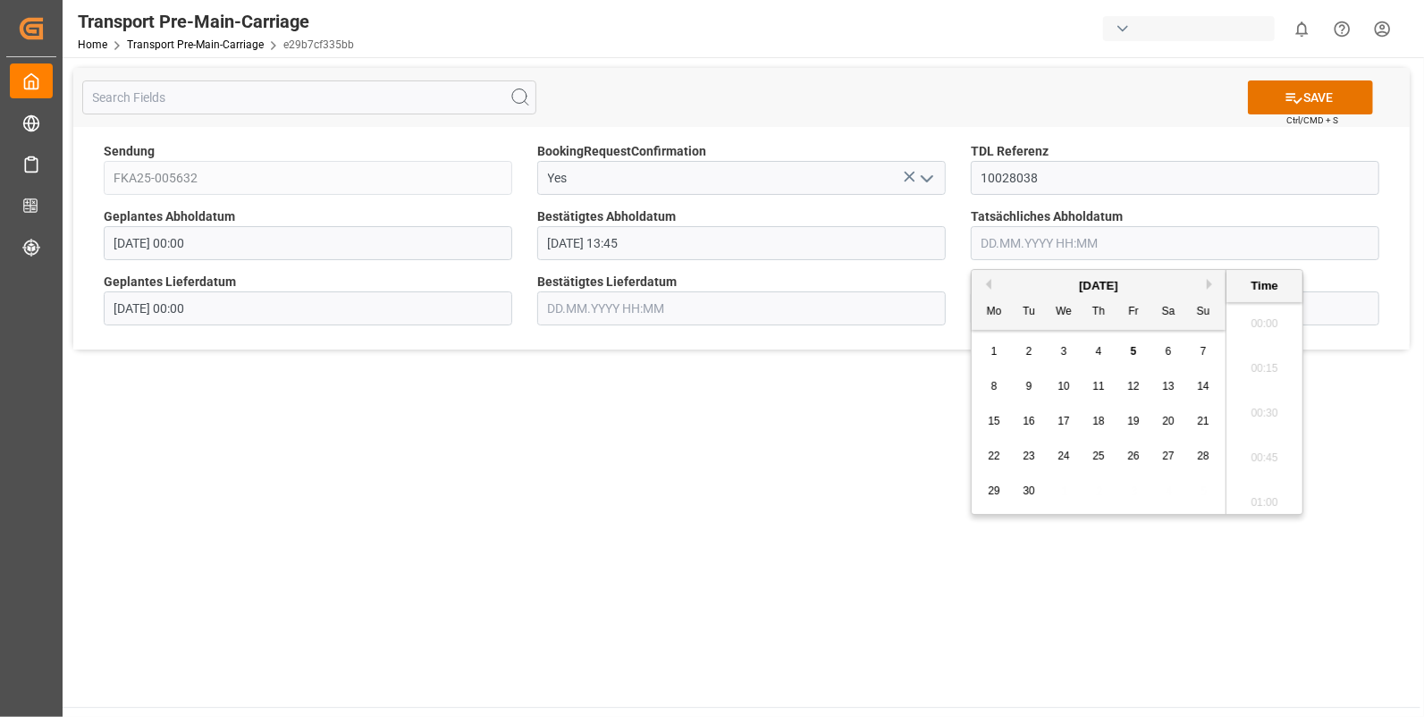
click at [1011, 238] on input "text" at bounding box center [1175, 243] width 409 height 34
click at [1057, 344] on div "3" at bounding box center [1064, 352] width 22 height 21
click at [1265, 316] on li "13:45" at bounding box center [1265, 319] width 76 height 45
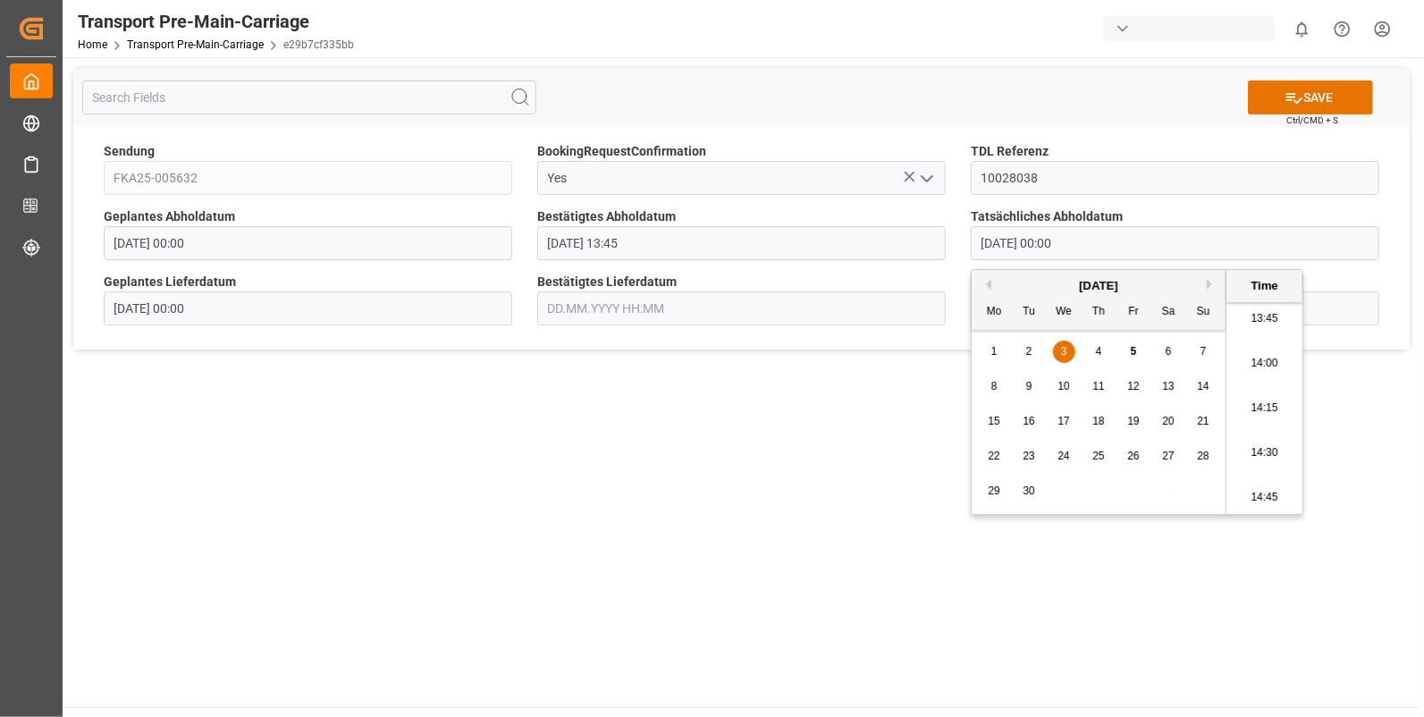
type input "03.09.2025 13:45"
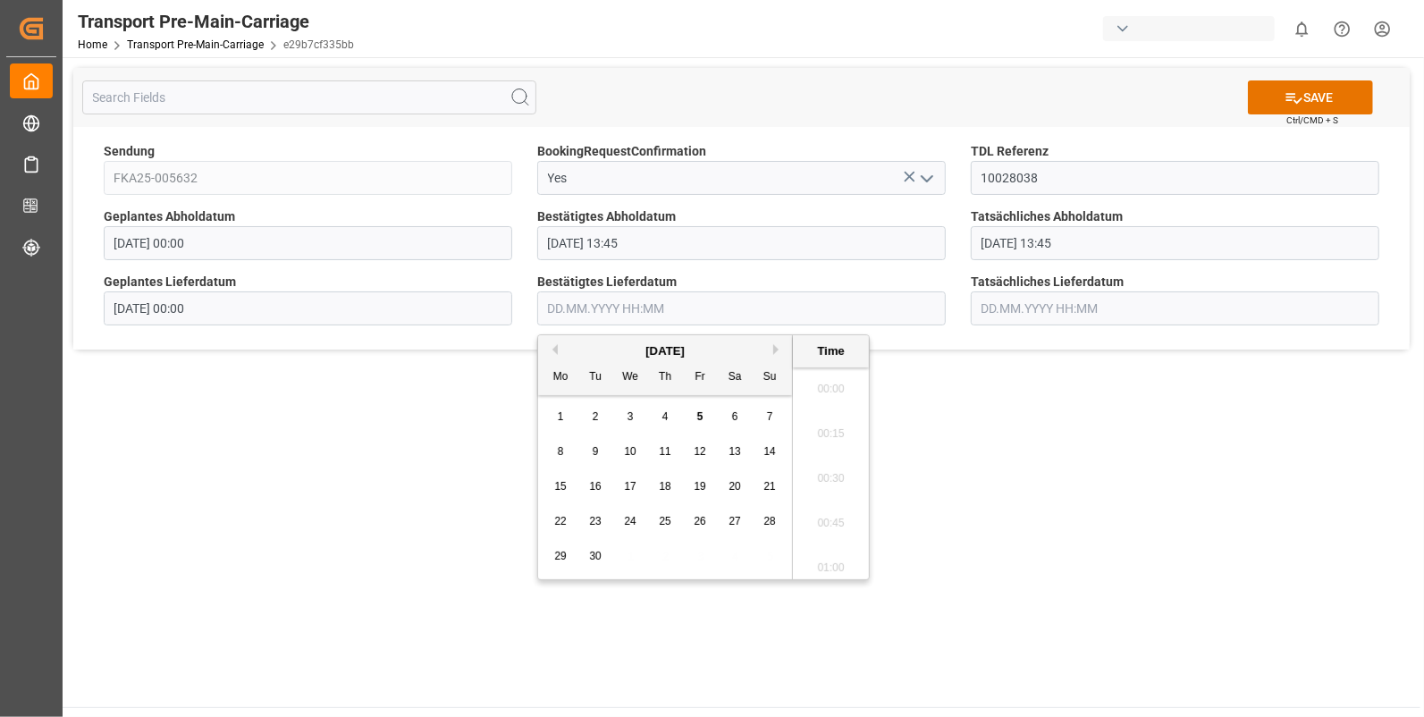
click at [606, 308] on input "text" at bounding box center [741, 308] width 409 height 34
click at [657, 412] on div "4" at bounding box center [666, 417] width 22 height 21
click at [827, 384] on li "08:45" at bounding box center [831, 384] width 76 height 45
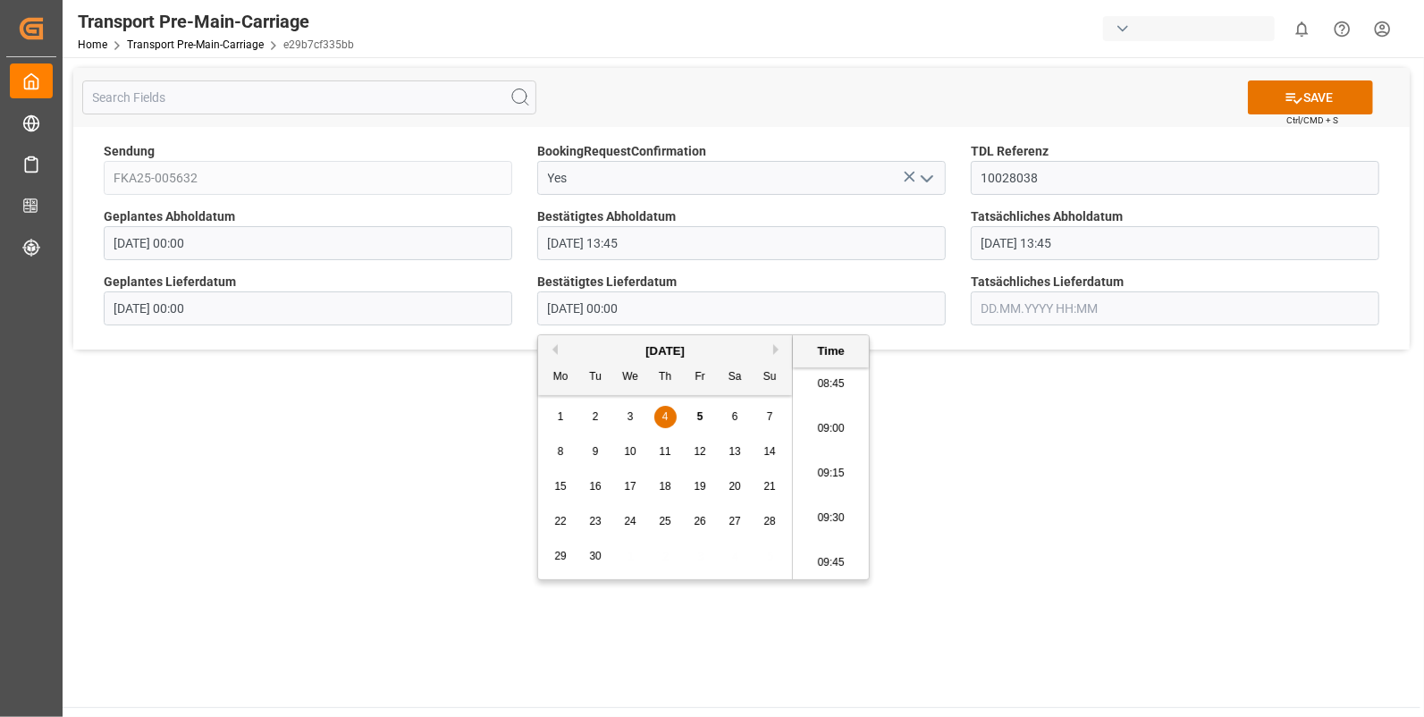
type input "04.09.2025 08:45"
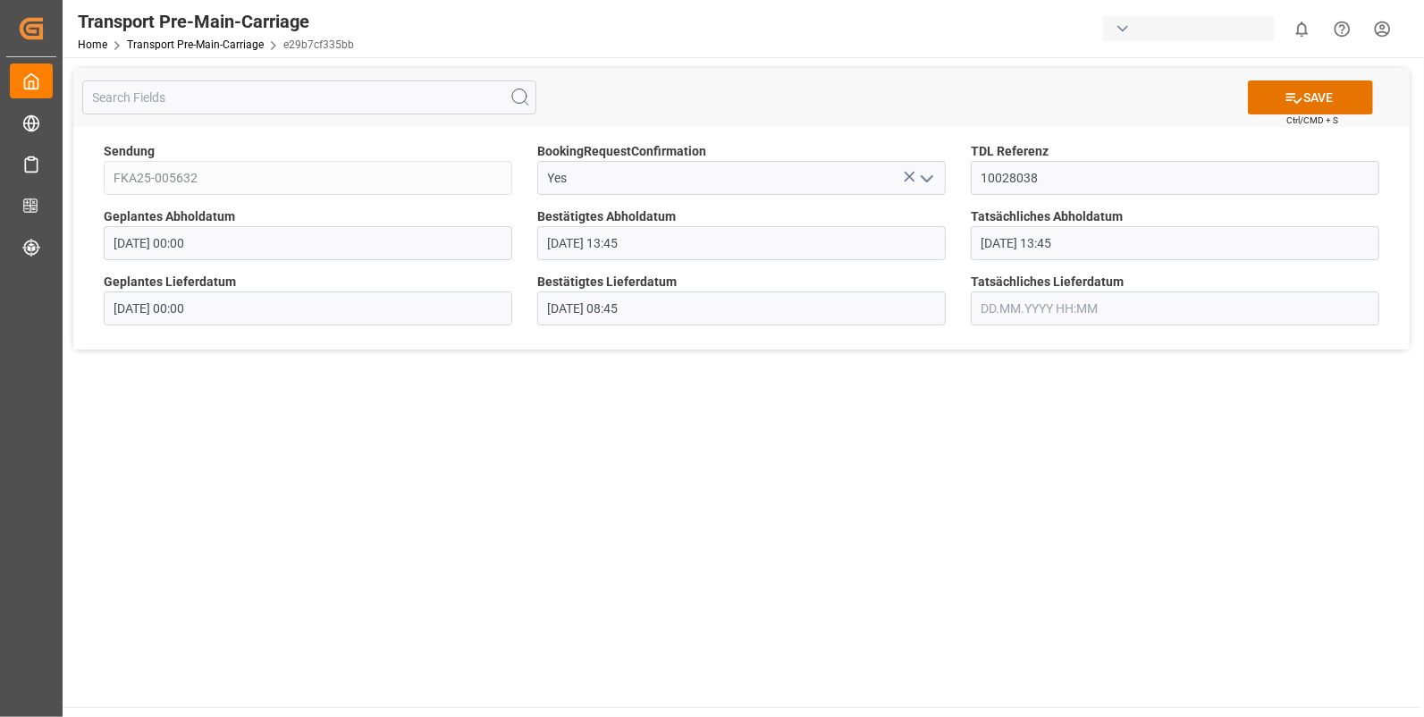
click at [1004, 303] on input "text" at bounding box center [1175, 308] width 409 height 34
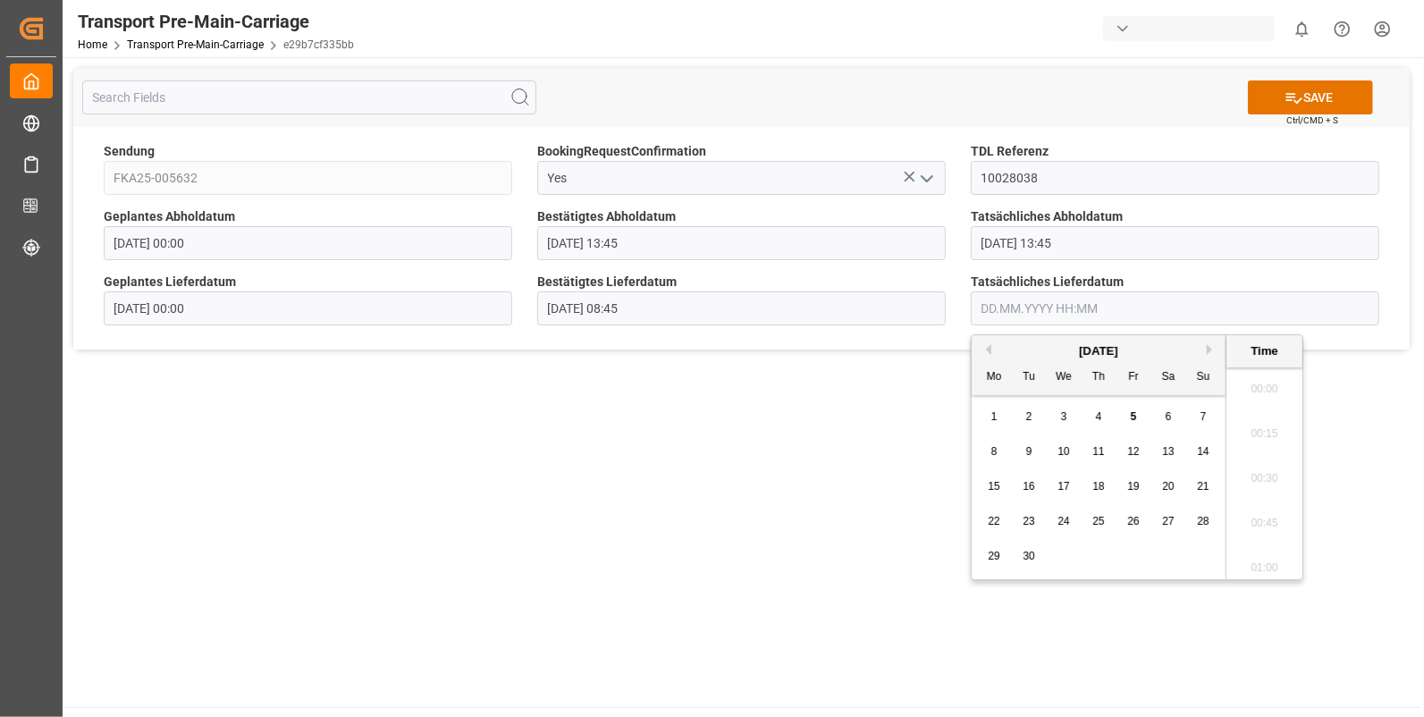
scroll to position [2017, 0]
click at [1096, 414] on span "4" at bounding box center [1099, 416] width 6 height 13
click at [1268, 450] on li "08:45" at bounding box center [1265, 458] width 76 height 45
type input "04.09.2025 08:45"
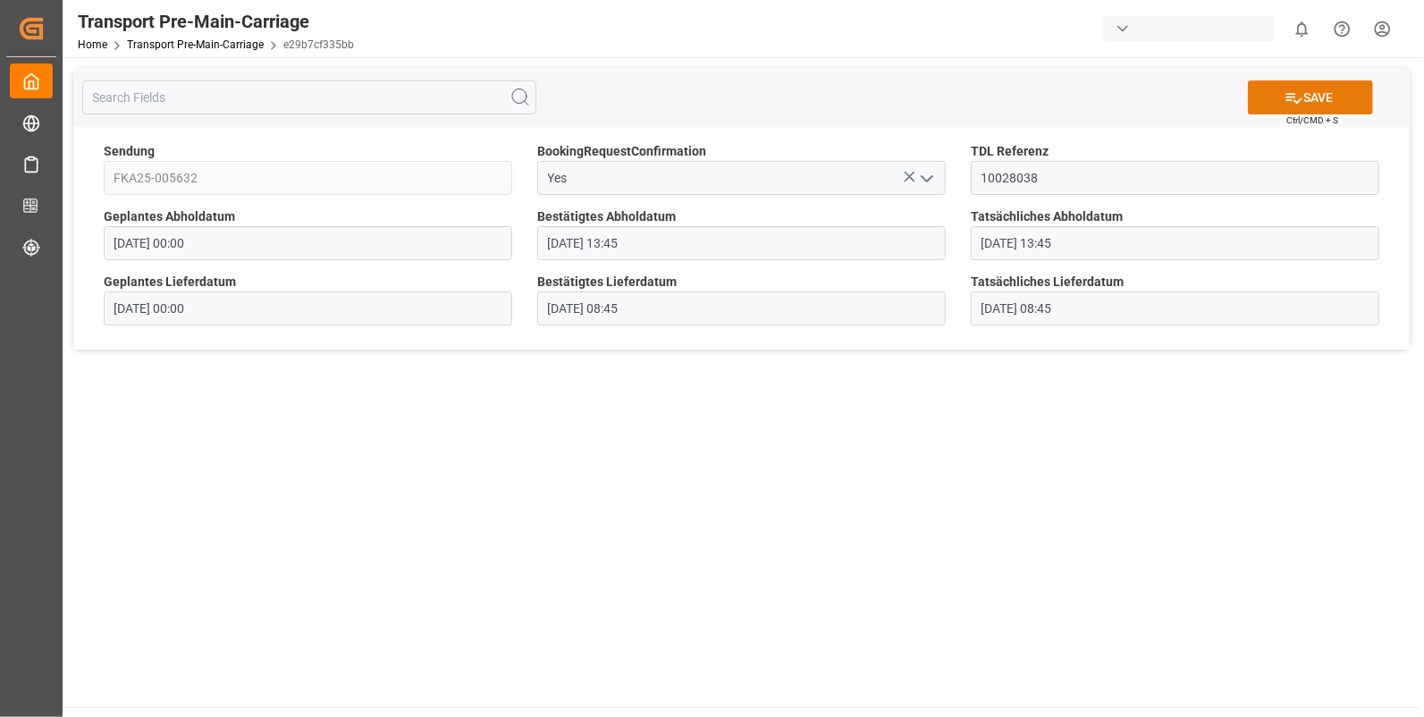
click at [1297, 94] on icon at bounding box center [1294, 98] width 19 height 19
click at [930, 179] on polyline "open menu" at bounding box center [927, 178] width 11 height 5
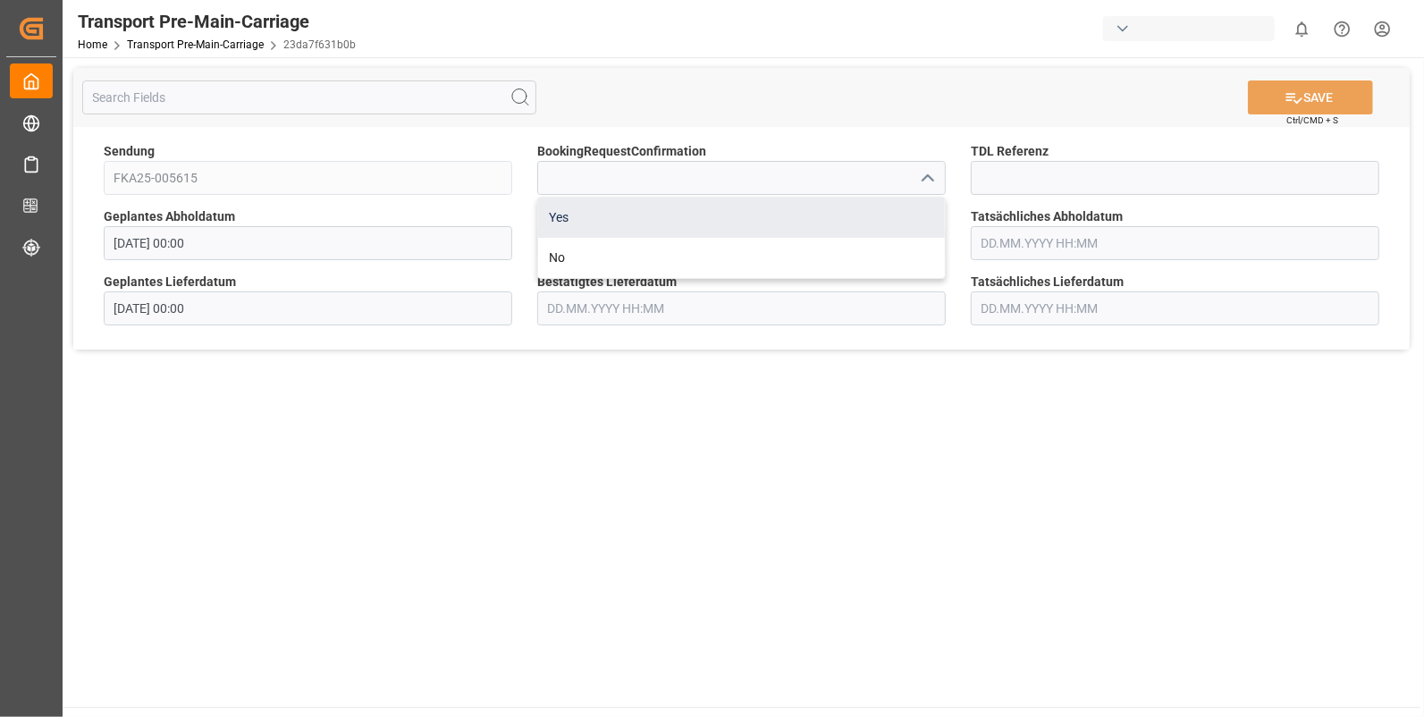
click at [691, 217] on div "Yes" at bounding box center [741, 218] width 407 height 40
type input "Yes"
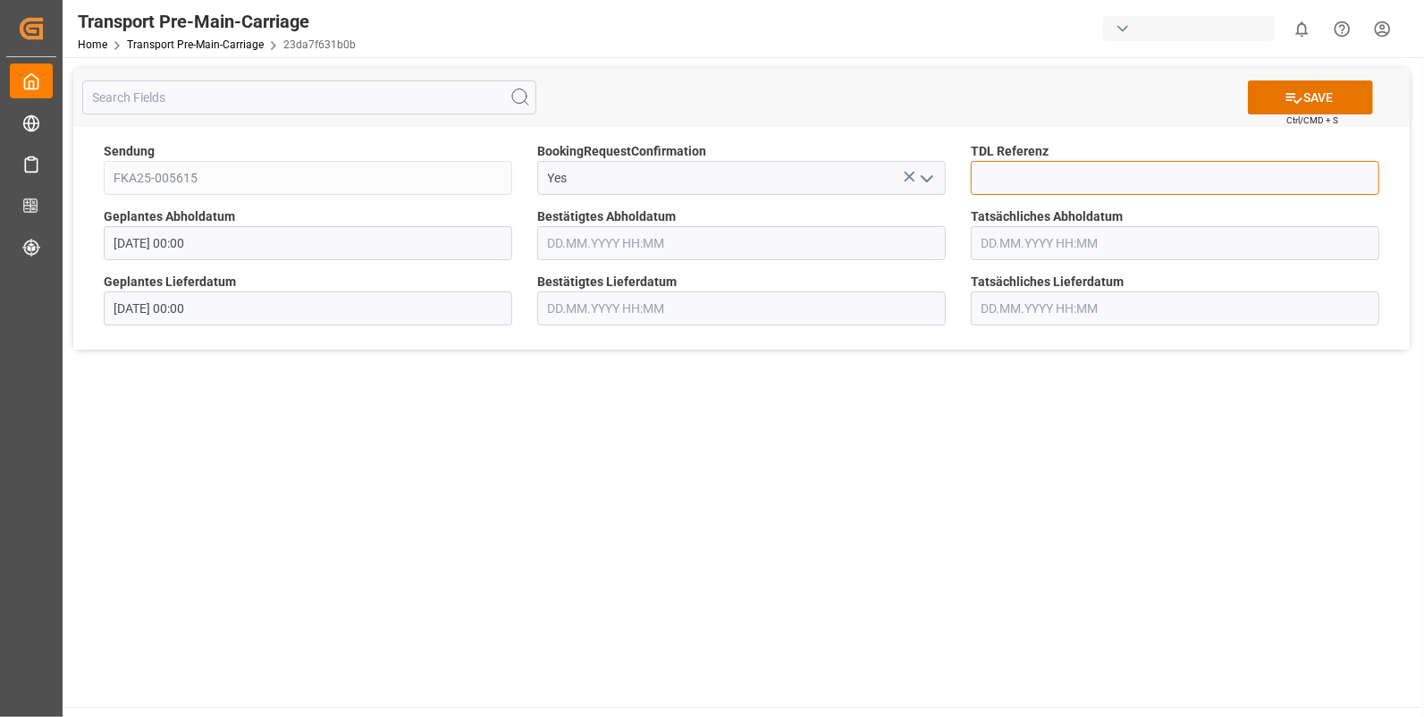
click at [997, 179] on input at bounding box center [1175, 178] width 409 height 34
type input "10028046"
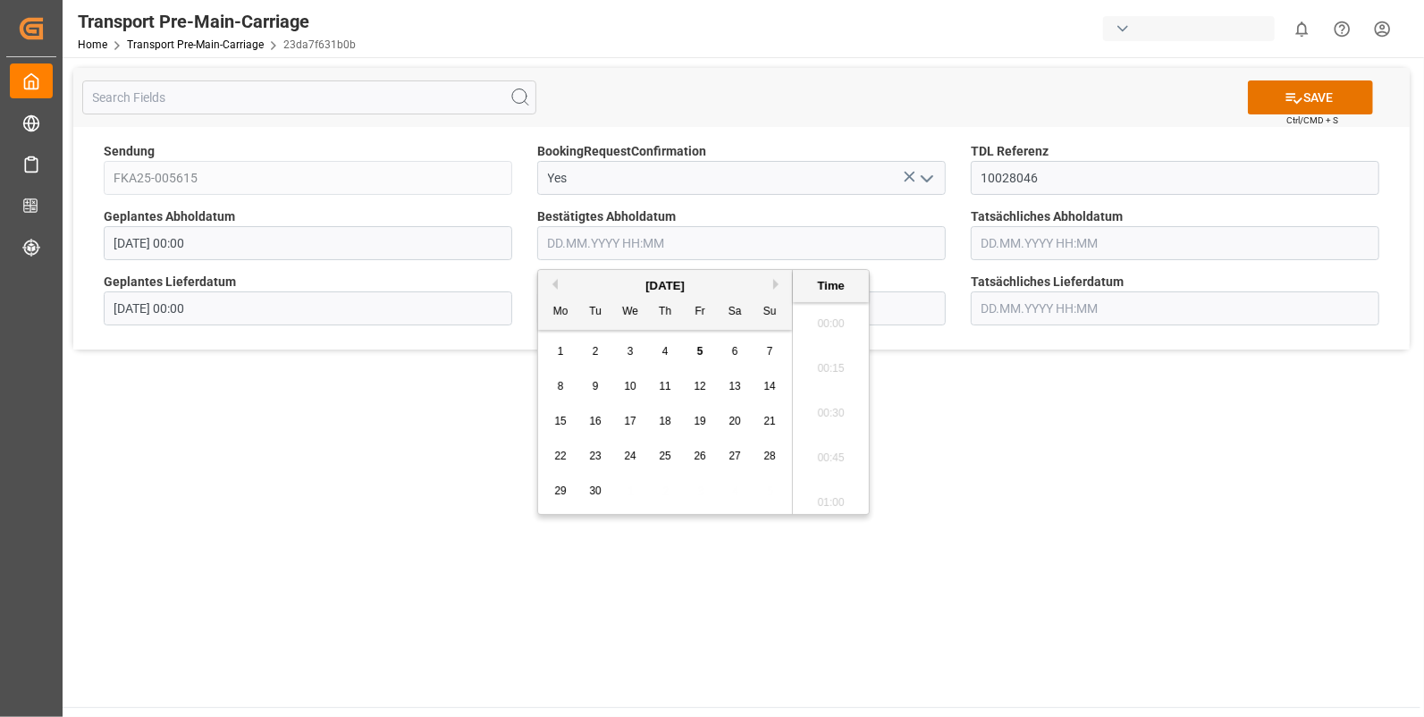
click at [616, 236] on input "text" at bounding box center [741, 243] width 409 height 34
click at [628, 347] on span "3" at bounding box center [631, 351] width 6 height 13
click at [819, 458] on li "15:00" at bounding box center [831, 467] width 76 height 45
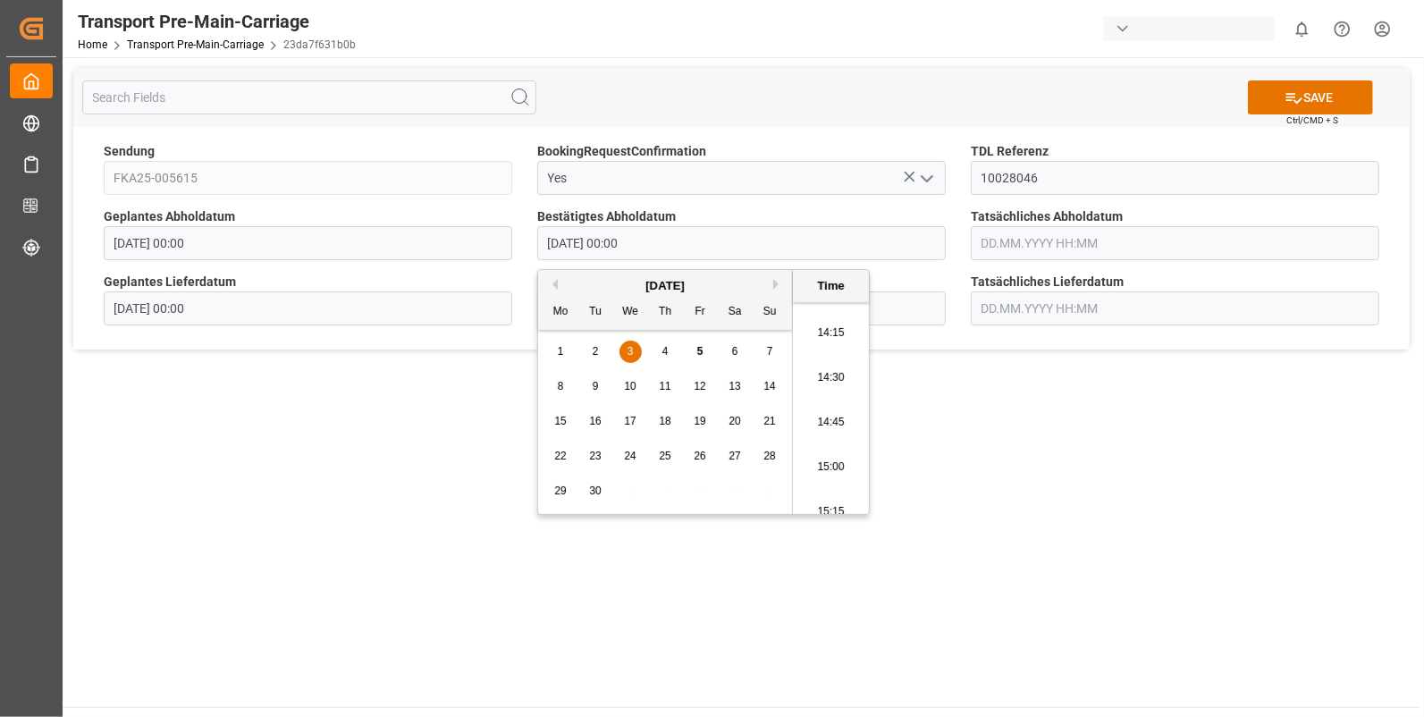
type input "[DATE] 15:00"
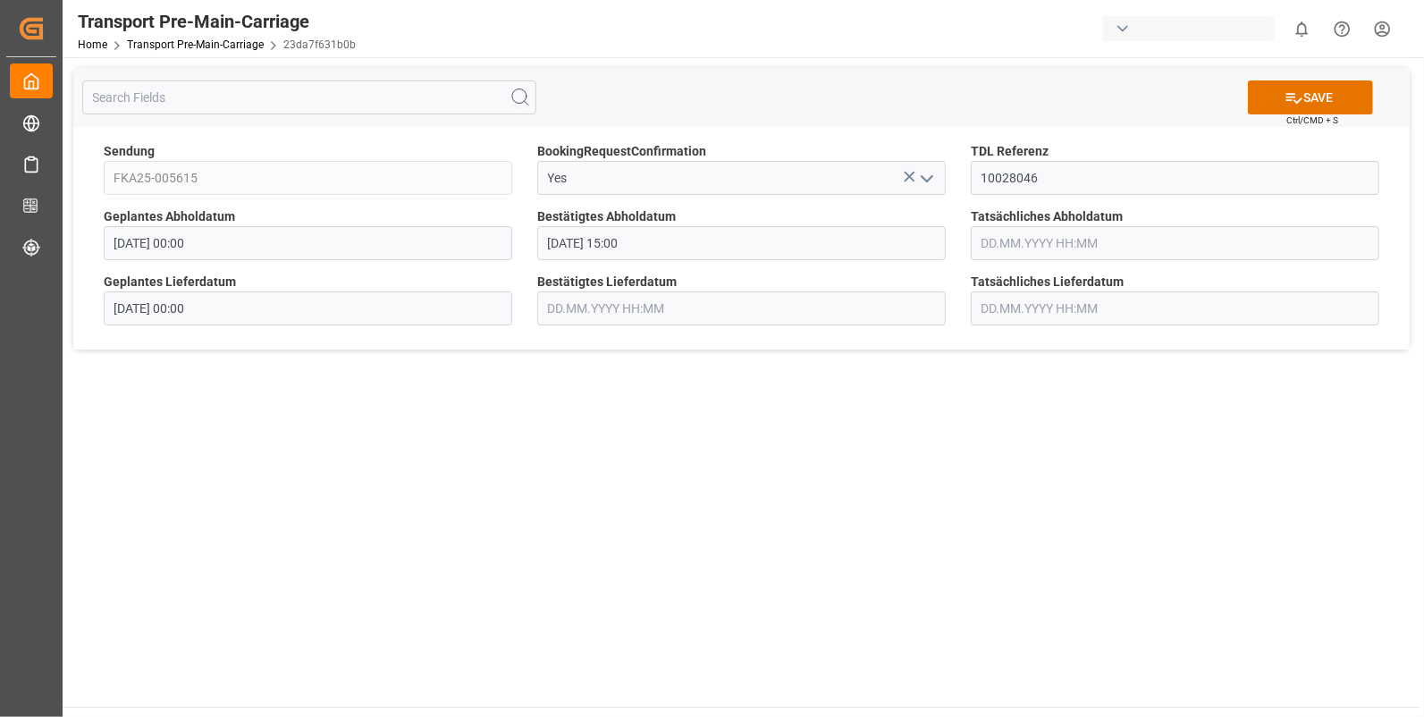
click at [1009, 232] on input "text" at bounding box center [1175, 243] width 409 height 34
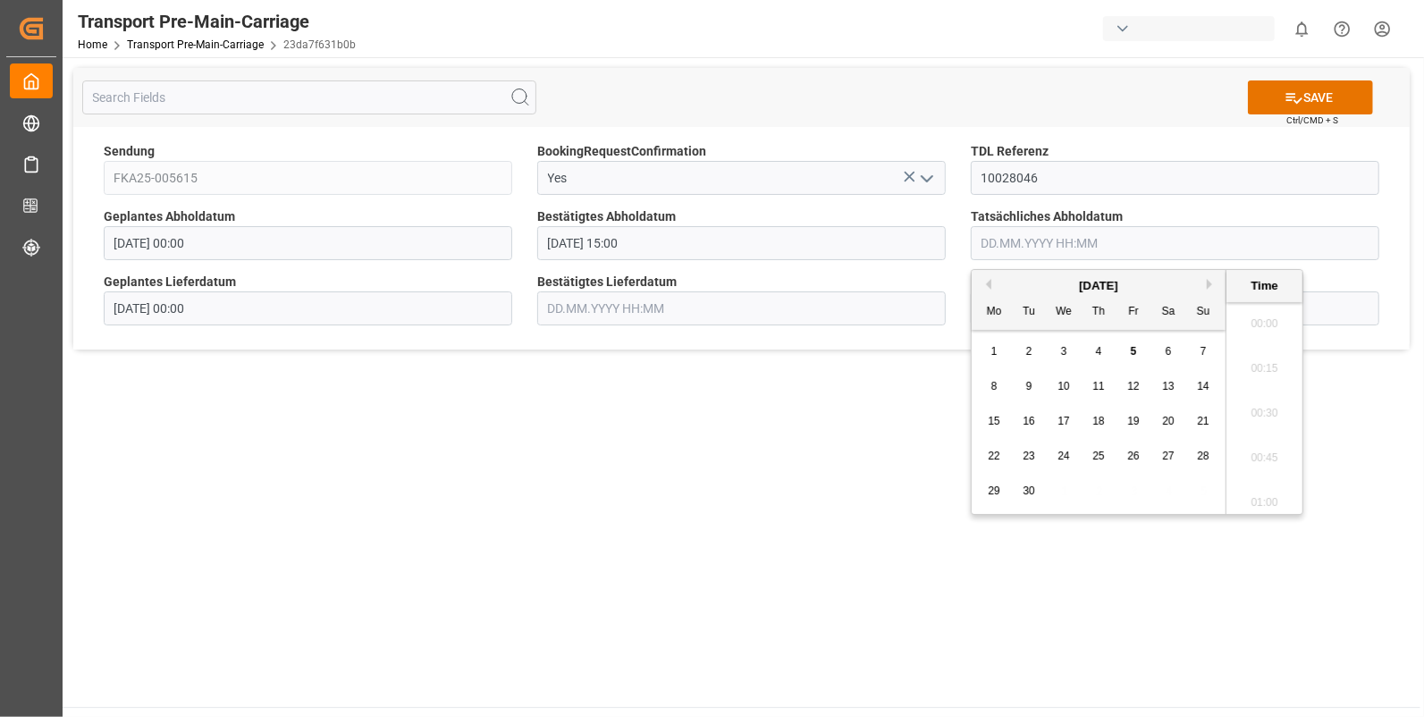
scroll to position [2017, 0]
click at [1071, 346] on div "3" at bounding box center [1064, 352] width 22 height 21
click at [1247, 391] on li "15:00" at bounding box center [1265, 393] width 76 height 45
type input "03.09.2025 15:00"
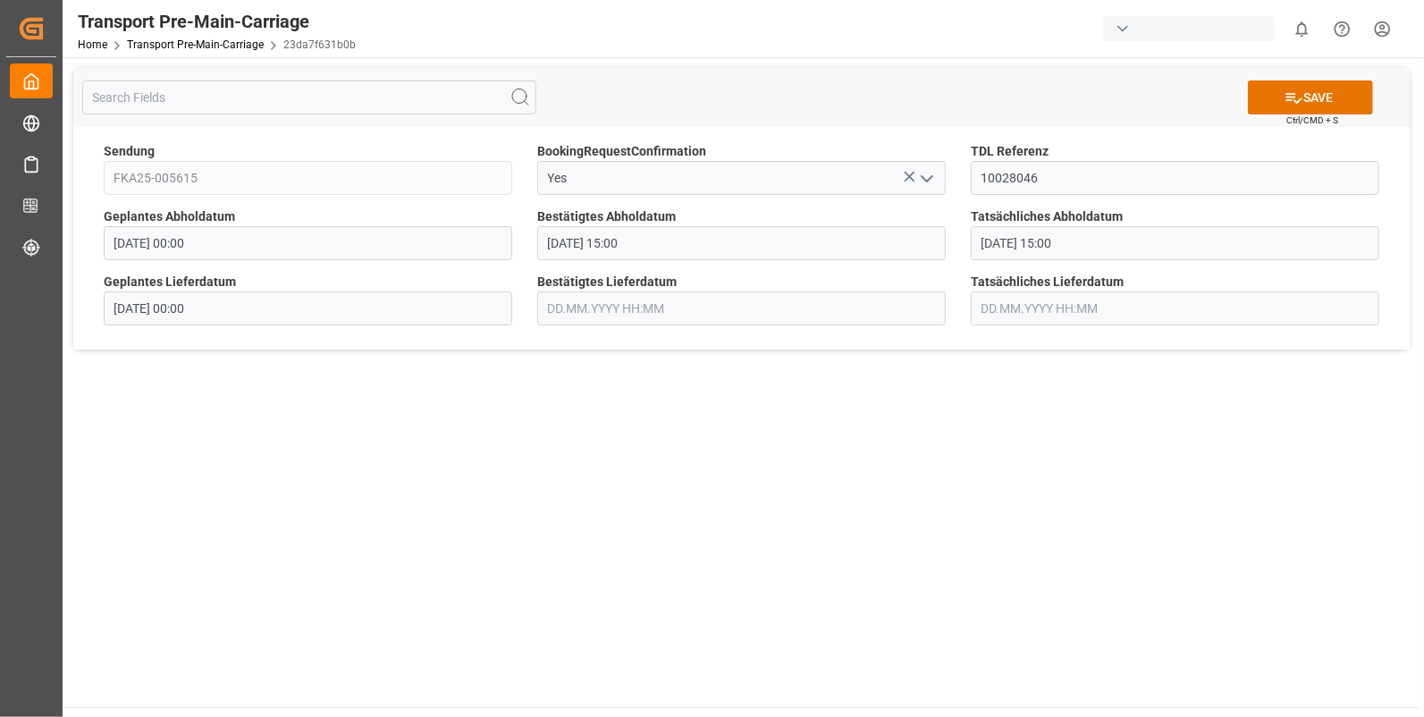
click at [563, 313] on input "text" at bounding box center [741, 308] width 409 height 34
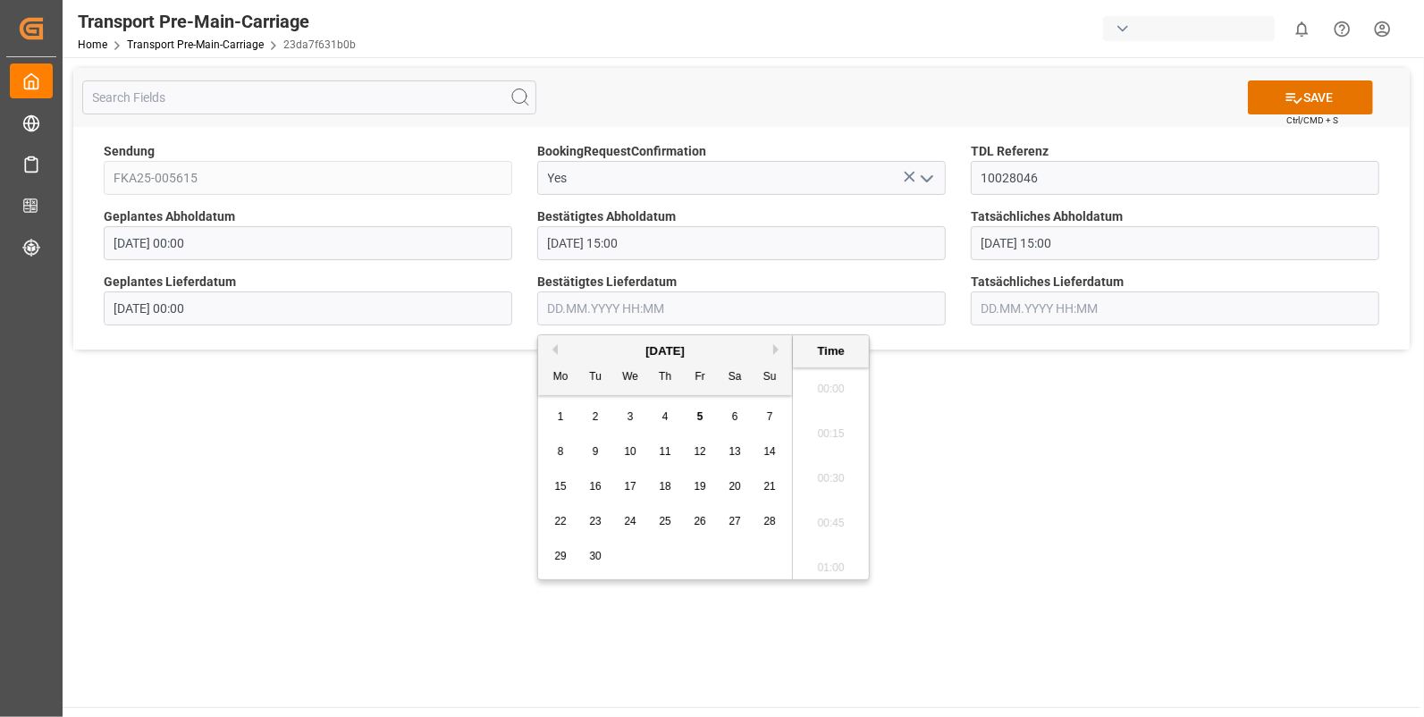
scroll to position [2017, 0]
click at [666, 412] on span "4" at bounding box center [666, 416] width 6 height 13
click at [828, 405] on li "07:15" at bounding box center [831, 414] width 76 height 45
type input "04.09.2025 07:15"
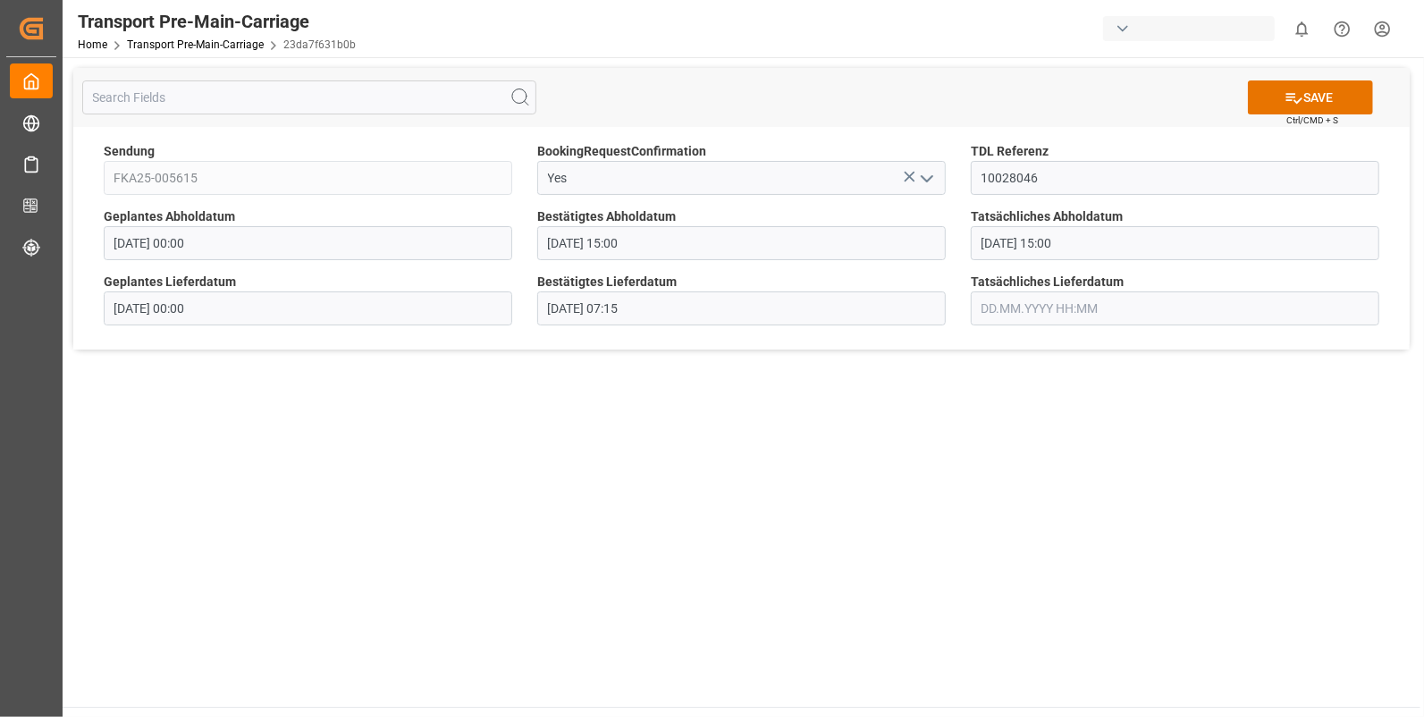
click at [1012, 300] on input "text" at bounding box center [1175, 308] width 409 height 34
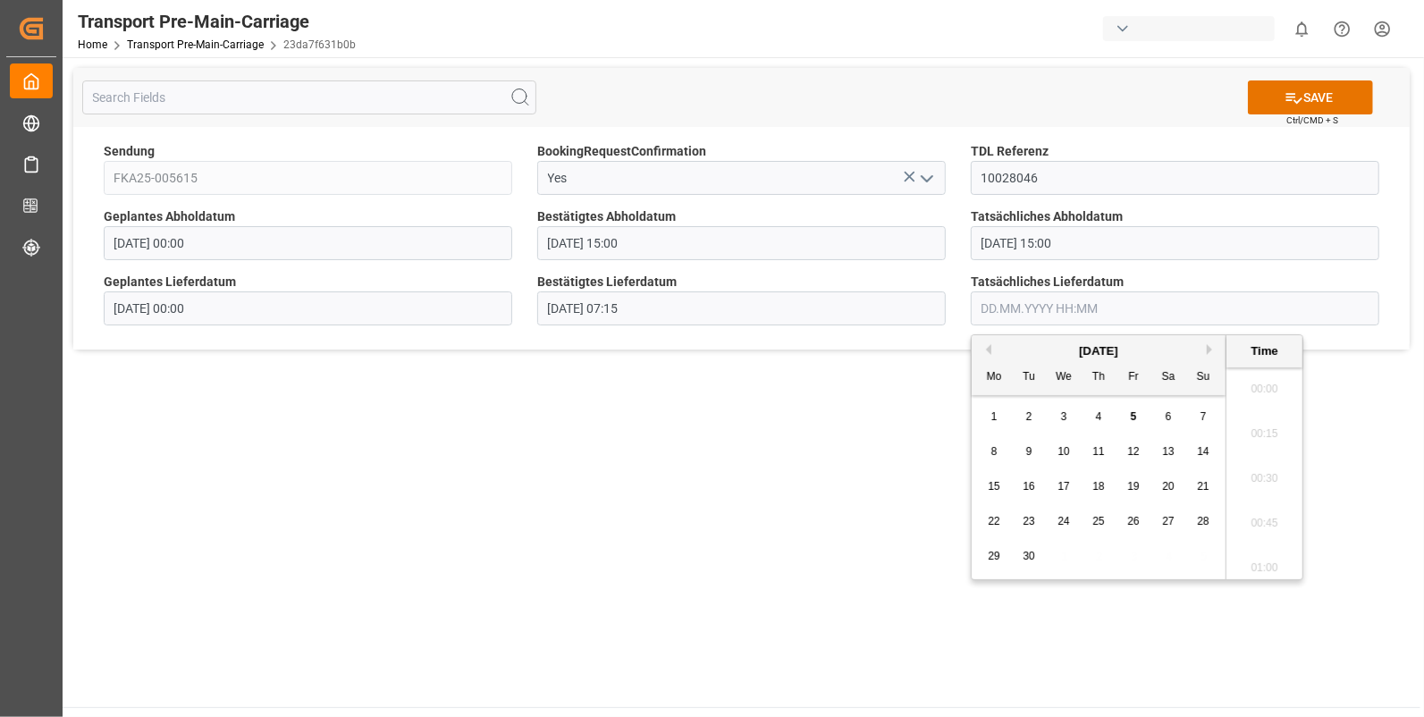
scroll to position [2017, 0]
click at [1102, 414] on div "4" at bounding box center [1099, 417] width 22 height 21
click at [1245, 377] on li "07:30" at bounding box center [1265, 384] width 76 height 45
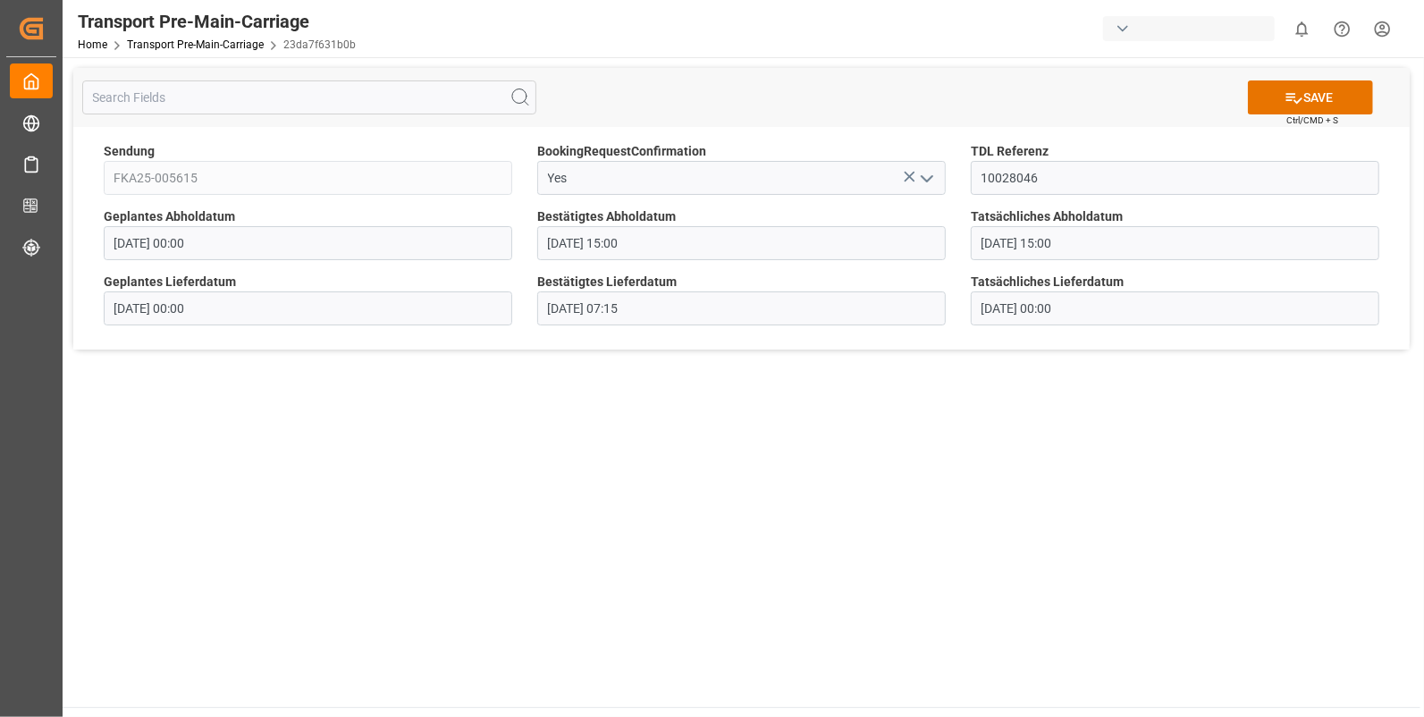
type input "04.09.2025 07:30"
click at [1291, 89] on button "SAVE" at bounding box center [1310, 97] width 125 height 34
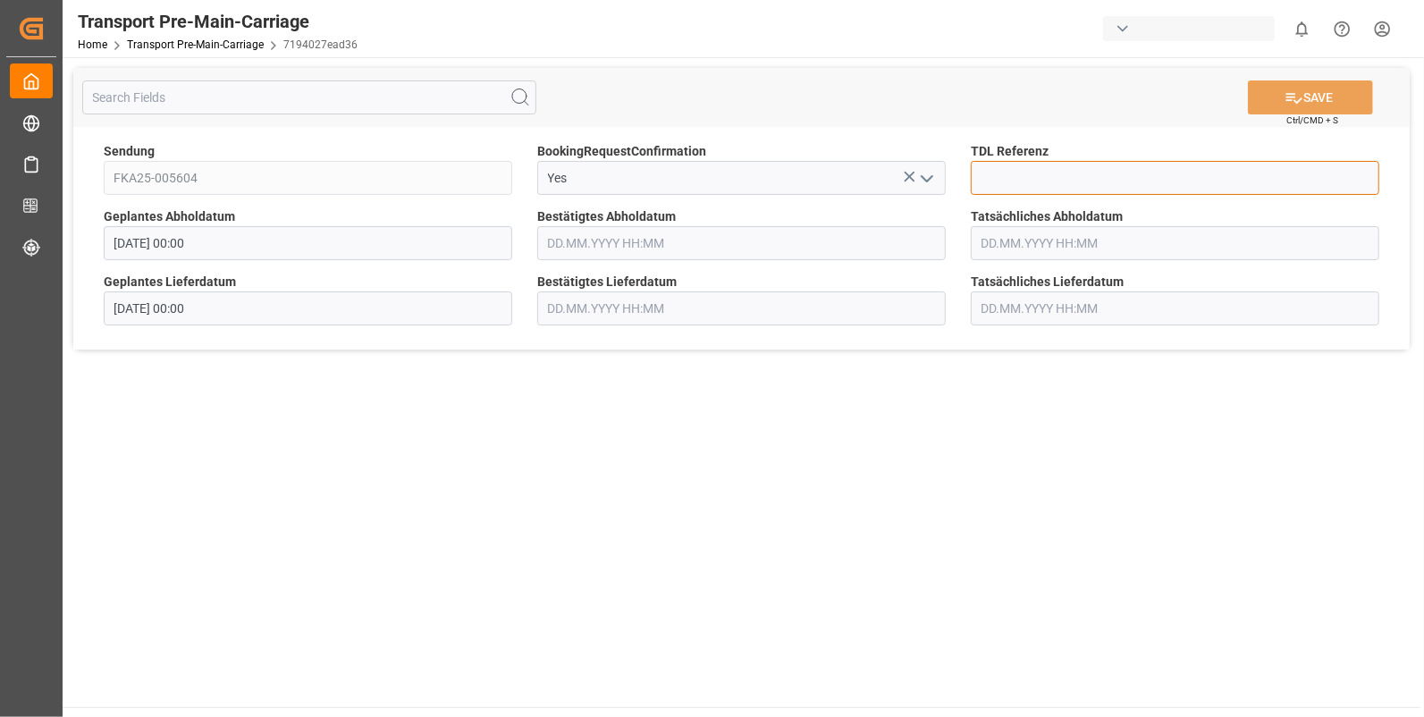
click at [1018, 175] on input at bounding box center [1175, 178] width 409 height 34
type input "10028047"
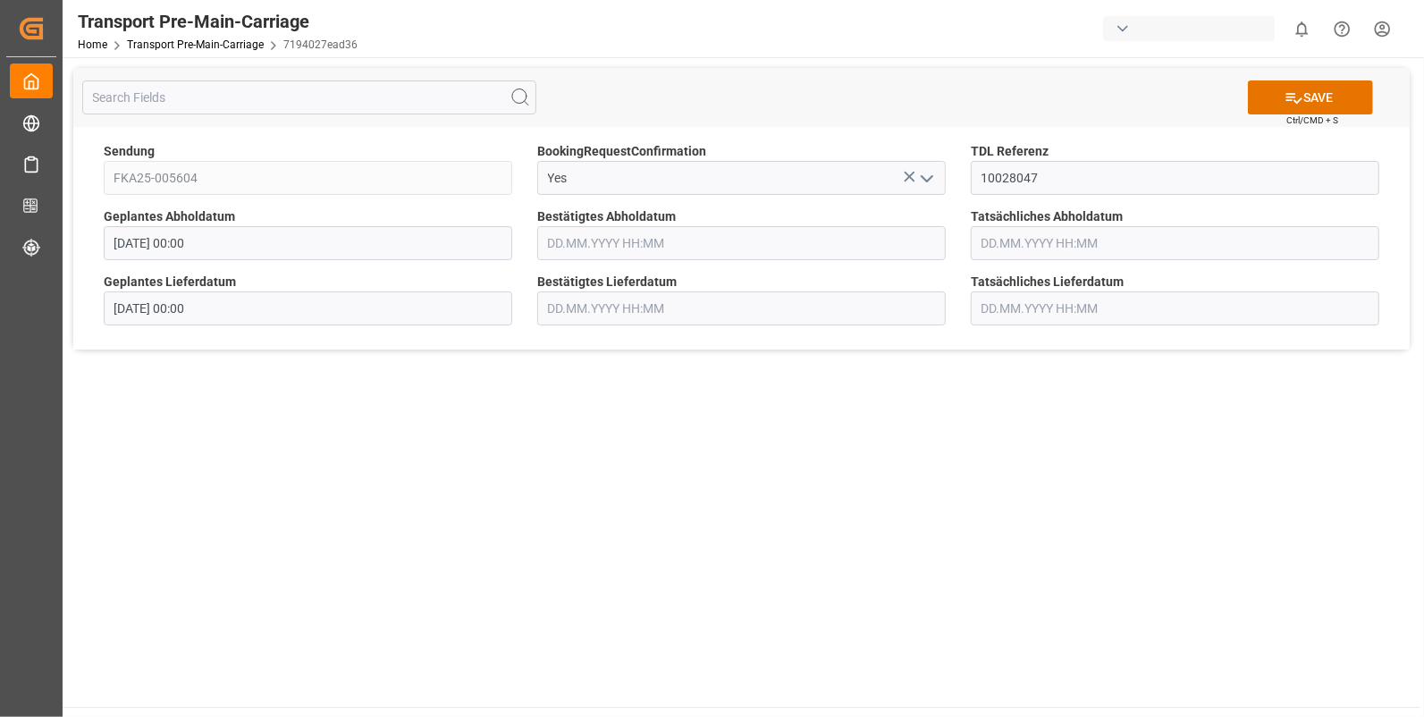
click at [593, 246] on input "text" at bounding box center [741, 243] width 409 height 34
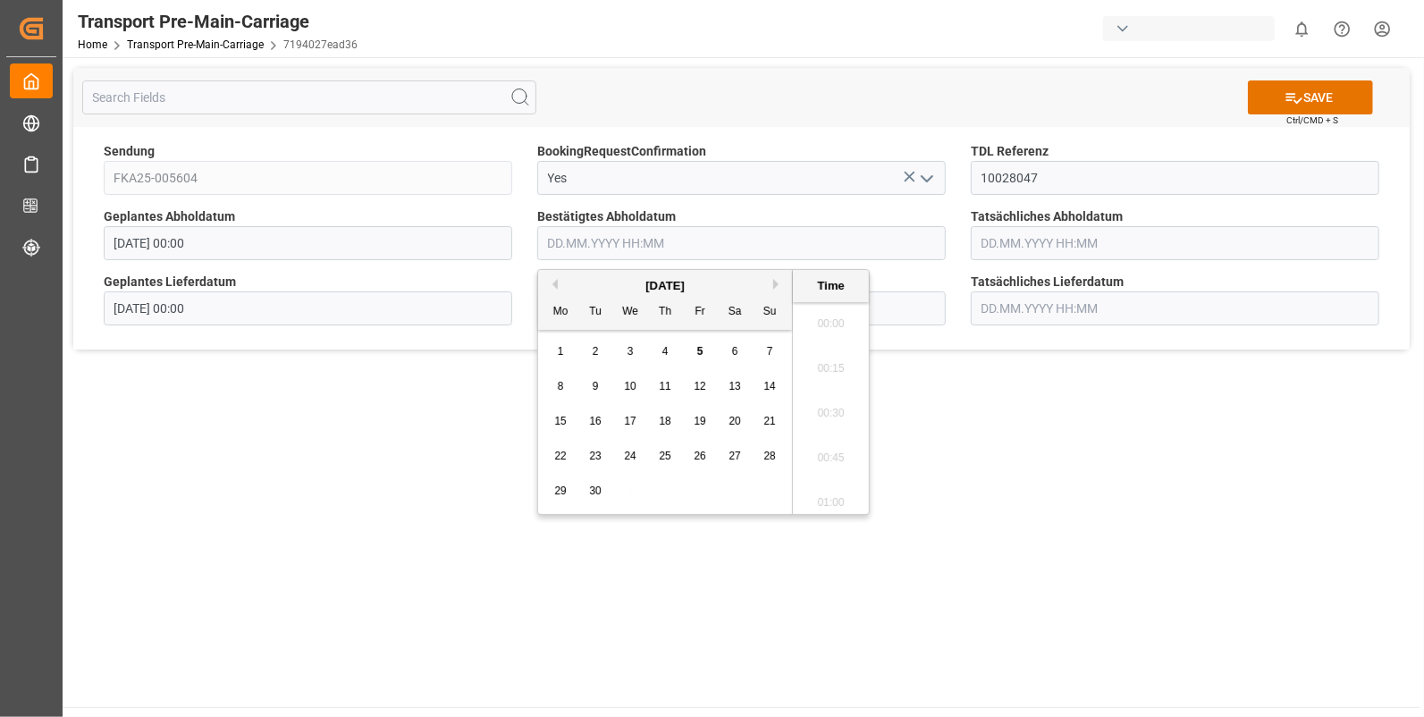
scroll to position [2017, 0]
click at [630, 346] on span "3" at bounding box center [631, 351] width 6 height 13
click at [812, 462] on li "13:45" at bounding box center [831, 467] width 76 height 45
type input "03.09.2025 13:45"
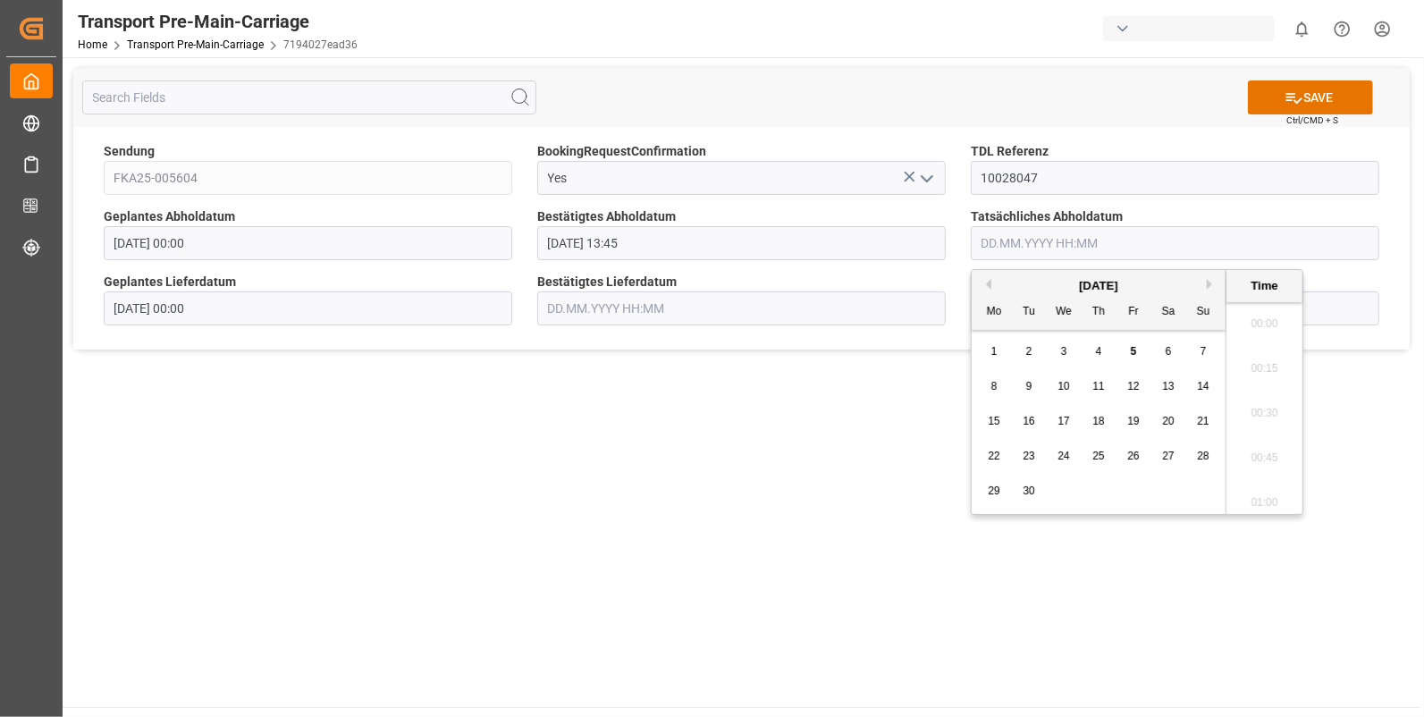
click at [1002, 241] on input "text" at bounding box center [1175, 243] width 409 height 34
click at [1069, 349] on div "3" at bounding box center [1064, 352] width 22 height 21
click at [1270, 308] on li "13:45" at bounding box center [1265, 319] width 76 height 45
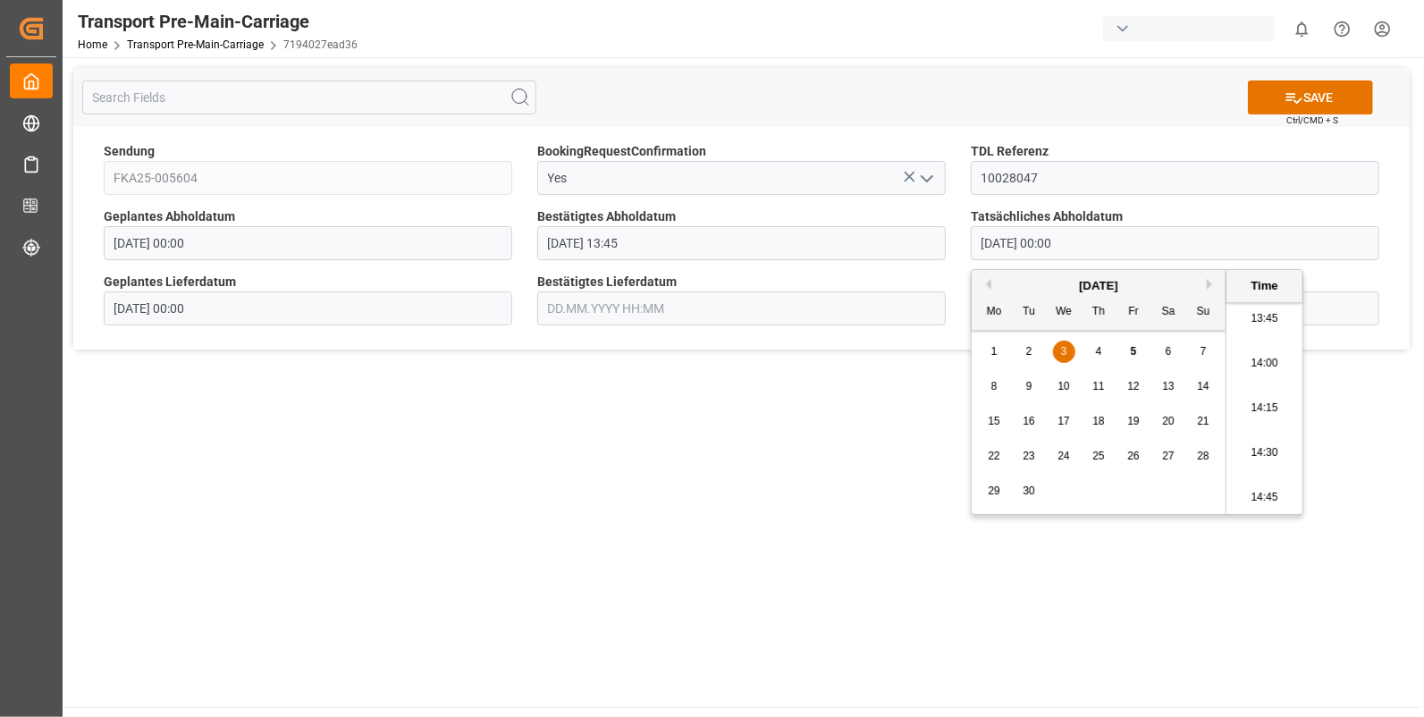
type input "03.09.2025 13:45"
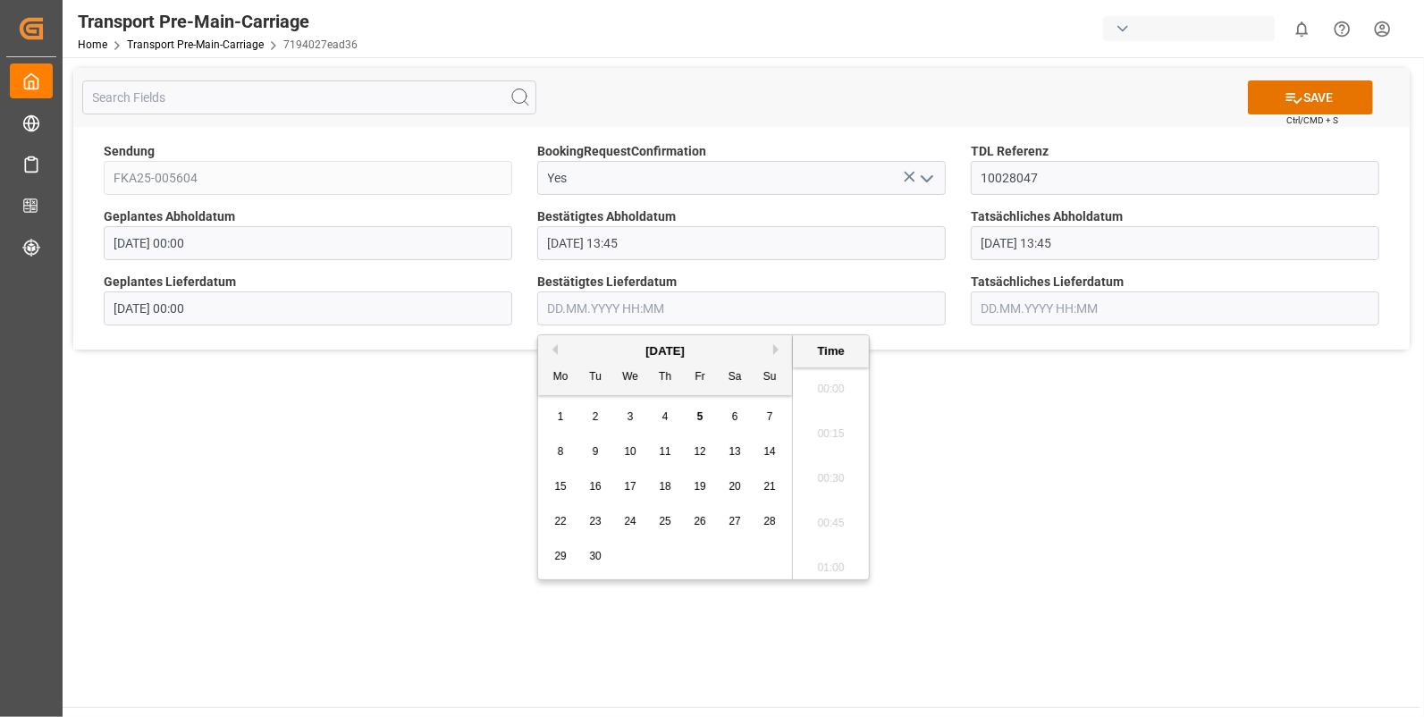
click at [567, 313] on input "text" at bounding box center [741, 308] width 409 height 34
click at [657, 415] on div "4" at bounding box center [666, 417] width 22 height 21
click at [832, 424] on li "09:00" at bounding box center [831, 429] width 76 height 45
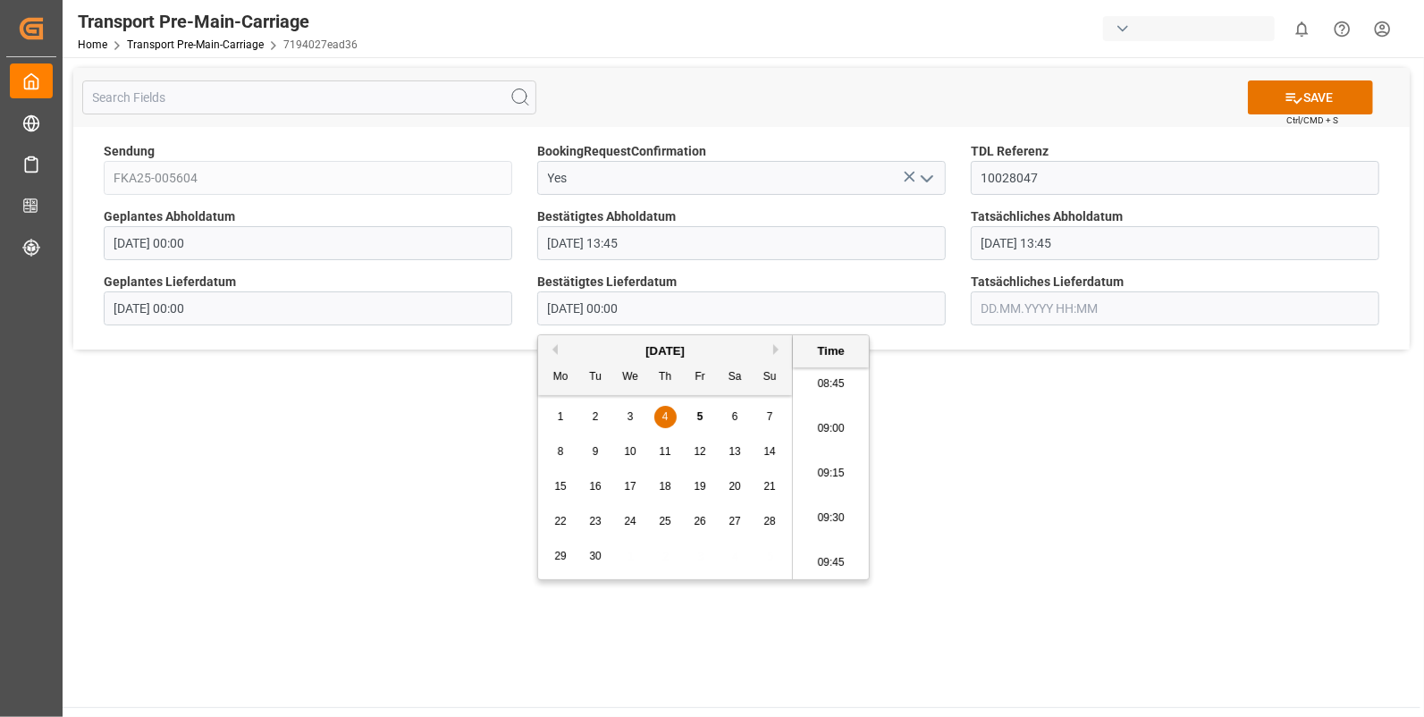
type input "04.09.2025 09:00"
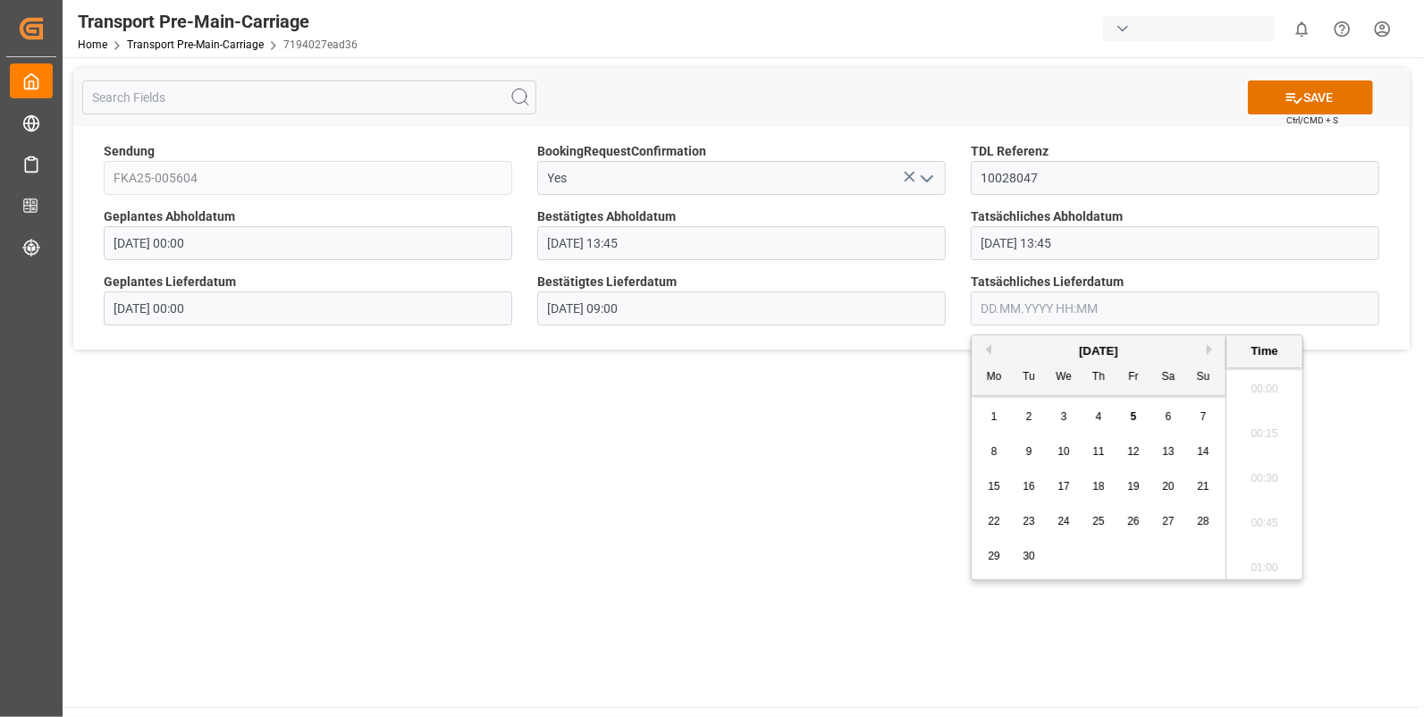
click at [998, 313] on input "text" at bounding box center [1175, 308] width 409 height 34
click at [1103, 411] on div "4" at bounding box center [1099, 417] width 22 height 21
click at [1250, 398] on li "09:15" at bounding box center [1265, 399] width 76 height 45
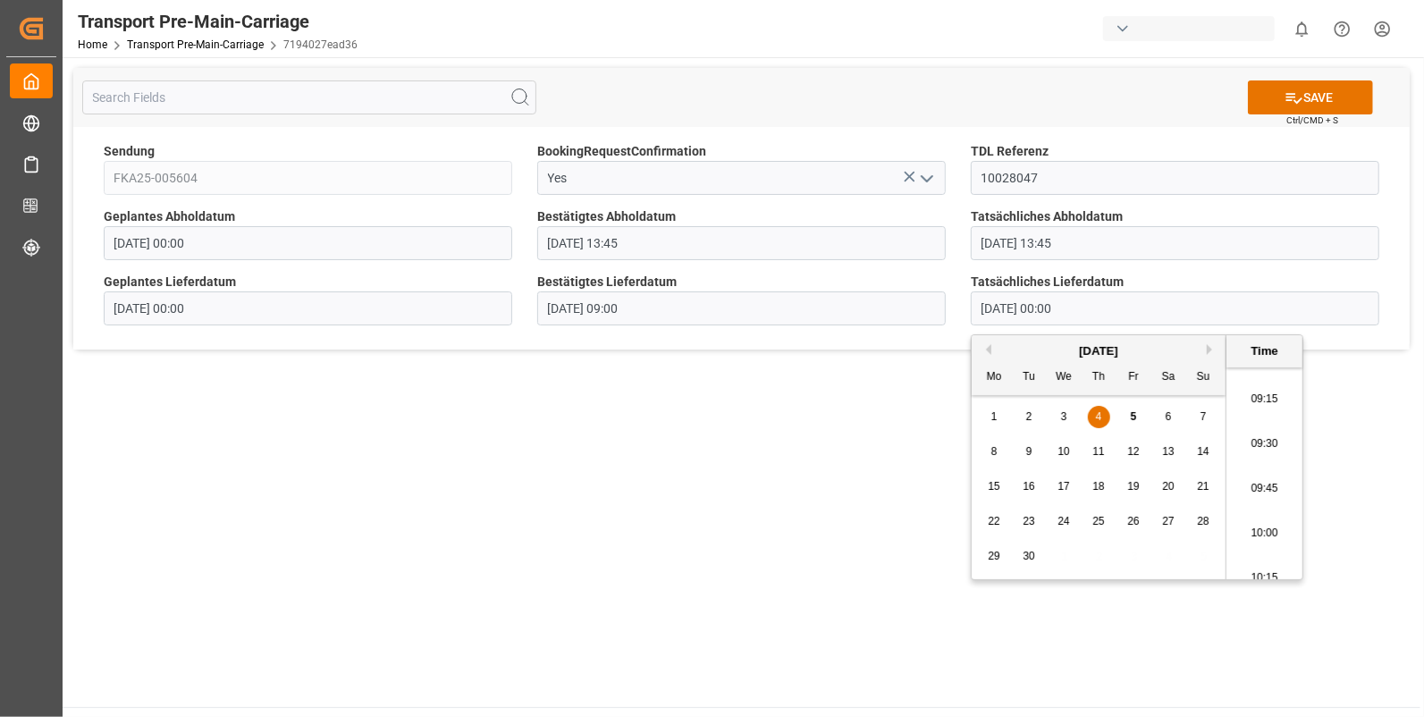
type input "04.09.2025 09:15"
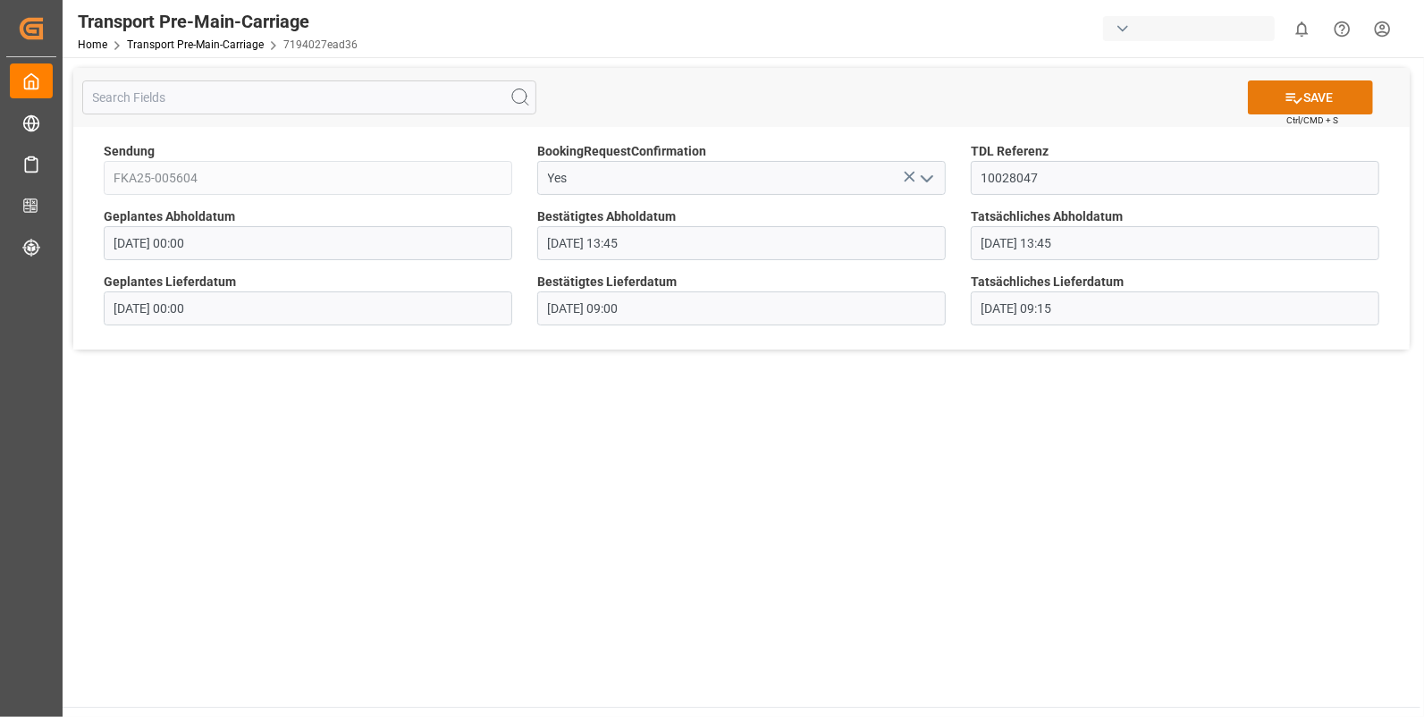
click at [1286, 89] on icon at bounding box center [1294, 98] width 19 height 19
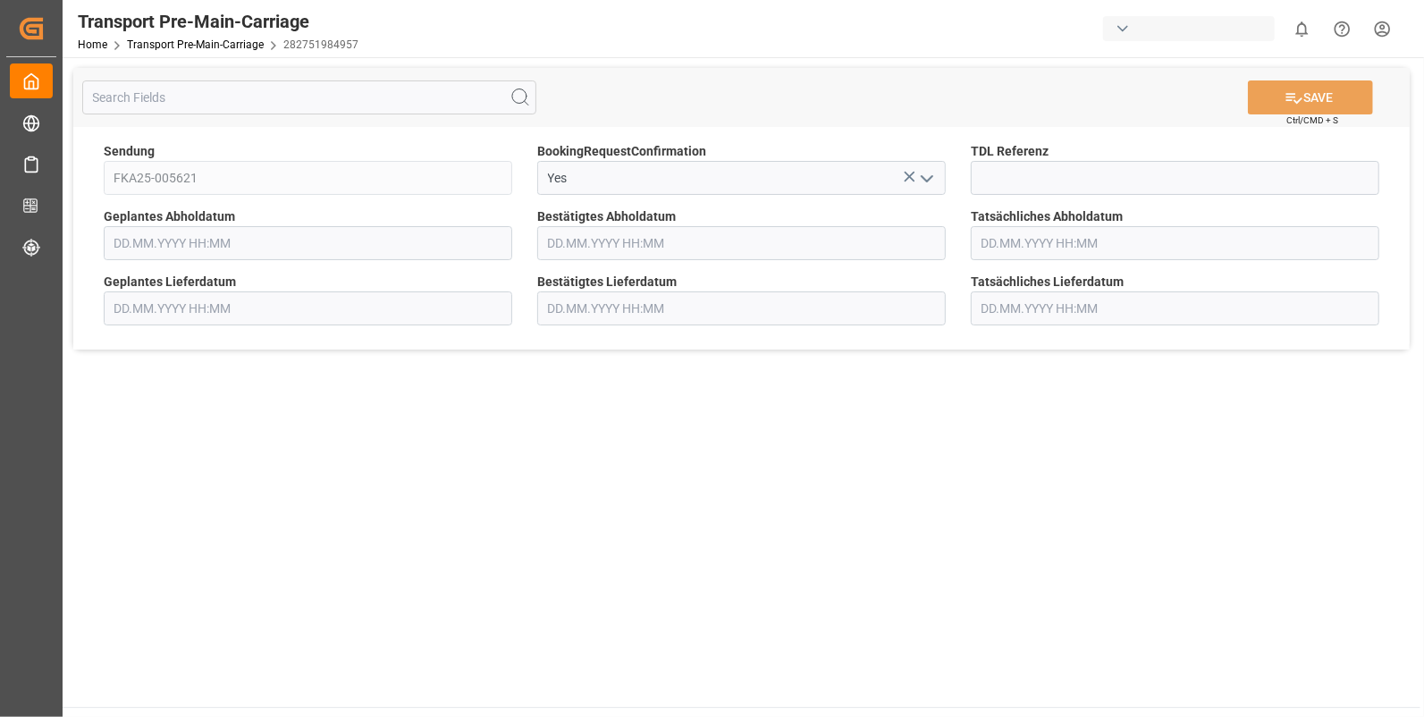
type input "[DATE] 00:00"
click at [989, 177] on input at bounding box center [1175, 178] width 409 height 34
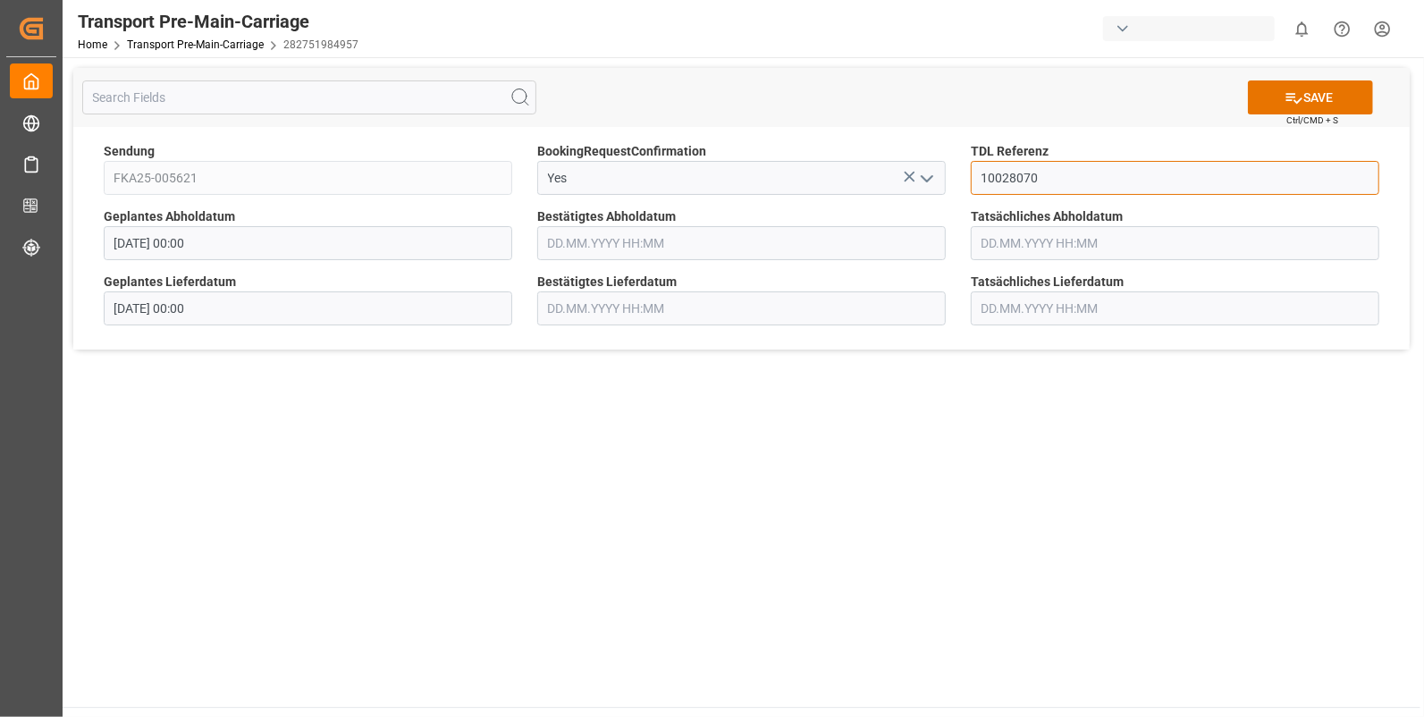
type input "10028070"
click at [635, 234] on input "text" at bounding box center [741, 243] width 409 height 34
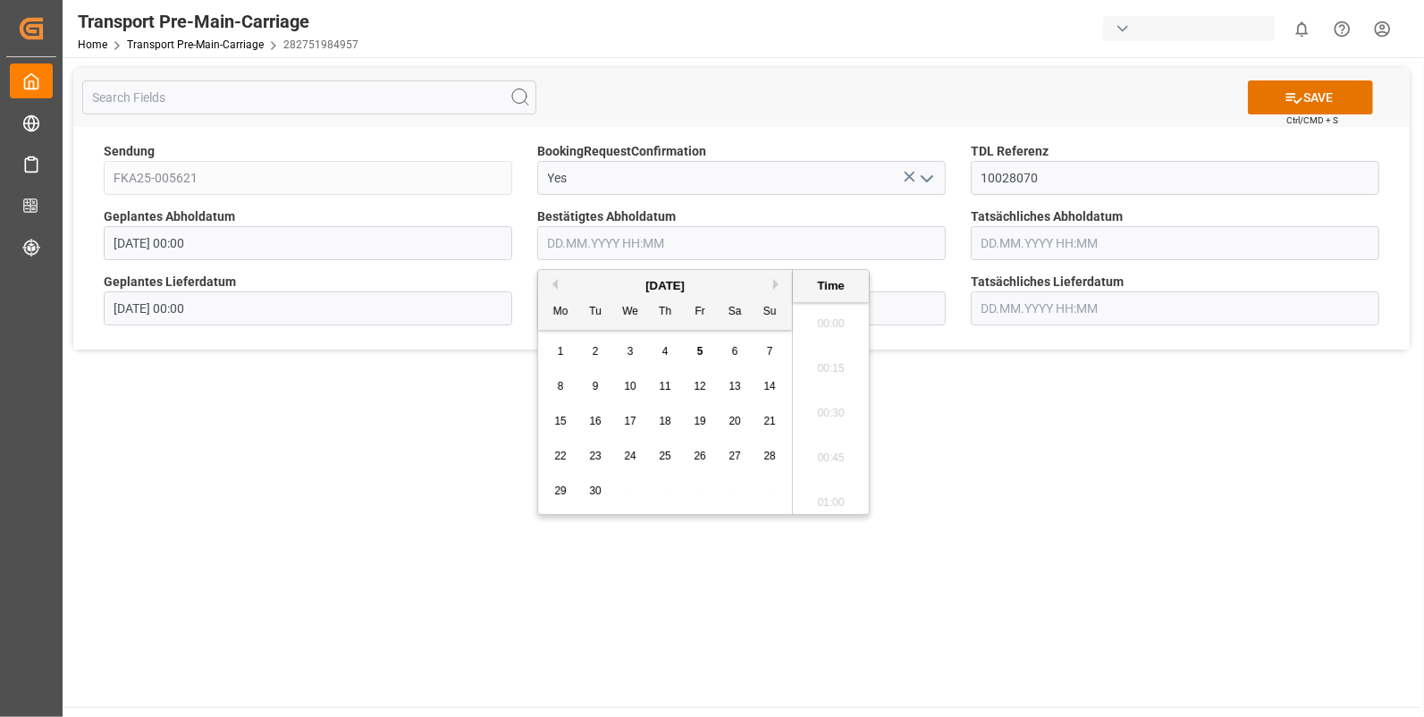
scroll to position [2017, 0]
click at [666, 352] on span "4" at bounding box center [666, 351] width 6 height 13
click at [841, 353] on li "11:30" at bounding box center [831, 364] width 76 height 45
type input "04.09.2025 11:30"
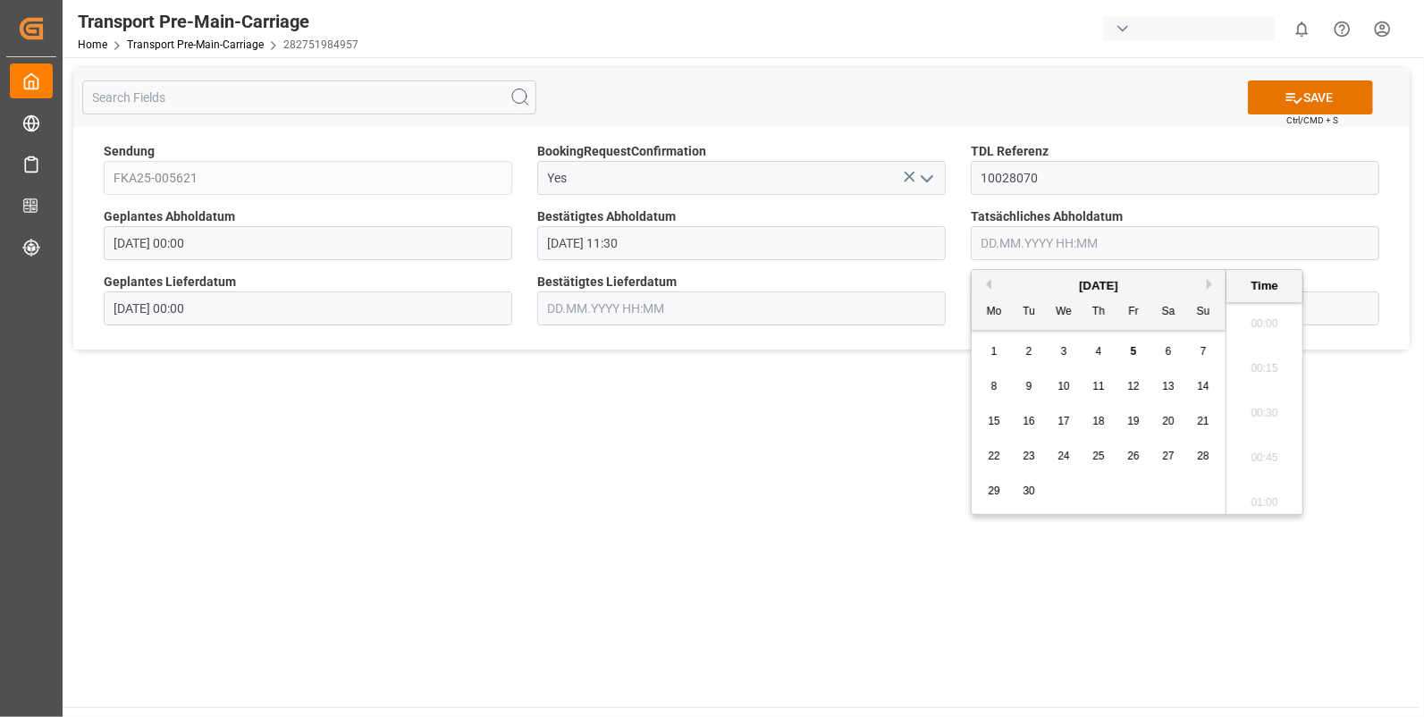
click at [1027, 236] on input "text" at bounding box center [1175, 243] width 409 height 34
click at [1098, 342] on div "4" at bounding box center [1099, 352] width 22 height 21
click at [1240, 356] on li "11:30" at bounding box center [1265, 364] width 76 height 45
type input "04.09.2025 11:30"
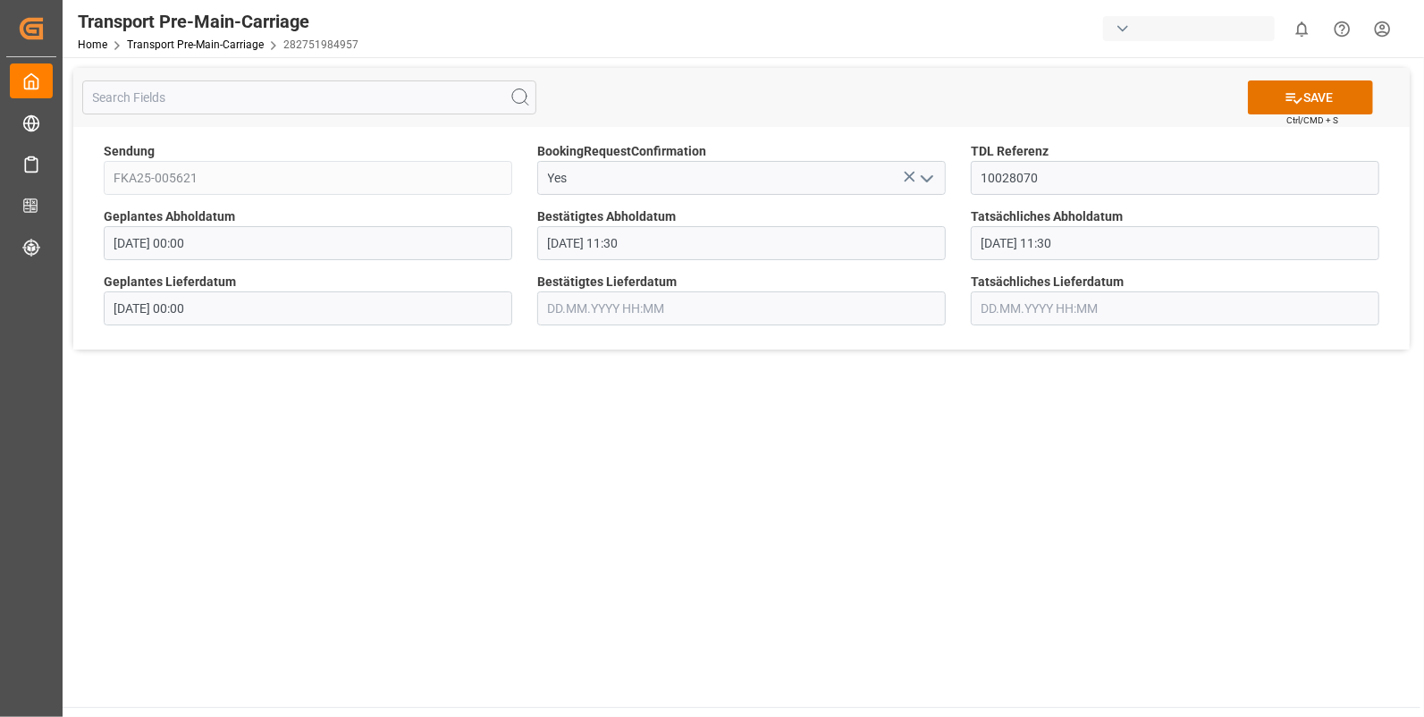
click at [672, 303] on input "text" at bounding box center [741, 308] width 409 height 34
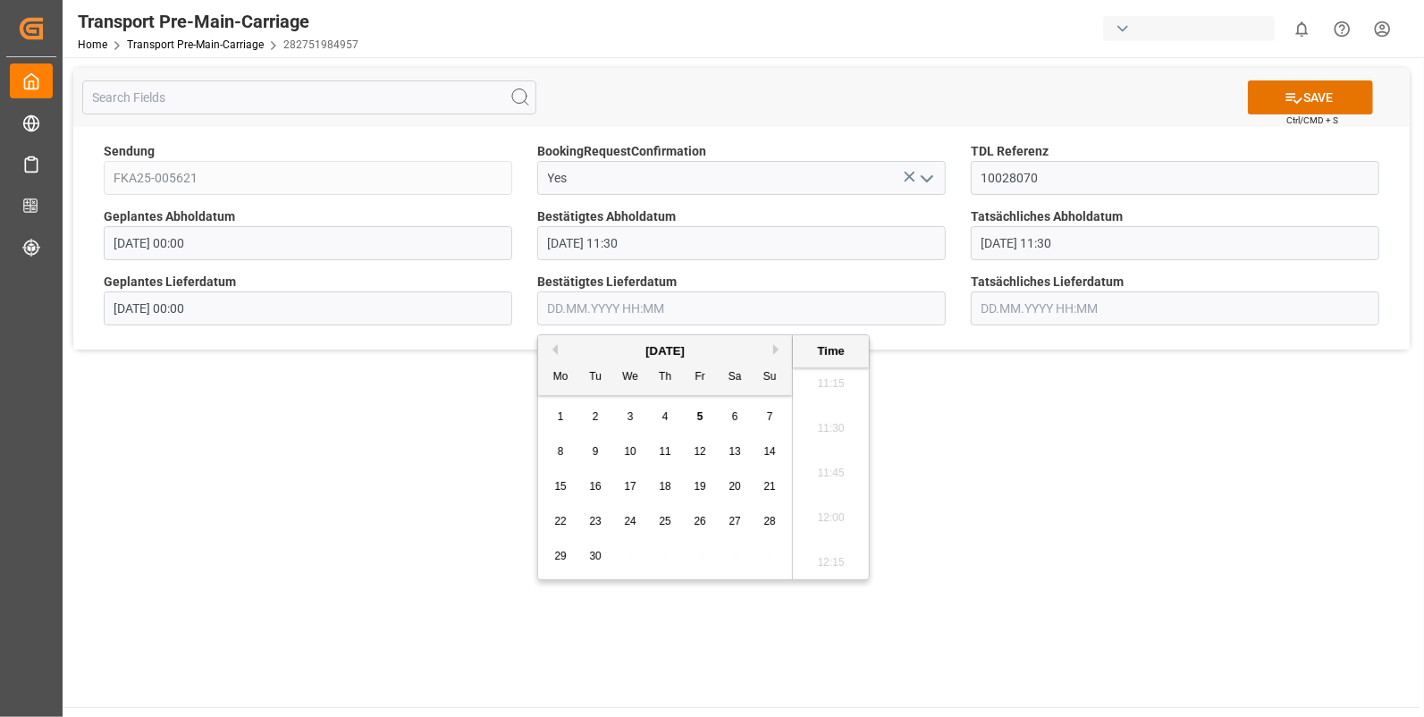
click at [691, 411] on div "5" at bounding box center [700, 417] width 22 height 21
drag, startPoint x: 823, startPoint y: 401, endPoint x: 918, endPoint y: 341, distance: 112.9
click at [823, 401] on li "08:00" at bounding box center [831, 399] width 76 height 45
type input "05.09.2025 08:00"
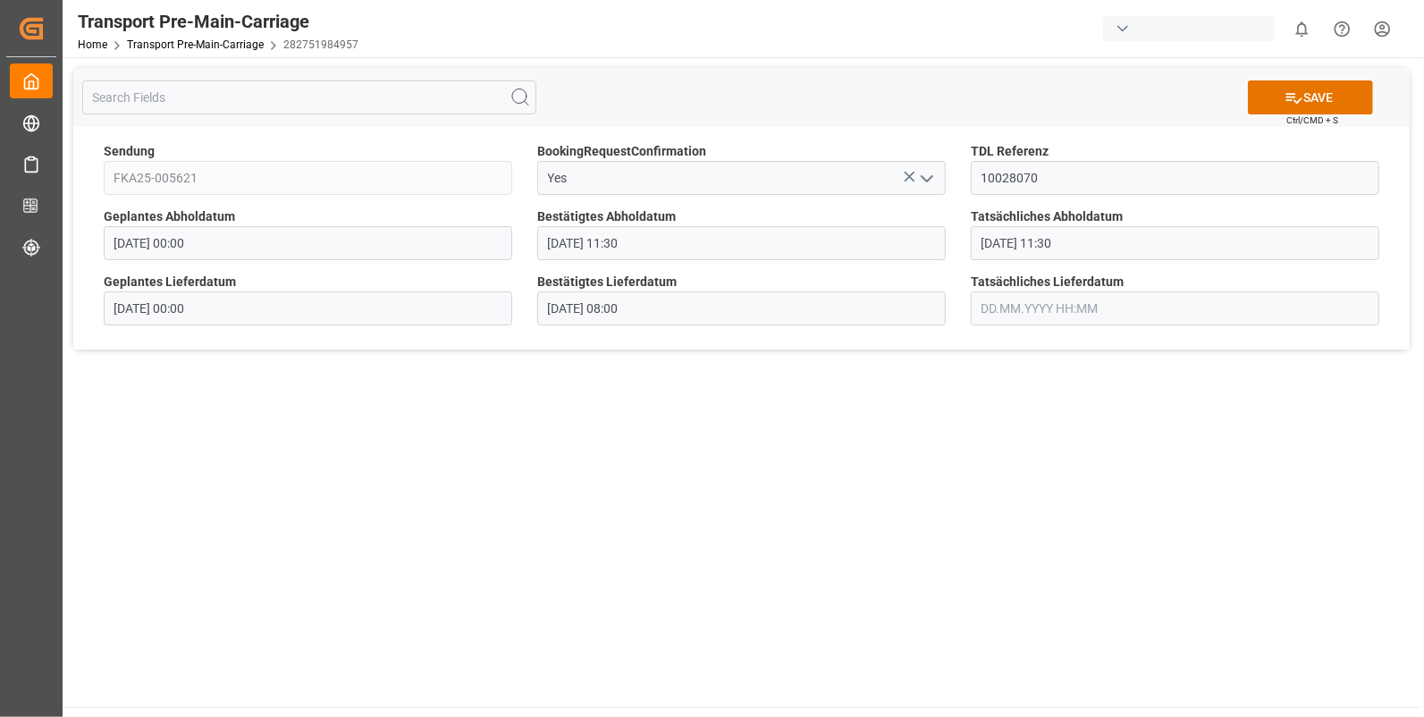
click at [989, 302] on input "text" at bounding box center [1175, 308] width 409 height 34
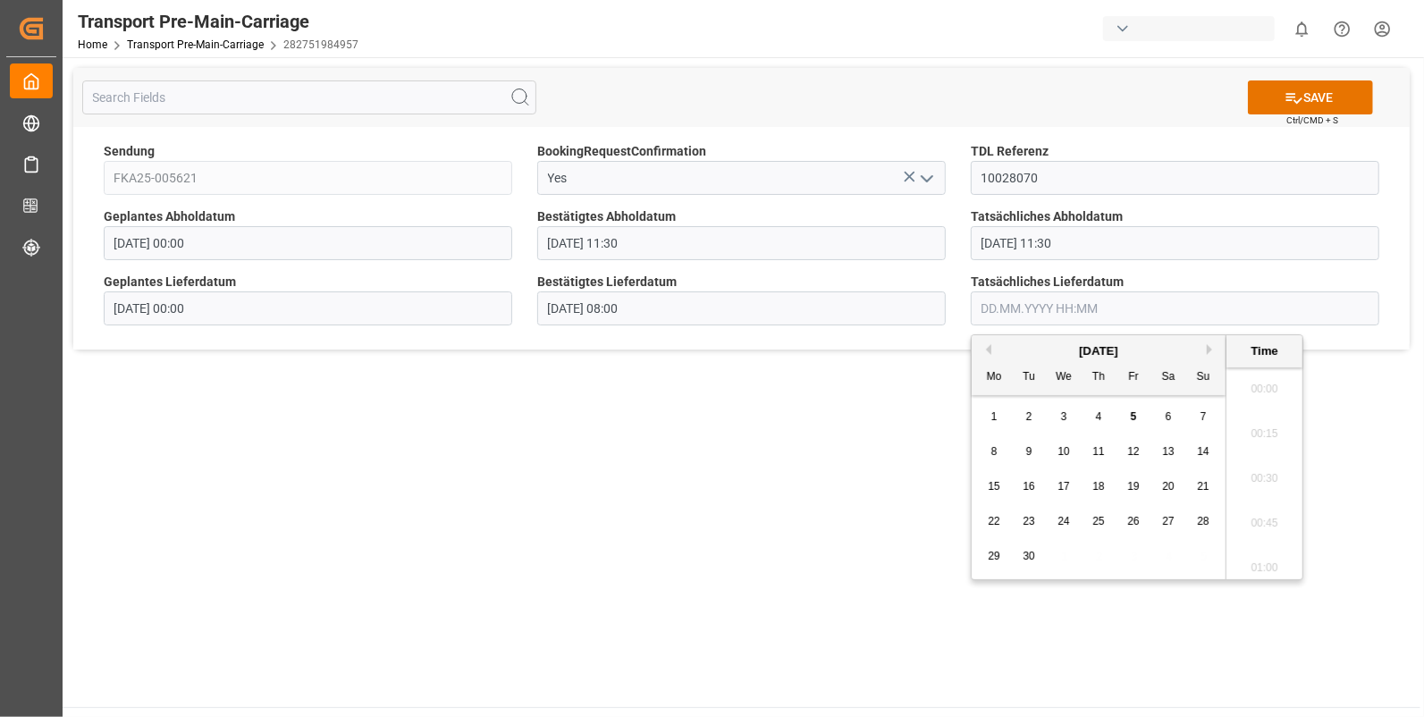
scroll to position [2017, 0]
click at [1128, 411] on div "5" at bounding box center [1134, 417] width 22 height 21
click at [1250, 476] on li "08:00" at bounding box center [1265, 474] width 76 height 45
type input "05.09.2025 08:00"
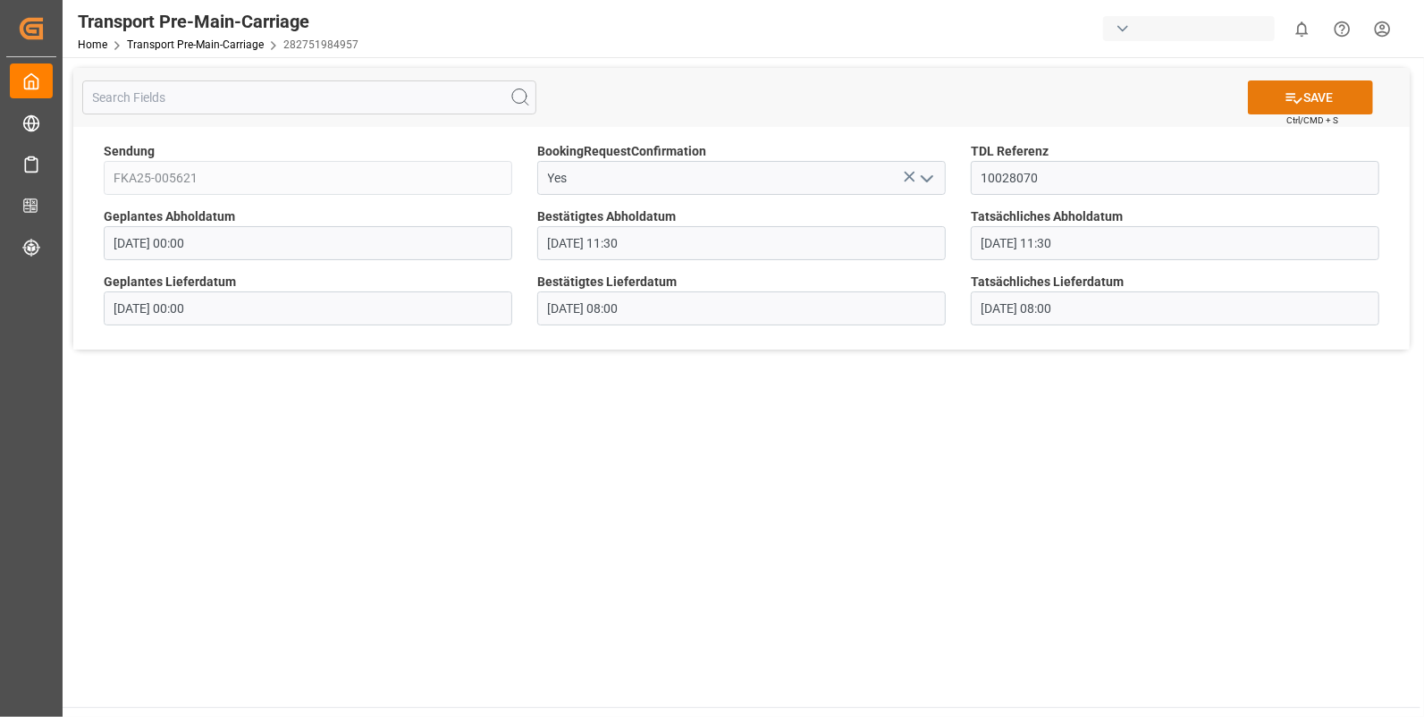
click at [1295, 89] on icon at bounding box center [1294, 98] width 19 height 19
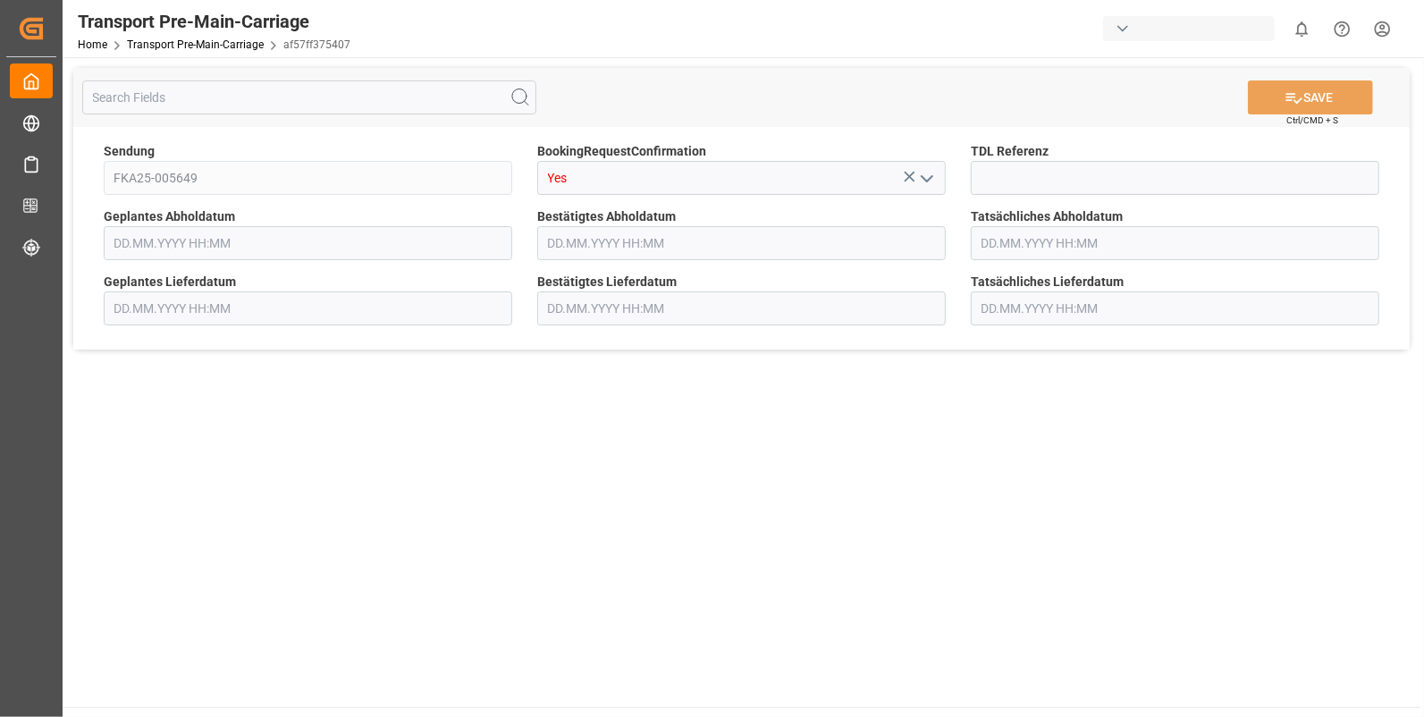
type input "[DATE] 00:00"
click at [976, 174] on input at bounding box center [1175, 178] width 409 height 34
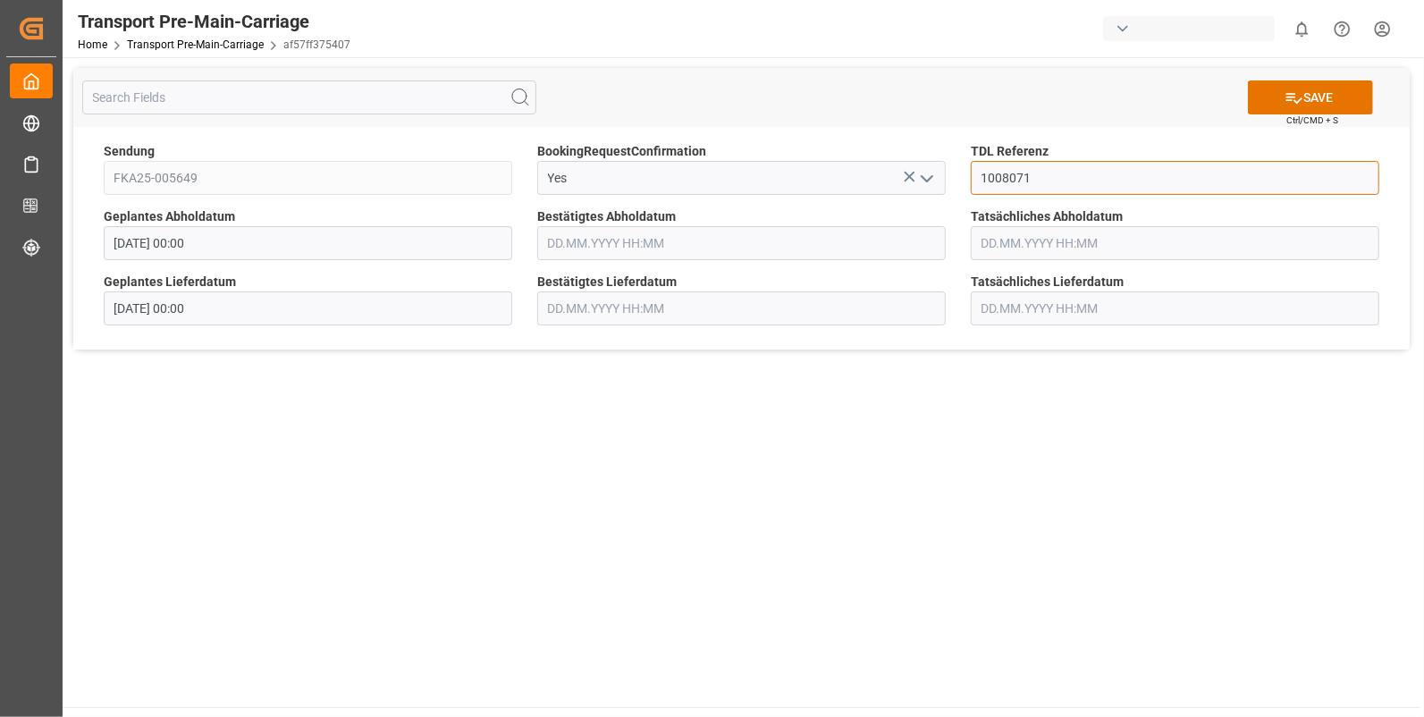
type input "1008071"
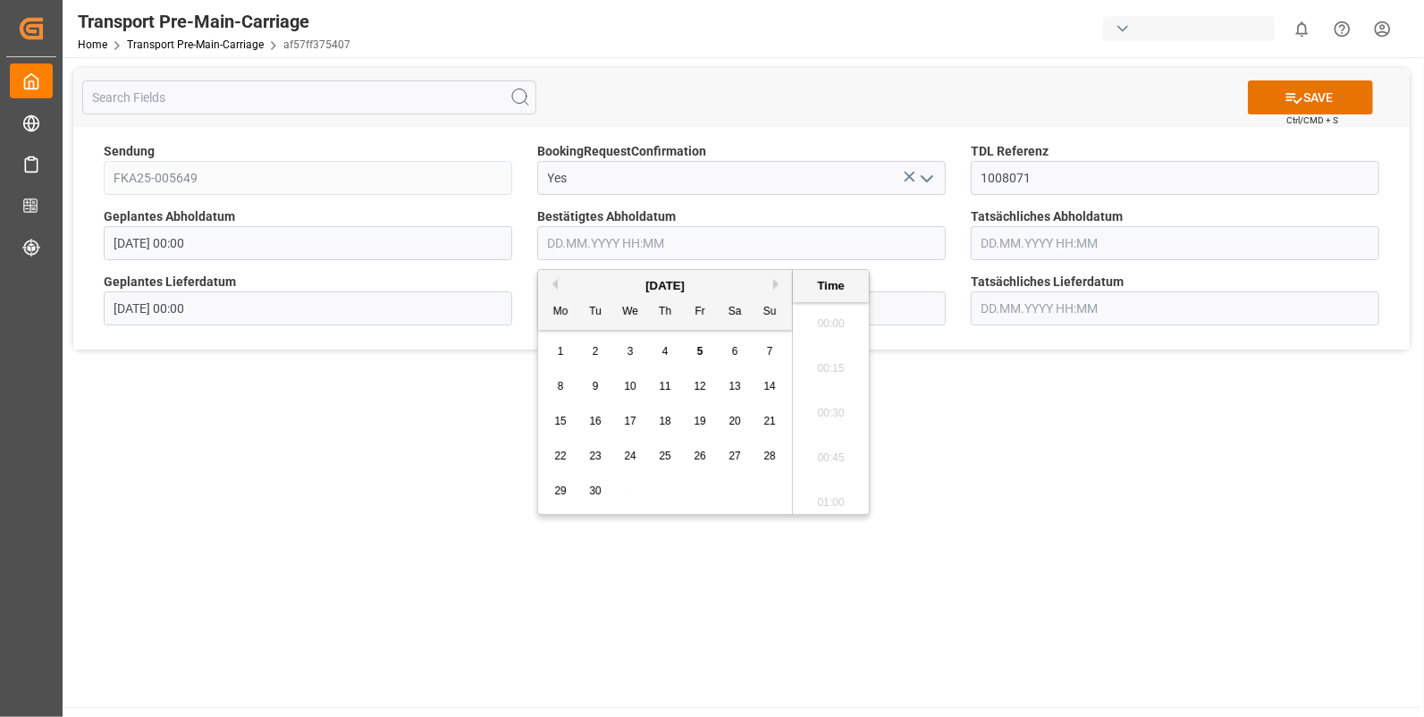
click at [550, 241] on input "text" at bounding box center [741, 243] width 409 height 34
click at [663, 354] on span "4" at bounding box center [666, 351] width 6 height 13
click at [821, 490] on li "14:45" at bounding box center [831, 498] width 76 height 45
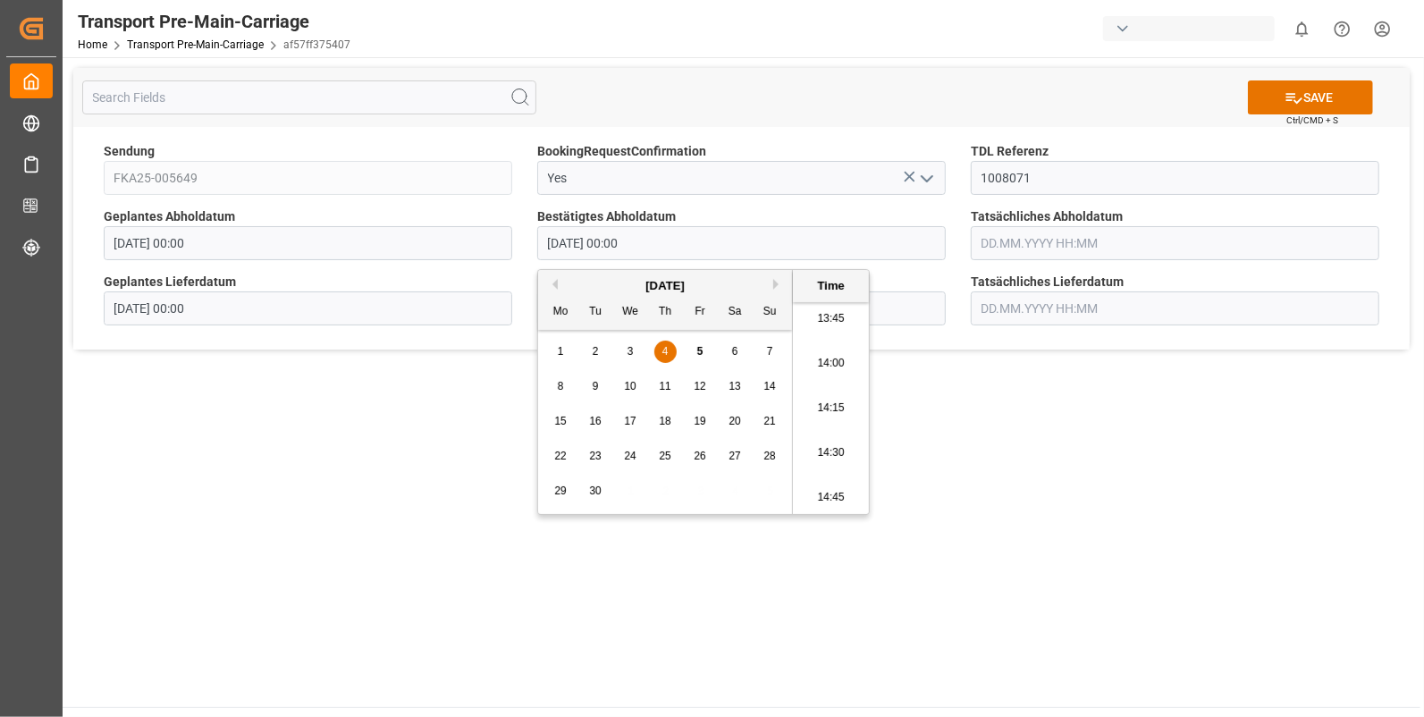
type input "[DATE] 14:45"
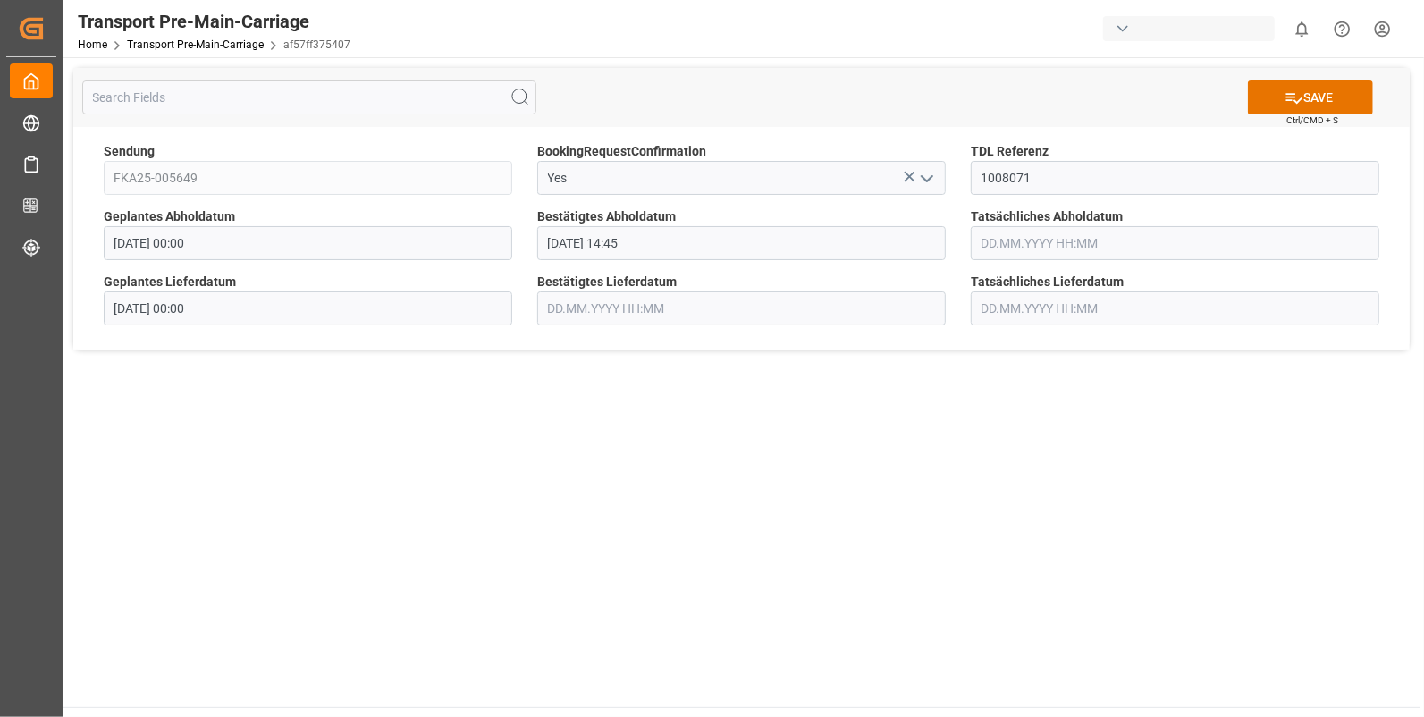
click at [983, 244] on input "text" at bounding box center [1175, 243] width 409 height 34
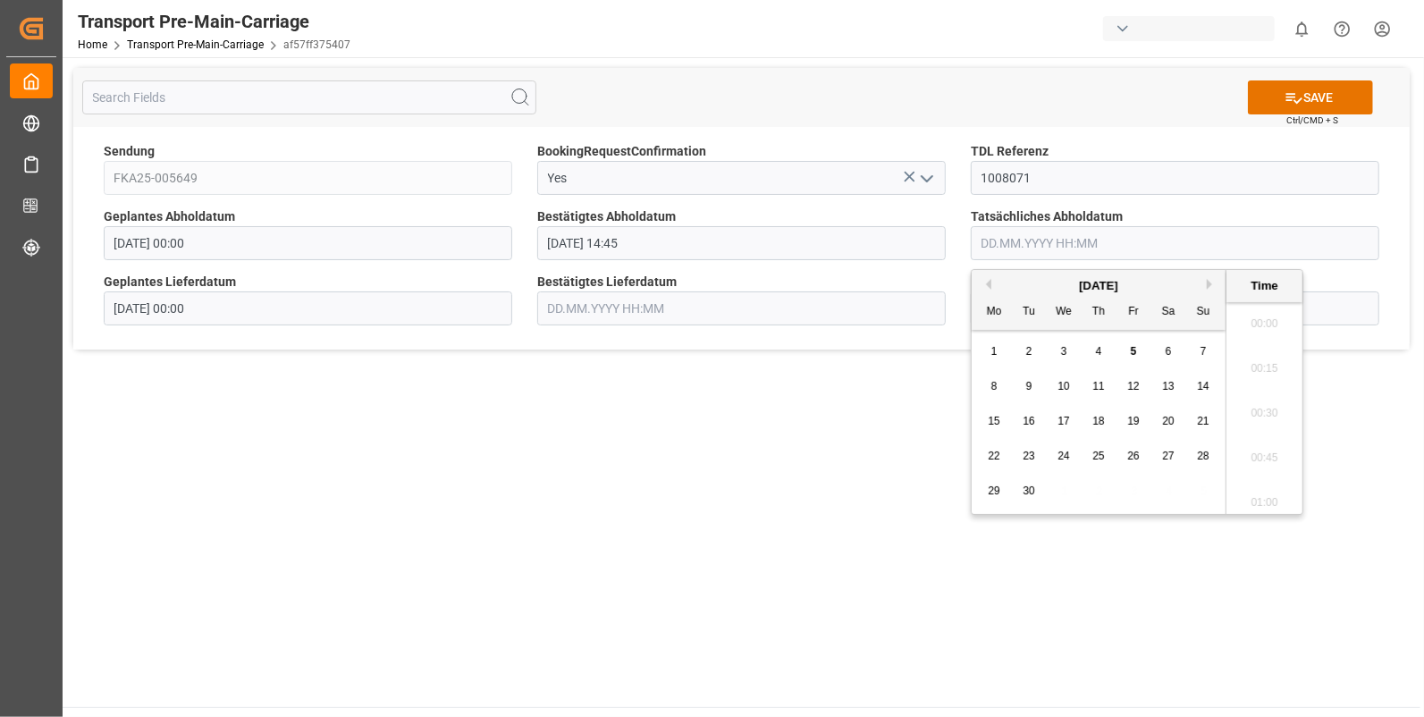
scroll to position [2017, 0]
click at [1096, 349] on span "4" at bounding box center [1099, 351] width 6 height 13
click at [1255, 344] on li "14:45" at bounding box center [1265, 348] width 76 height 45
type input "[DATE] 14:45"
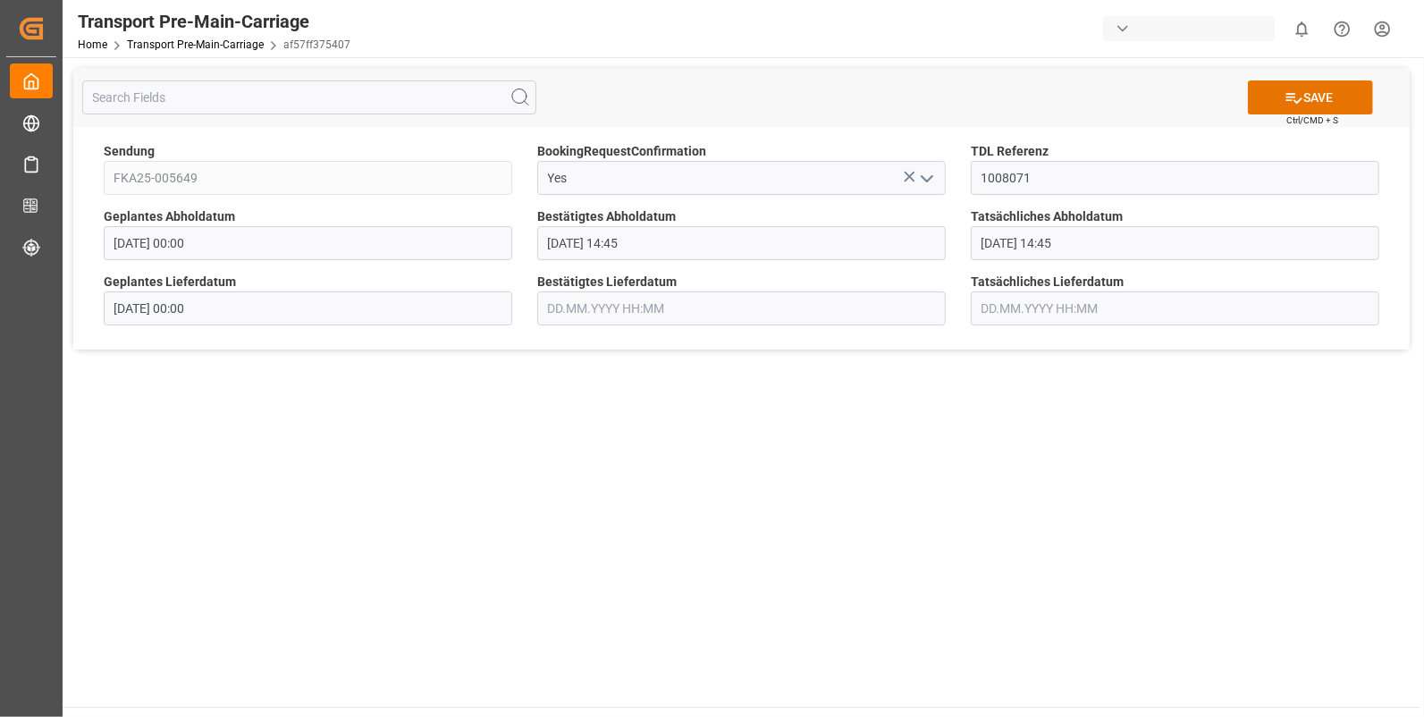
click at [652, 314] on input "text" at bounding box center [741, 308] width 409 height 34
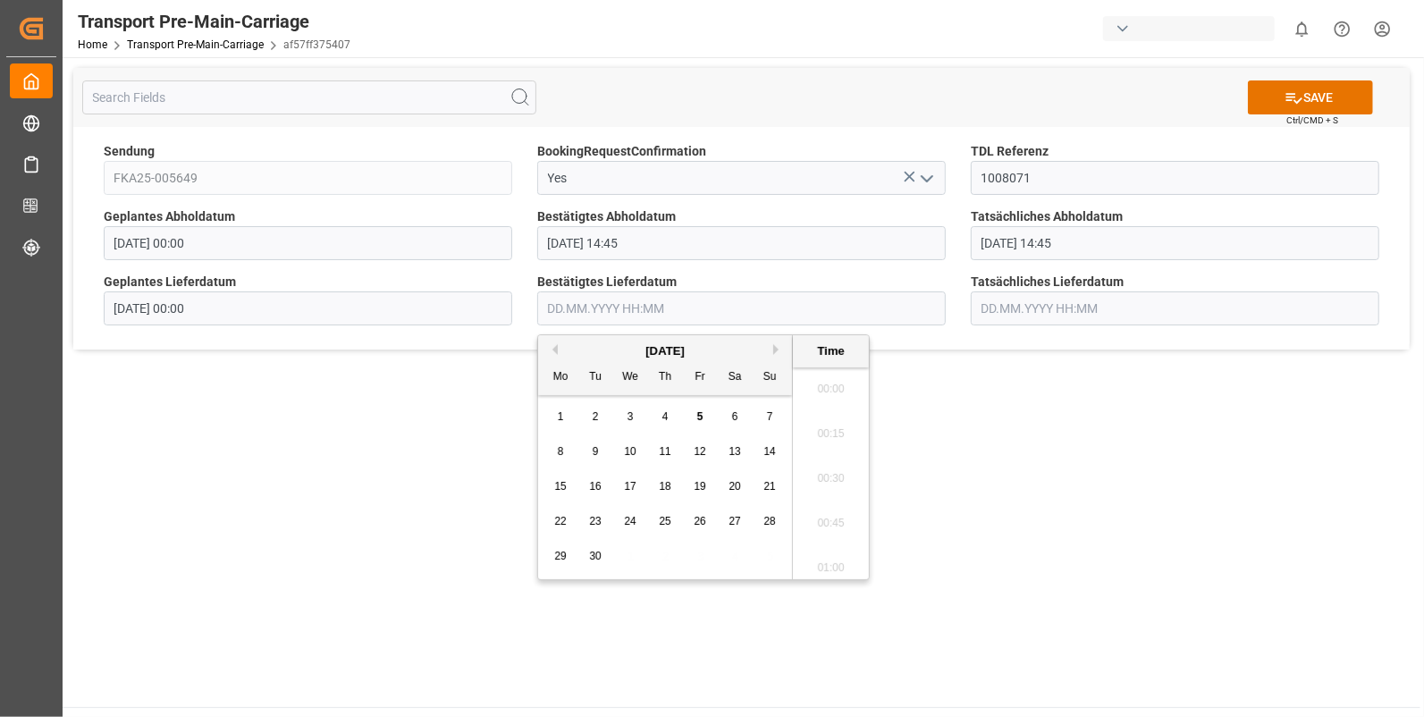
scroll to position [2017, 0]
click at [699, 411] on span "5" at bounding box center [700, 416] width 6 height 13
click at [826, 438] on li "09:30" at bounding box center [831, 444] width 76 height 45
type input "05.09.2025 09:30"
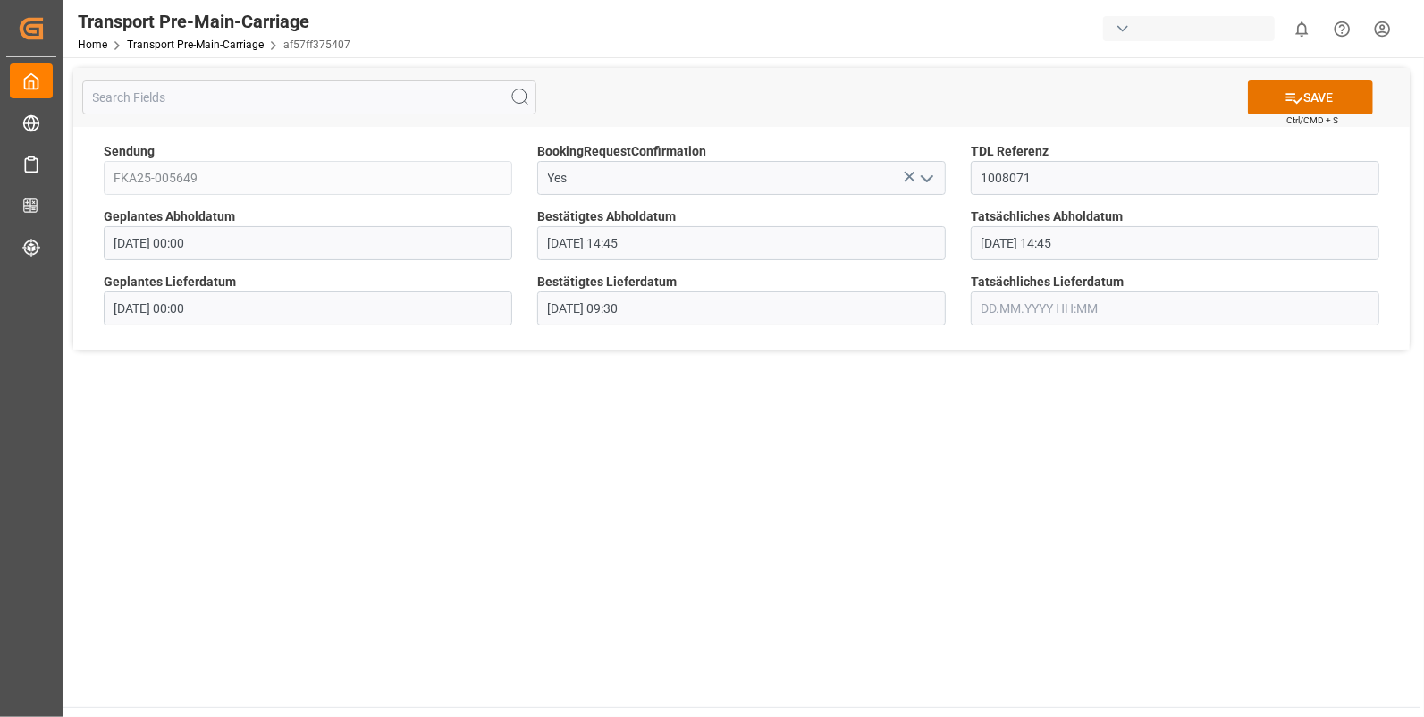
click at [993, 306] on input "text" at bounding box center [1175, 308] width 409 height 34
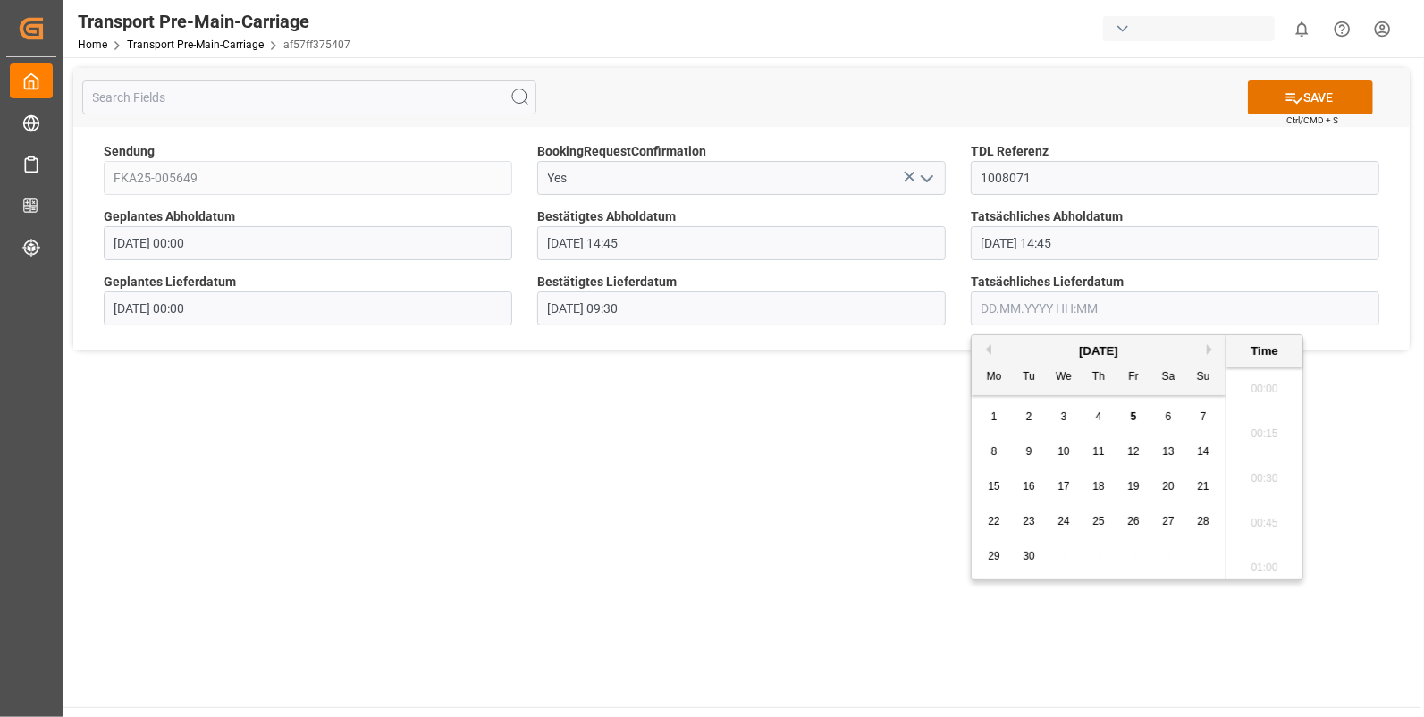
scroll to position [2017, 0]
click at [1131, 413] on span "5" at bounding box center [1134, 416] width 6 height 13
click at [1267, 432] on li "09:30" at bounding box center [1265, 444] width 76 height 45
type input "05.09.2025 09:30"
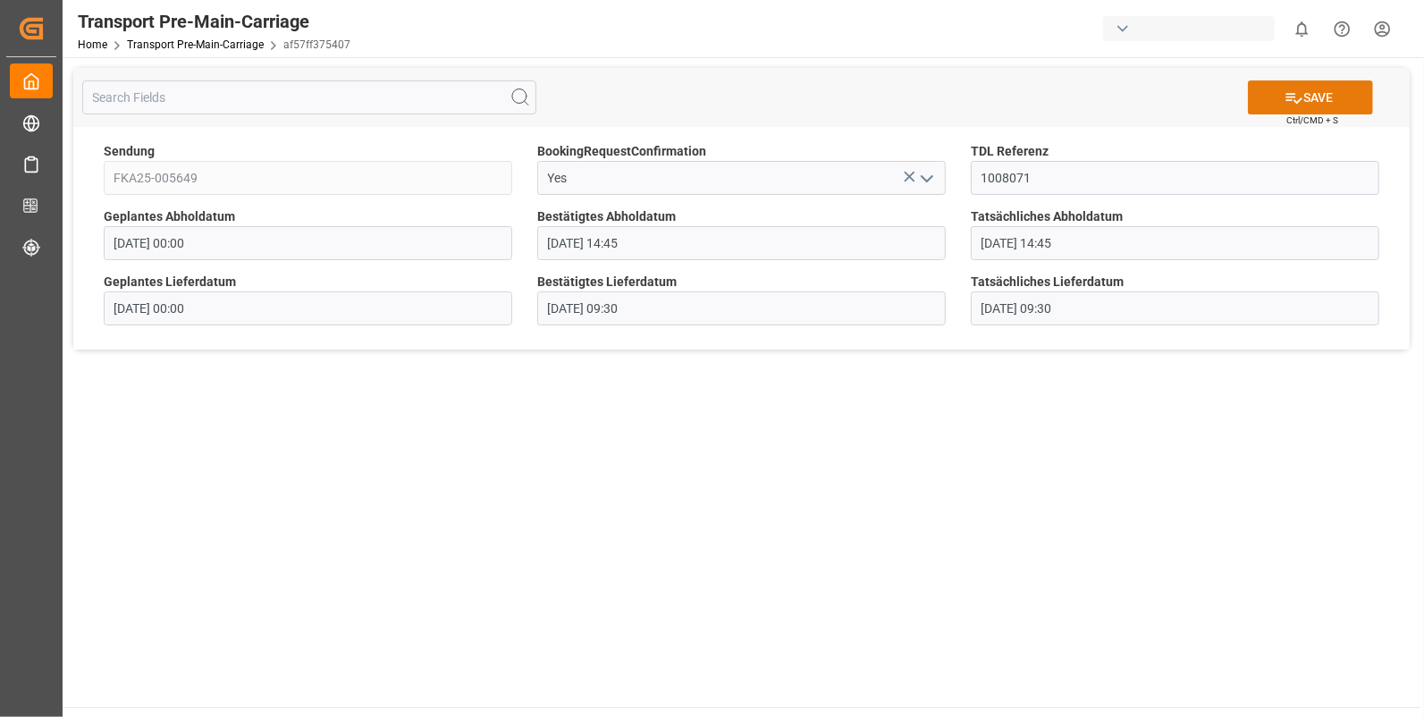
click at [1305, 87] on button "SAVE" at bounding box center [1310, 97] width 125 height 34
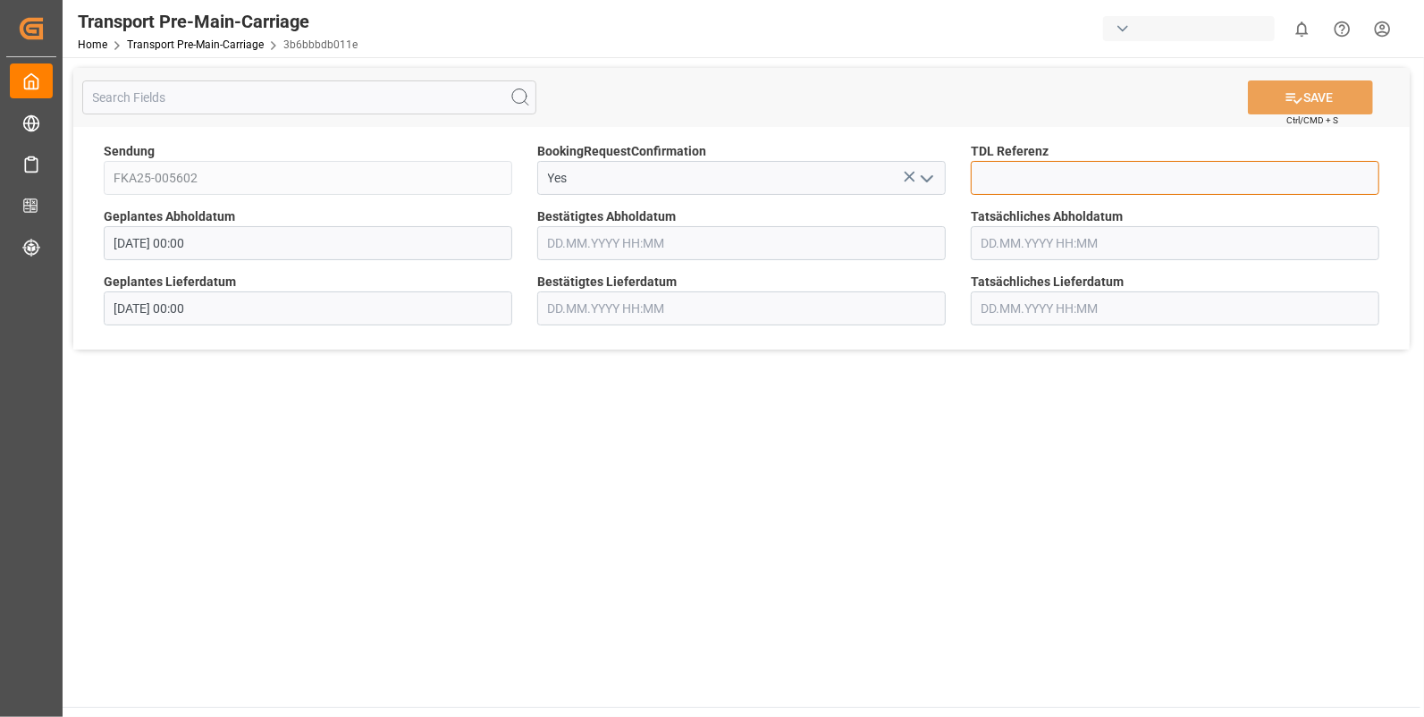
click at [1027, 178] on input at bounding box center [1175, 178] width 409 height 34
type input "10028072"
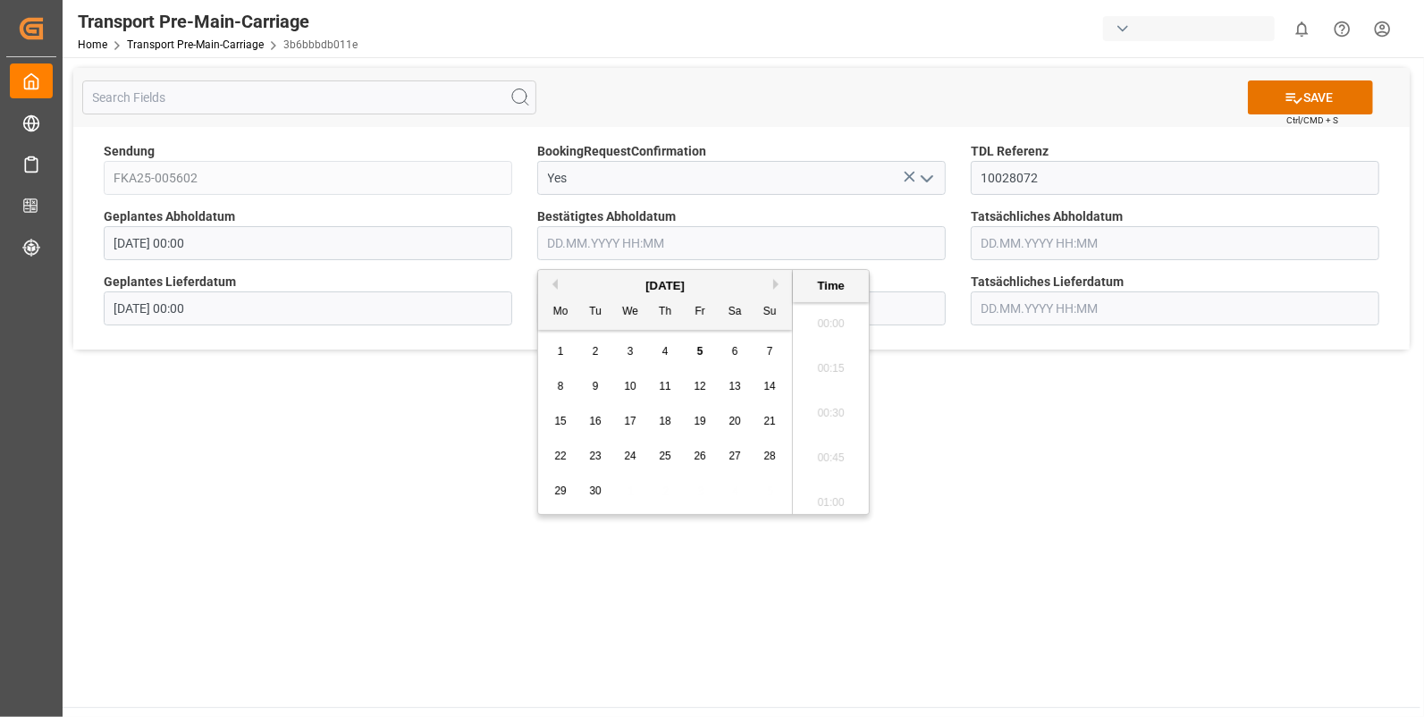
click at [590, 249] on input "text" at bounding box center [741, 243] width 409 height 34
click at [663, 348] on span "4" at bounding box center [666, 351] width 6 height 13
click at [841, 323] on li "11:30" at bounding box center [831, 319] width 76 height 45
type input "[DATE] 11:30"
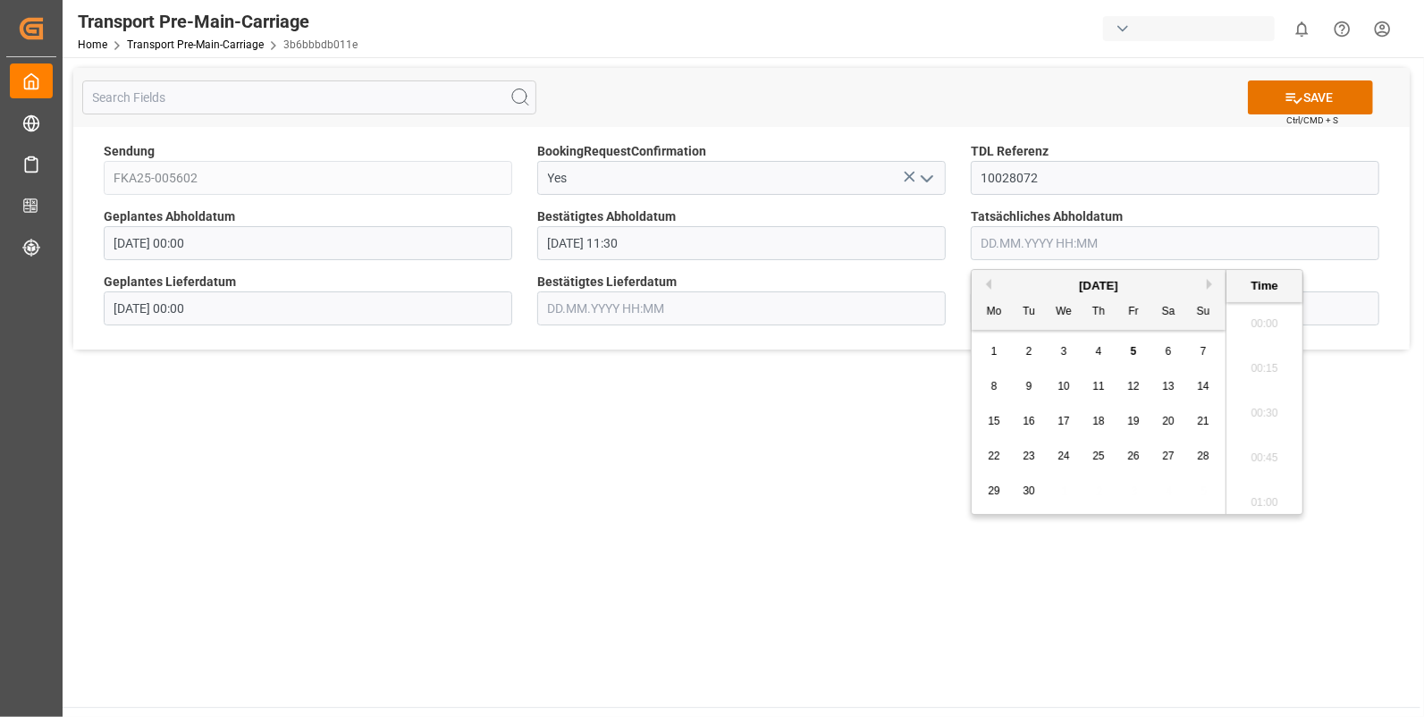
click at [1000, 240] on input "text" at bounding box center [1175, 243] width 409 height 34
click at [1098, 351] on span "4" at bounding box center [1099, 351] width 6 height 13
click at [1256, 322] on li "11:30" at bounding box center [1265, 319] width 76 height 45
type input "[DATE] 11:30"
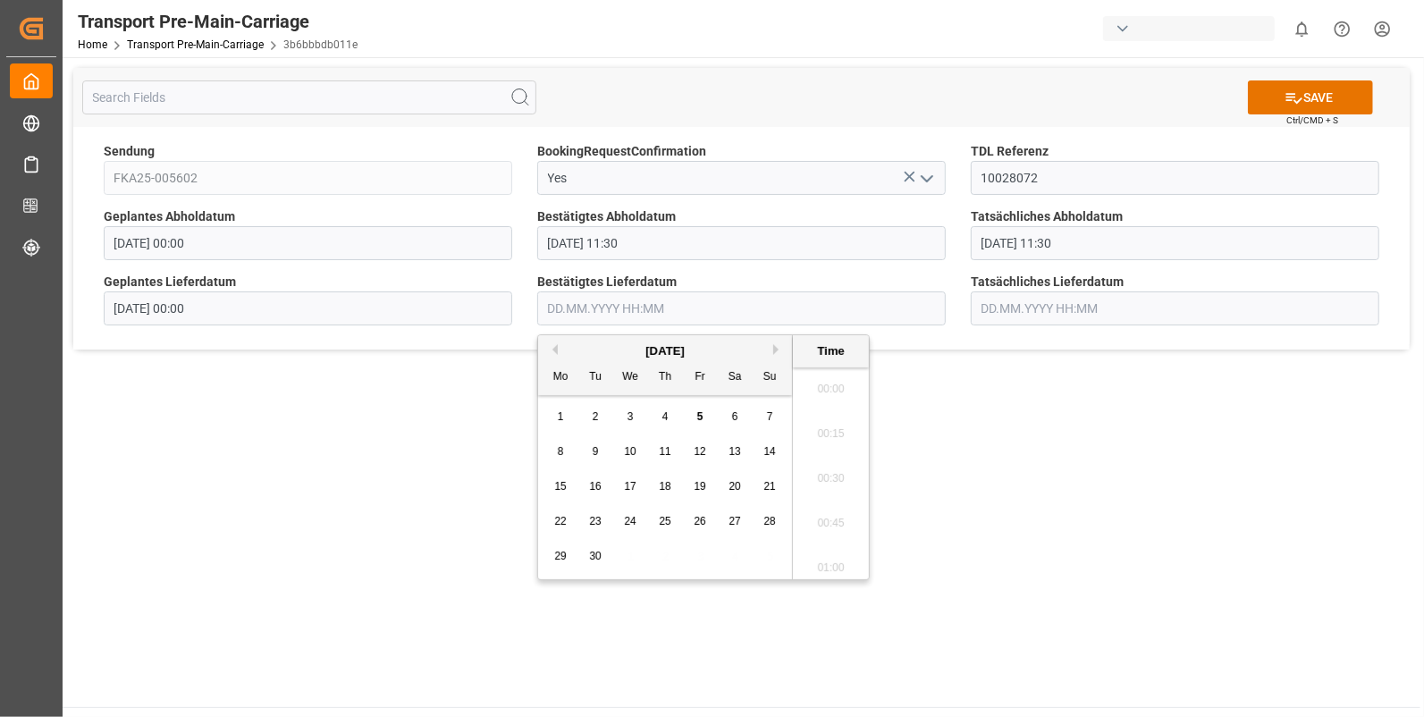
click at [565, 311] on input "text" at bounding box center [741, 308] width 409 height 34
click at [667, 414] on span "4" at bounding box center [666, 416] width 6 height 13
click at [838, 477] on li "14:30" at bounding box center [831, 474] width 76 height 45
type input "[DATE] 14:30"
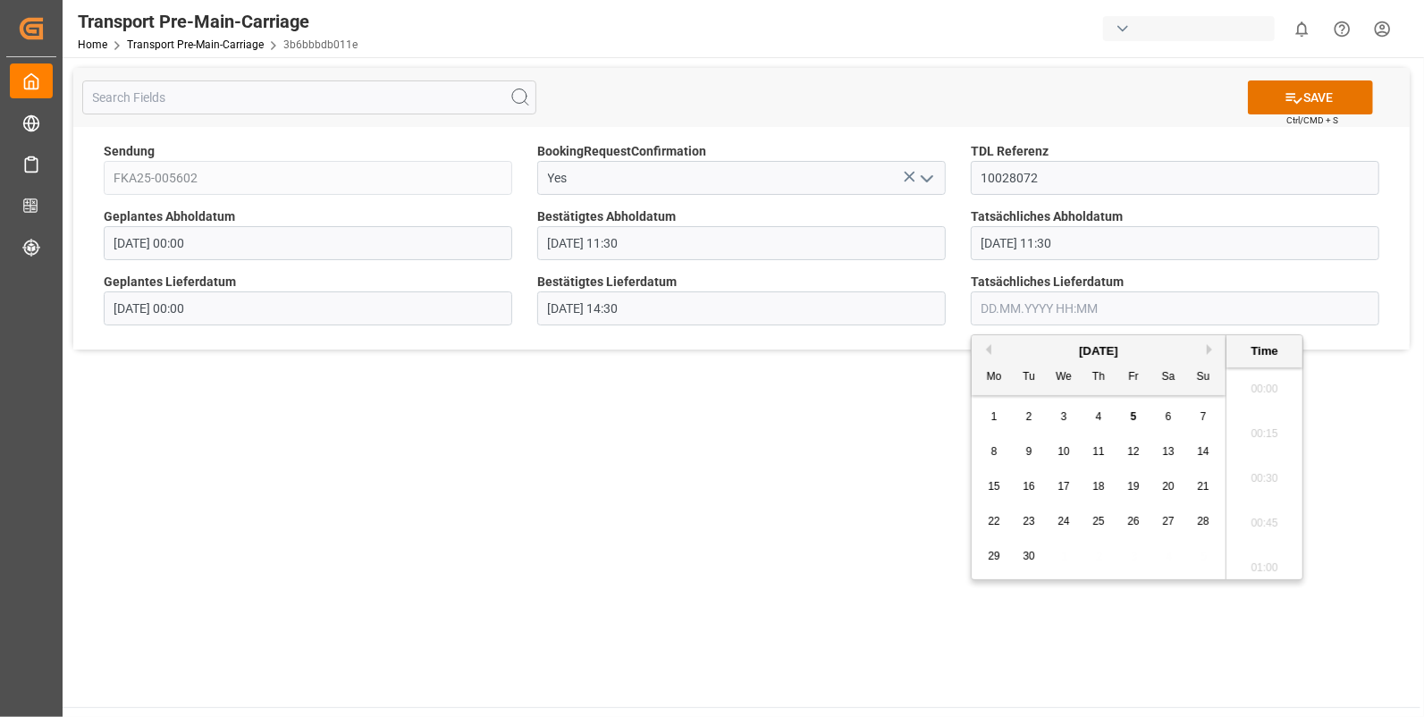
click at [1001, 308] on input "text" at bounding box center [1175, 308] width 409 height 34
click at [1108, 408] on div "4" at bounding box center [1099, 417] width 22 height 21
click at [1244, 400] on li "14:30" at bounding box center [1265, 398] width 76 height 45
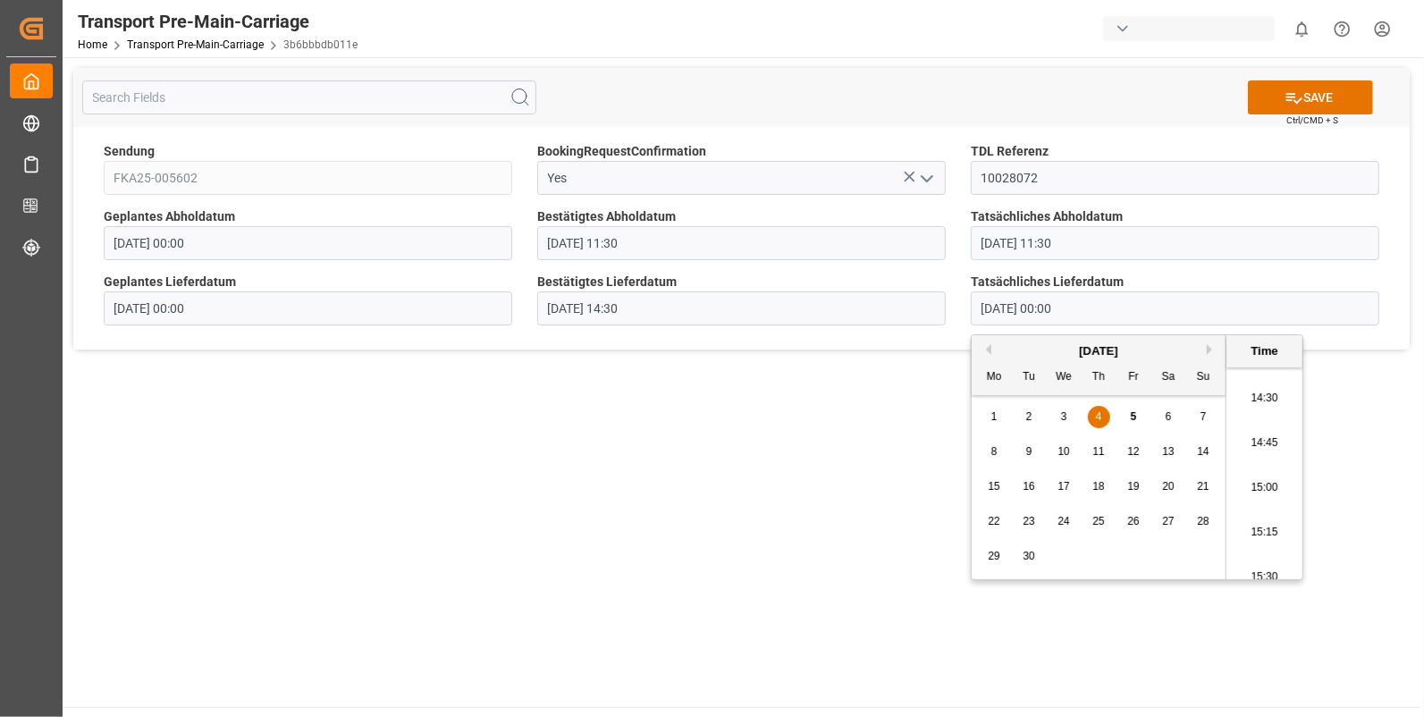
type input "[DATE] 14:30"
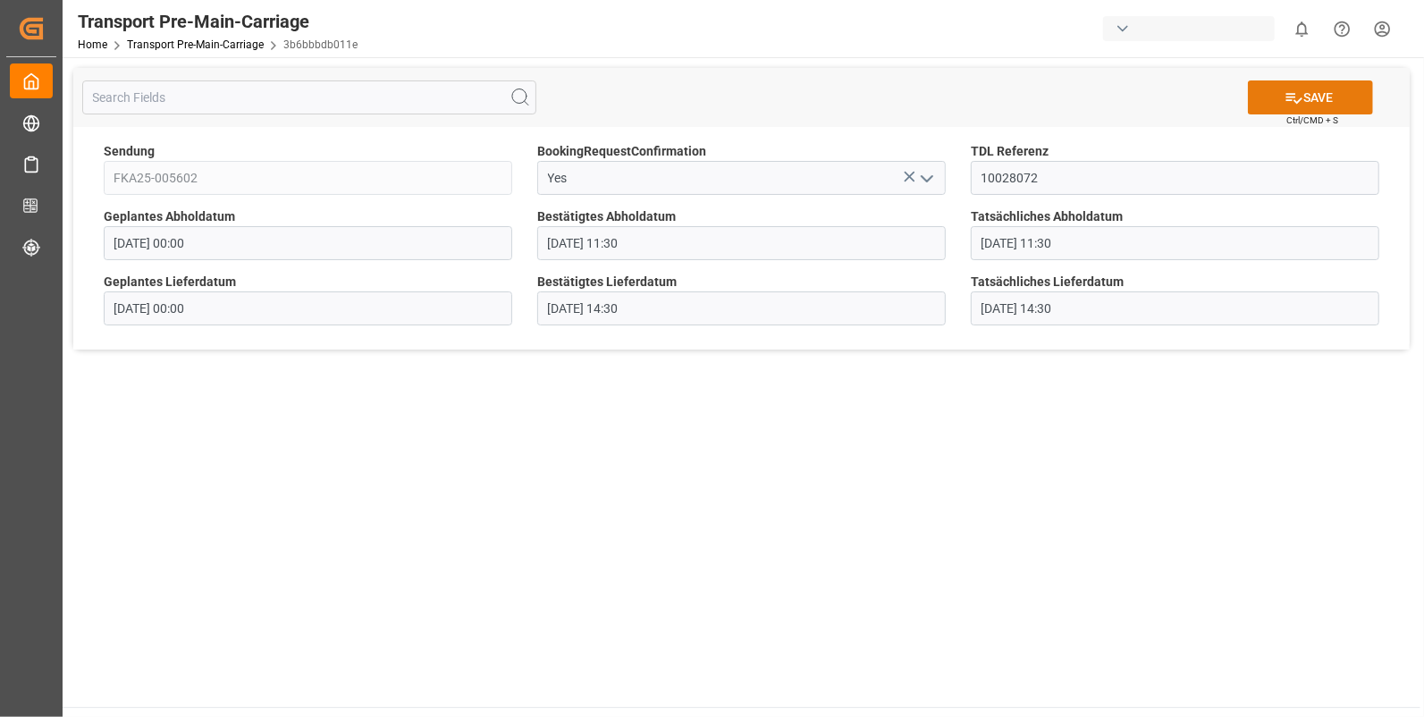
click at [1287, 100] on icon at bounding box center [1294, 98] width 19 height 19
